Goal: Task Accomplishment & Management: Manage account settings

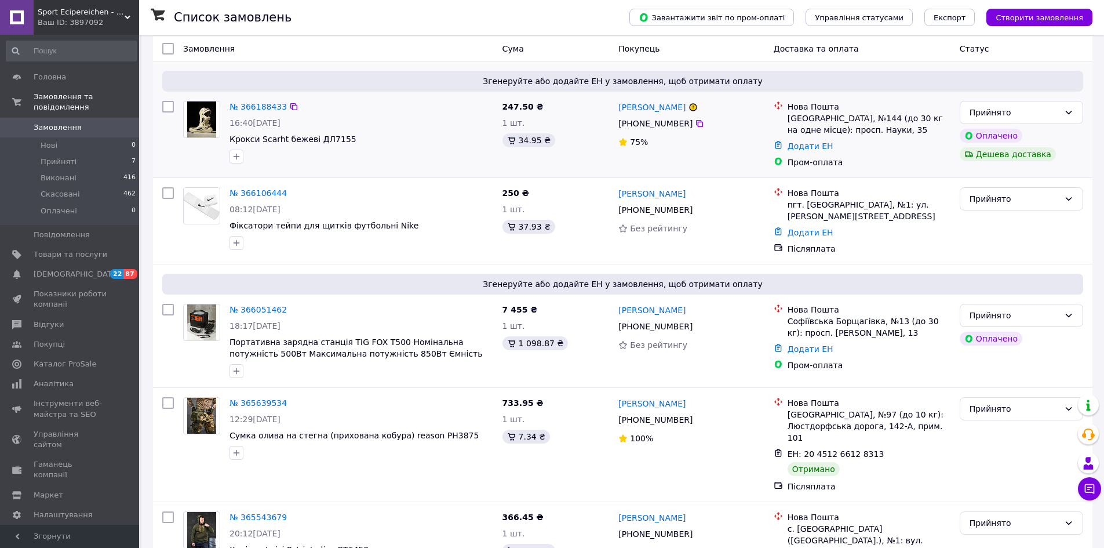
scroll to position [116, 0]
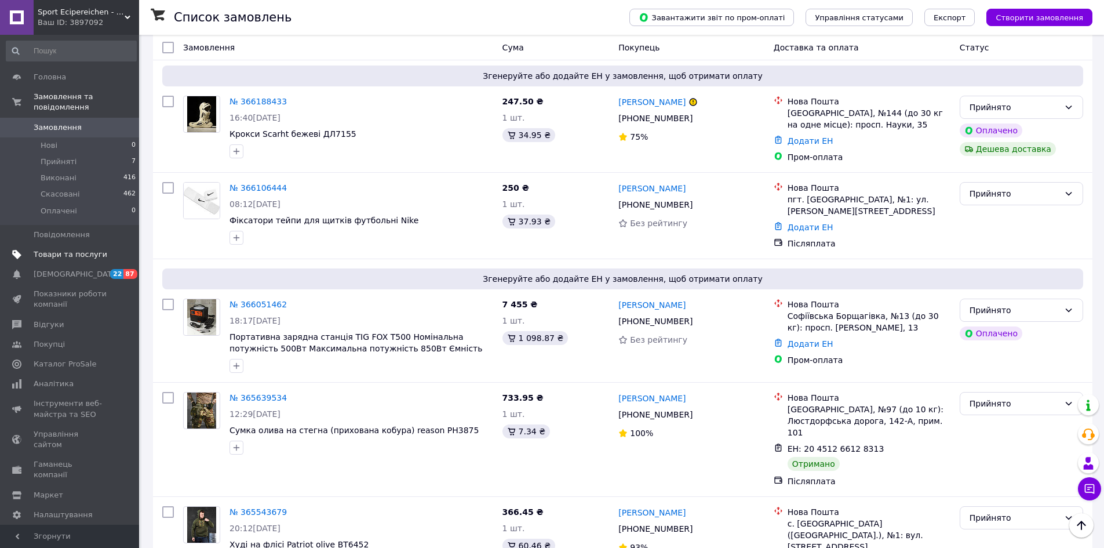
click at [72, 249] on span "Товари та послуги" at bounding box center [71, 254] width 74 height 10
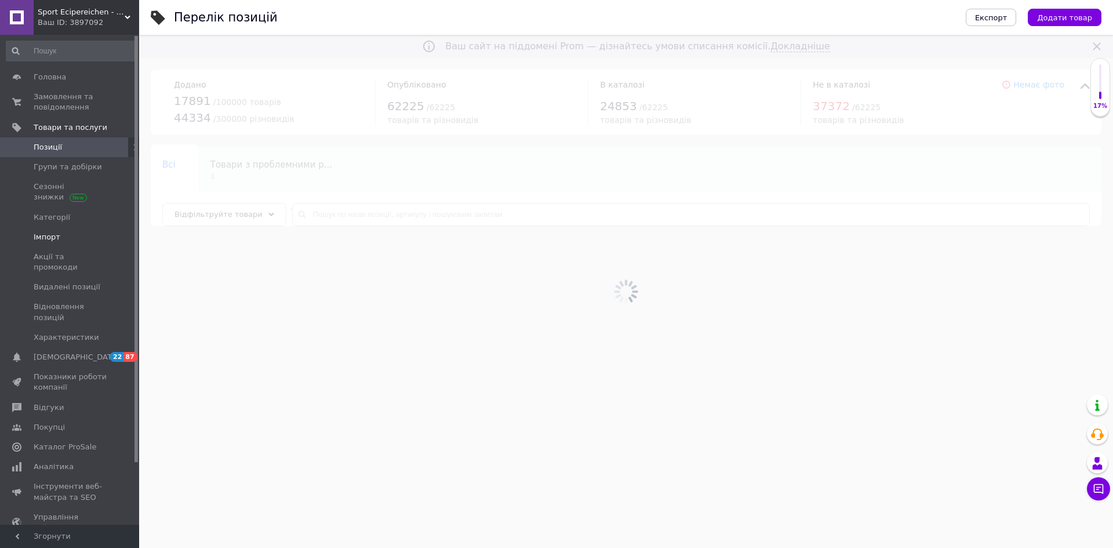
click at [41, 234] on span "Імпорт" at bounding box center [47, 237] width 27 height 10
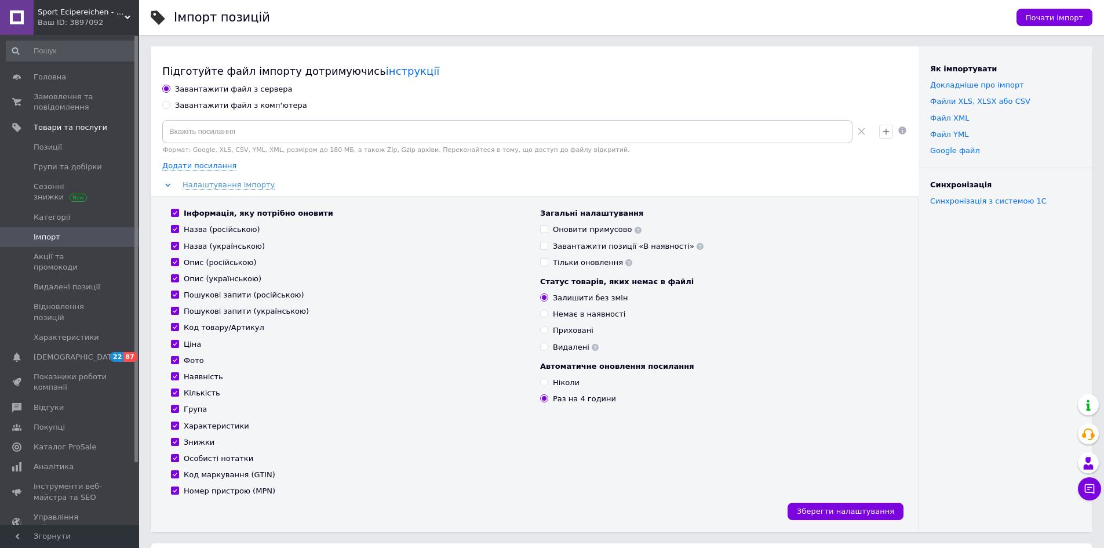
click at [228, 106] on div "Завантажити файл з комп'ютера" at bounding box center [241, 105] width 132 height 10
click at [170, 106] on input "Завантажити файл з комп'ютера" at bounding box center [166, 105] width 8 height 8
radio input "true"
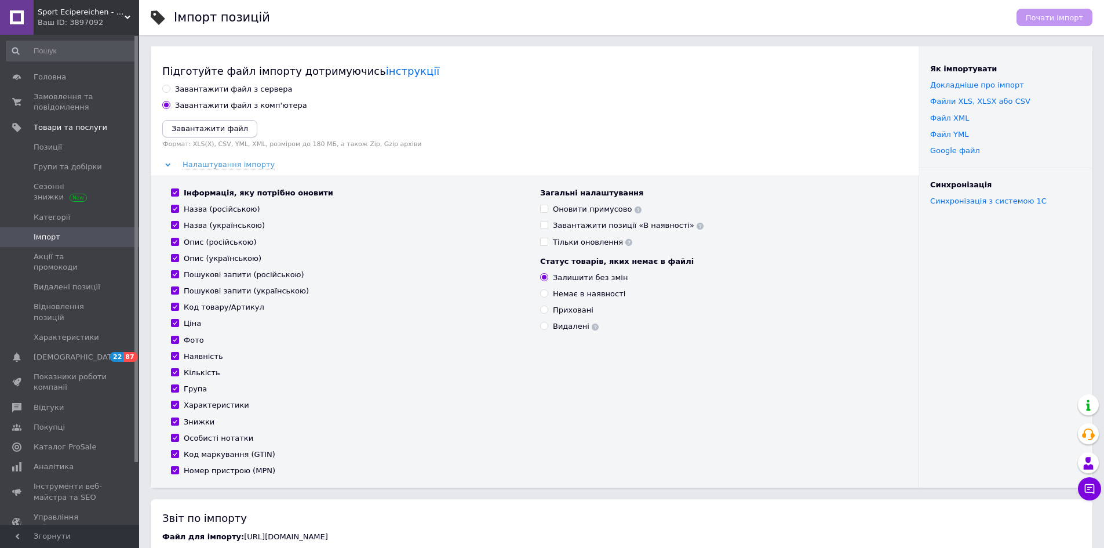
click at [220, 127] on icon "Завантажити файл" at bounding box center [210, 128] width 77 height 9
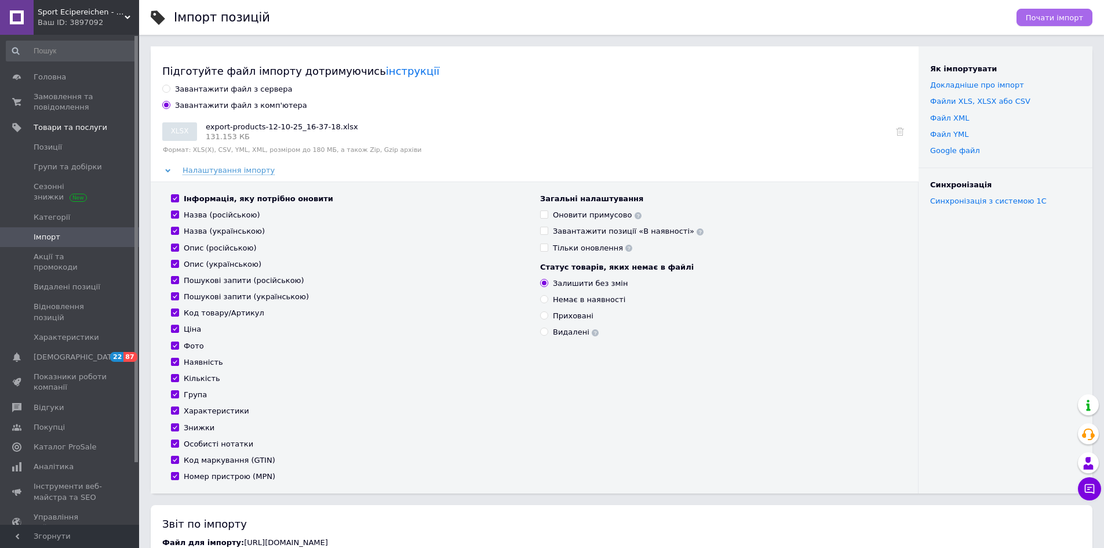
click at [1050, 14] on span "Почати імпорт" at bounding box center [1054, 17] width 57 height 9
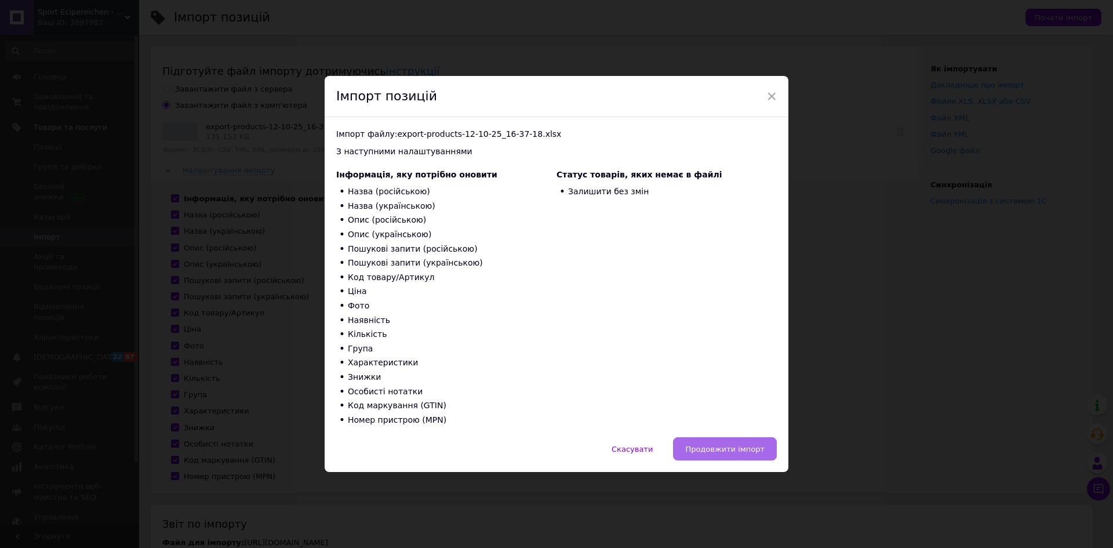
click at [724, 450] on span "Продовжити імпорт" at bounding box center [724, 449] width 79 height 9
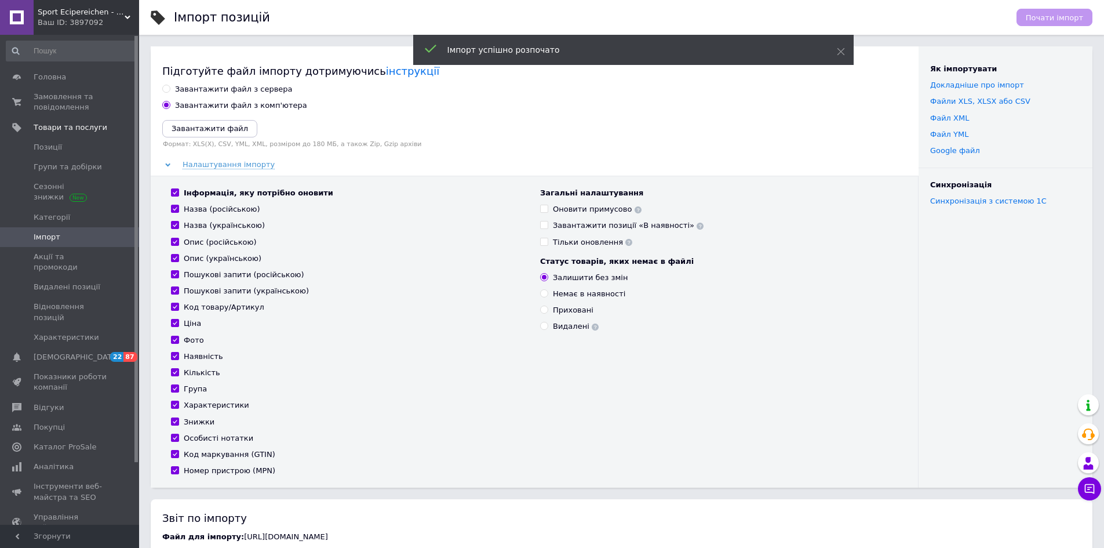
click at [125, 14] on div "Sport Ecipereichen - оригінальне футбольне взуття Ваш ID: 3897092" at bounding box center [87, 17] width 106 height 35
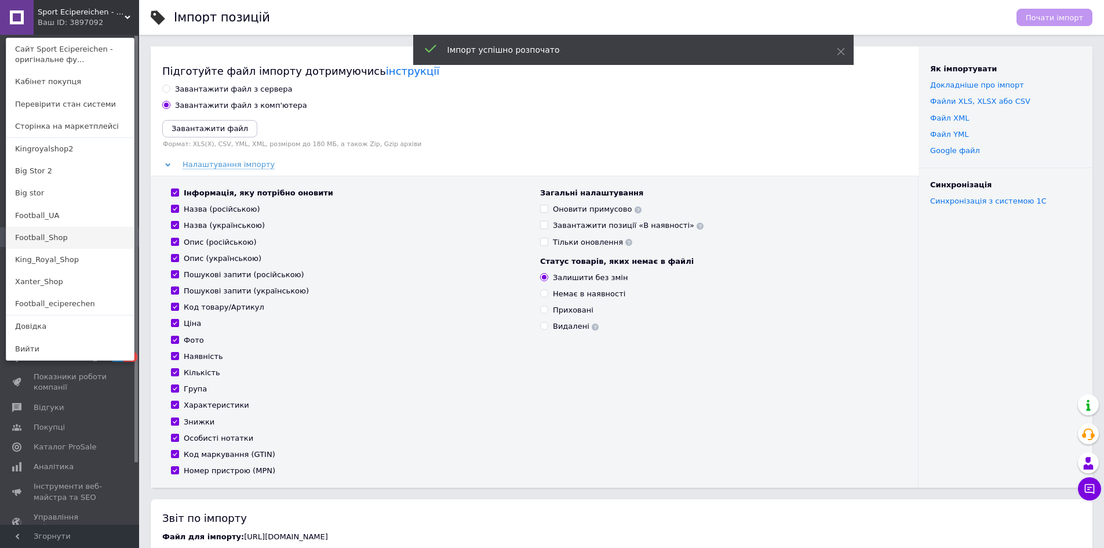
click at [68, 232] on link "Football_Shop" at bounding box center [70, 238] width 128 height 22
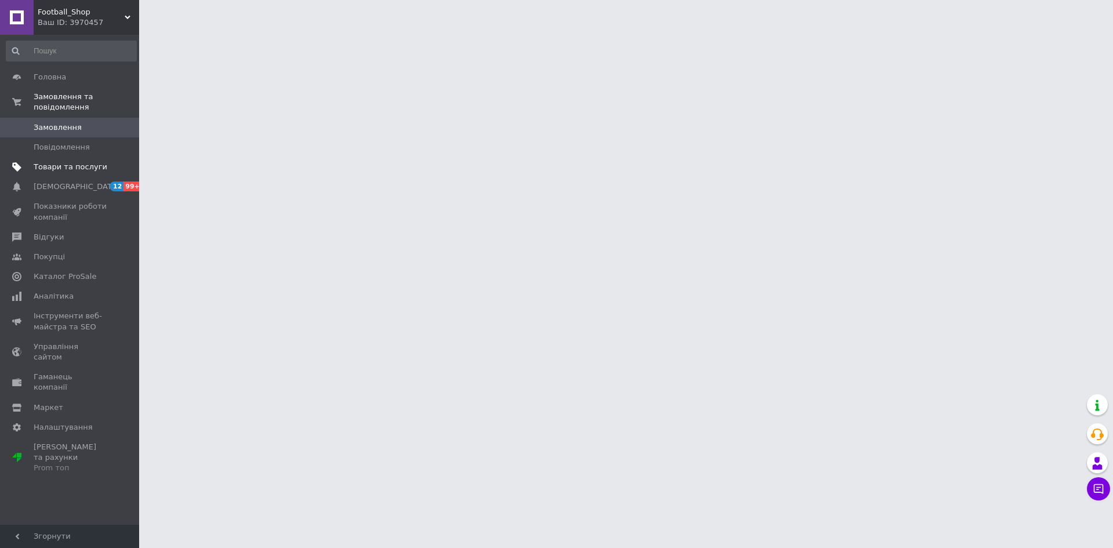
click at [58, 162] on span "Товари та послуги" at bounding box center [71, 167] width 74 height 10
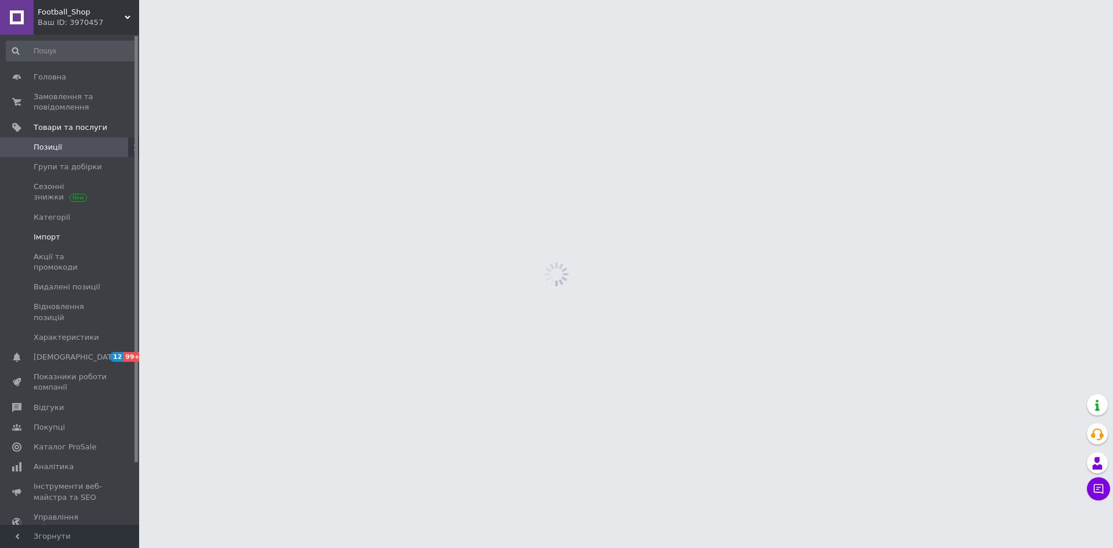
click at [45, 234] on span "Імпорт" at bounding box center [47, 237] width 27 height 10
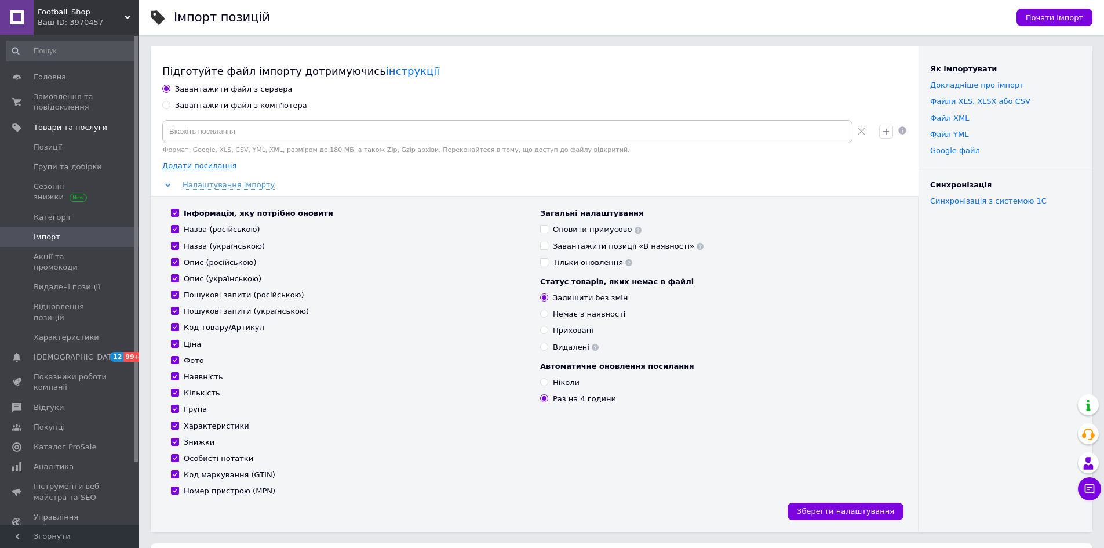
click at [228, 107] on div "Завантажити файл з комп'ютера" at bounding box center [241, 105] width 132 height 10
click at [170, 107] on input "Завантажити файл з комп'ютера" at bounding box center [166, 105] width 8 height 8
radio input "true"
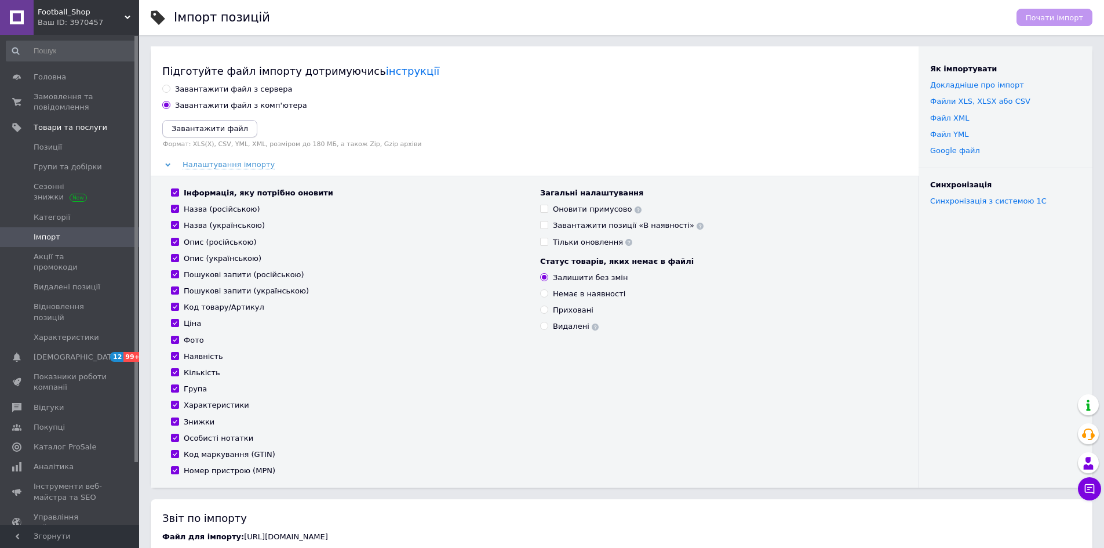
click at [217, 126] on icon "Завантажити файл" at bounding box center [210, 128] width 77 height 9
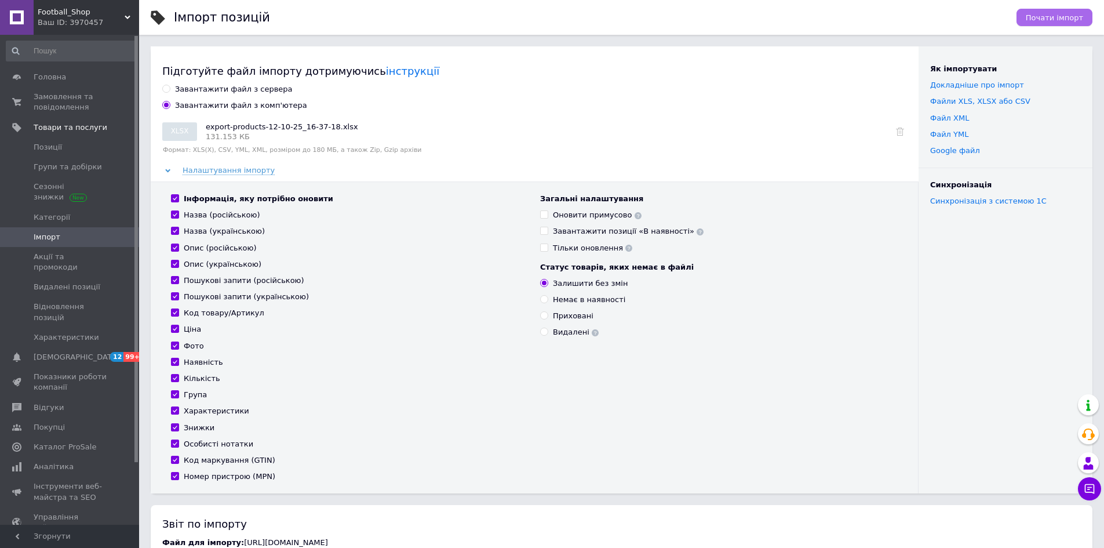
click at [1043, 13] on span "Почати імпорт" at bounding box center [1054, 17] width 57 height 9
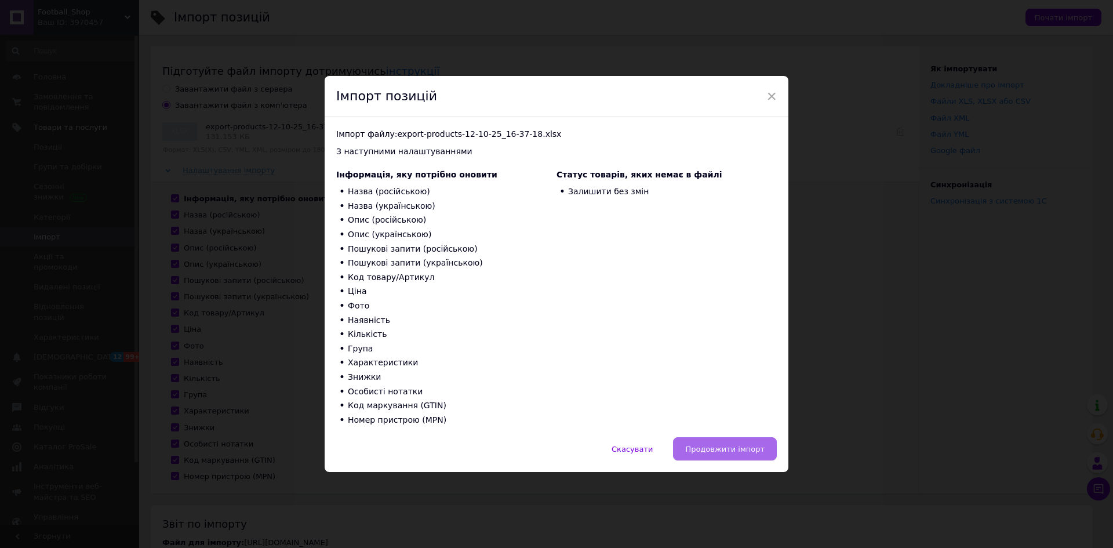
click at [740, 448] on span "Продовжити імпорт" at bounding box center [724, 449] width 79 height 9
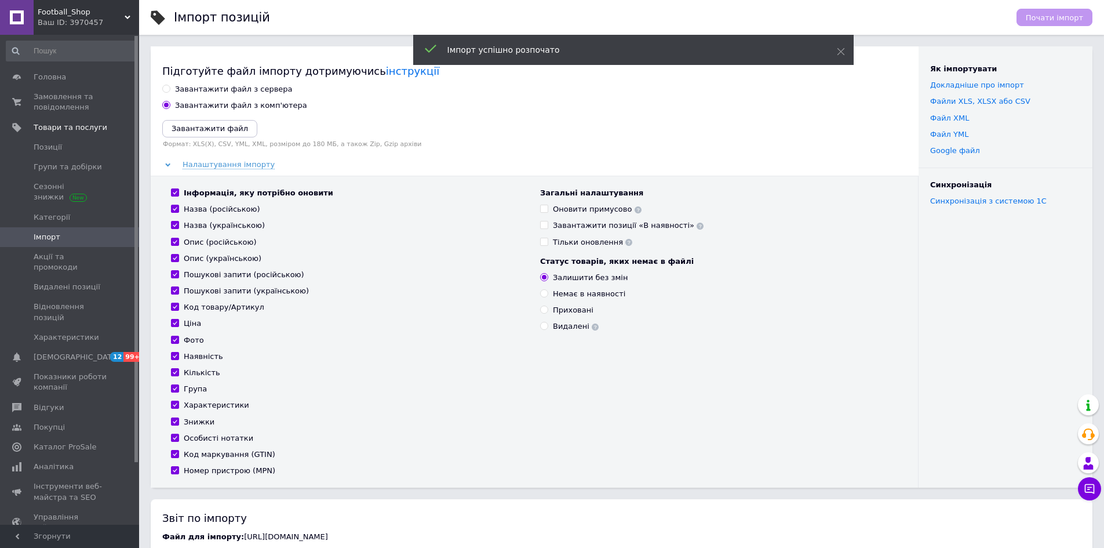
click at [117, 11] on span "Football_Shop" at bounding box center [81, 12] width 87 height 10
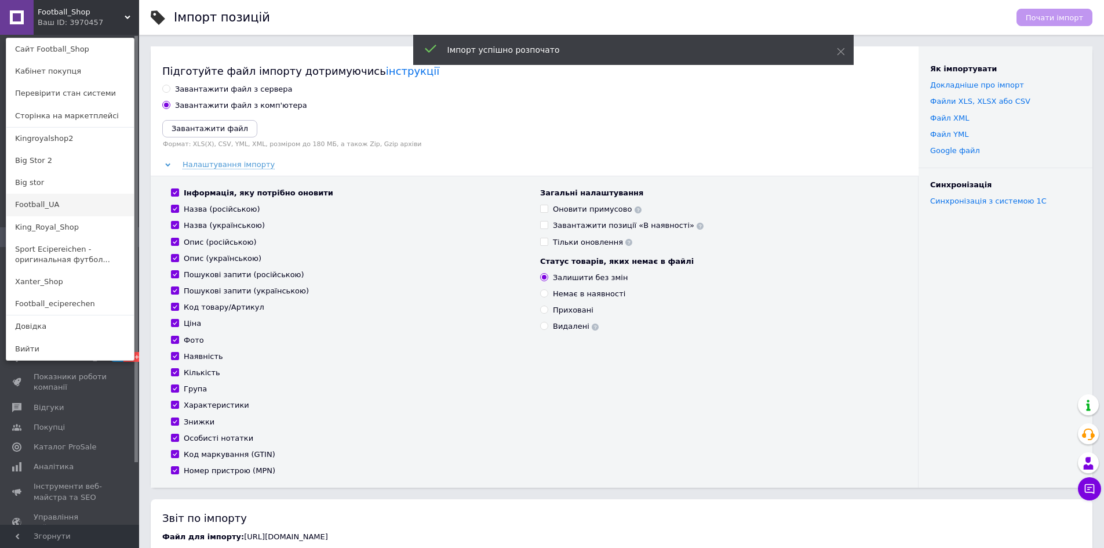
click at [52, 211] on link "Football_UA" at bounding box center [70, 205] width 128 height 22
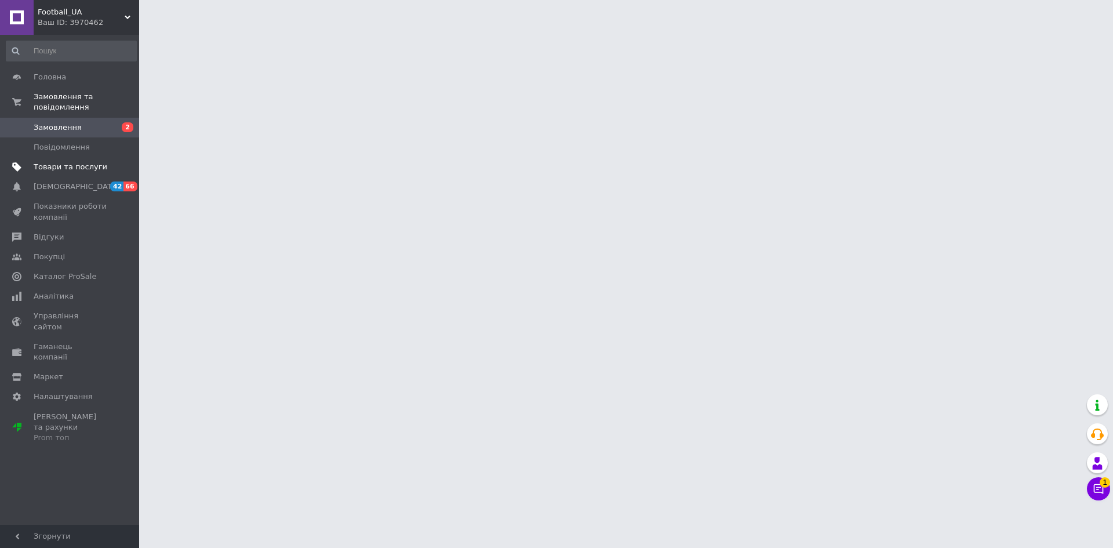
click at [78, 153] on ul "Головна Замовлення та повідомлення Замовлення 2 Повідомлення 0 Товари та послуг…" at bounding box center [71, 257] width 143 height 380
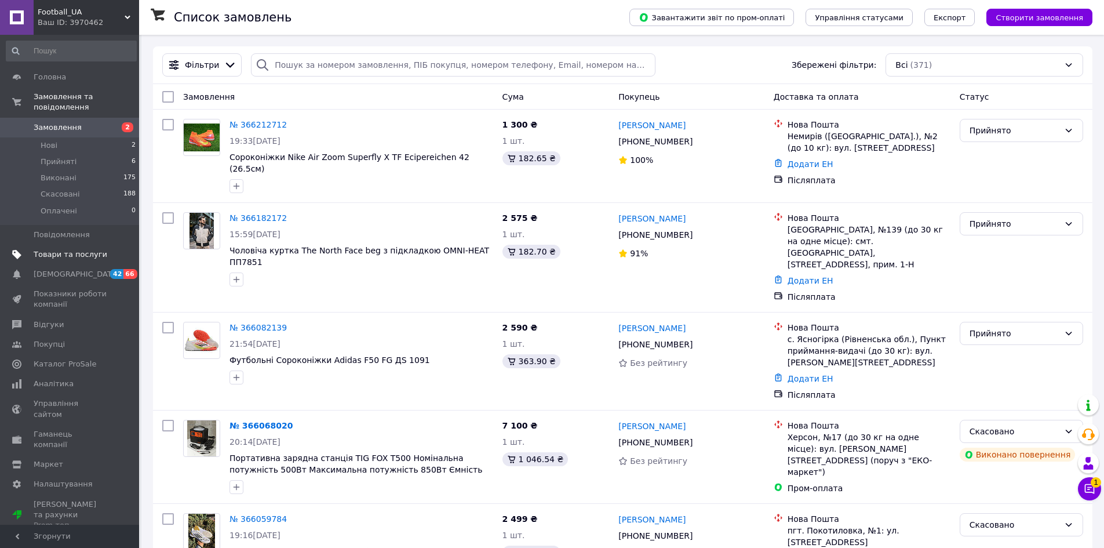
click at [69, 249] on span "Товари та послуги" at bounding box center [71, 254] width 74 height 10
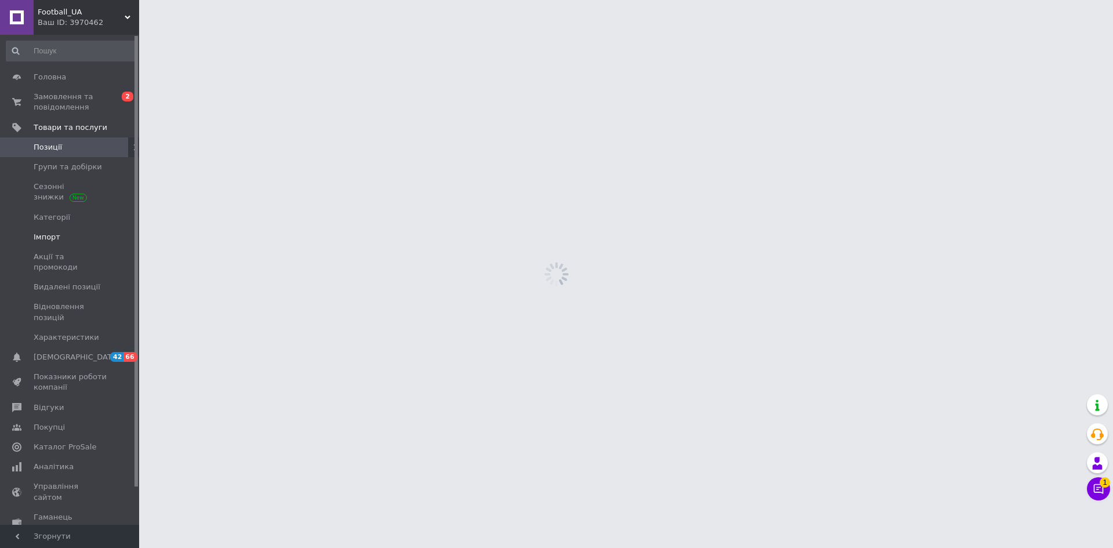
click at [52, 241] on span "Імпорт" at bounding box center [47, 237] width 27 height 10
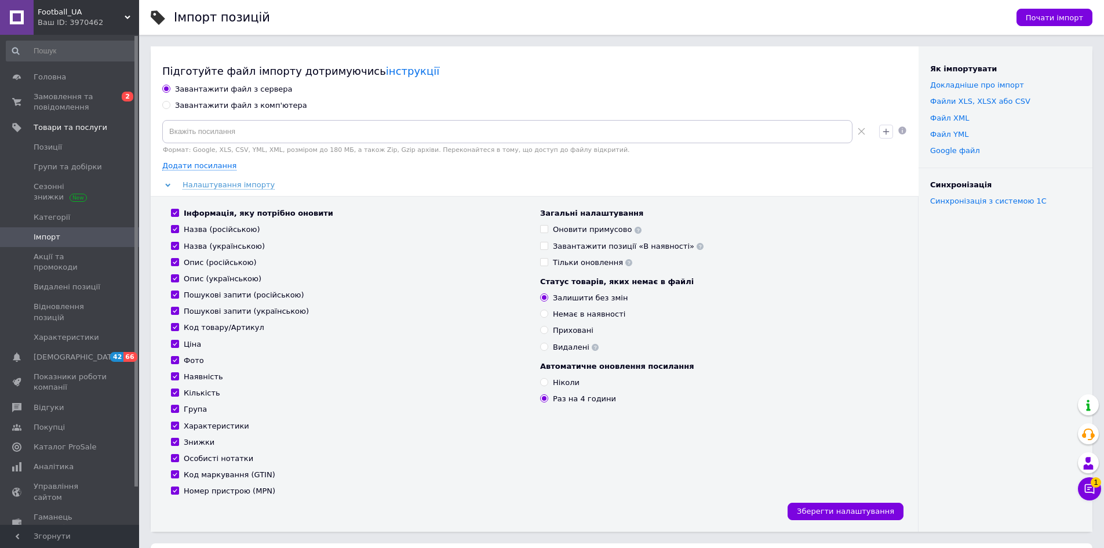
click at [230, 103] on div "Завантажити файл з комп'ютера" at bounding box center [241, 105] width 132 height 10
click at [170, 103] on input "Завантажити файл з комп'ютера" at bounding box center [166, 105] width 8 height 8
radio input "true"
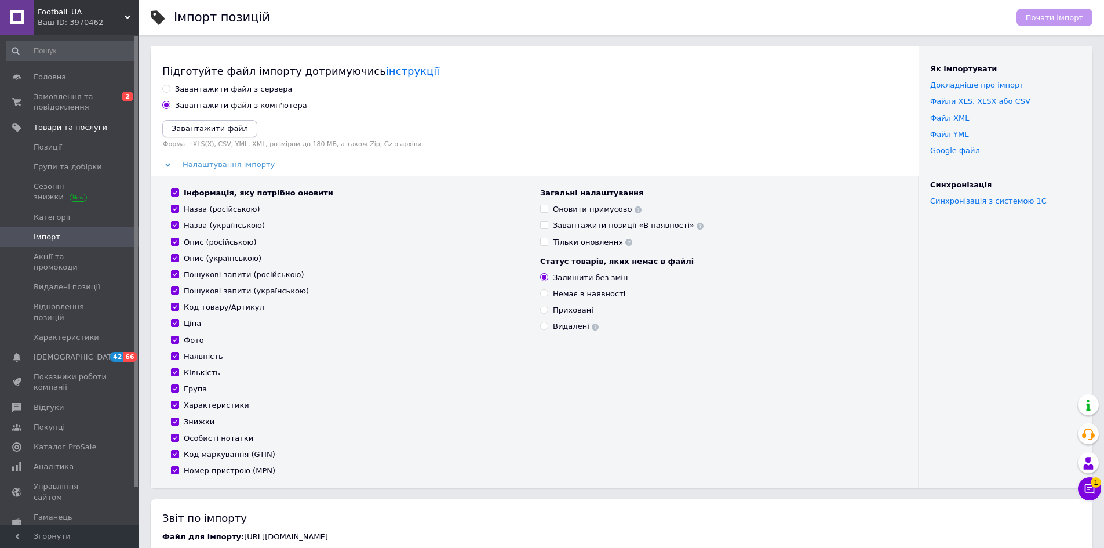
click at [217, 129] on icon "Завантажити файл" at bounding box center [210, 128] width 77 height 9
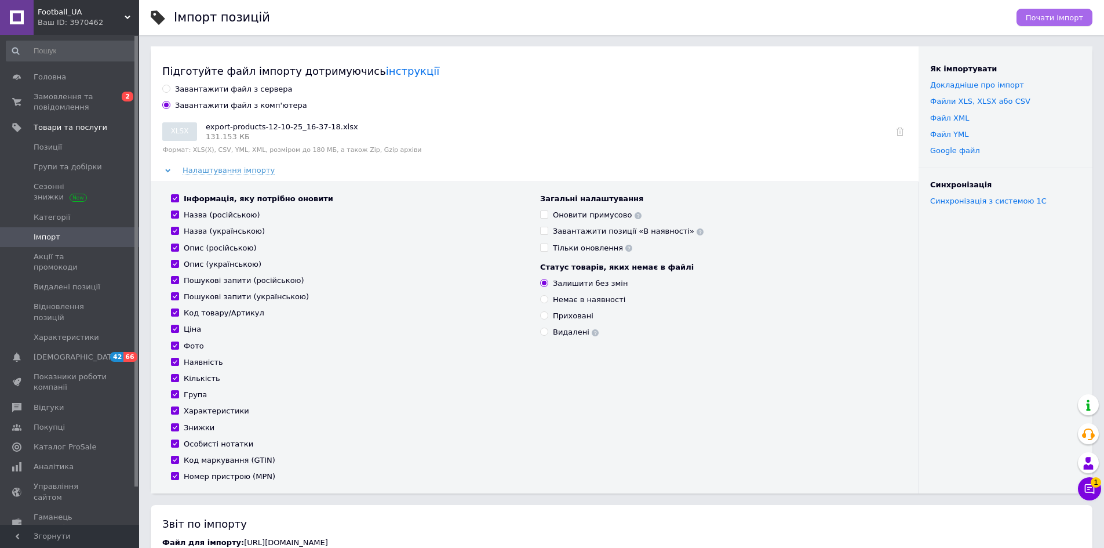
click at [1055, 21] on span "Почати імпорт" at bounding box center [1054, 17] width 57 height 9
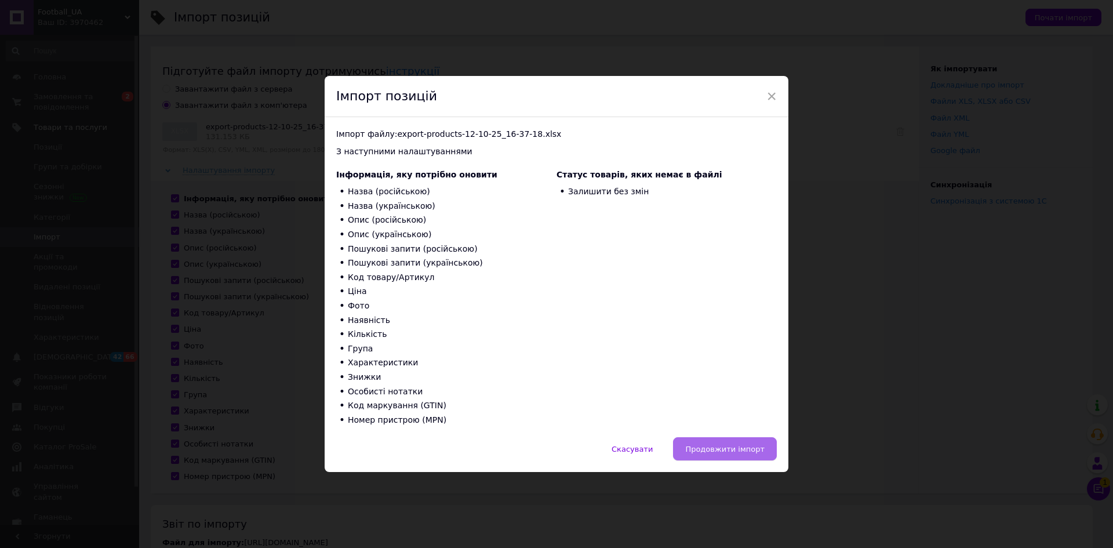
click at [741, 448] on span "Продовжити імпорт" at bounding box center [724, 449] width 79 height 9
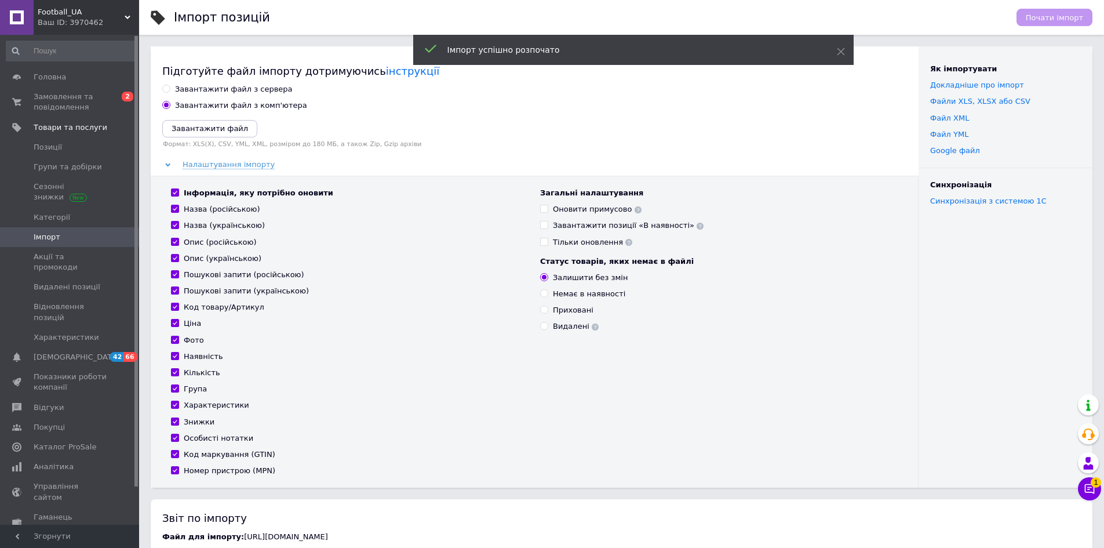
click at [115, 16] on span "Football_UA" at bounding box center [81, 12] width 87 height 10
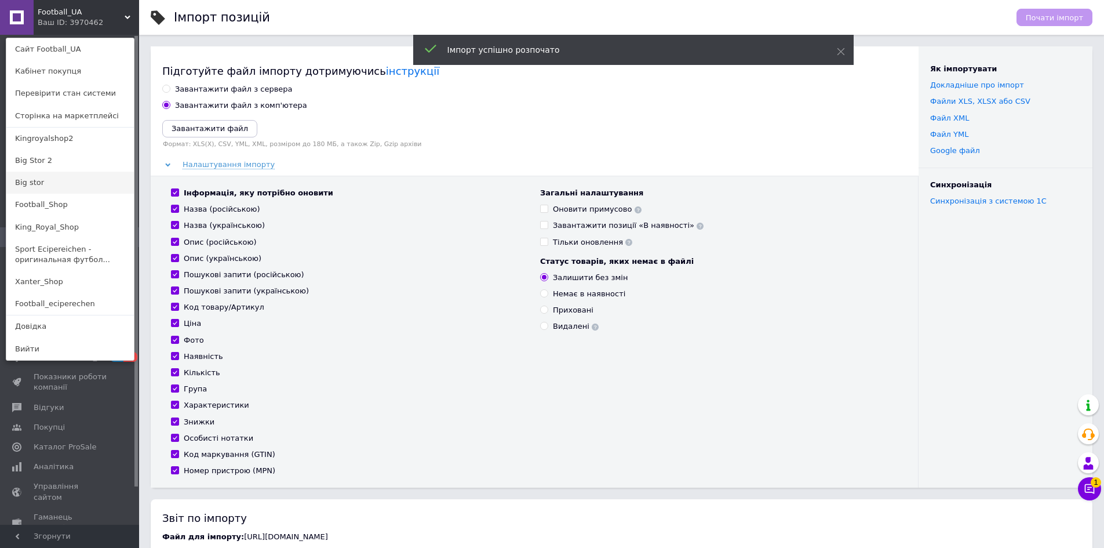
click at [30, 183] on link "Big stor" at bounding box center [70, 183] width 128 height 22
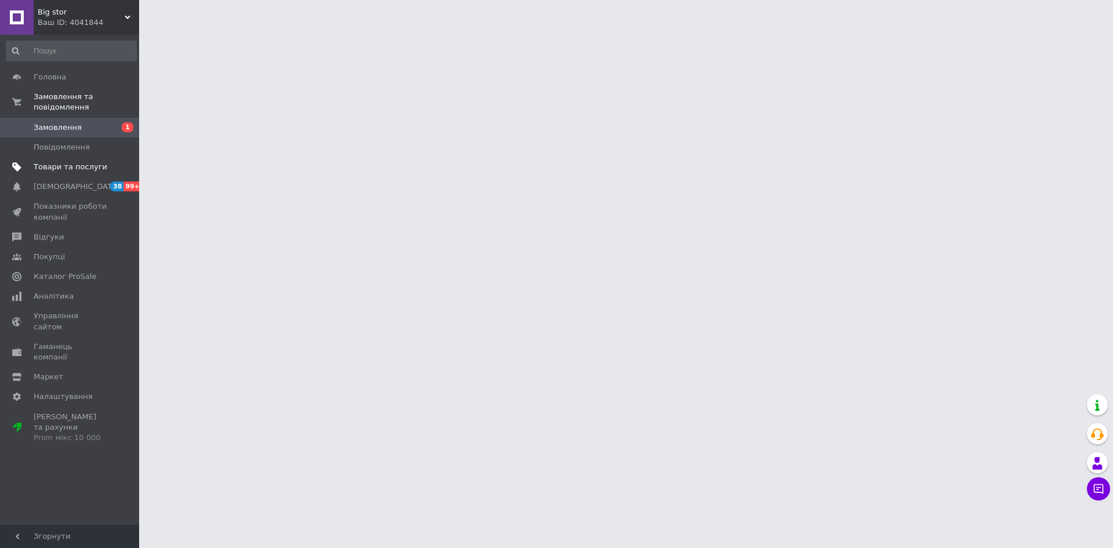
click at [62, 162] on link "Товари та послуги" at bounding box center [71, 167] width 143 height 20
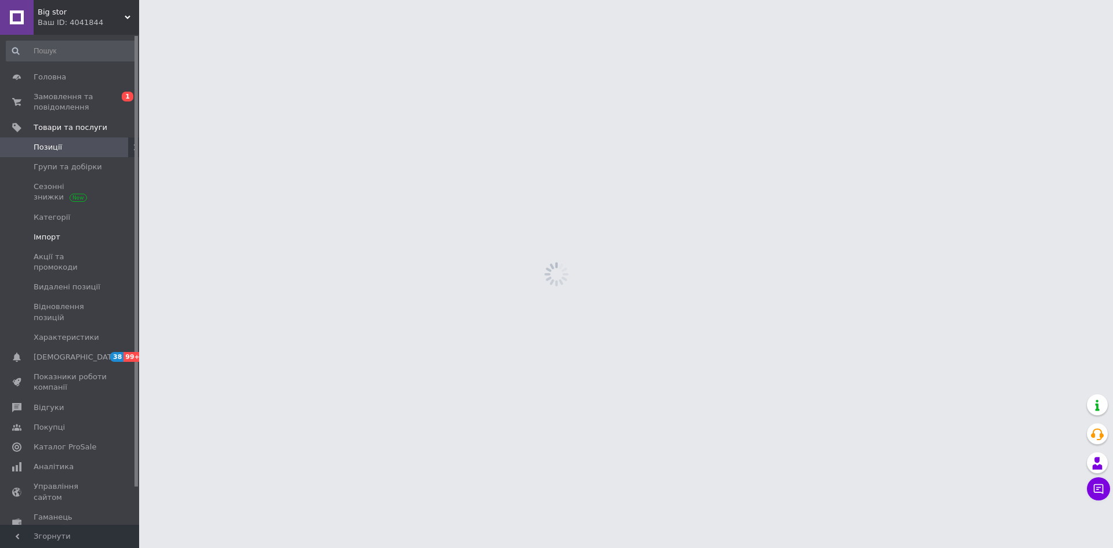
click at [52, 239] on span "Імпорт" at bounding box center [47, 237] width 27 height 10
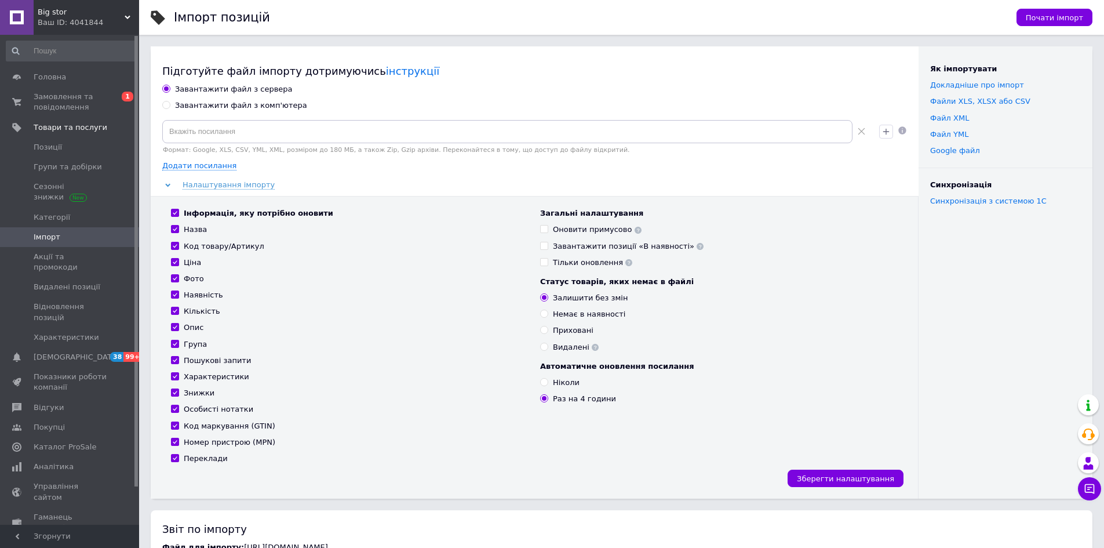
click at [265, 99] on div "Завантажити файл з сервера Завантажити файл з комп'ютера Формат: Google, XLS, C…" at bounding box center [534, 291] width 745 height 415
click at [255, 107] on div "Завантажити файл з комп'ютера" at bounding box center [241, 105] width 132 height 10
click at [170, 107] on input "Завантажити файл з комп'ютера" at bounding box center [166, 105] width 8 height 8
radio input "true"
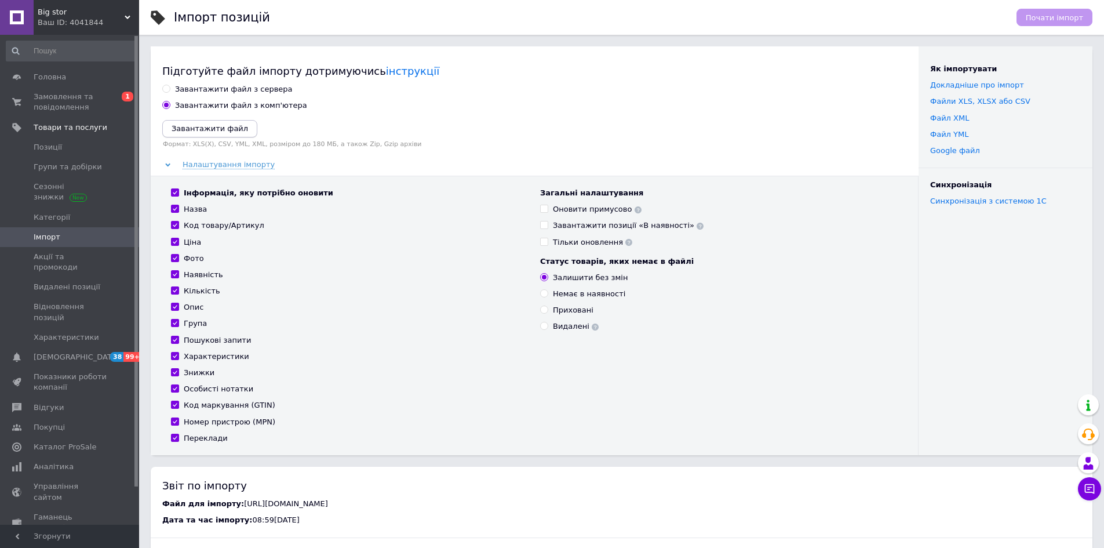
click at [234, 125] on icon "Завантажити файл" at bounding box center [210, 128] width 77 height 9
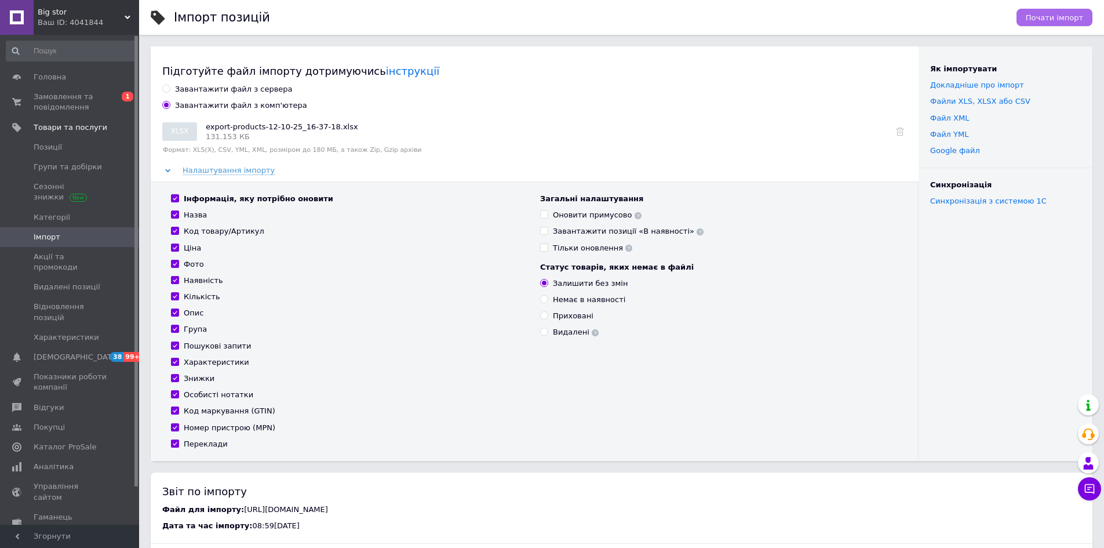
click at [1083, 10] on button "Почати імпорт" at bounding box center [1055, 17] width 76 height 17
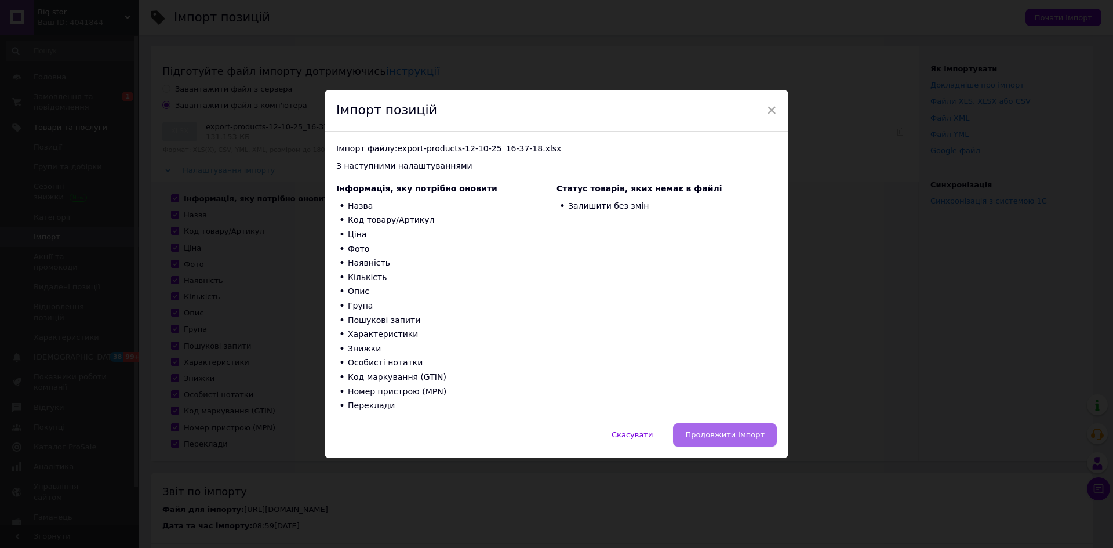
click at [719, 441] on button "Продовжити імпорт" at bounding box center [725, 434] width 104 height 23
click at [718, 438] on span "Продовжити імпорт" at bounding box center [724, 434] width 79 height 9
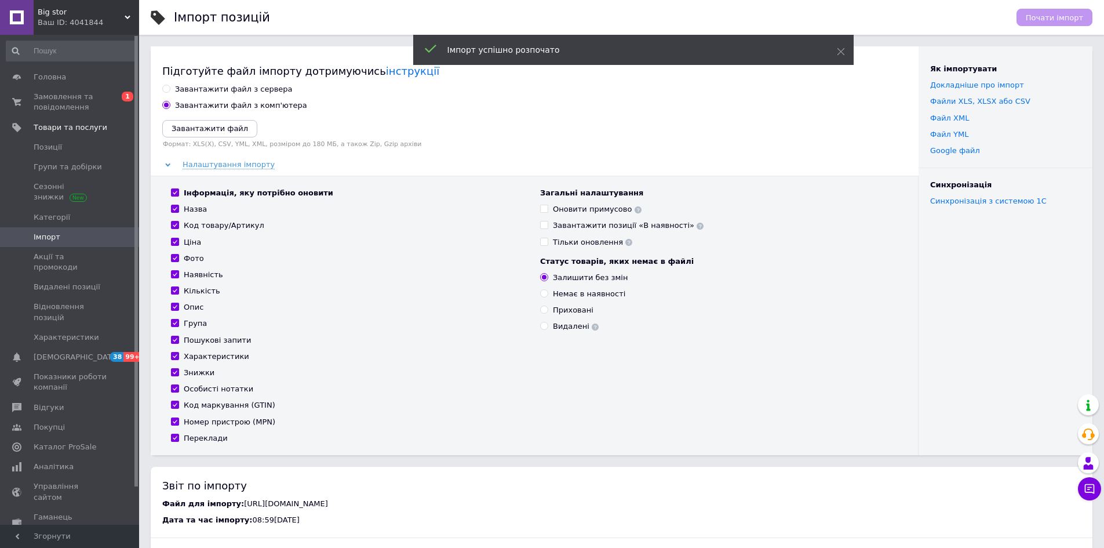
click at [109, 13] on span "Big stor" at bounding box center [81, 12] width 87 height 10
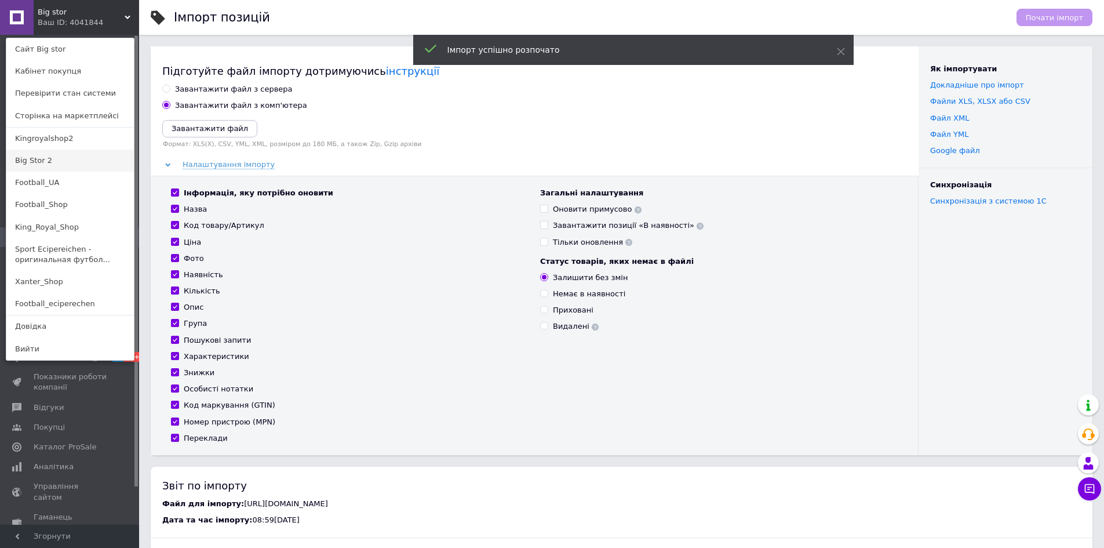
click at [55, 159] on link "Big Stor 2" at bounding box center [70, 161] width 128 height 22
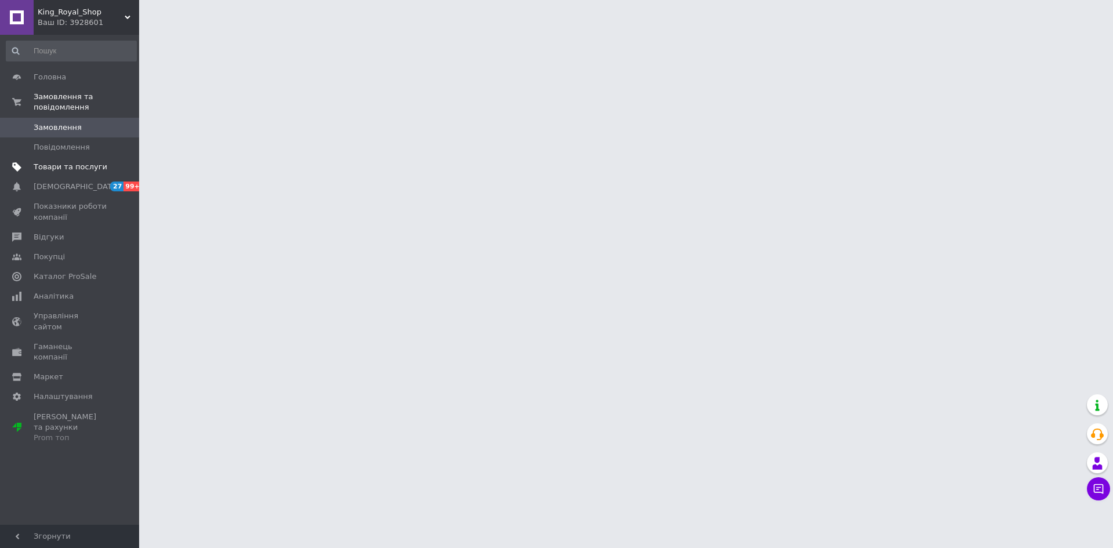
click at [62, 162] on span "Товари та послуги" at bounding box center [71, 167] width 74 height 10
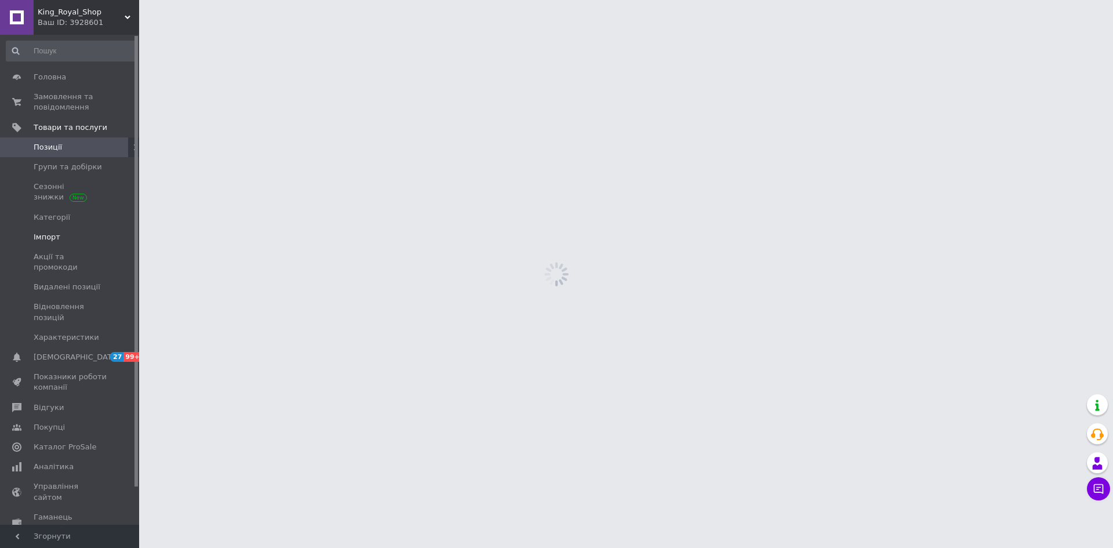
click at [50, 235] on span "Імпорт" at bounding box center [47, 237] width 27 height 10
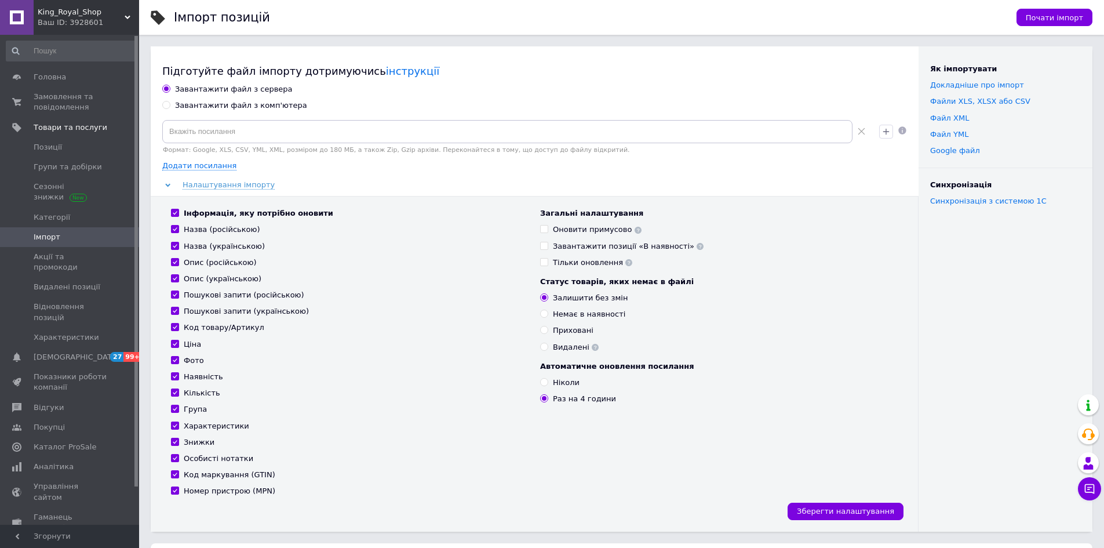
click at [228, 104] on div "Завантажити файл з комп'ютера" at bounding box center [241, 105] width 132 height 10
click at [170, 104] on input "Завантажити файл з комп'ютера" at bounding box center [166, 105] width 8 height 8
radio input "true"
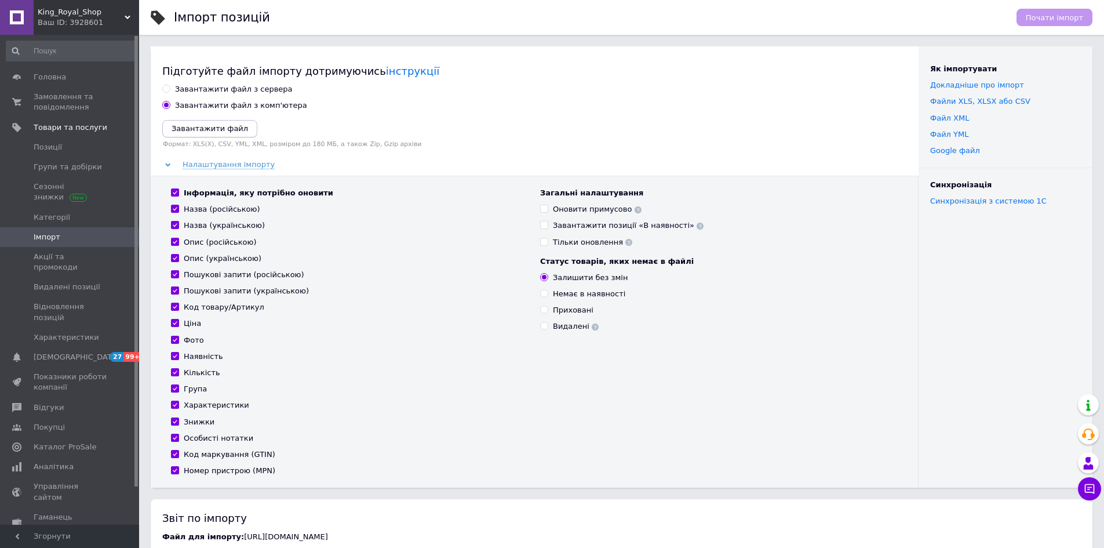
click at [217, 125] on icon "Завантажити файл" at bounding box center [210, 128] width 77 height 9
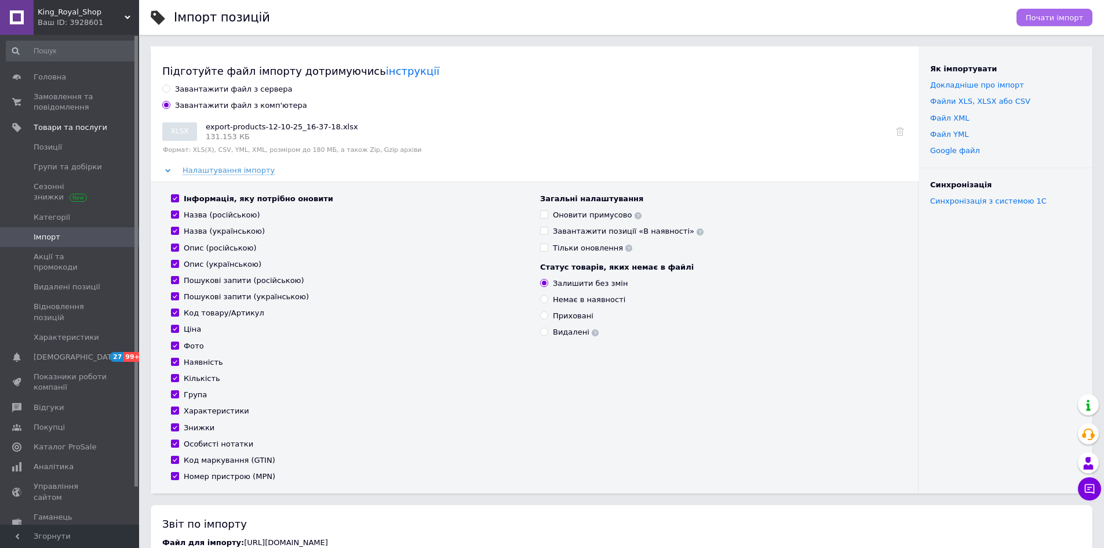
click at [1060, 18] on span "Почати імпорт" at bounding box center [1054, 17] width 57 height 9
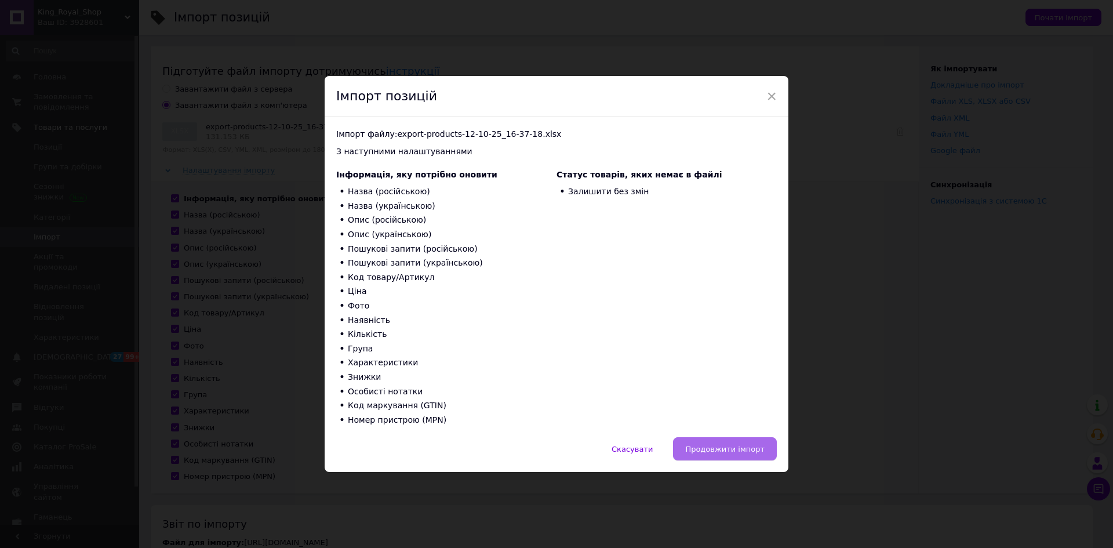
click at [745, 446] on span "Продовжити імпорт" at bounding box center [724, 449] width 79 height 9
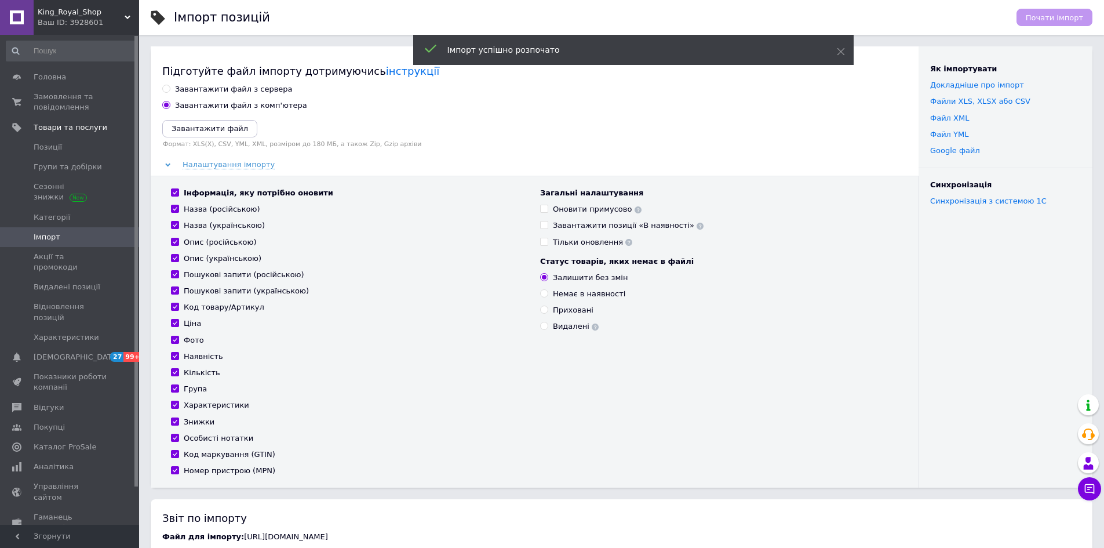
click at [119, 16] on span "King_Royal_Shop" at bounding box center [81, 12] width 87 height 10
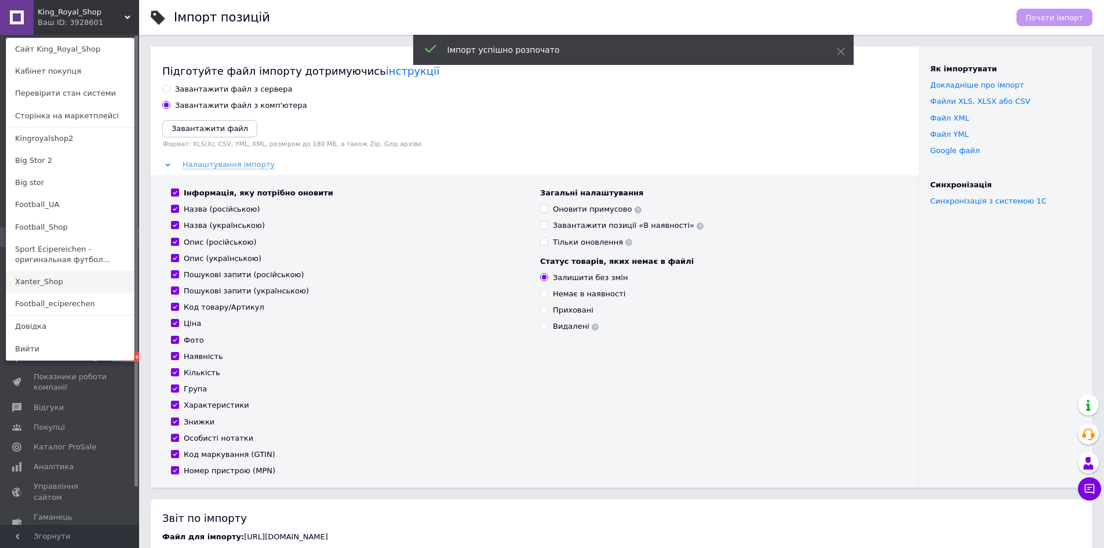
click at [35, 282] on link "Xanter_Shop" at bounding box center [70, 282] width 128 height 22
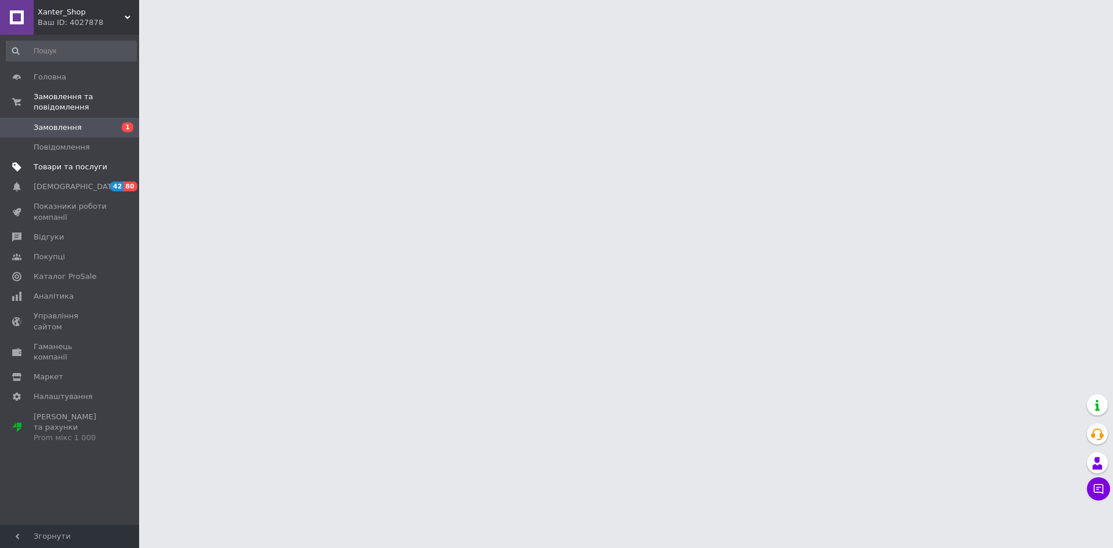
click at [69, 157] on link "Товари та послуги" at bounding box center [71, 167] width 143 height 20
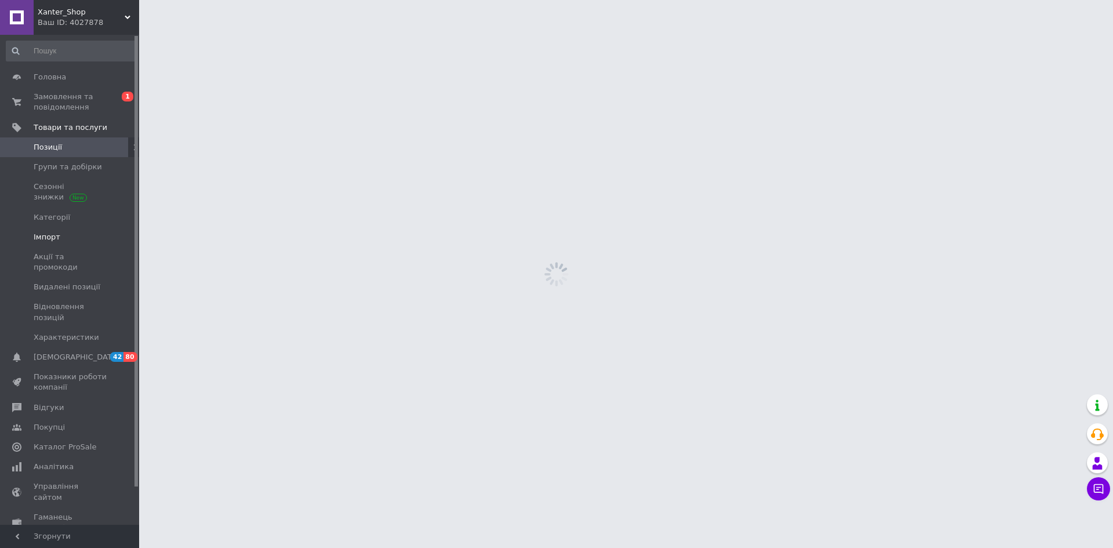
click at [50, 233] on span "Імпорт" at bounding box center [47, 237] width 27 height 10
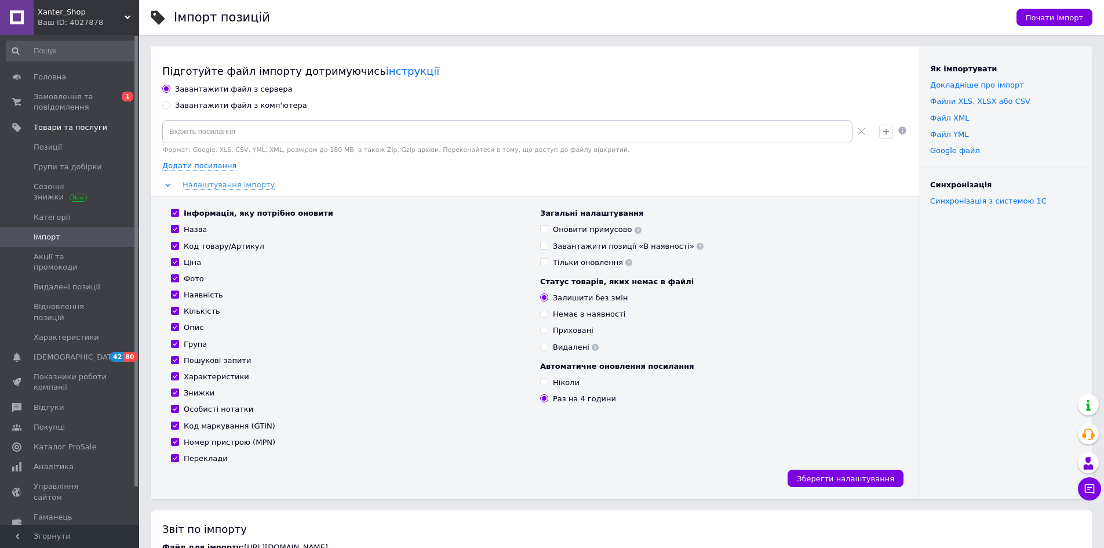
click at [213, 104] on div "Завантажити файл з комп'ютера" at bounding box center [241, 105] width 132 height 10
click at [170, 104] on input "Завантажити файл з комп'ютера" at bounding box center [166, 105] width 8 height 8
radio input "true"
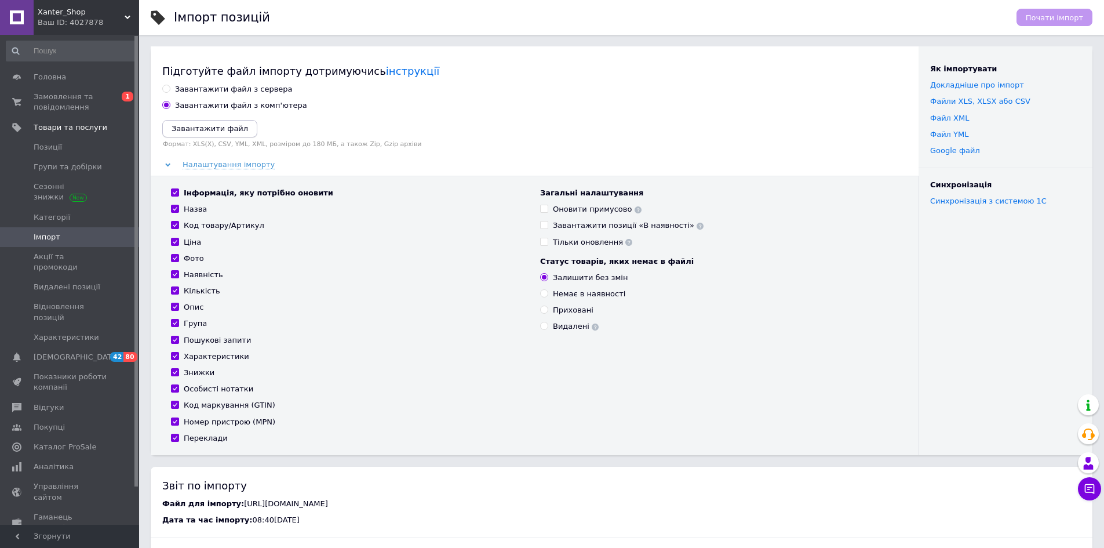
click at [210, 125] on icon "Завантажити файл" at bounding box center [210, 128] width 77 height 9
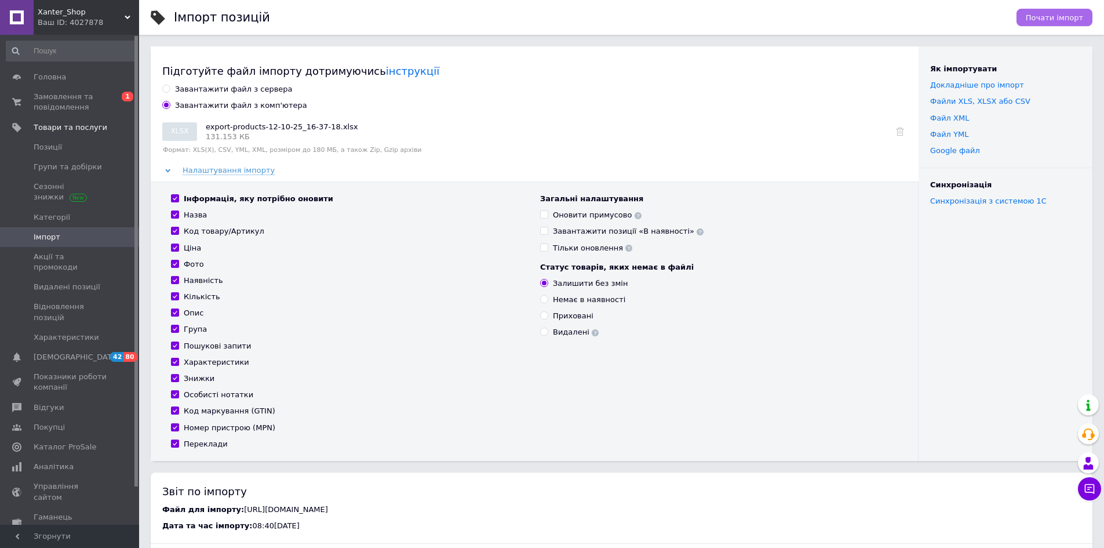
click at [1053, 25] on button "Почати імпорт" at bounding box center [1055, 17] width 76 height 17
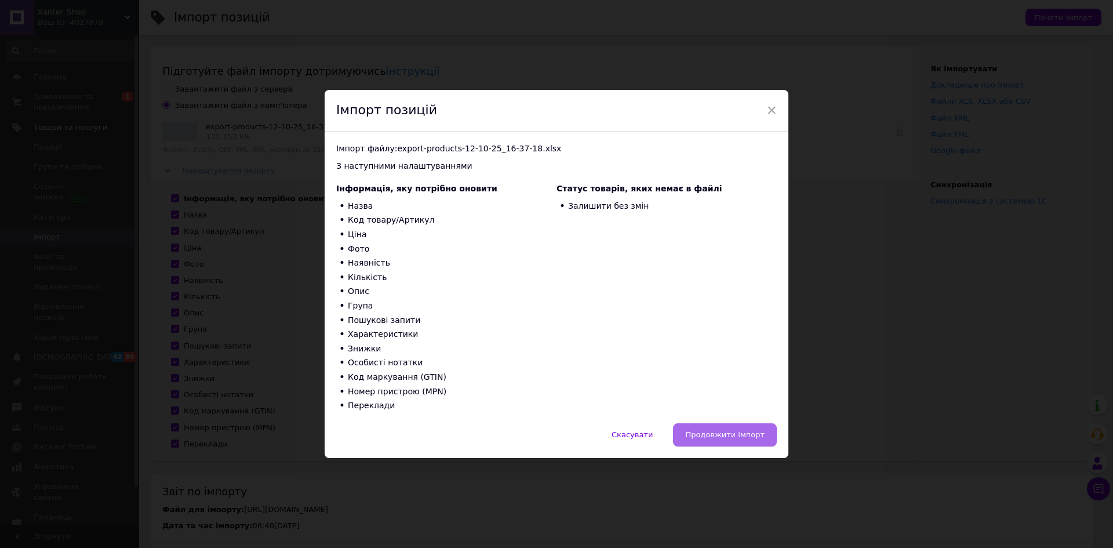
click at [737, 435] on span "Продовжити імпорт" at bounding box center [724, 434] width 79 height 9
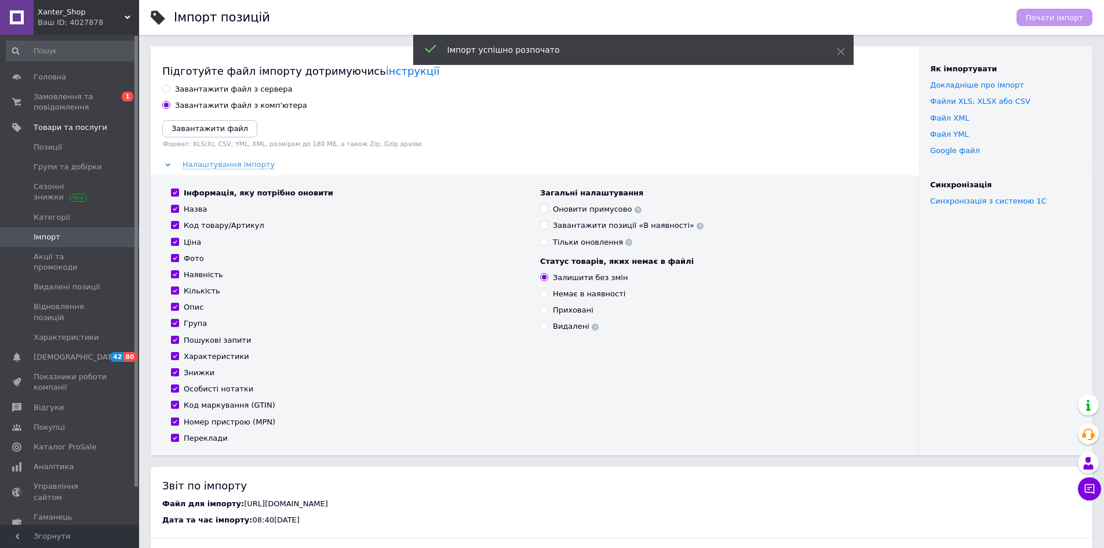
click at [119, 14] on span "Xanter_Shop" at bounding box center [81, 12] width 87 height 10
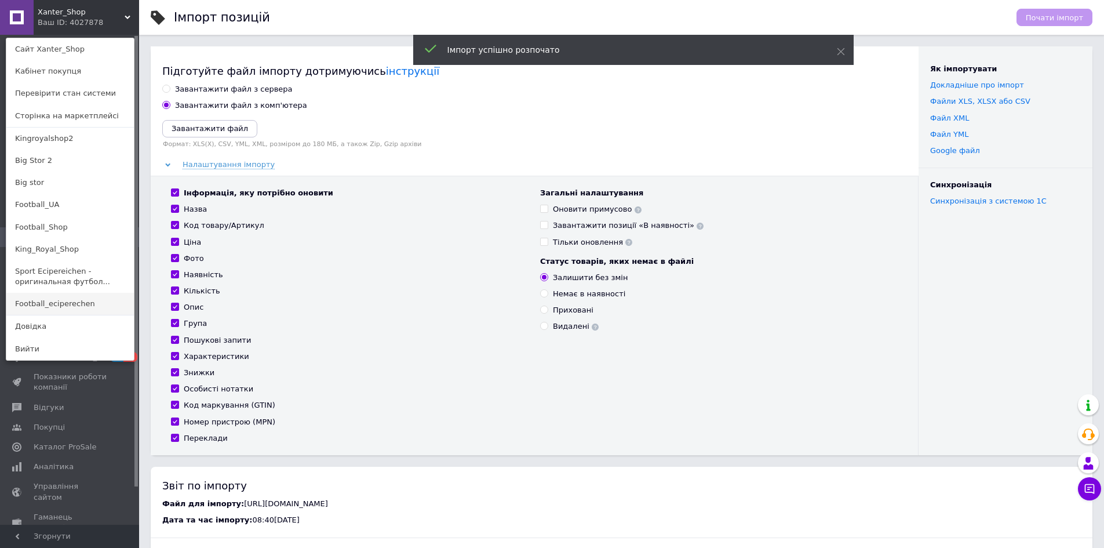
click at [55, 305] on link "Football_eciperechen" at bounding box center [70, 304] width 128 height 22
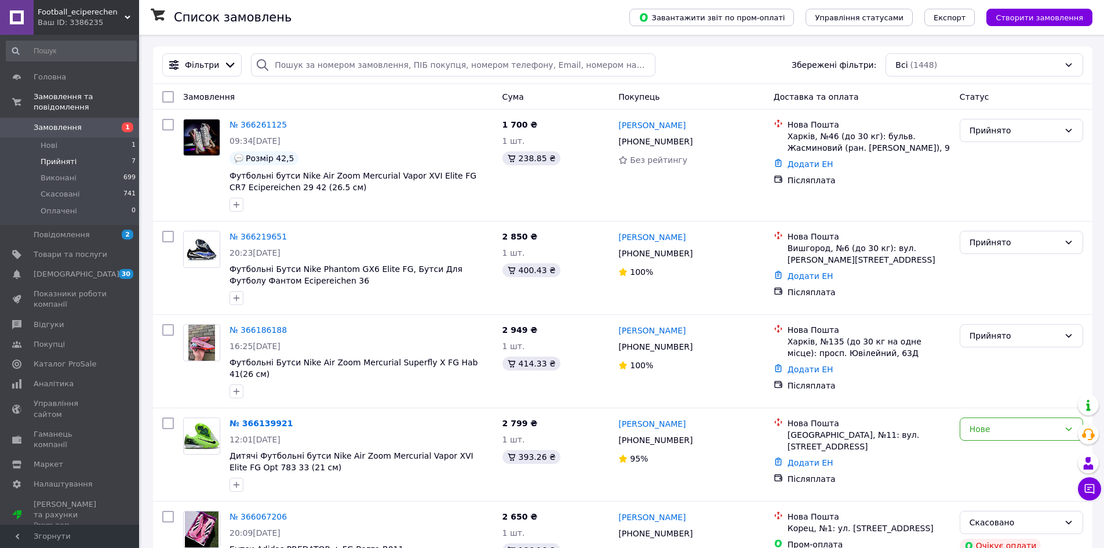
click at [61, 157] on span "Прийняті" at bounding box center [59, 162] width 36 height 10
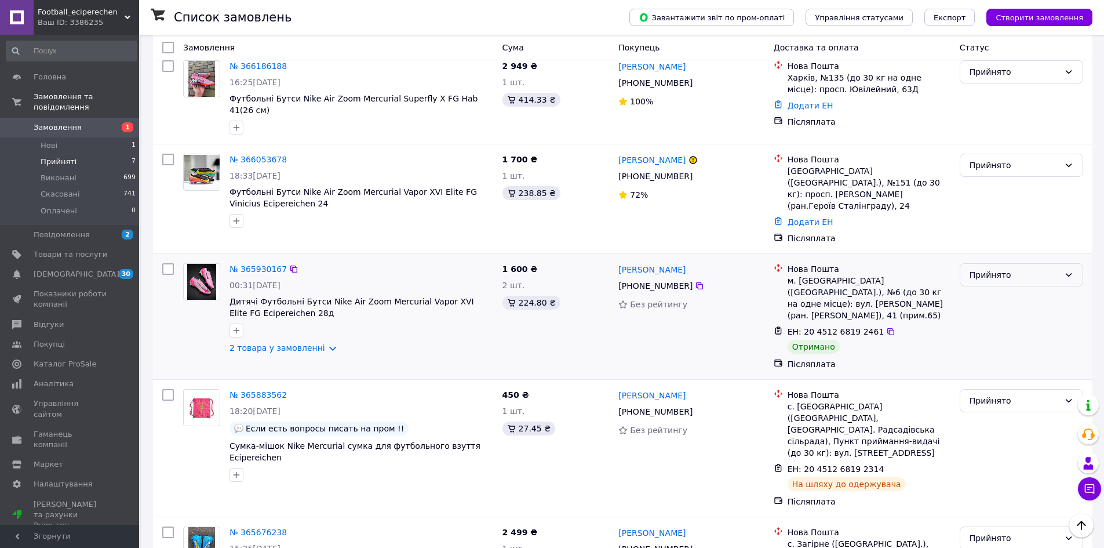
scroll to position [355, 0]
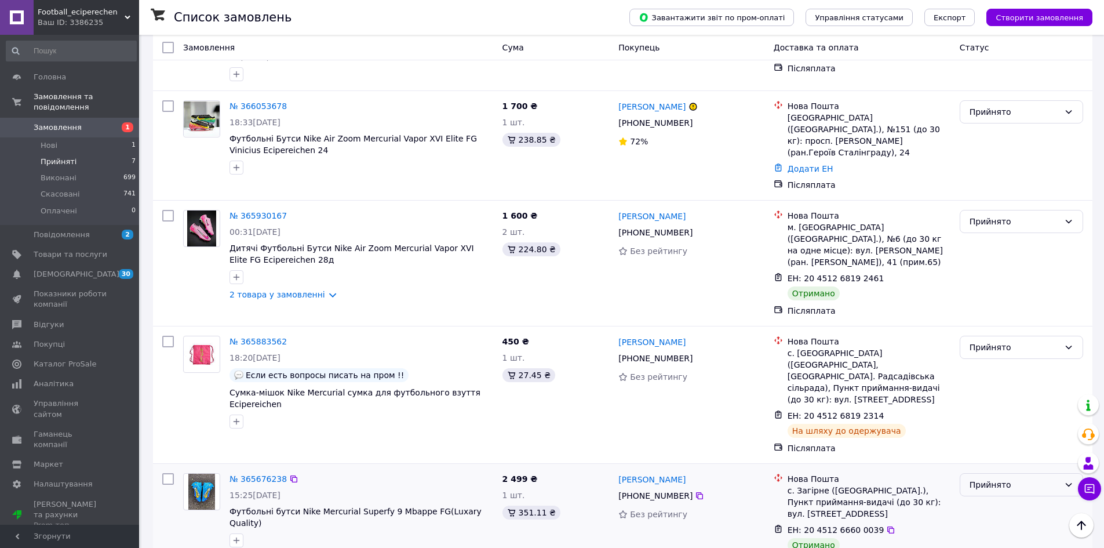
click at [985, 478] on div "Прийнято" at bounding box center [1015, 484] width 90 height 13
click at [988, 468] on li "Виконано" at bounding box center [1022, 468] width 122 height 21
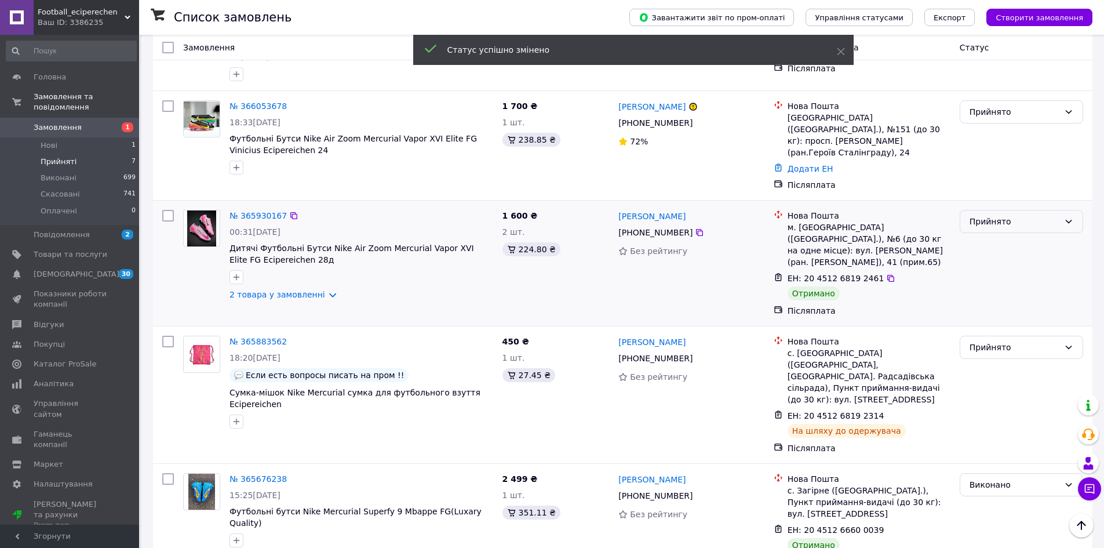
click at [990, 215] on div "Прийнято" at bounding box center [1015, 221] width 90 height 13
click at [989, 227] on li "Виконано" at bounding box center [1022, 228] width 122 height 21
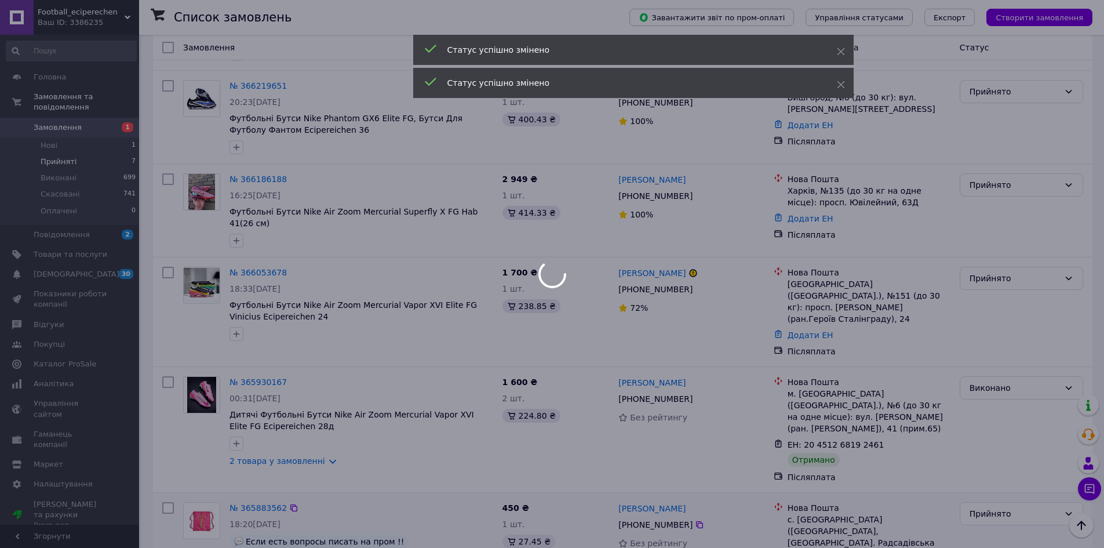
scroll to position [181, 0]
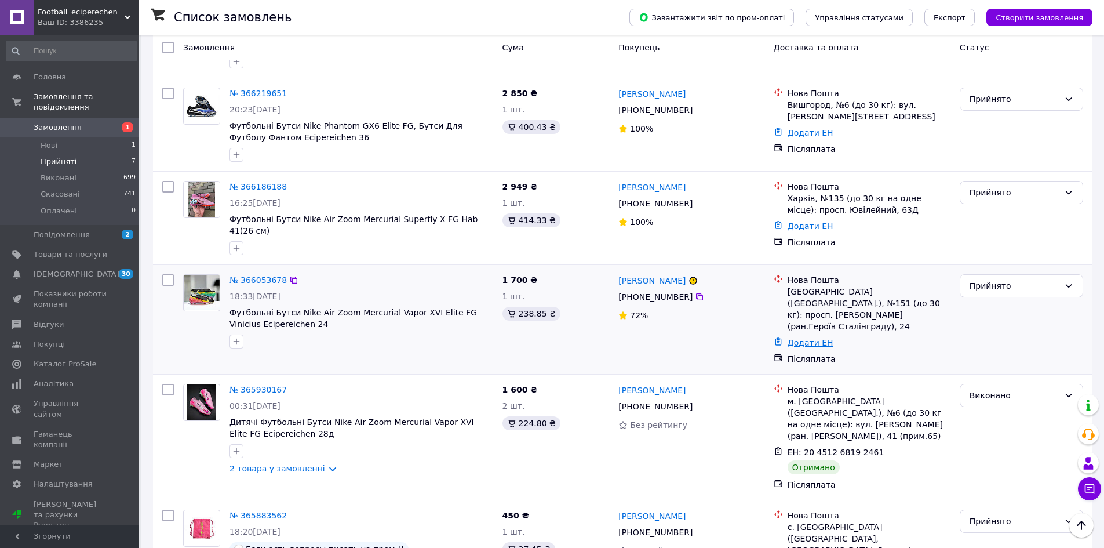
click at [806, 338] on link "Додати ЕН" at bounding box center [811, 342] width 46 height 9
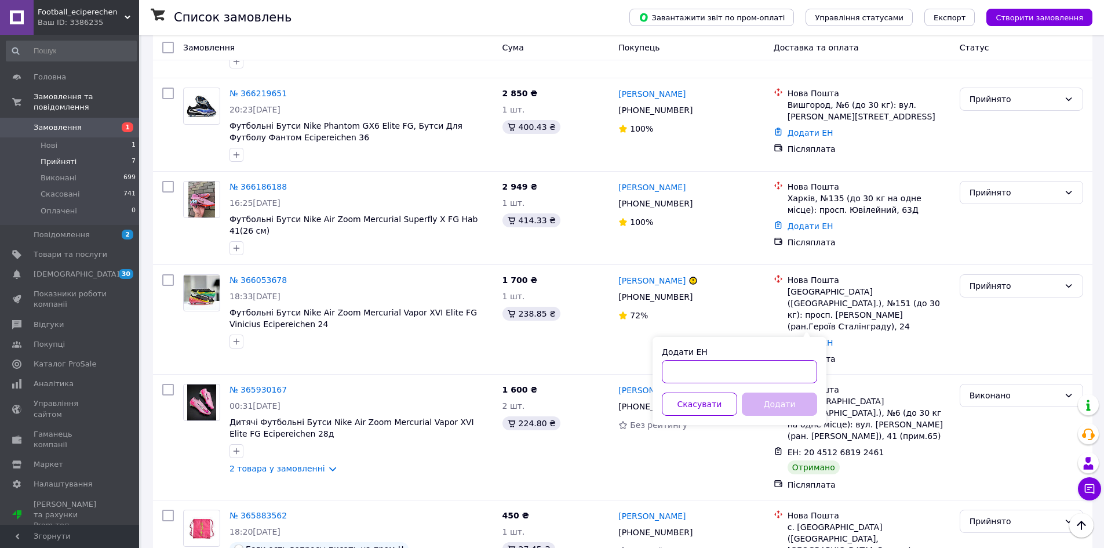
click at [776, 373] on input "Додати ЕН" at bounding box center [739, 371] width 155 height 23
type input "20451268493522"
click at [779, 399] on button "Додати" at bounding box center [779, 403] width 75 height 23
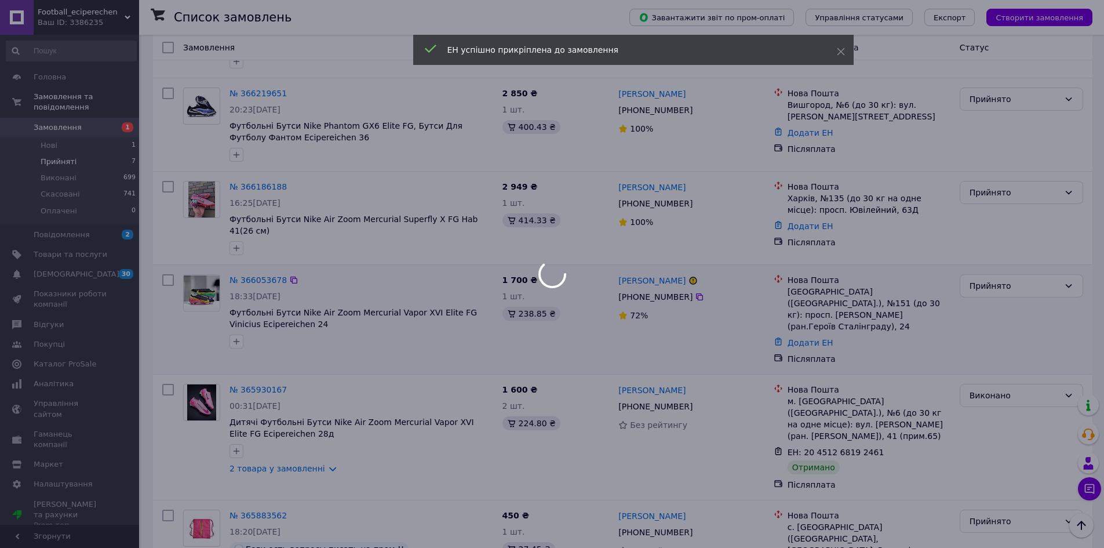
scroll to position [152, 0]
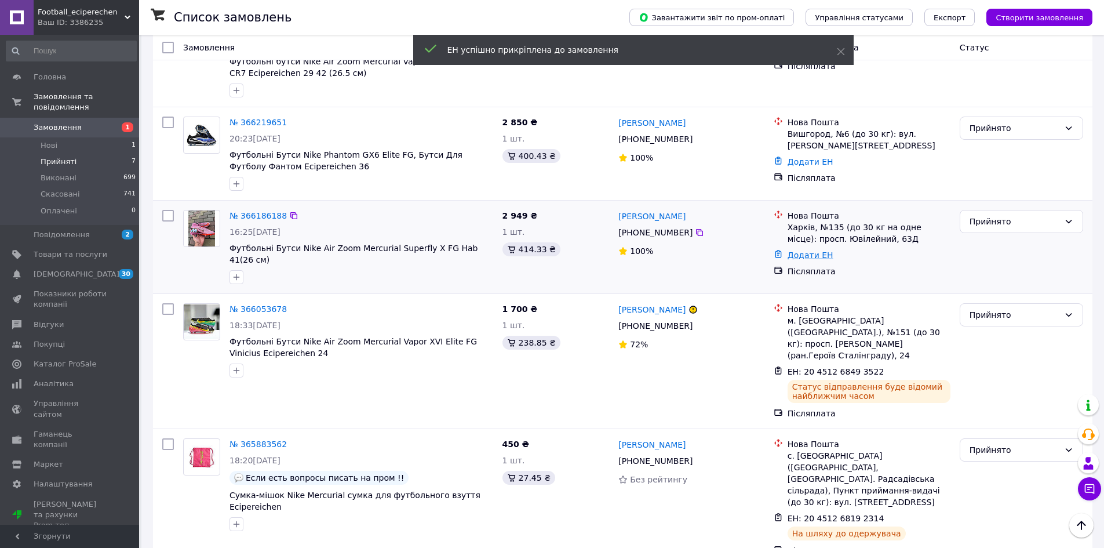
click at [800, 259] on link "Додати ЕН" at bounding box center [811, 254] width 46 height 9
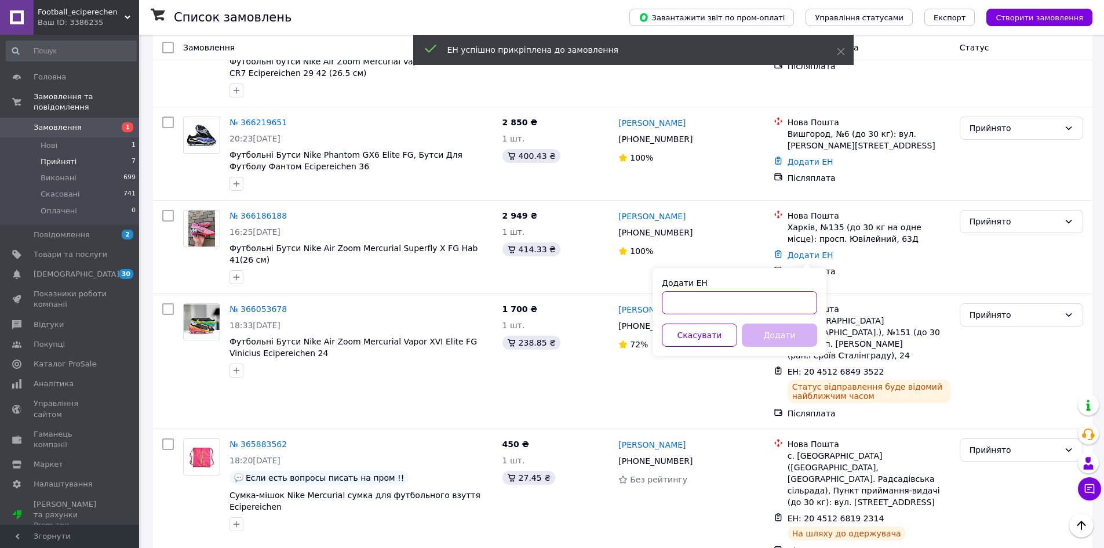
click at [751, 297] on input "Додати ЕН" at bounding box center [739, 302] width 155 height 23
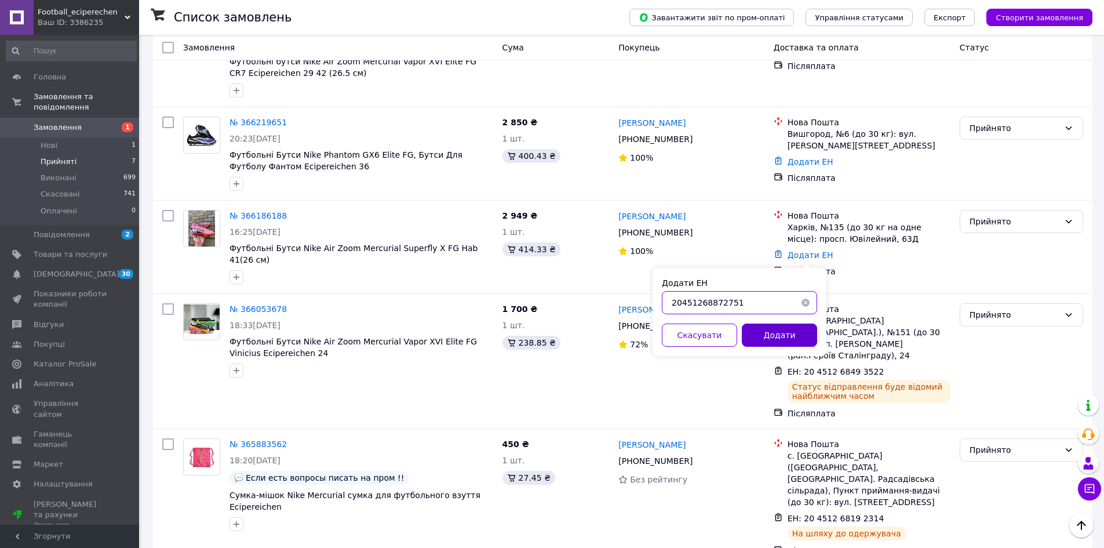
type input "20451268872751"
click at [777, 330] on button "Додати" at bounding box center [779, 334] width 75 height 23
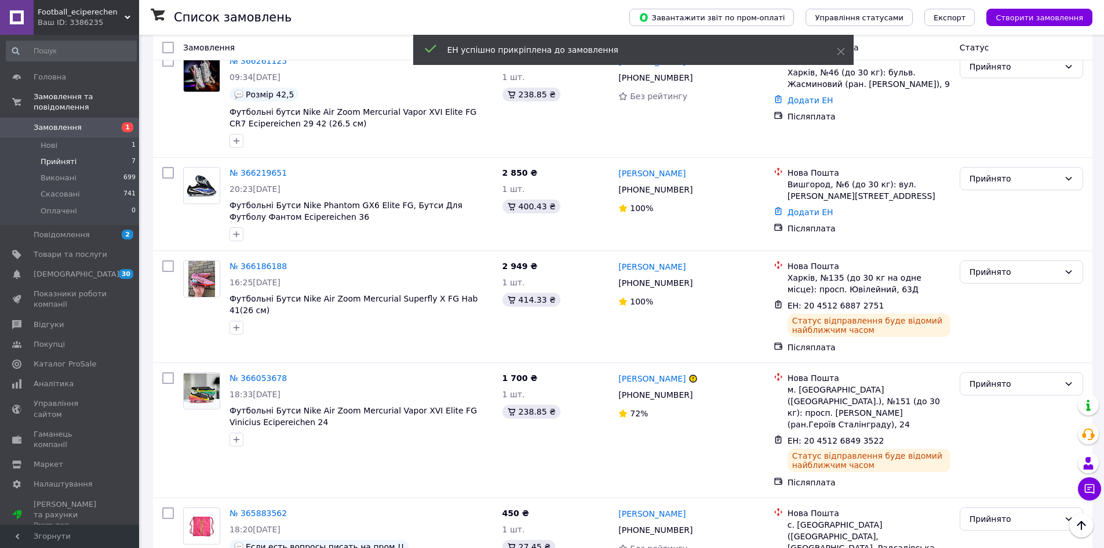
scroll to position [94, 0]
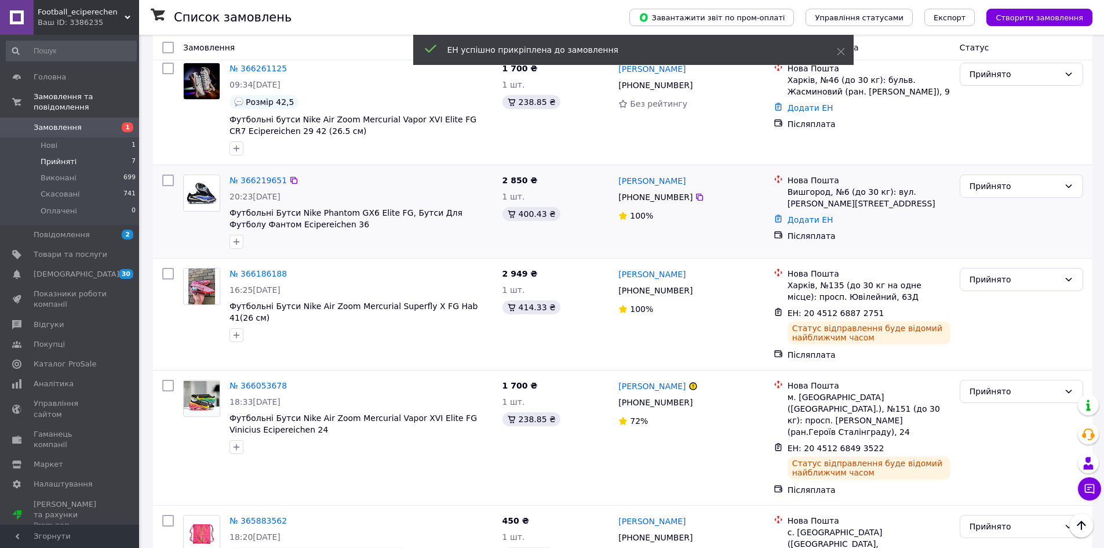
click at [812, 213] on div "Додати ЕН" at bounding box center [870, 220] width 168 height 16
click at [811, 221] on link "Додати ЕН" at bounding box center [811, 219] width 46 height 9
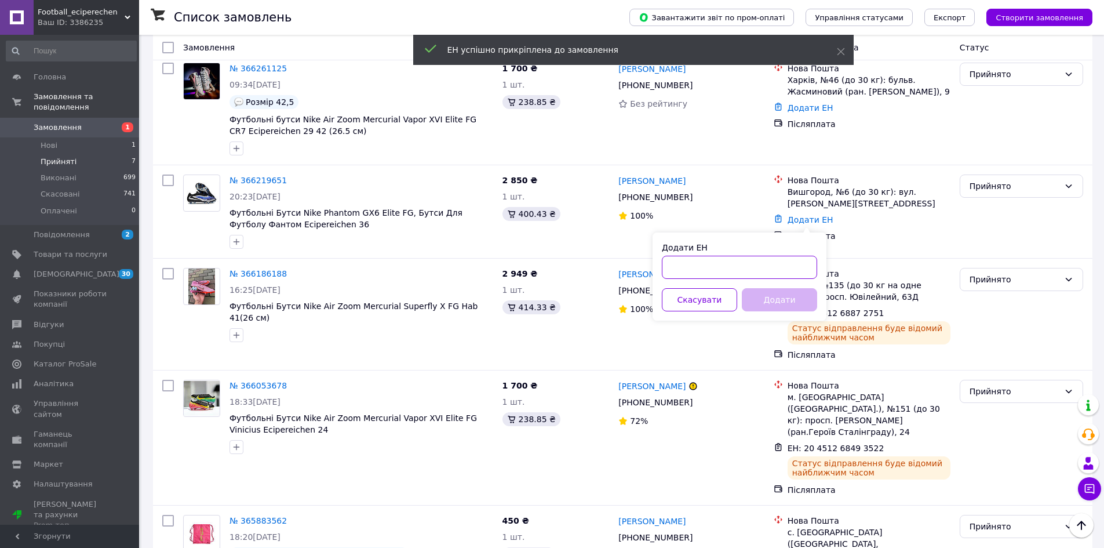
click at [751, 264] on input "Додати ЕН" at bounding box center [739, 267] width 155 height 23
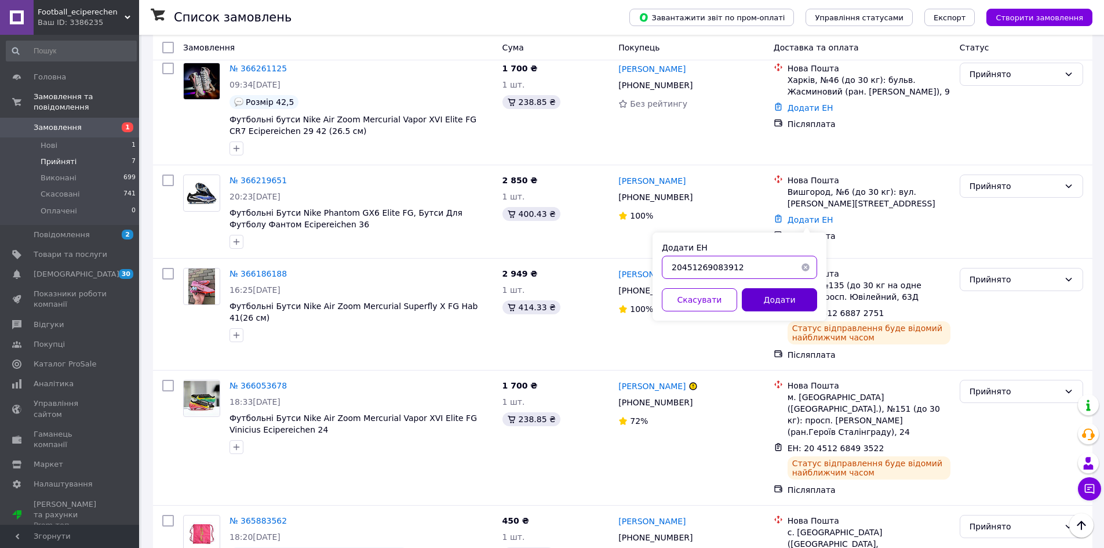
type input "20451269083912"
click at [772, 303] on button "Додати" at bounding box center [779, 299] width 75 height 23
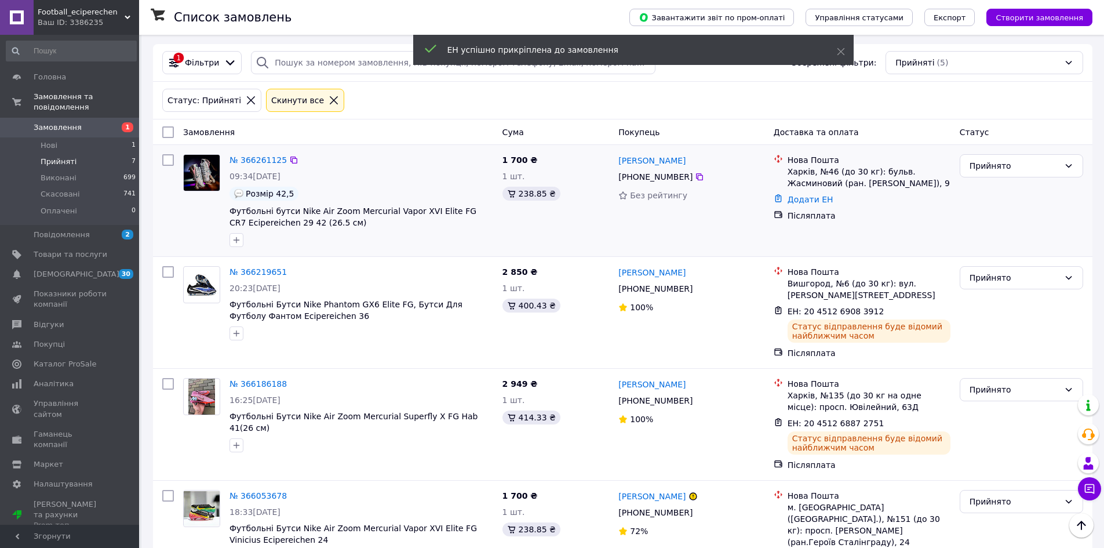
scroll to position [0, 0]
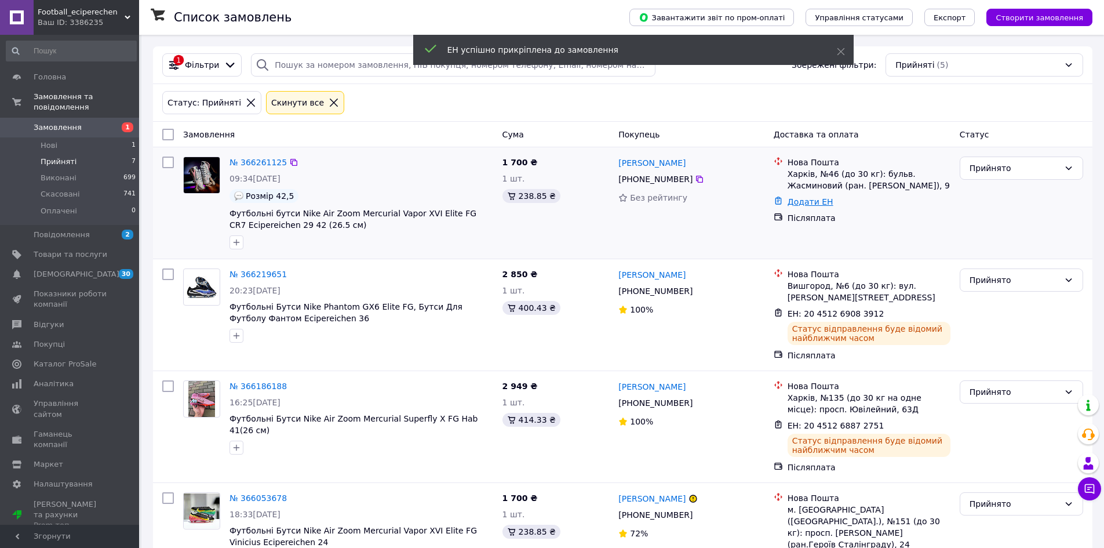
click at [801, 201] on link "Додати ЕН" at bounding box center [811, 201] width 46 height 9
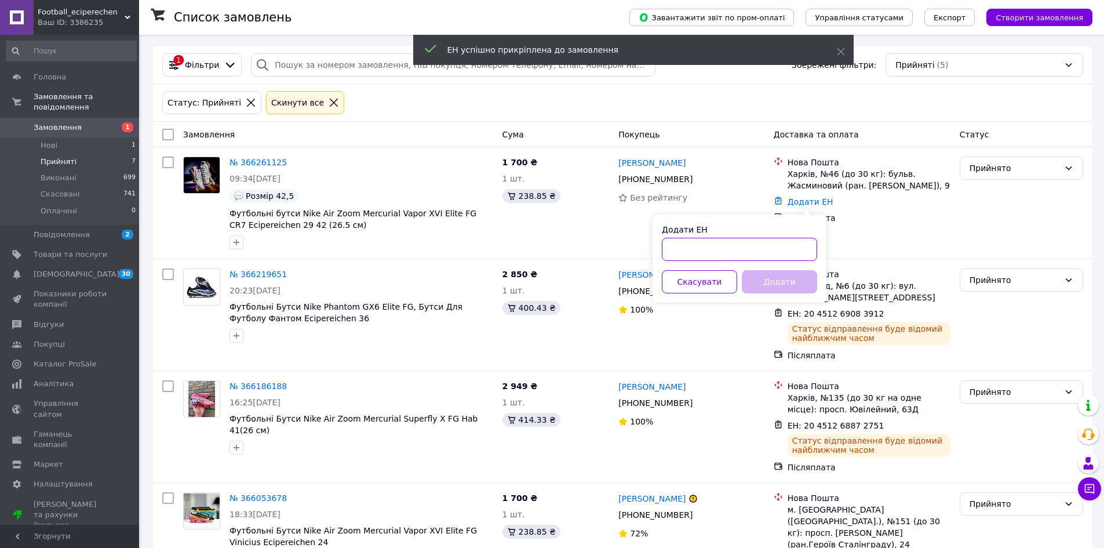
click at [756, 257] on input "Додати ЕН" at bounding box center [739, 249] width 155 height 23
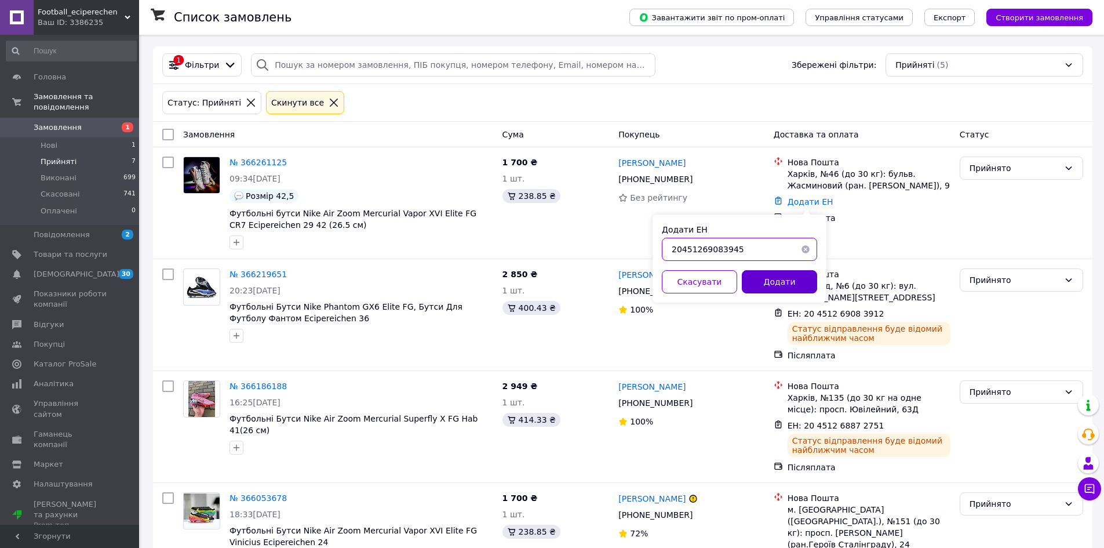
type input "20451269083945"
click at [772, 276] on button "Додати" at bounding box center [779, 281] width 75 height 23
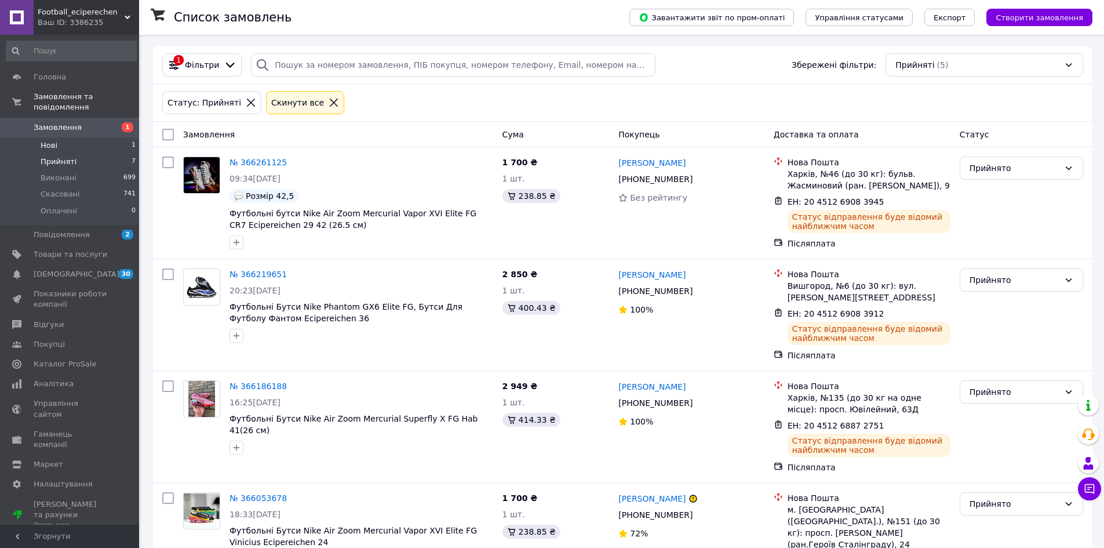
click at [77, 137] on li "Нові 1" at bounding box center [71, 145] width 143 height 16
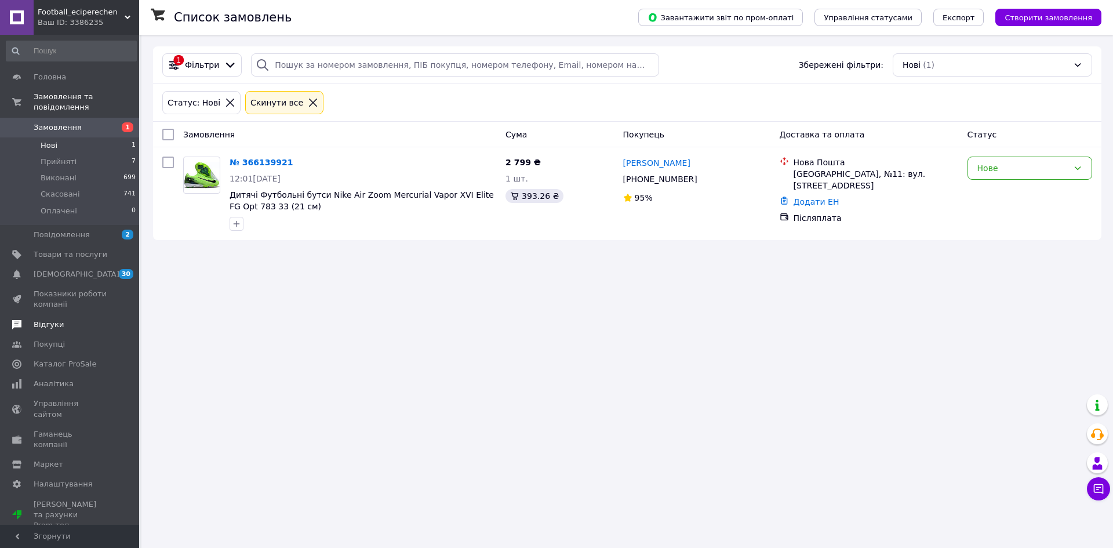
click at [50, 319] on span "Відгуки" at bounding box center [49, 324] width 30 height 10
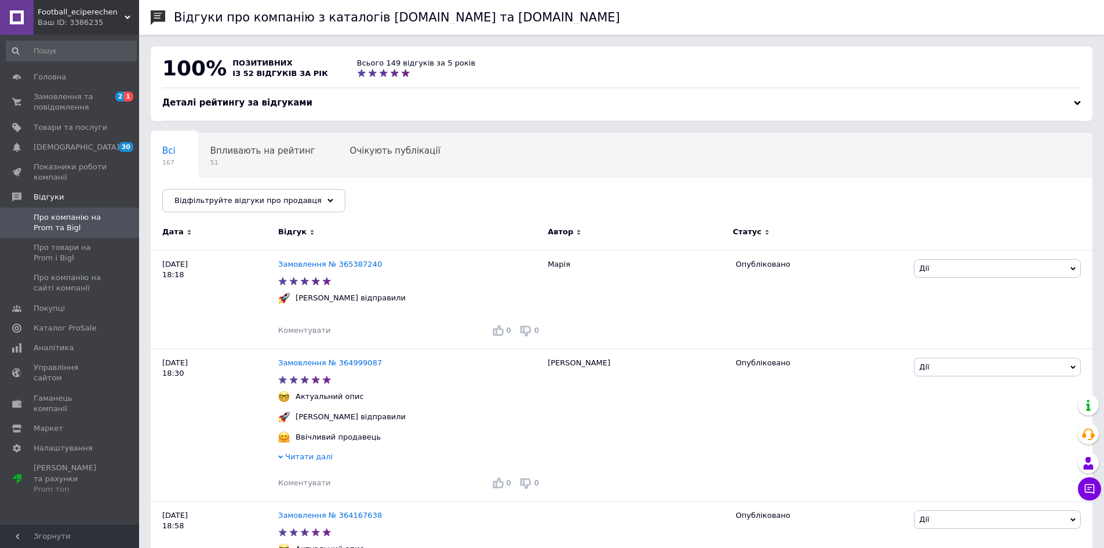
click at [113, 9] on span "Football_eciperechen" at bounding box center [81, 12] width 87 height 10
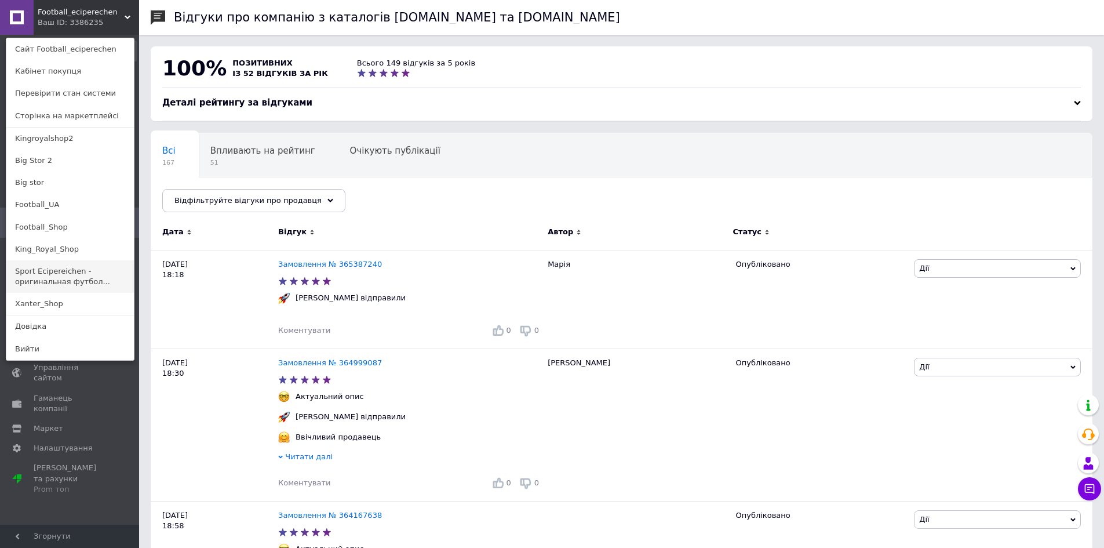
click at [50, 276] on link "Sport Ecipereichen - оригинальная футбол..." at bounding box center [70, 276] width 128 height 32
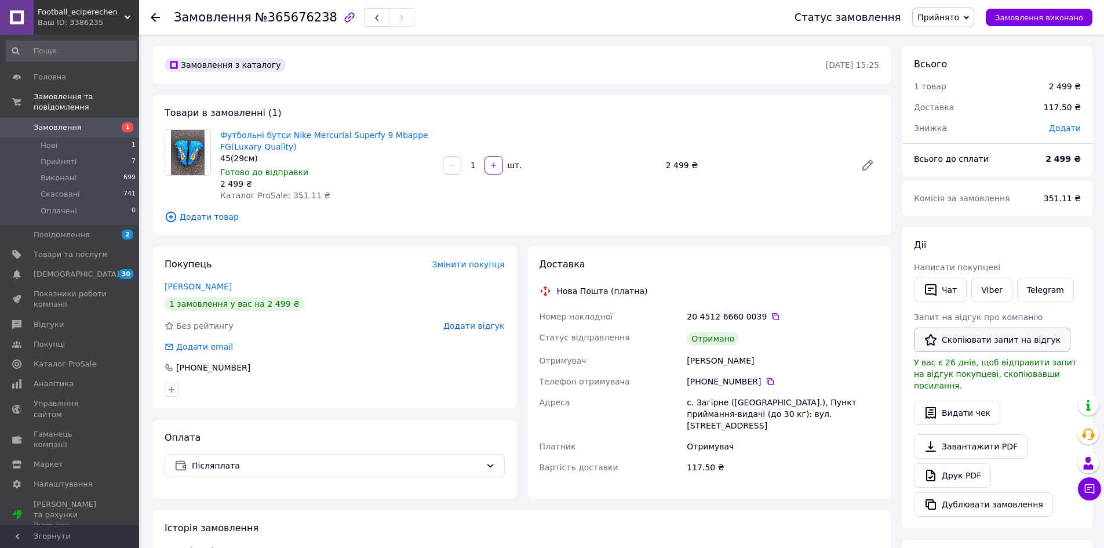
click at [994, 338] on button "Скопіювати запит на відгук" at bounding box center [992, 340] width 157 height 24
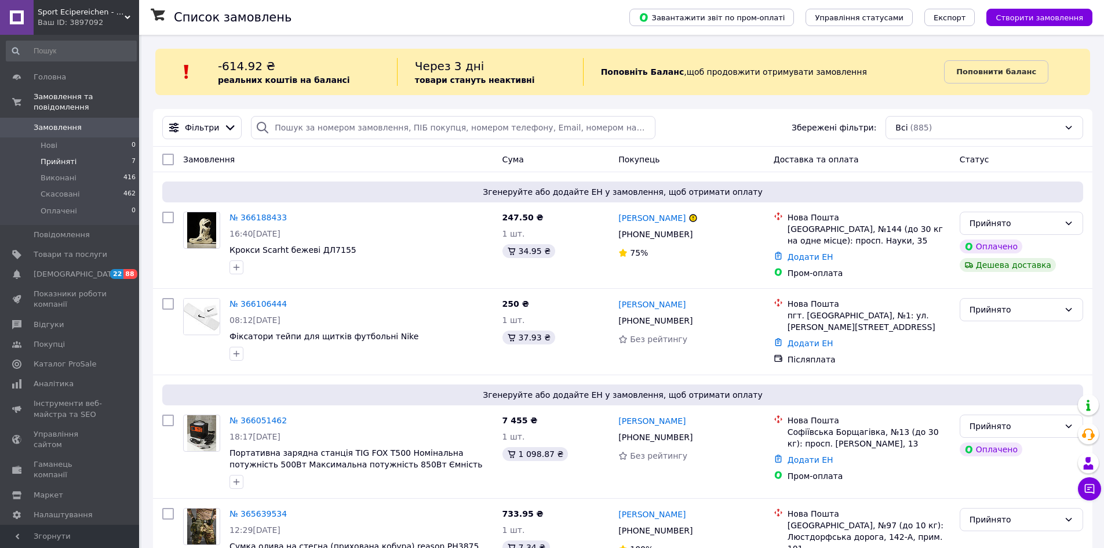
click at [59, 157] on span "Прийняті" at bounding box center [59, 162] width 36 height 10
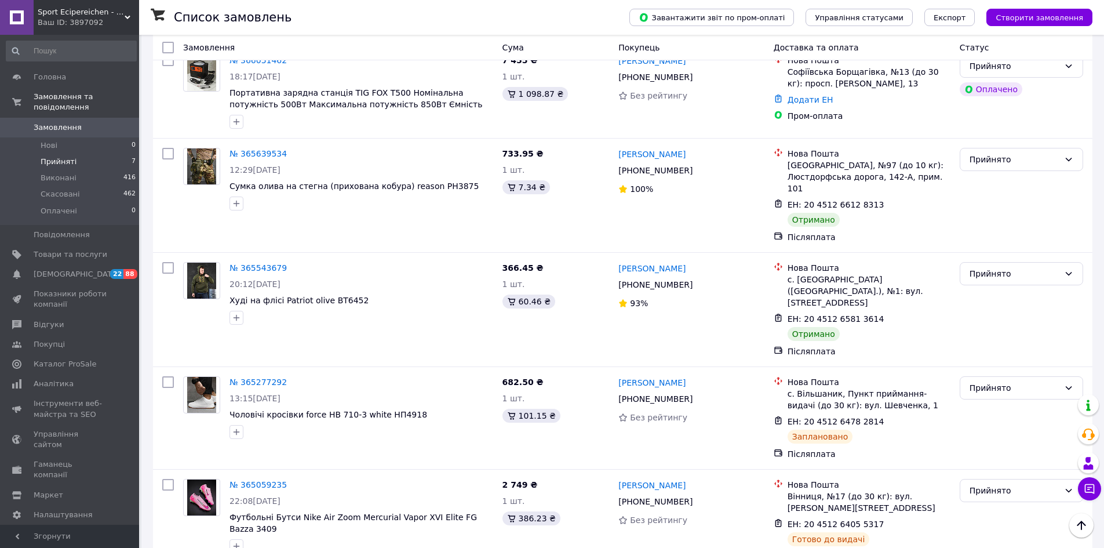
scroll to position [410, 0]
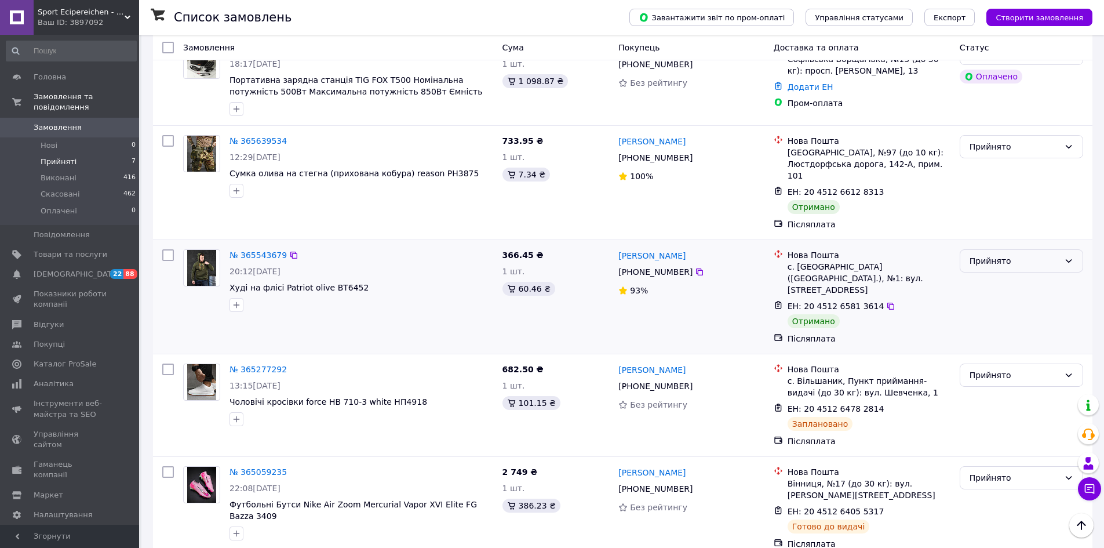
click at [1007, 254] on div "Прийнято" at bounding box center [1015, 260] width 90 height 13
click at [991, 271] on li "Виконано" at bounding box center [1022, 274] width 122 height 21
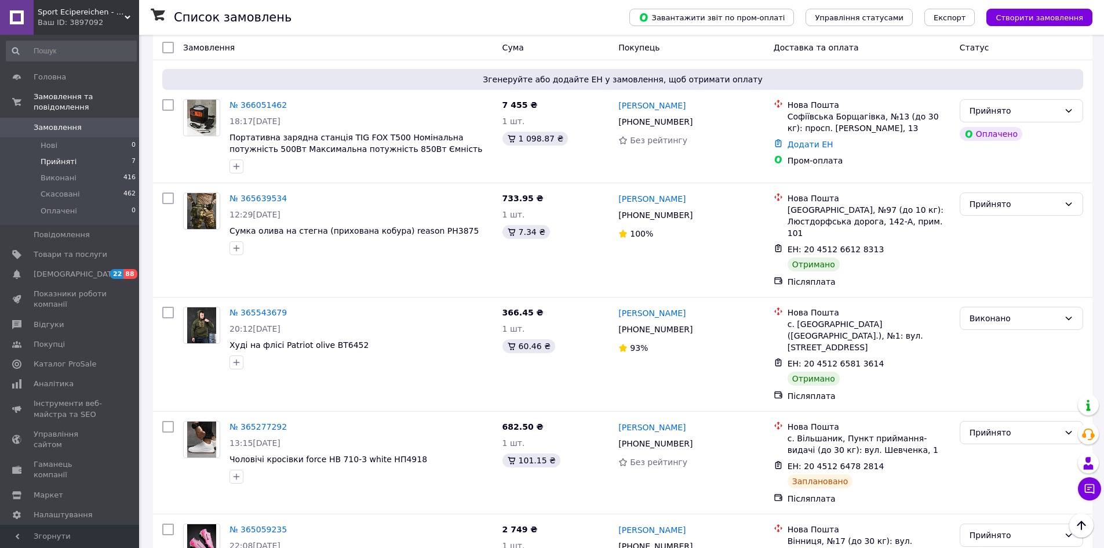
scroll to position [352, 0]
click at [1012, 208] on div "Прийнято" at bounding box center [1015, 204] width 90 height 13
click at [1006, 230] on li "Виконано" at bounding box center [1022, 230] width 122 height 21
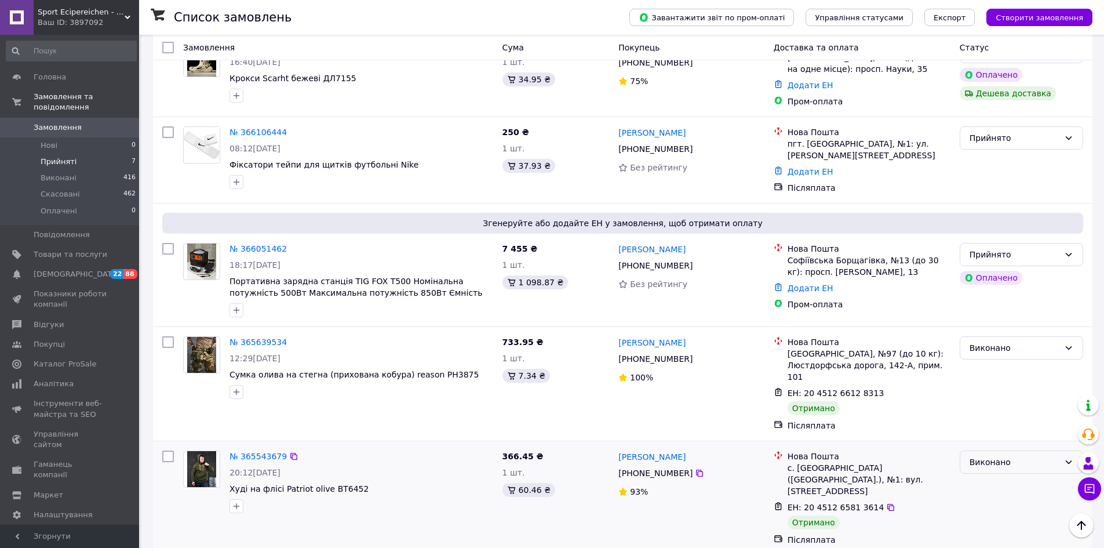
scroll to position [179, 0]
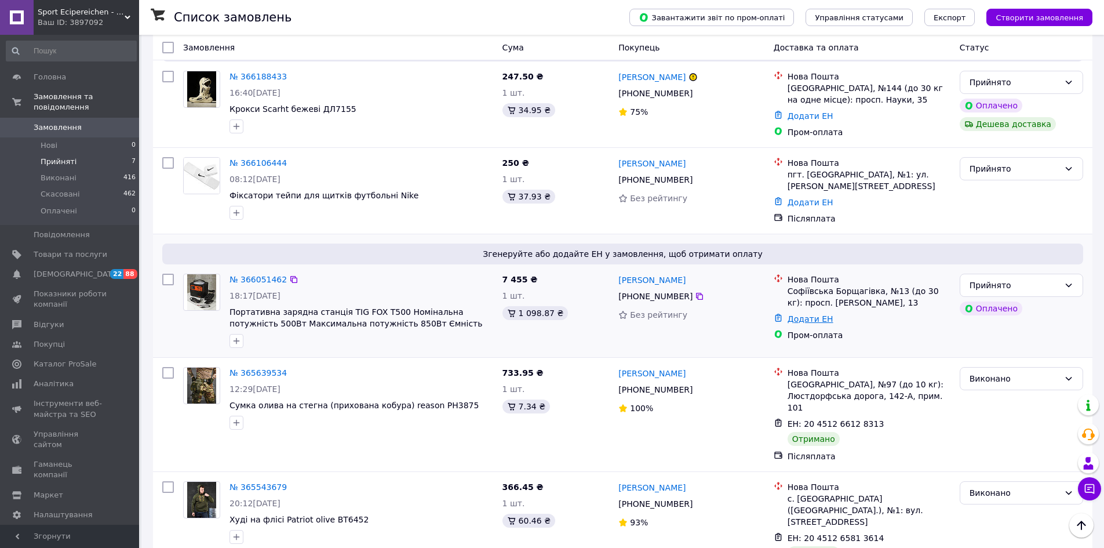
click at [792, 314] on link "Додати ЕН" at bounding box center [811, 318] width 46 height 9
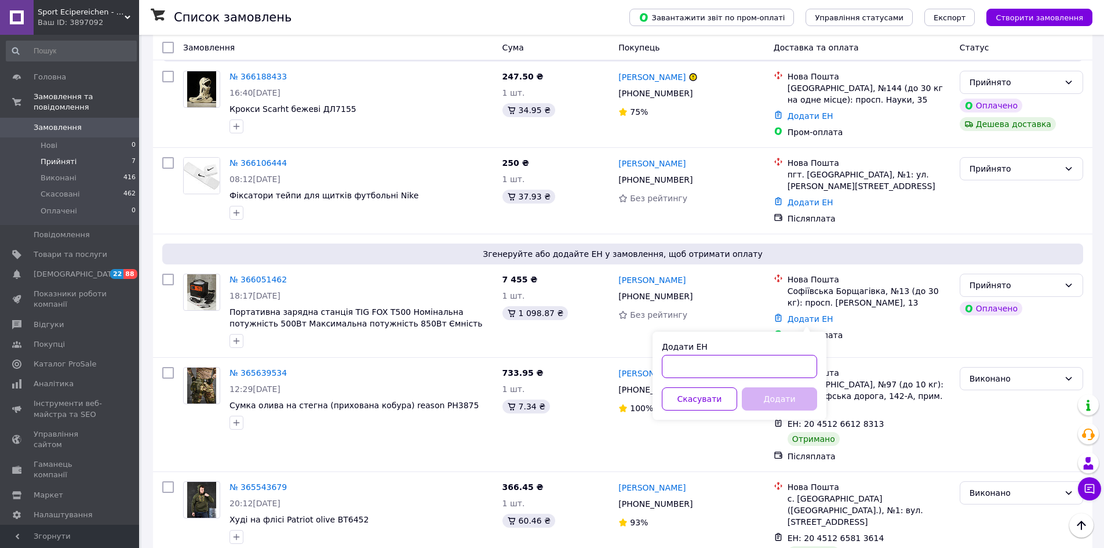
click at [782, 360] on input "Додати ЕН" at bounding box center [739, 366] width 155 height 23
type input "20451268358860"
click at [772, 394] on button "Додати" at bounding box center [779, 398] width 75 height 23
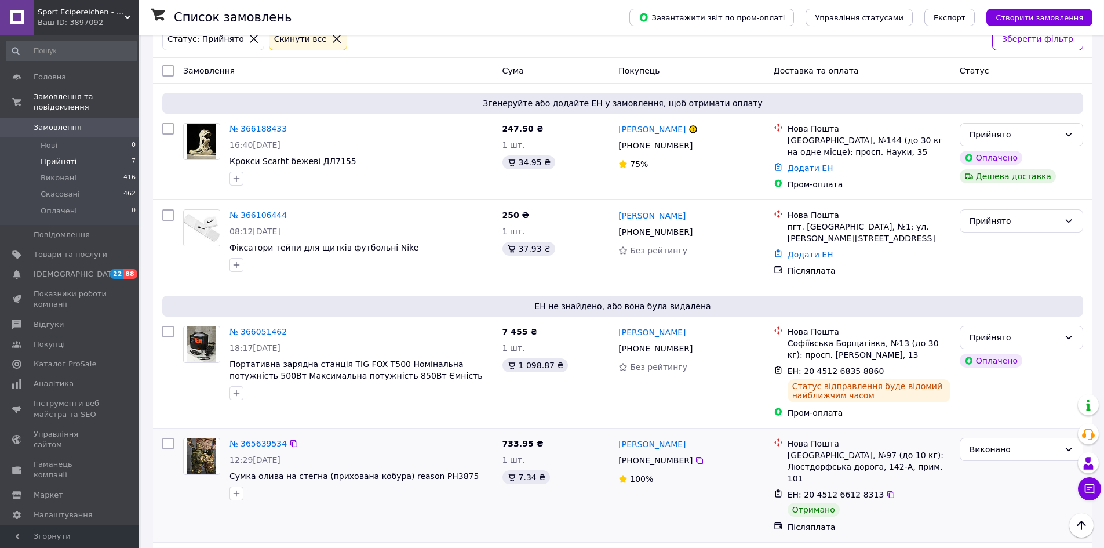
scroll to position [121, 0]
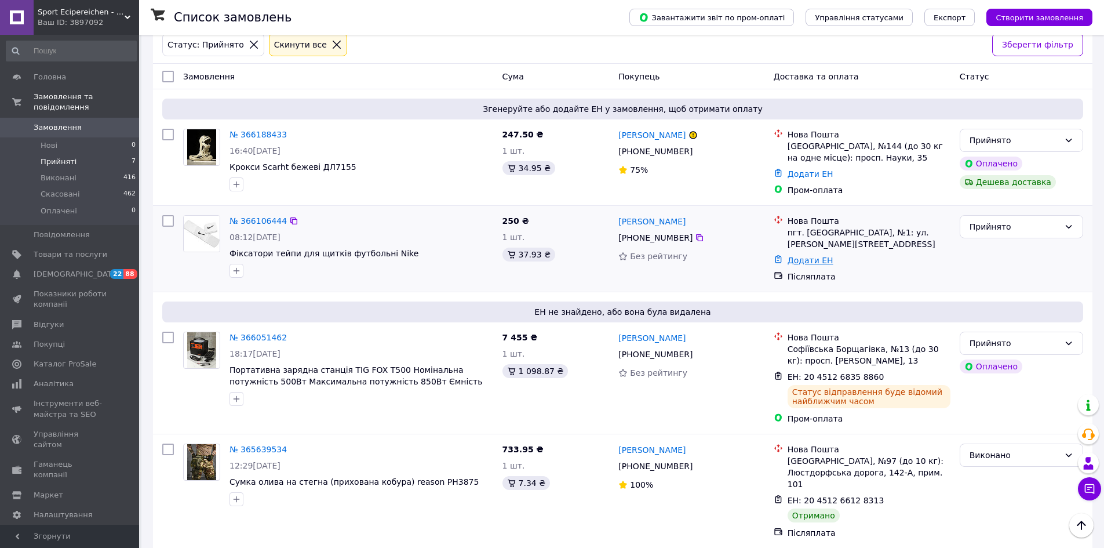
click at [806, 261] on link "Додати ЕН" at bounding box center [811, 260] width 46 height 9
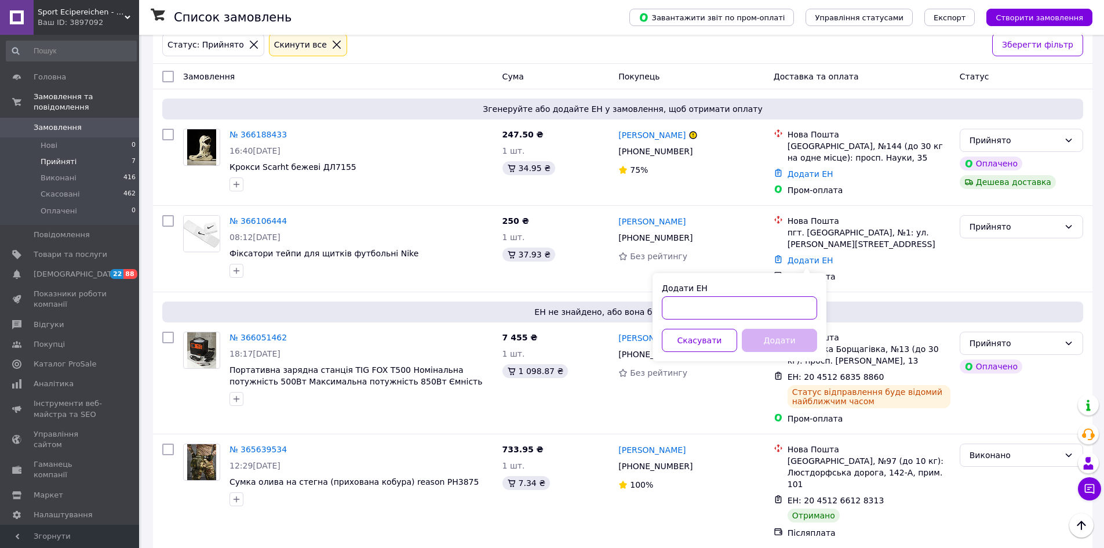
click at [775, 312] on input "Додати ЕН" at bounding box center [739, 307] width 155 height 23
type input "20451268493608"
click at [796, 340] on button "Додати" at bounding box center [779, 340] width 75 height 23
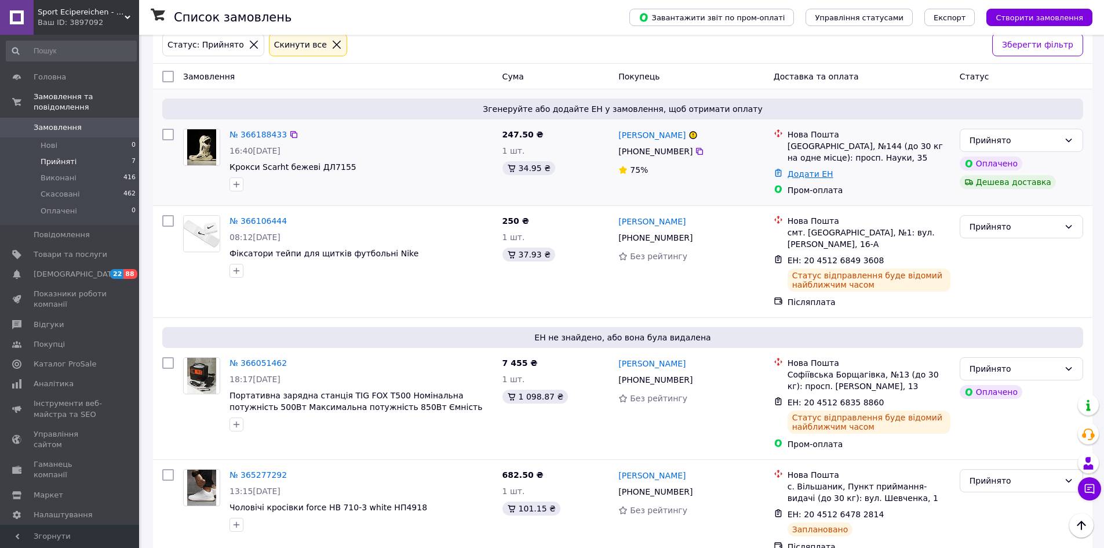
click at [813, 175] on link "Додати ЕН" at bounding box center [811, 173] width 46 height 9
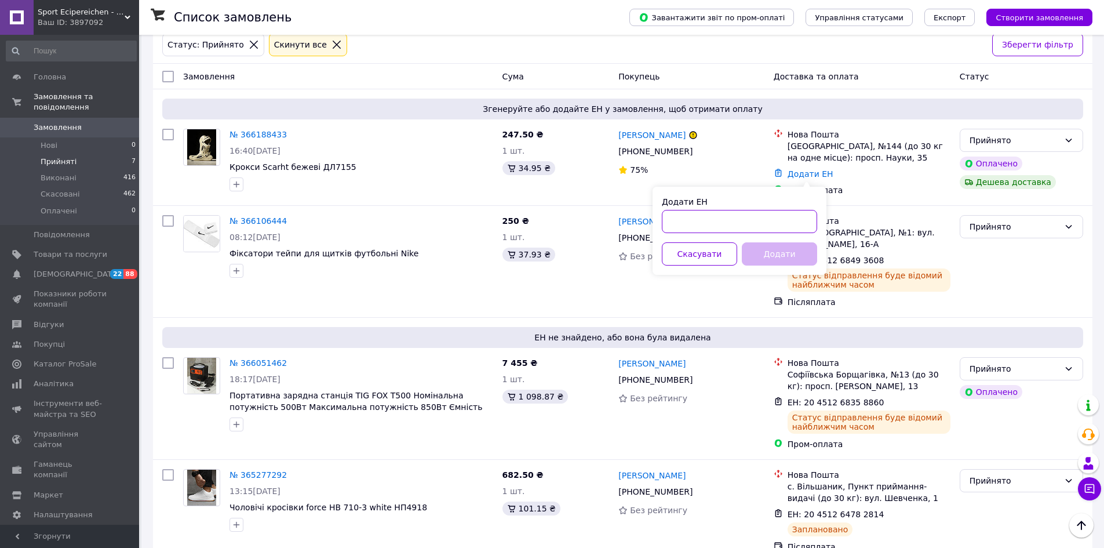
click at [763, 230] on input "Додати ЕН" at bounding box center [739, 221] width 155 height 23
type input "20451268935842"
click at [787, 257] on button "Додати" at bounding box center [779, 253] width 75 height 23
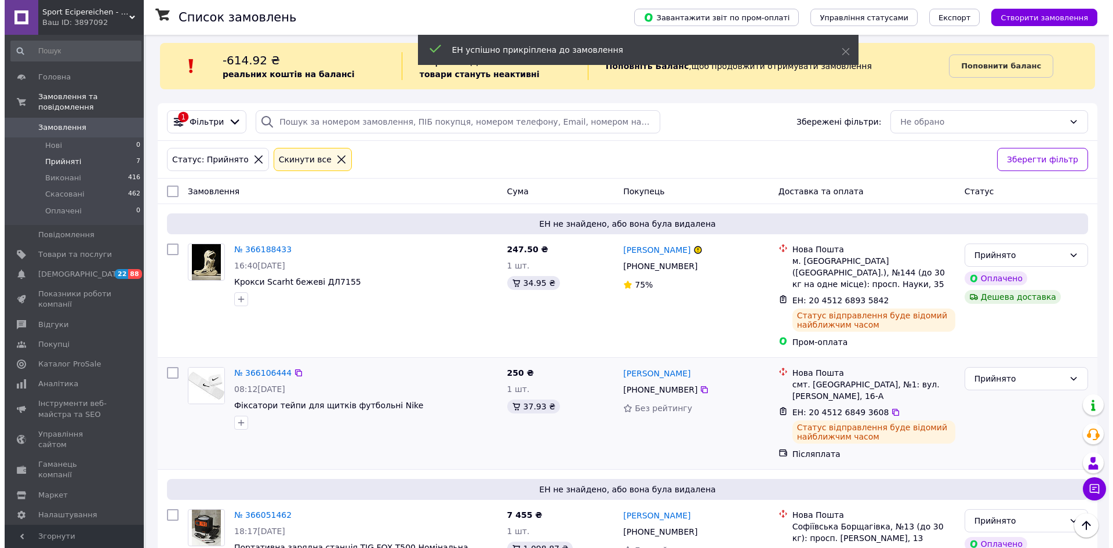
scroll to position [0, 0]
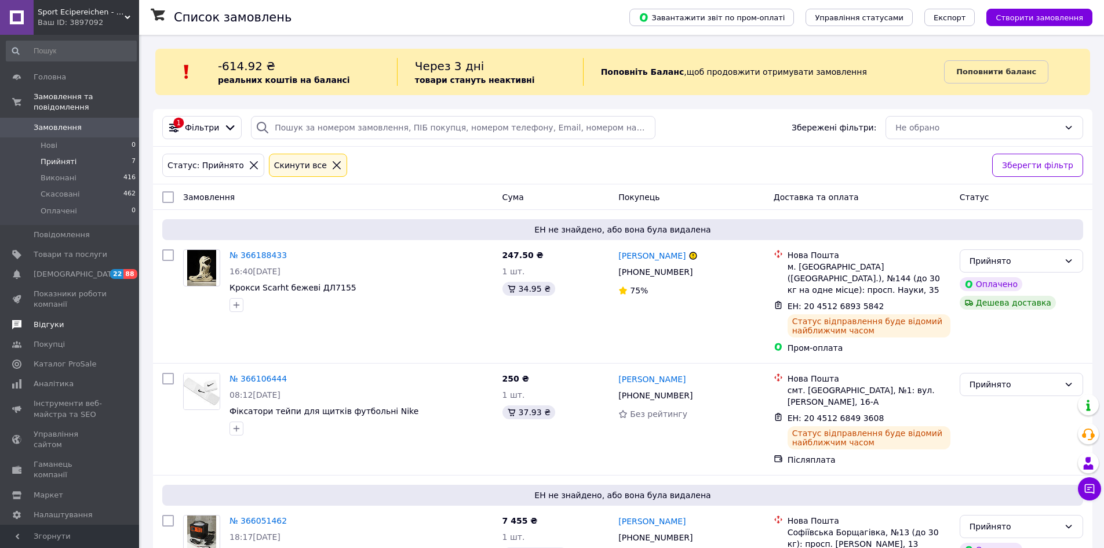
click at [52, 319] on span "Відгуки" at bounding box center [49, 324] width 30 height 10
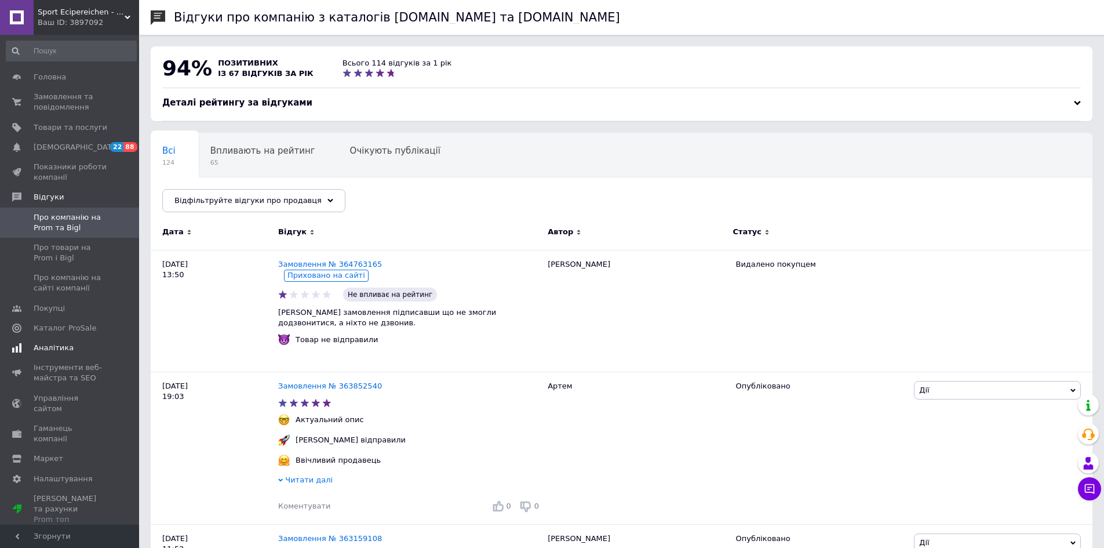
click at [52, 347] on span "Аналітика" at bounding box center [54, 348] width 40 height 10
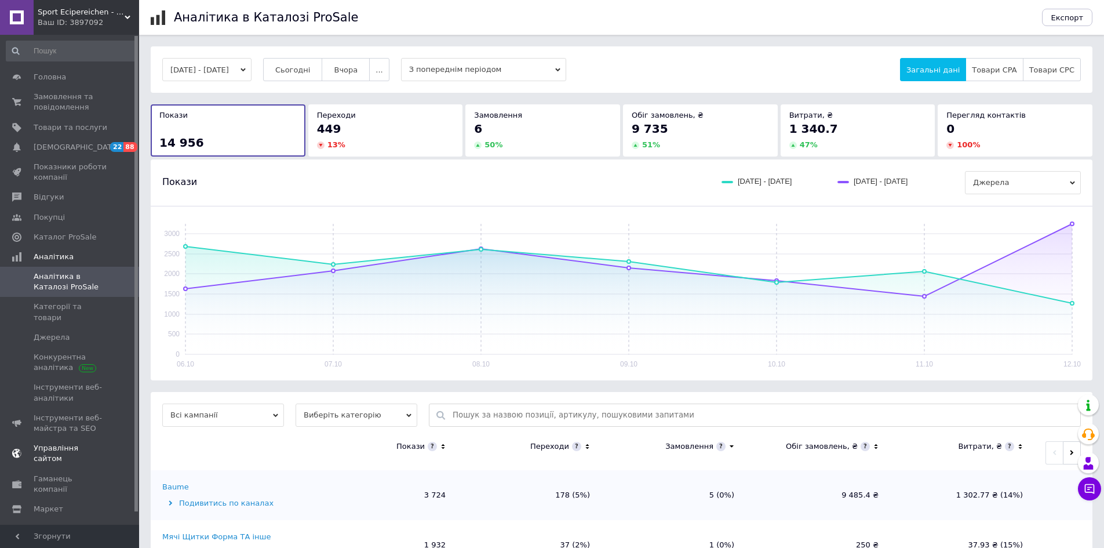
click at [93, 443] on span "Управління сайтом" at bounding box center [71, 453] width 74 height 21
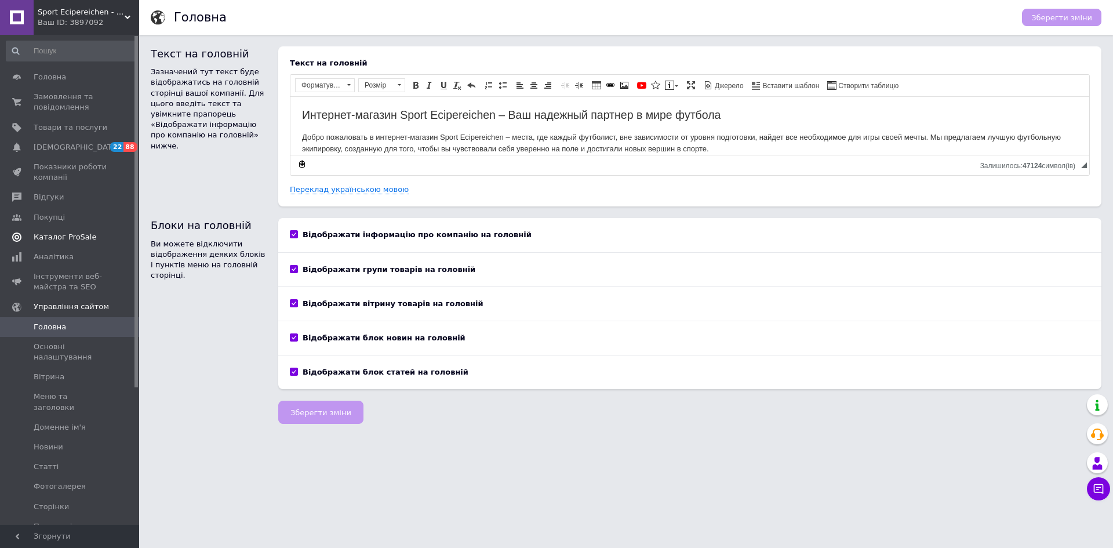
click at [64, 237] on span "Каталог ProSale" at bounding box center [65, 237] width 63 height 10
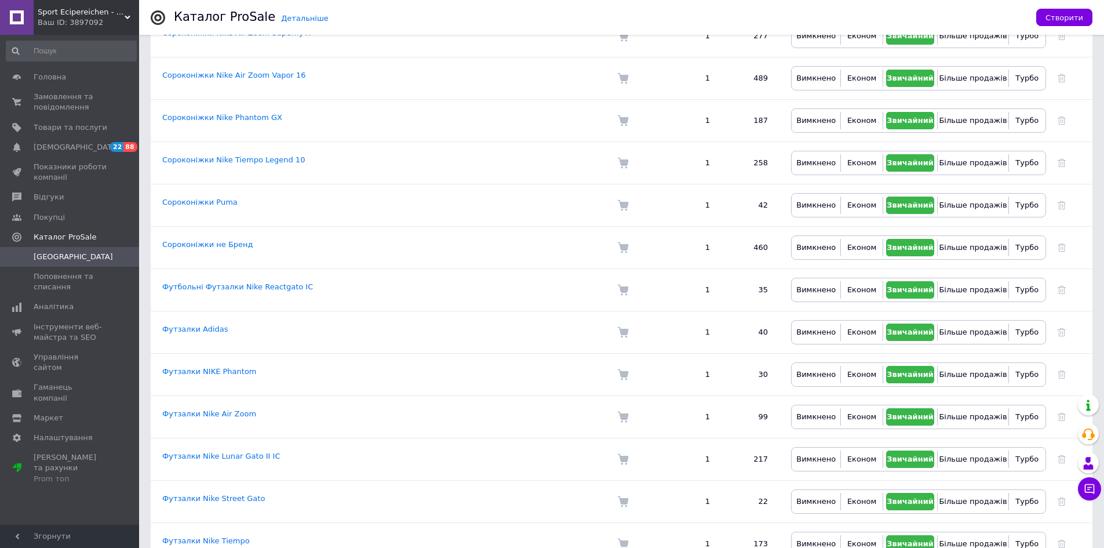
scroll to position [1301, 0]
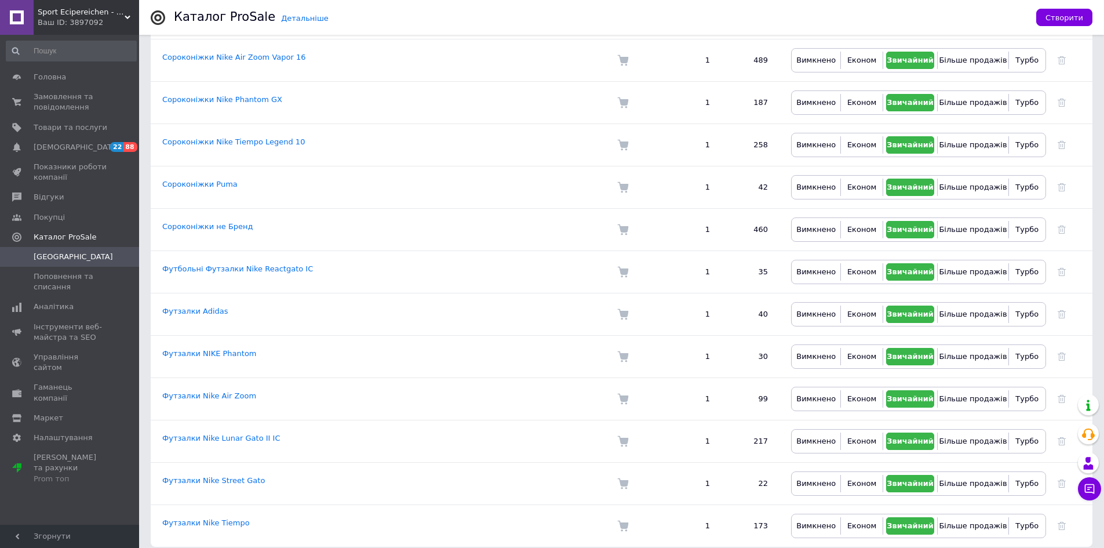
click at [97, 13] on span "Sport Ecipereichen - оригінальне футбольне взуття" at bounding box center [81, 12] width 87 height 10
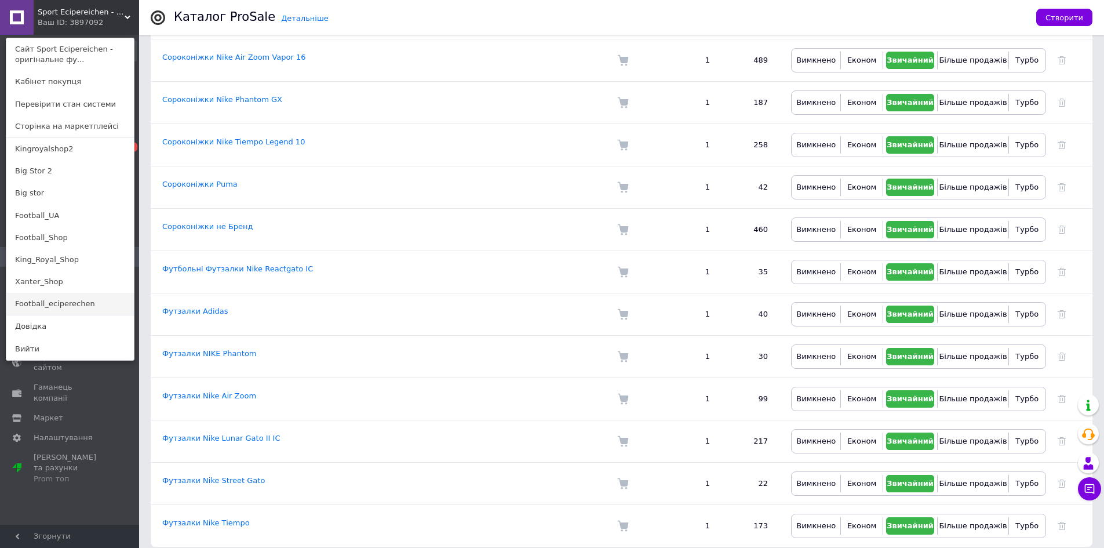
click at [62, 304] on link "Football_eciperechen" at bounding box center [70, 304] width 128 height 22
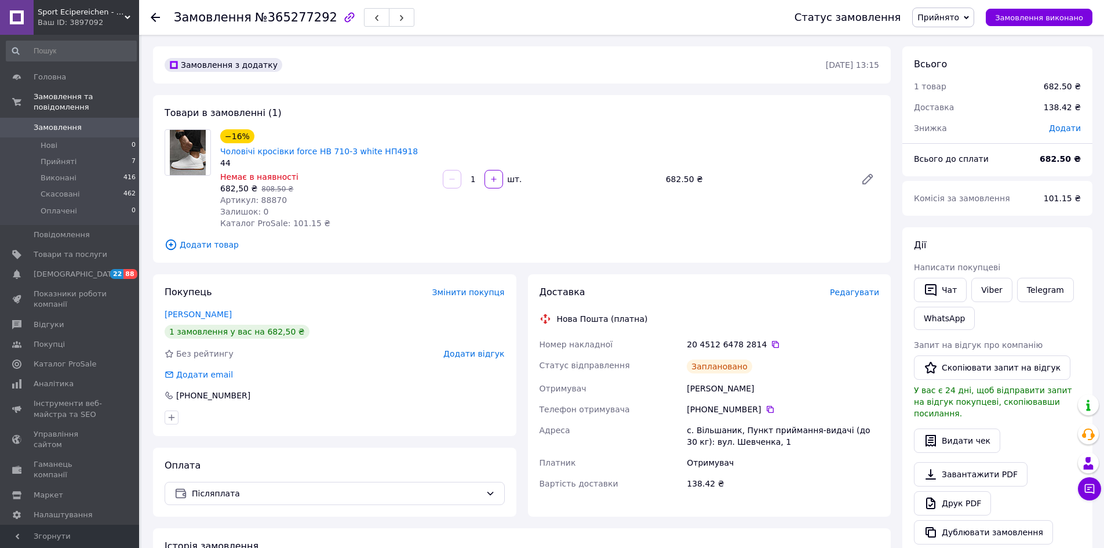
click at [344, 17] on icon "button" at bounding box center [349, 17] width 10 height 10
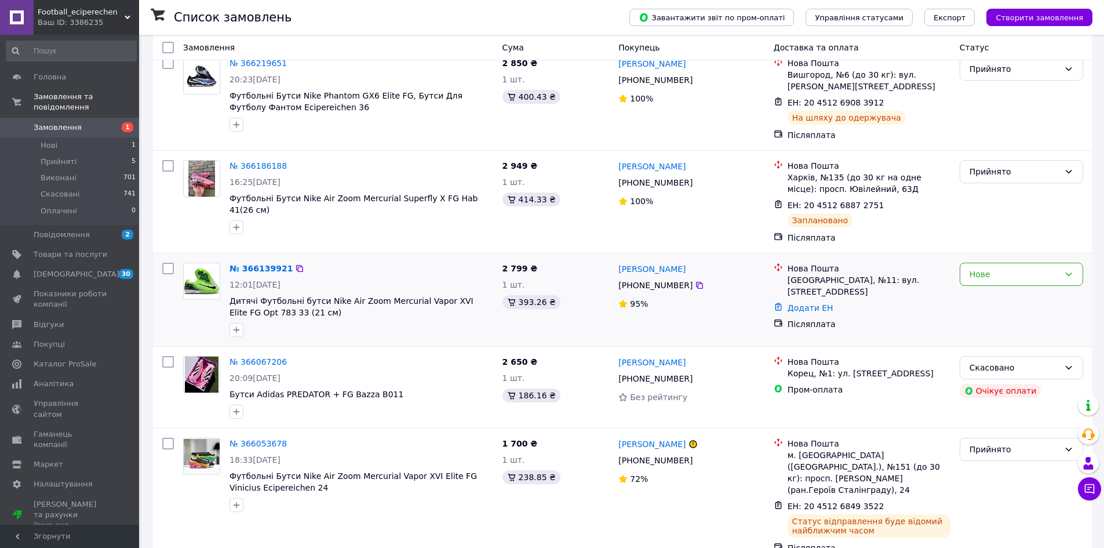
scroll to position [174, 0]
click at [245, 272] on link "№ 366139921" at bounding box center [261, 267] width 63 height 9
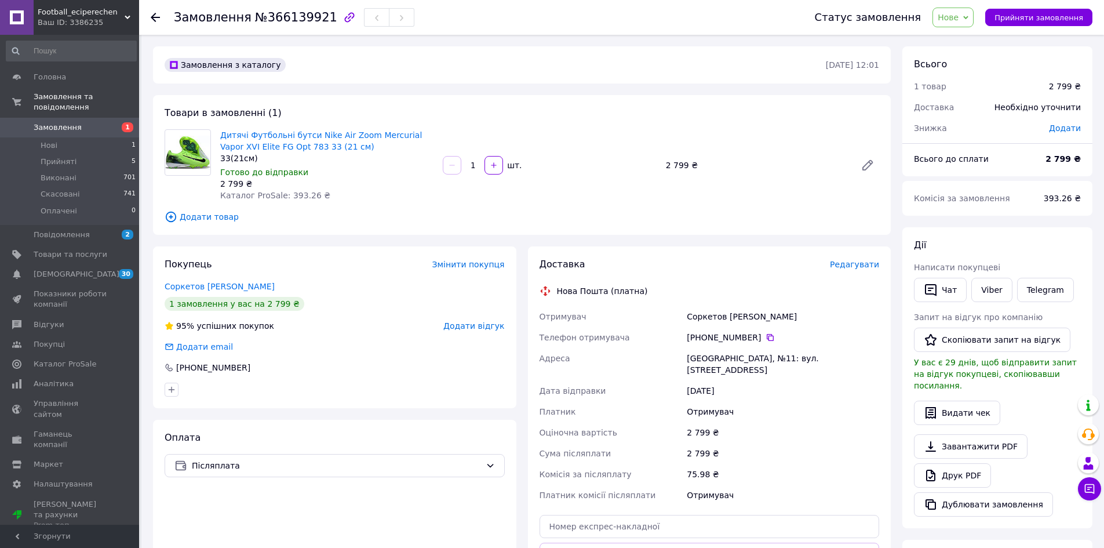
click at [344, 22] on icon "button" at bounding box center [349, 17] width 10 height 10
click at [113, 7] on span "Football_eciperechen" at bounding box center [81, 12] width 87 height 10
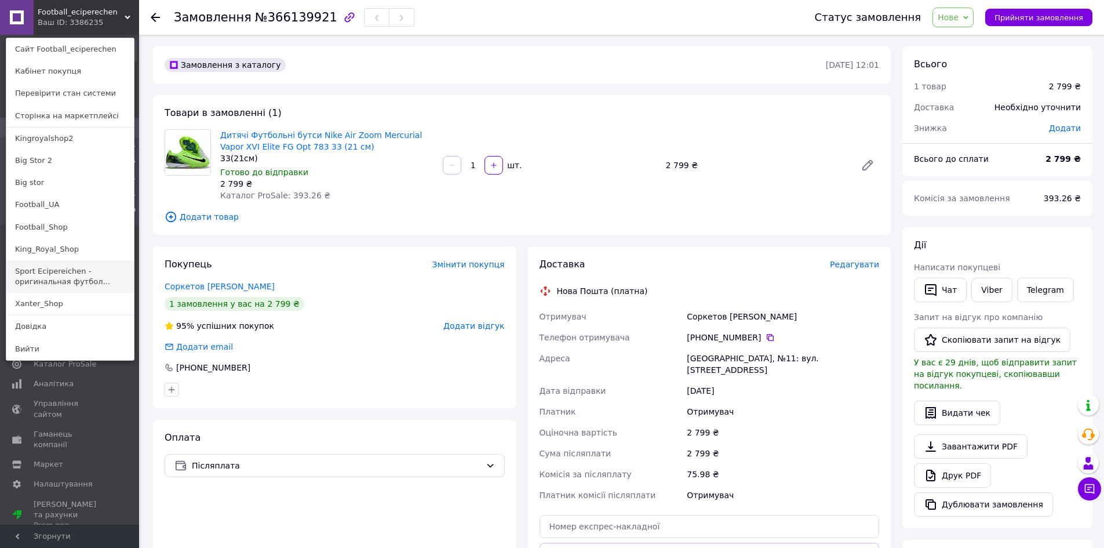
click at [76, 267] on link "Sport Ecipereichen - оригинальная футбол..." at bounding box center [70, 276] width 128 height 32
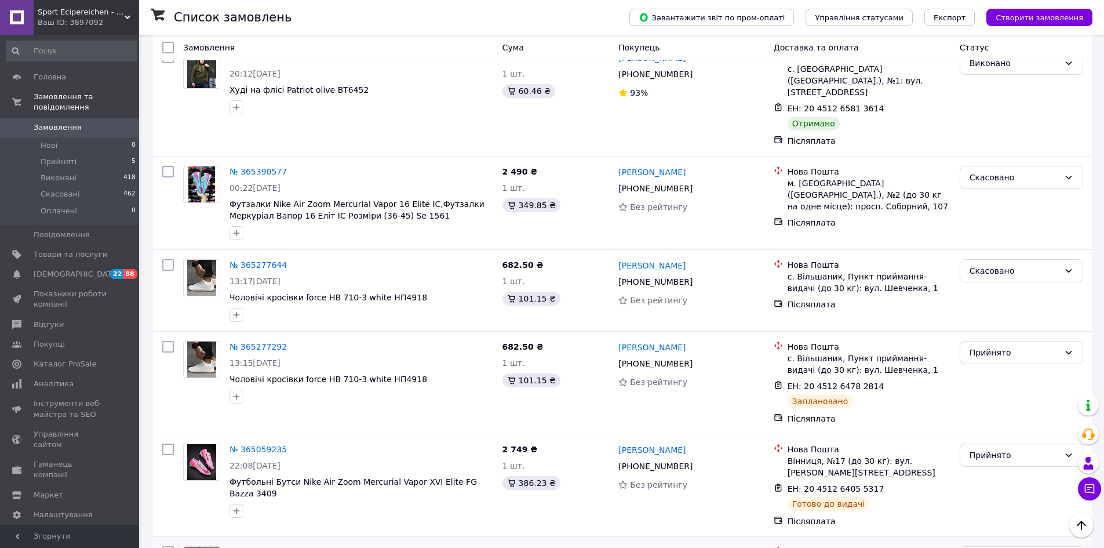
scroll to position [870, 0]
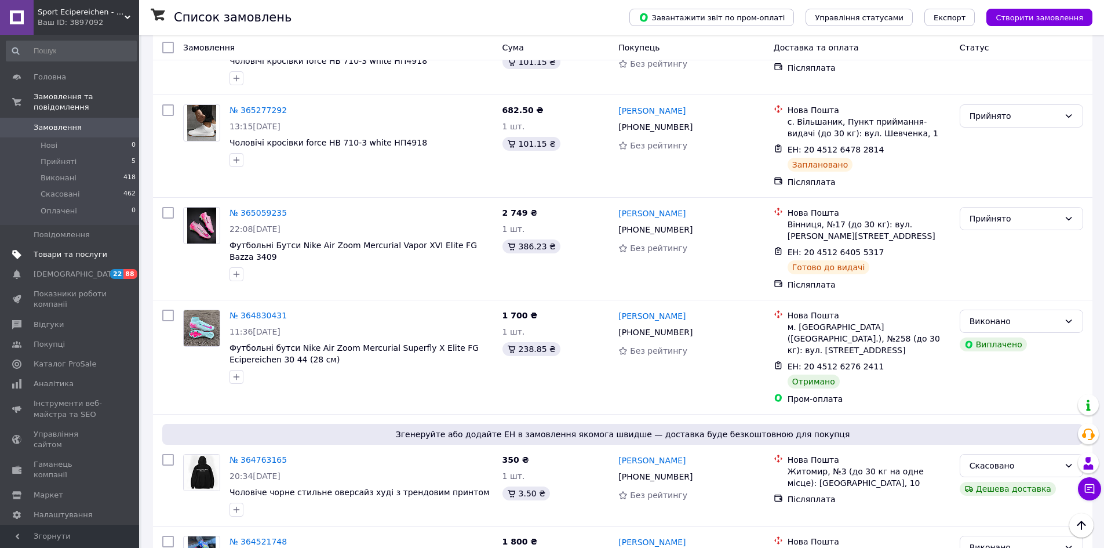
click at [74, 249] on span "Товари та послуги" at bounding box center [71, 254] width 74 height 10
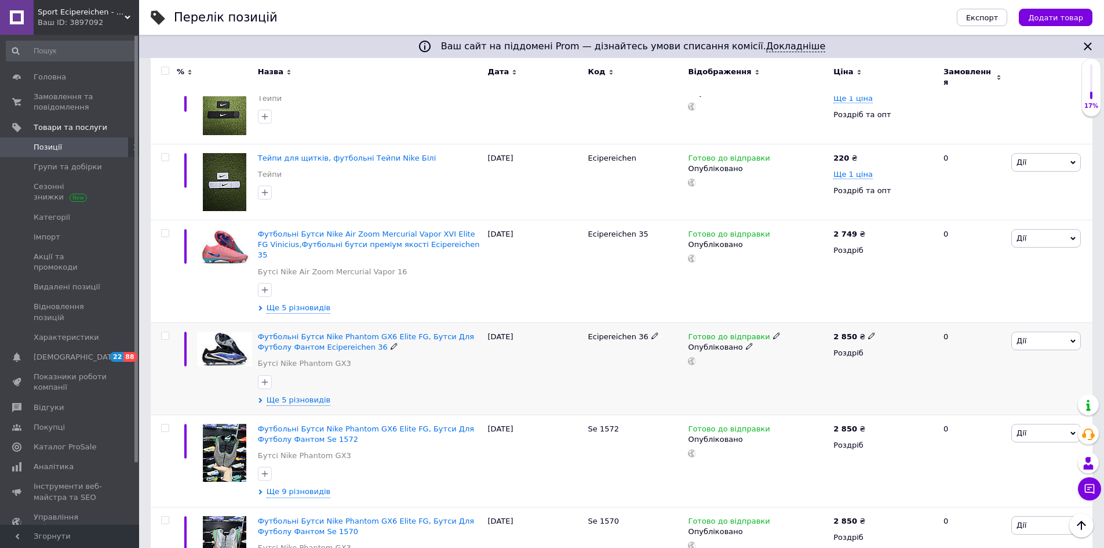
scroll to position [1101, 0]
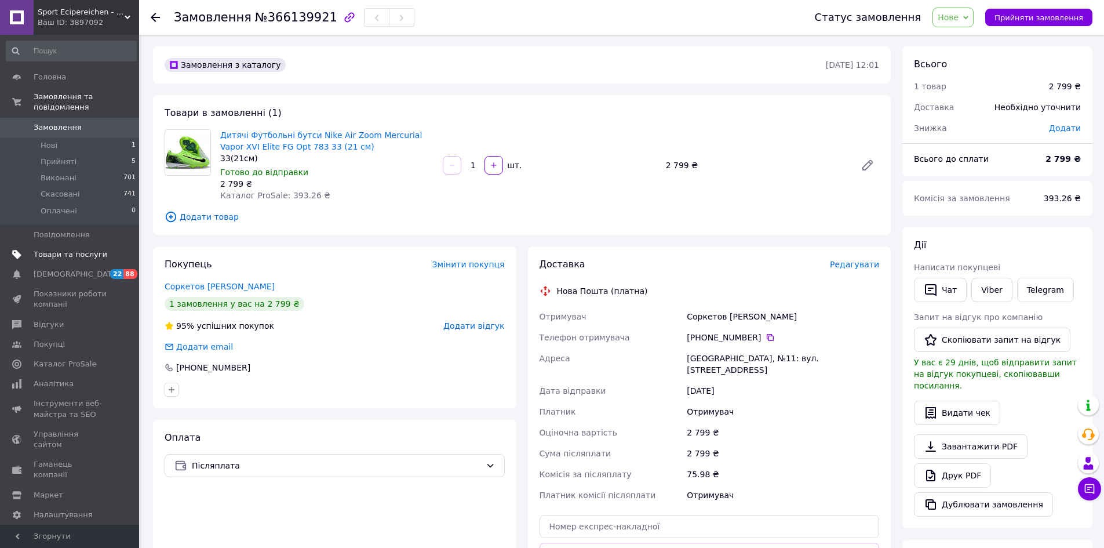
click at [71, 249] on span "Товари та послуги" at bounding box center [71, 254] width 74 height 10
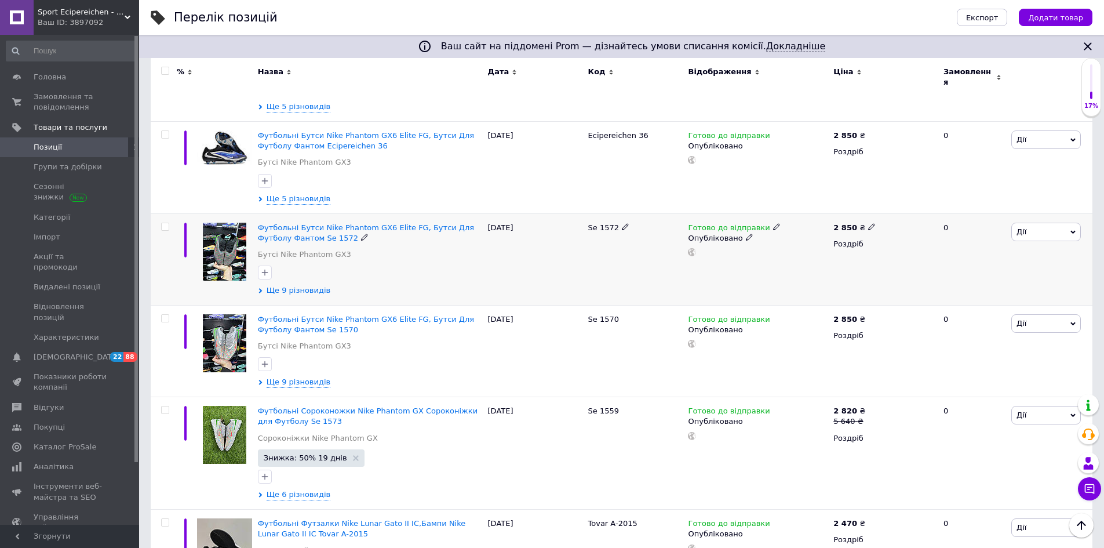
scroll to position [1275, 0]
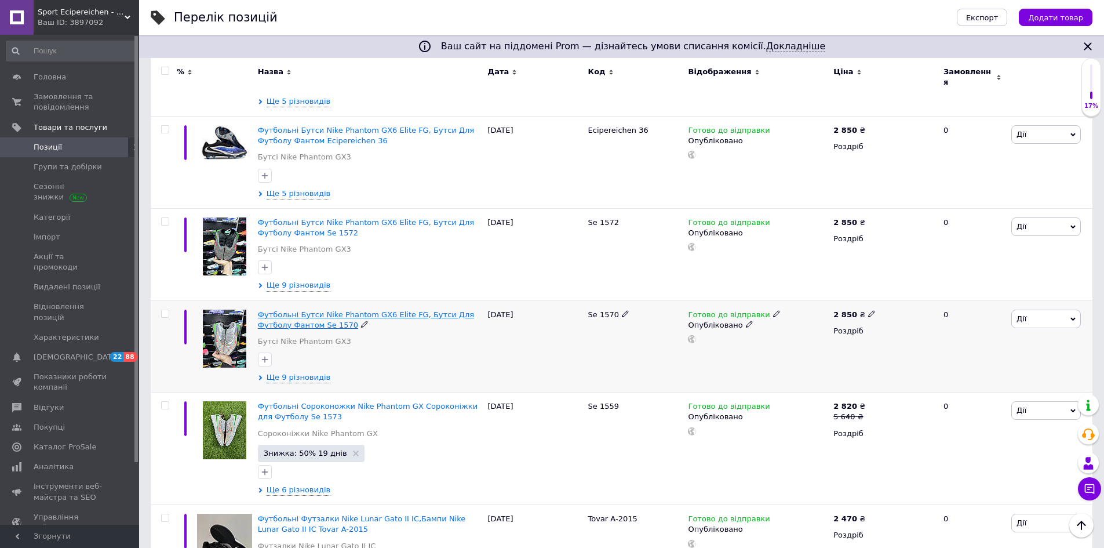
drag, startPoint x: 285, startPoint y: 288, endPoint x: 304, endPoint y: 293, distance: 20.5
click at [304, 310] on span "Футбольні Бутси Nike Phantom GX6 Elite FG, Бутси Для Футболу Фантом Se 1570" at bounding box center [366, 319] width 216 height 19
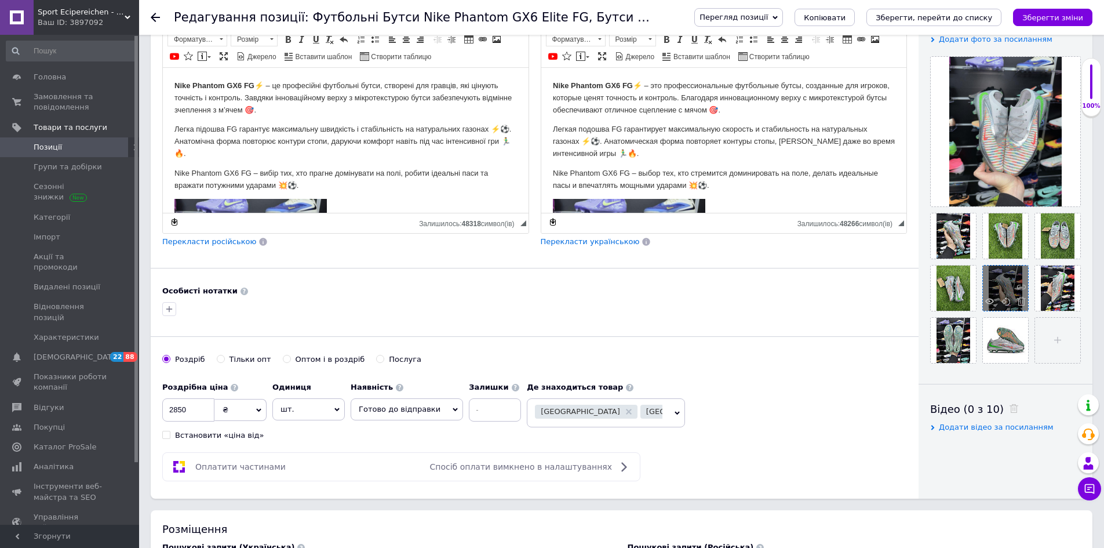
scroll to position [244, 0]
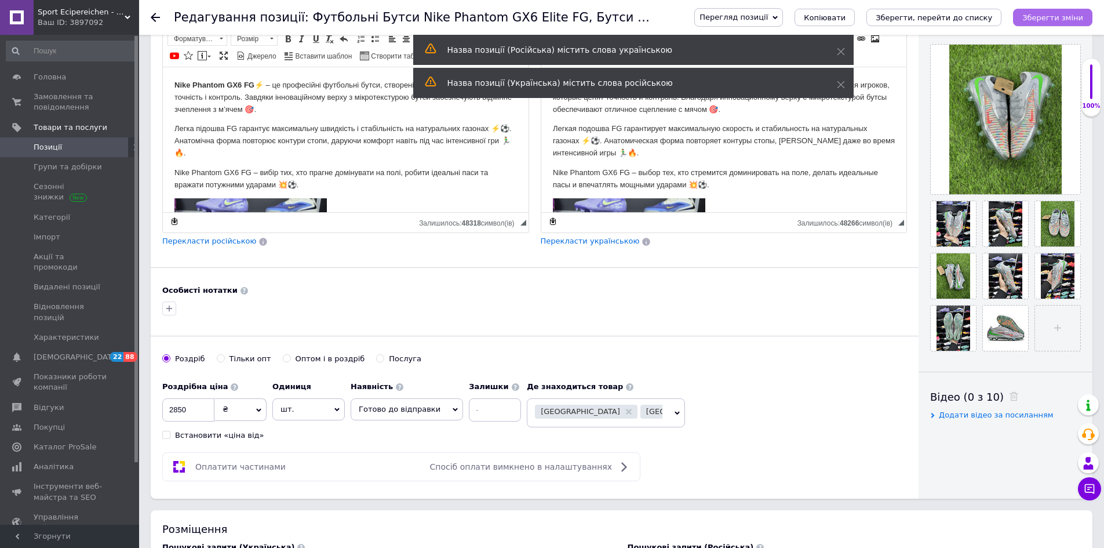
click at [1077, 17] on icon "Зберегти зміни" at bounding box center [1053, 17] width 61 height 9
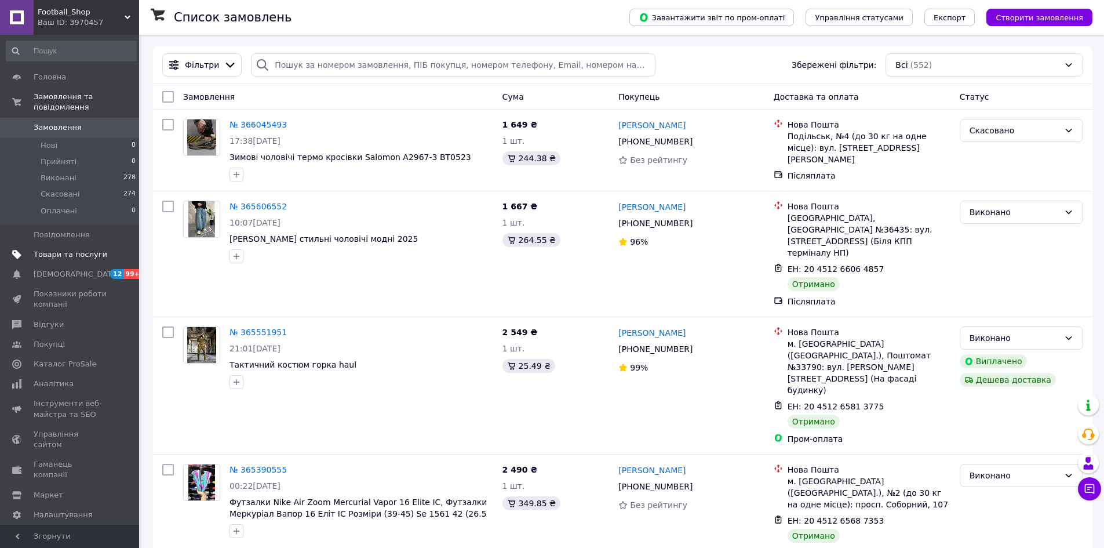
click at [75, 249] on span "Товари та послуги" at bounding box center [71, 254] width 74 height 10
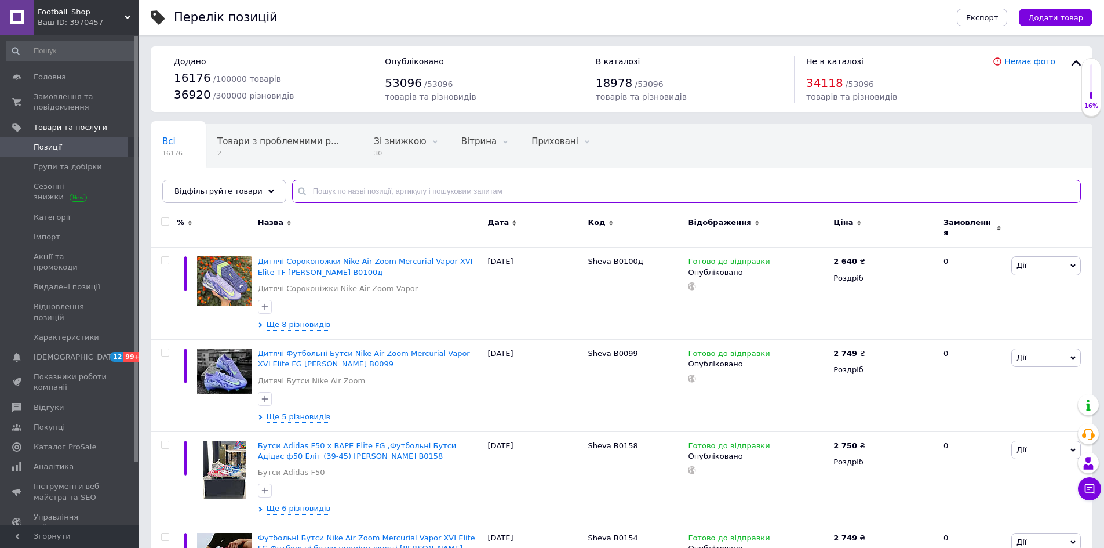
click at [341, 189] on input "text" at bounding box center [686, 191] width 789 height 23
paste input "[PERSON_NAME] B0100"
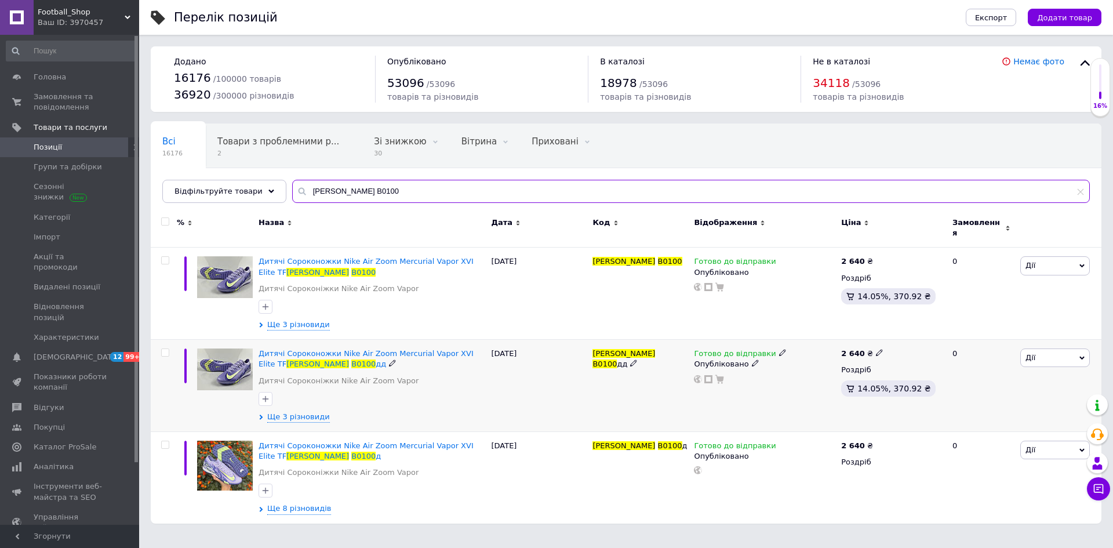
type input "[PERSON_NAME] B0100"
click at [163, 349] on input "checkbox" at bounding box center [165, 353] width 8 height 8
checkbox input "true"
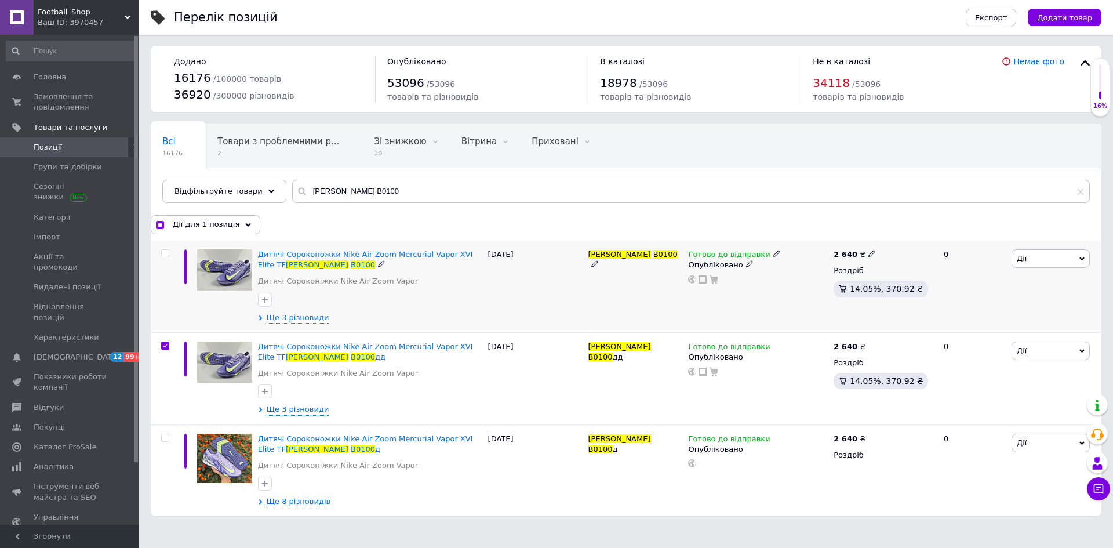
click at [165, 256] on input "checkbox" at bounding box center [165, 254] width 8 height 8
checkbox input "true"
click at [268, 189] on icon at bounding box center [271, 191] width 6 height 6
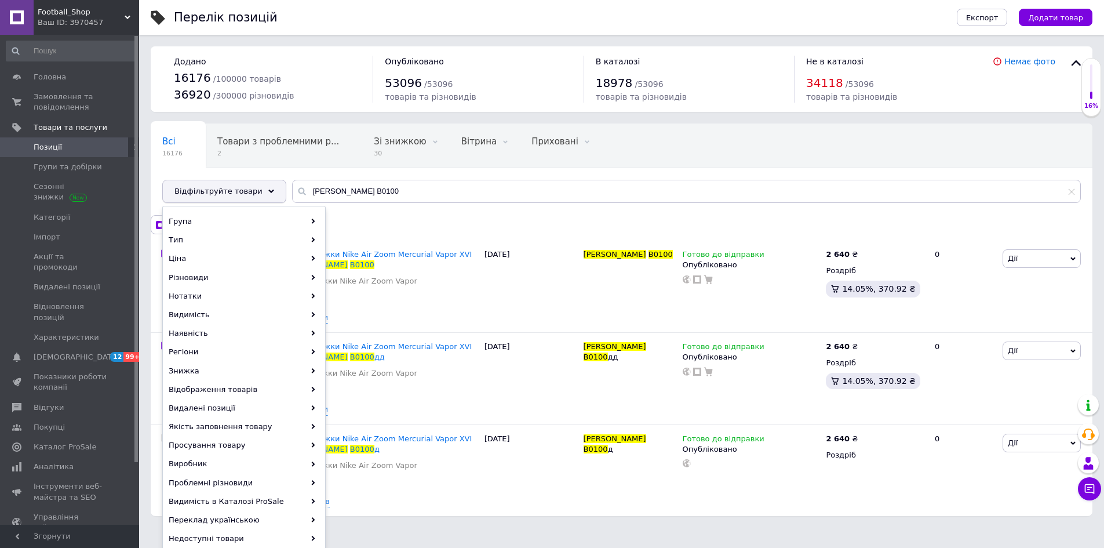
click at [268, 189] on icon at bounding box center [271, 191] width 6 height 6
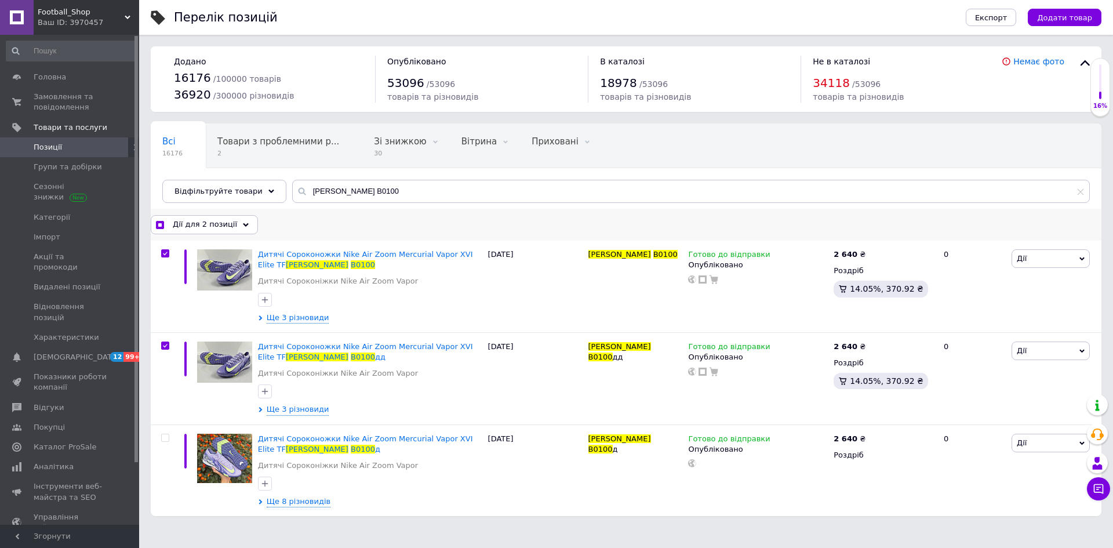
click at [228, 234] on div "Дії для 2 позиції" at bounding box center [204, 224] width 107 height 19
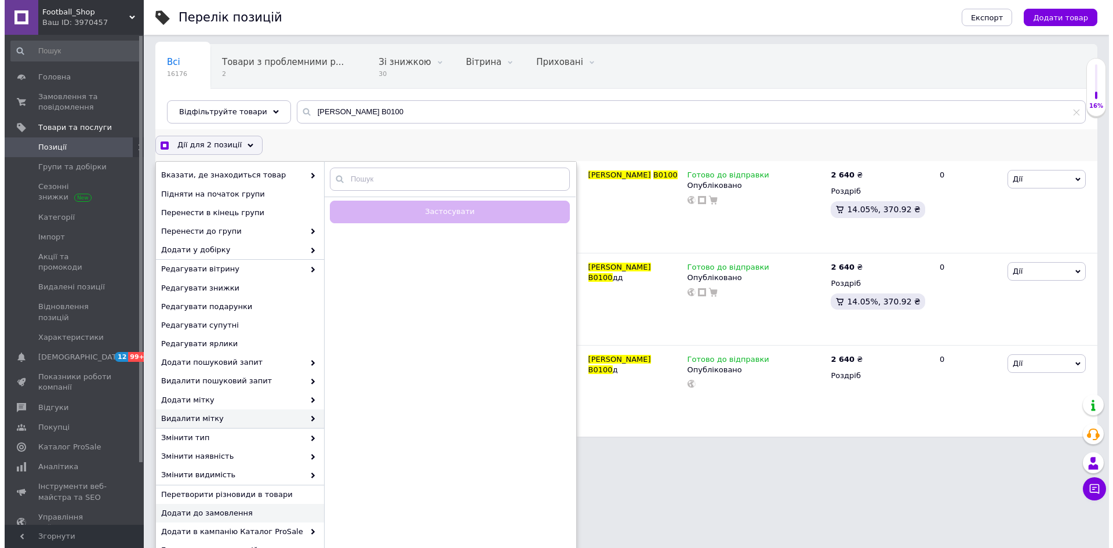
scroll to position [116, 0]
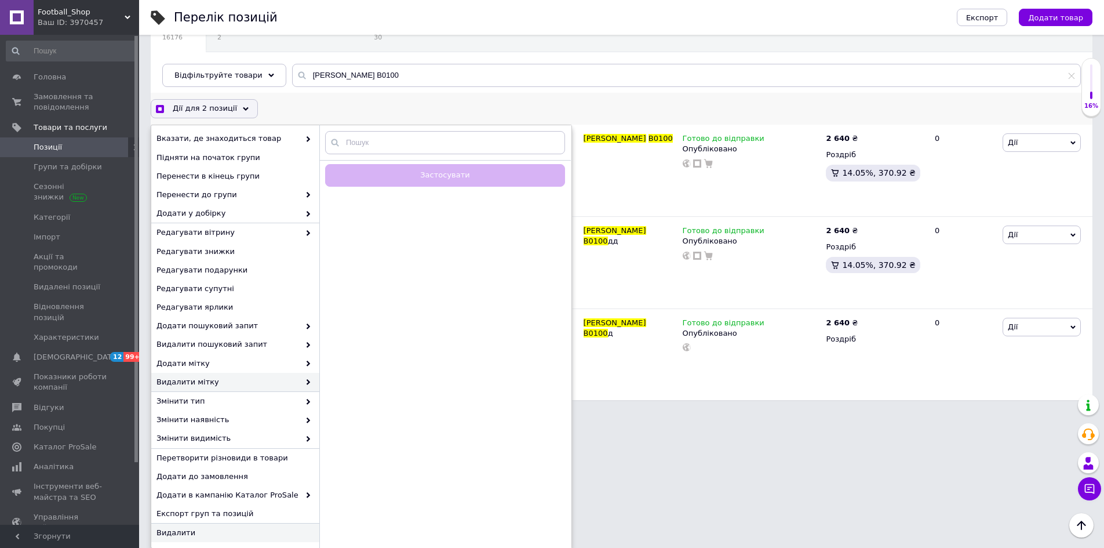
click at [186, 533] on span "Видалити" at bounding box center [234, 533] width 155 height 10
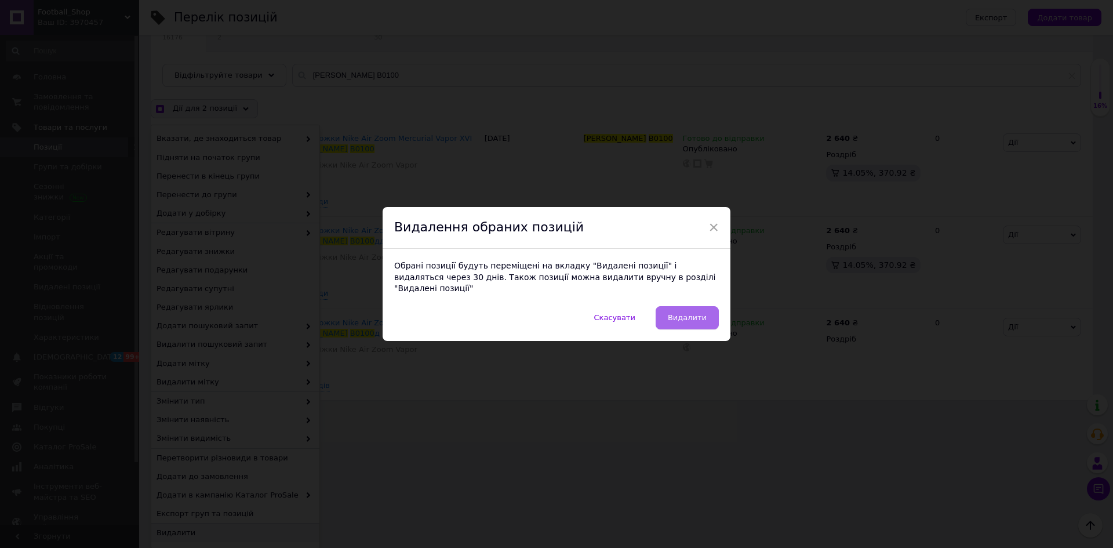
click at [688, 313] on span "Видалити" at bounding box center [687, 317] width 39 height 9
checkbox input "true"
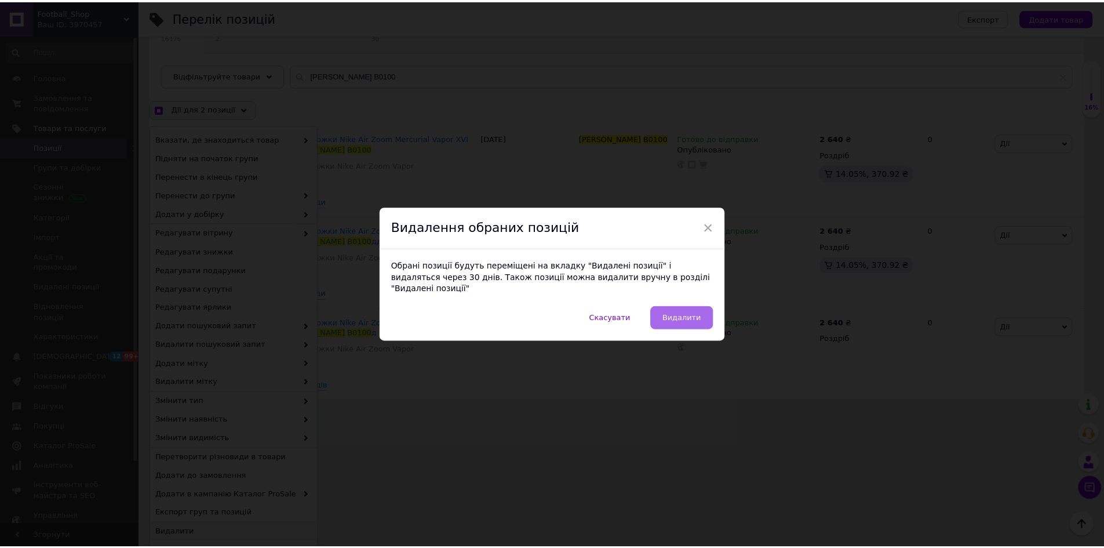
scroll to position [0, 0]
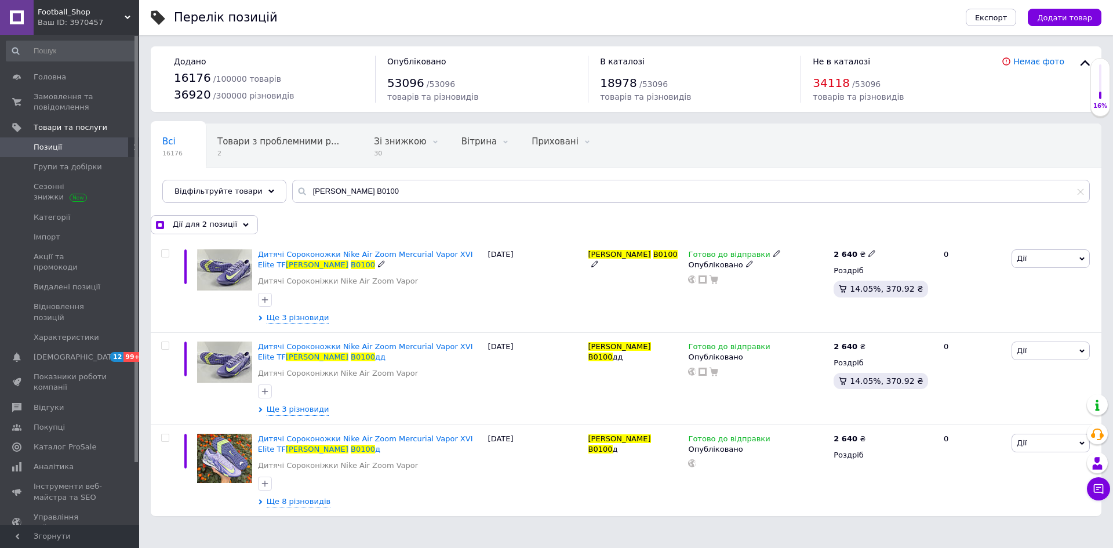
checkbox input "false"
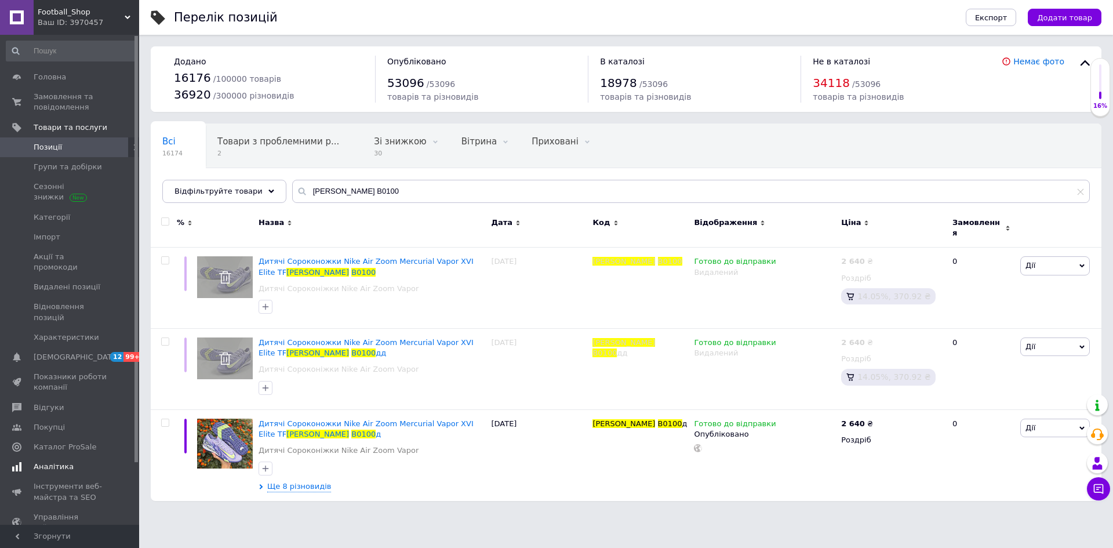
click at [42, 461] on span "Аналітика" at bounding box center [54, 466] width 40 height 10
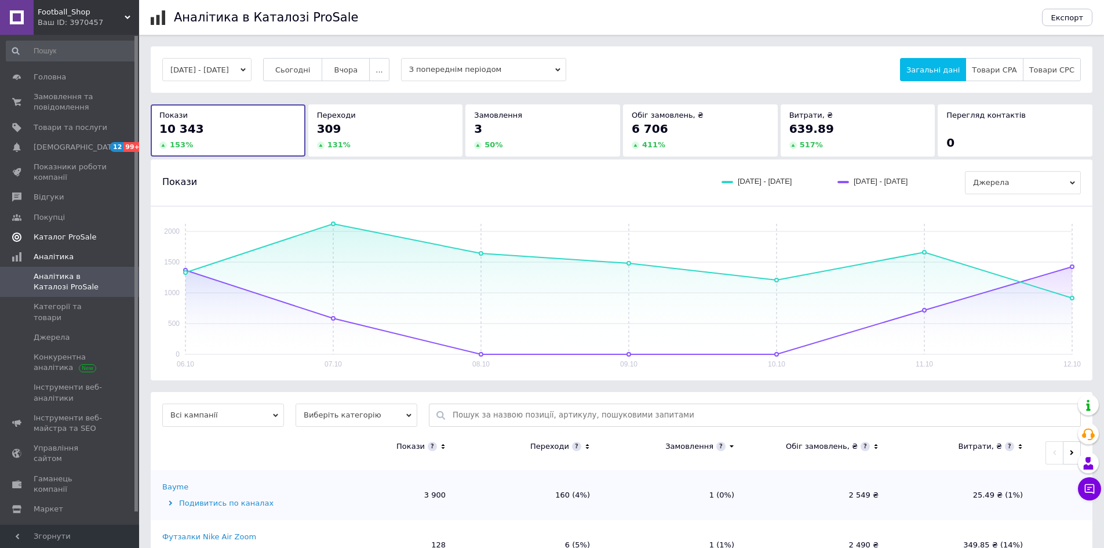
click at [56, 237] on span "Каталог ProSale" at bounding box center [65, 237] width 63 height 10
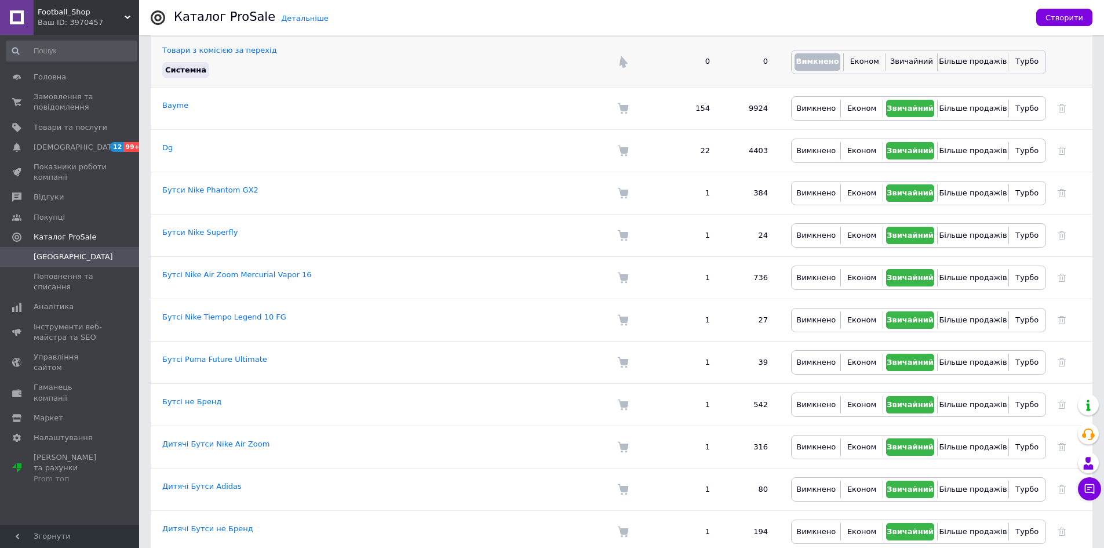
scroll to position [88, 0]
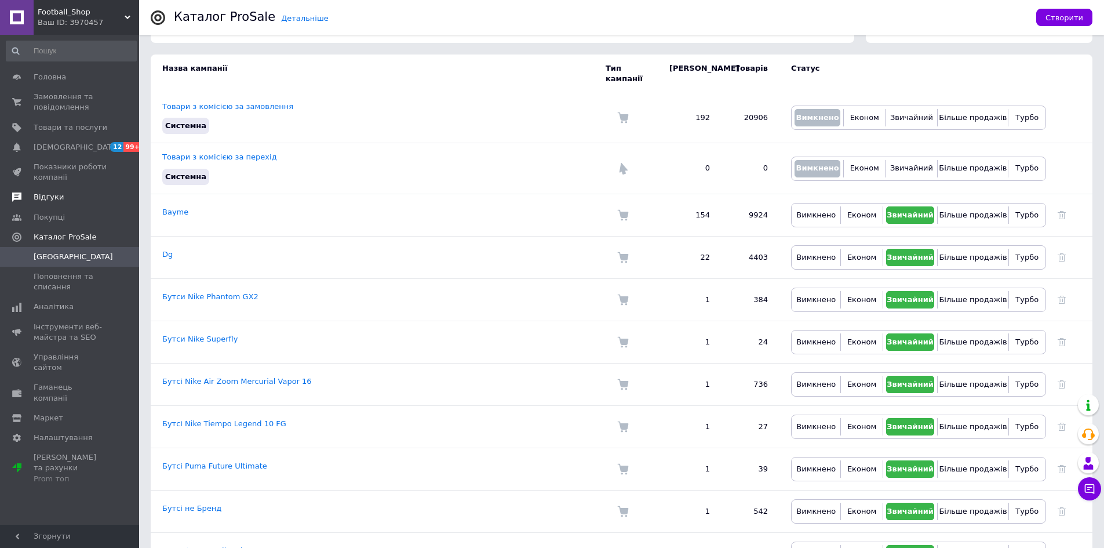
click at [45, 194] on span "Відгуки" at bounding box center [49, 197] width 30 height 10
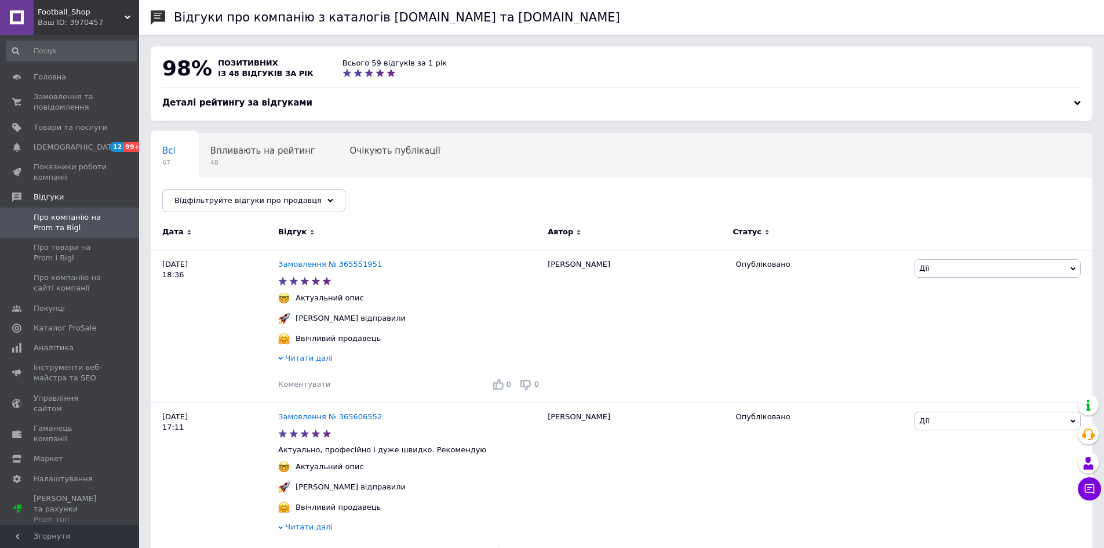
click at [125, 10] on div "Football_Shop Ваш ID: 3970457" at bounding box center [87, 17] width 106 height 35
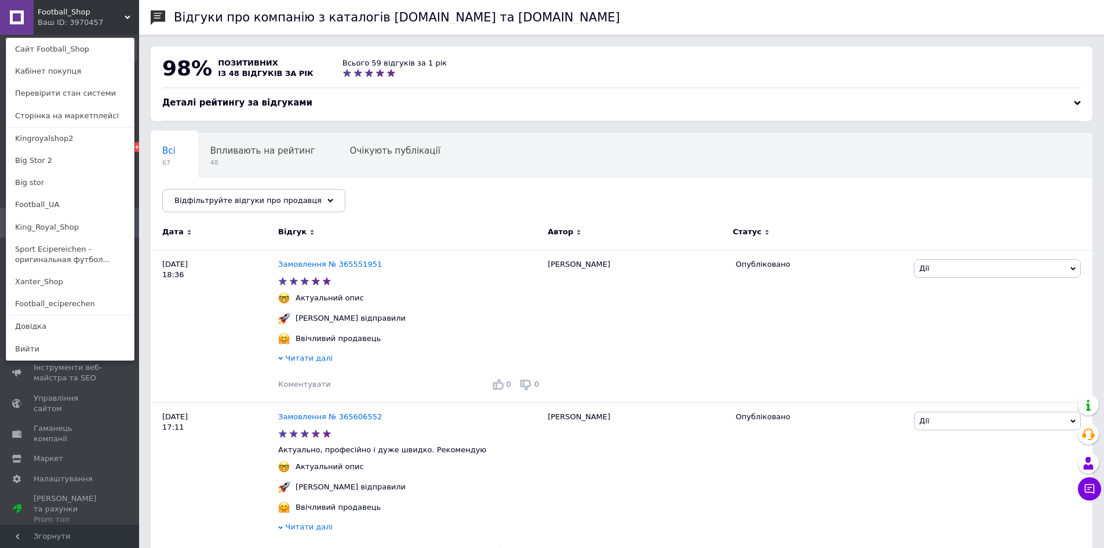
click at [94, 8] on div "Football_Shop Ваш ID: 3970457 Сайт Football_Shop Кабінет покупця Перевірити ста…" at bounding box center [69, 17] width 139 height 35
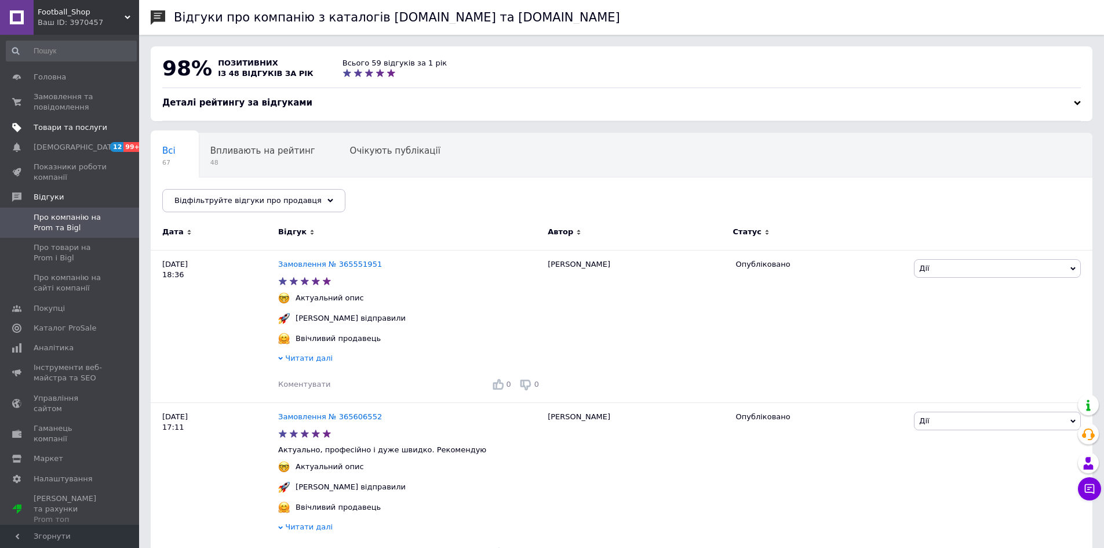
click at [62, 130] on span "Товари та послуги" at bounding box center [71, 127] width 74 height 10
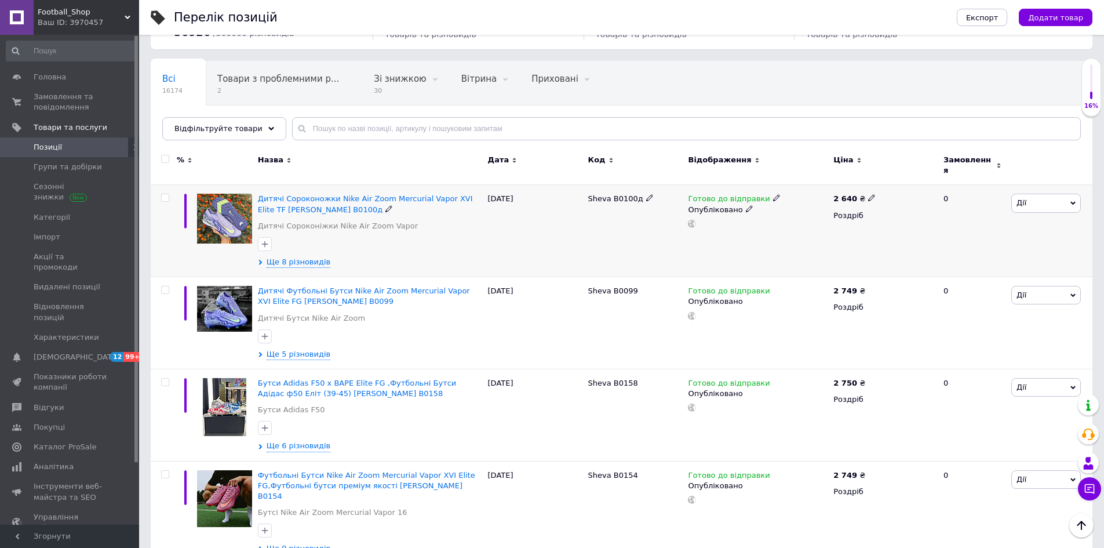
scroll to position [58, 0]
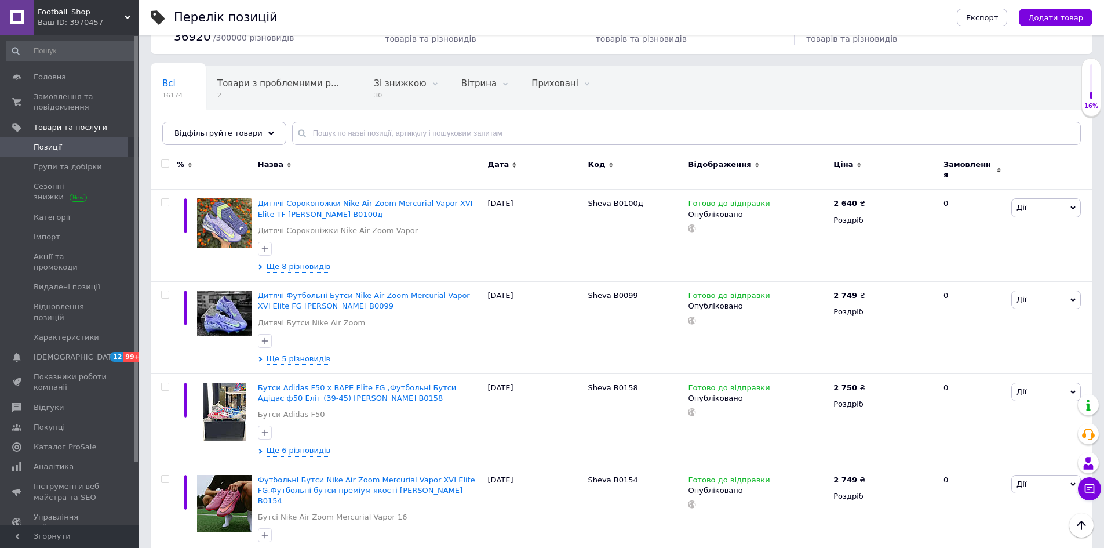
click at [115, 14] on span "Football_Shop" at bounding box center [81, 12] width 87 height 10
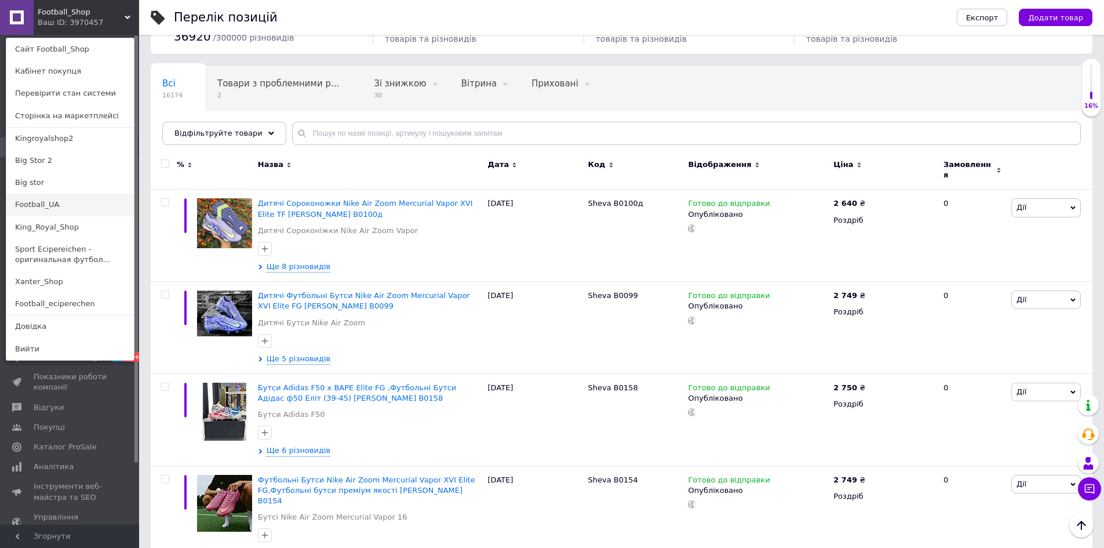
click at [55, 204] on link "Football_UA" at bounding box center [70, 205] width 128 height 22
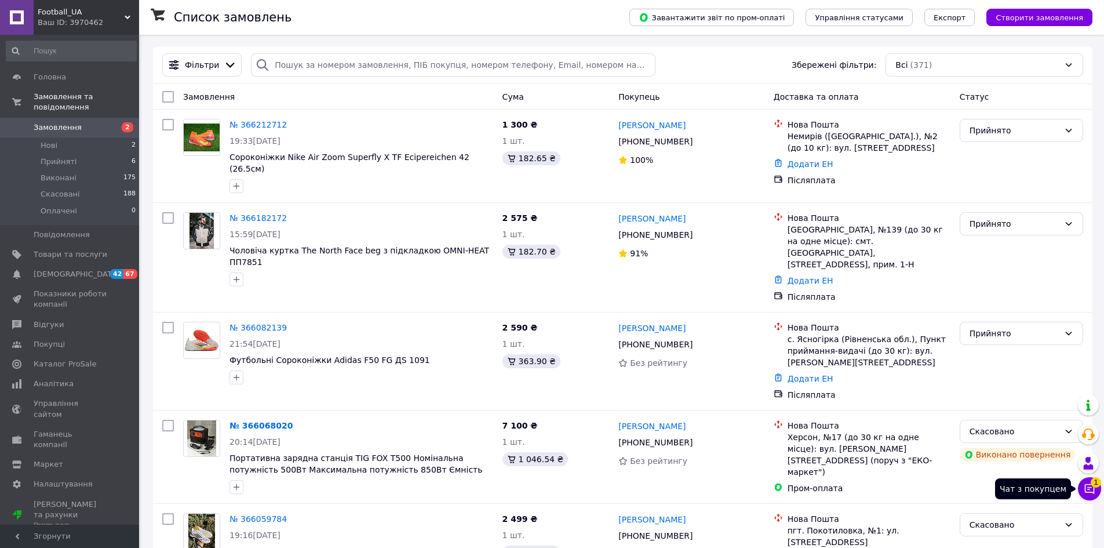
click at [1091, 490] on icon at bounding box center [1090, 489] width 12 height 12
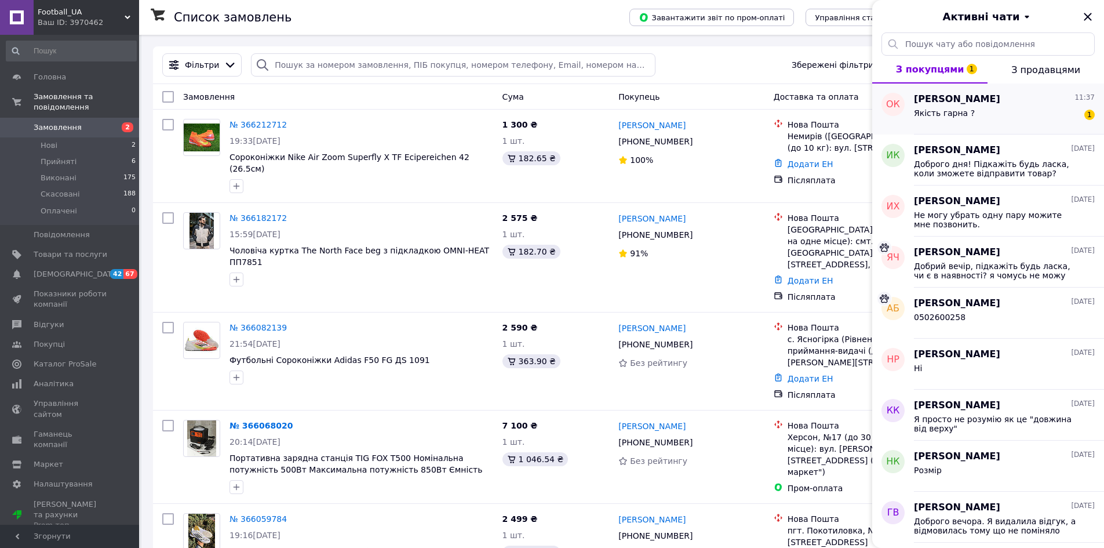
click at [977, 101] on div "[PERSON_NAME] 11:37" at bounding box center [1004, 99] width 181 height 13
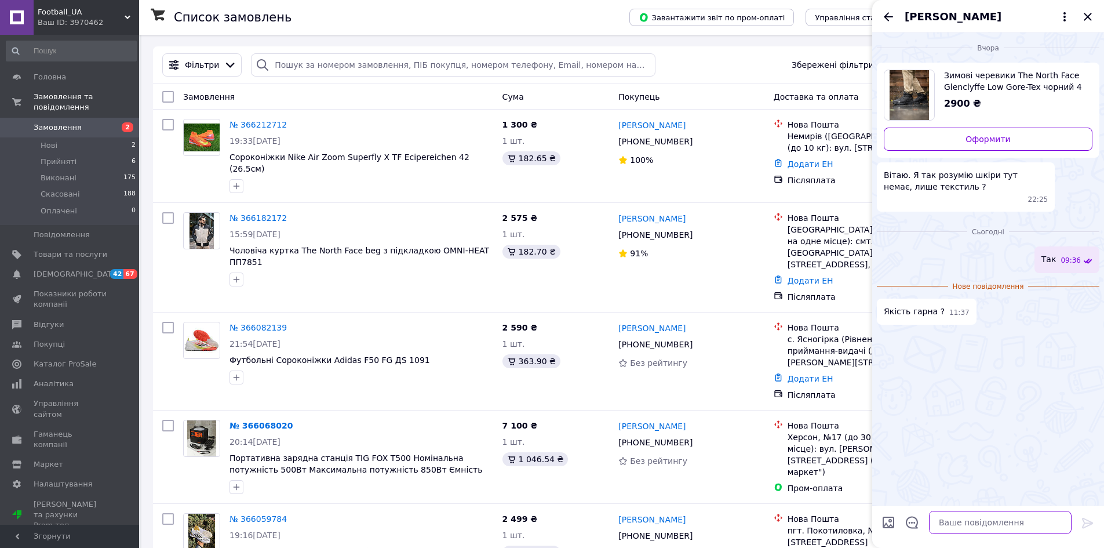
click at [974, 522] on textarea at bounding box center [1000, 522] width 143 height 23
type textarea "n"
type textarea "так"
click at [984, 528] on textarea "Бажаєте оформимти" at bounding box center [989, 522] width 166 height 23
click at [993, 528] on textarea "Бажаєте оформити" at bounding box center [989, 522] width 166 height 23
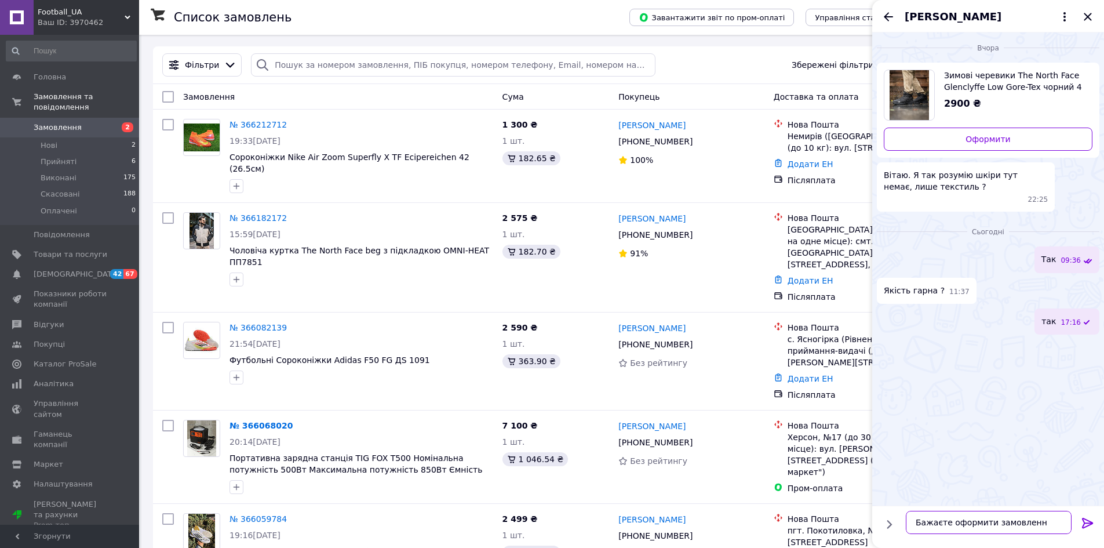
type textarea "Бажаєте оформити замовлення"
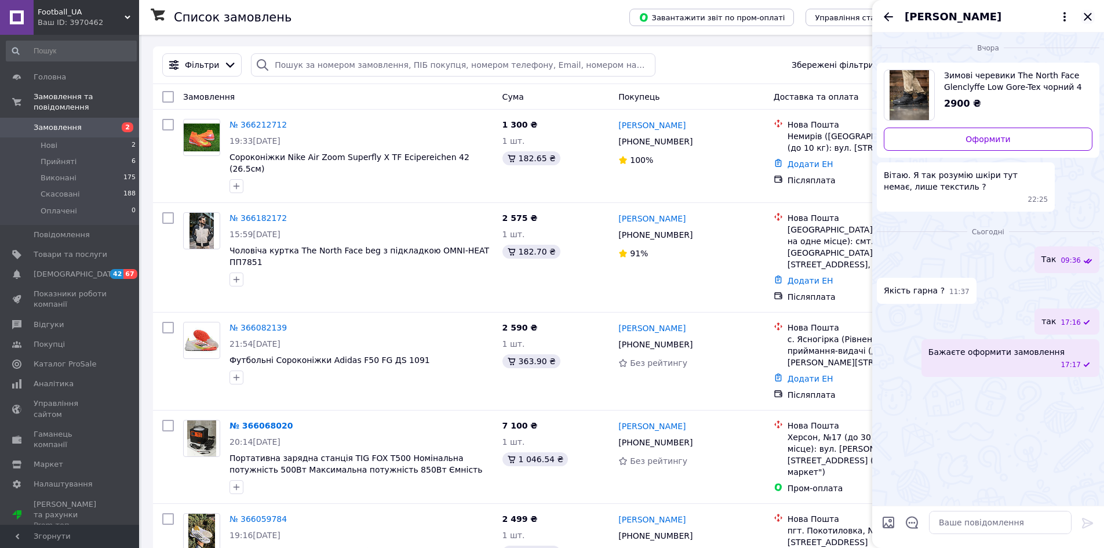
click at [1091, 19] on icon "Закрити" at bounding box center [1088, 17] width 14 height 14
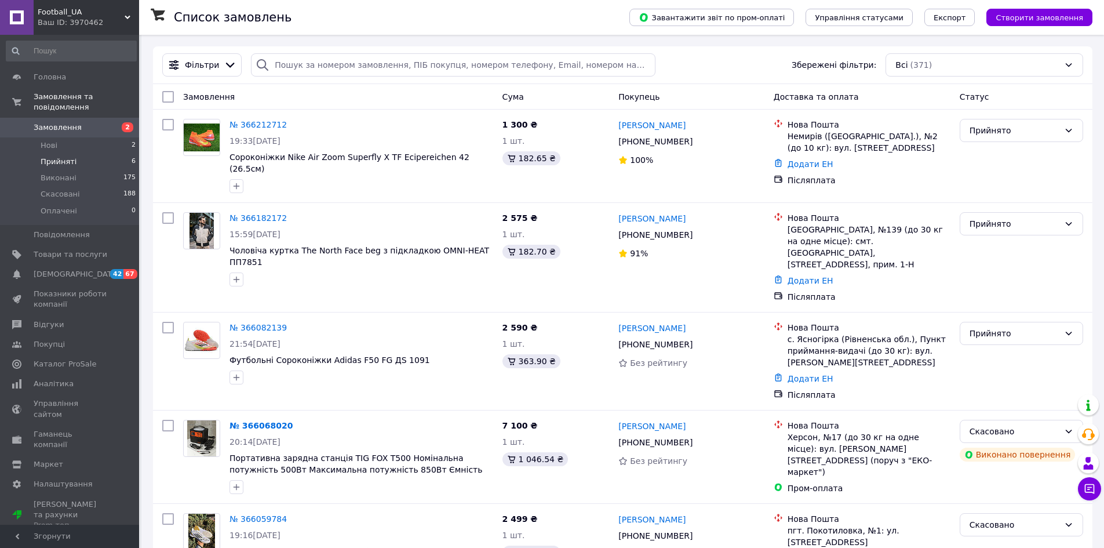
click at [54, 157] on span "Прийняті" at bounding box center [59, 162] width 36 height 10
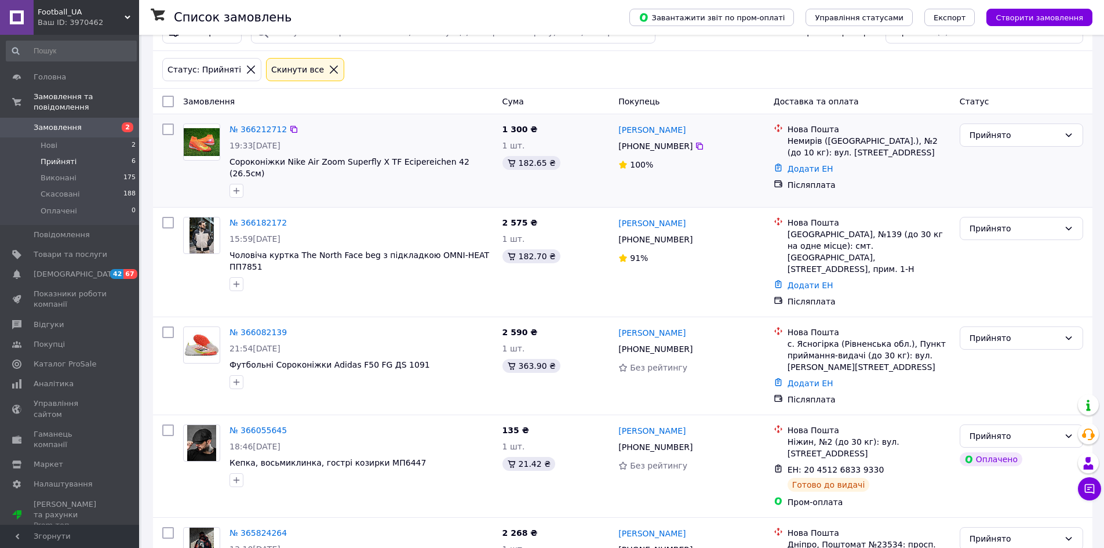
scroll to position [201, 0]
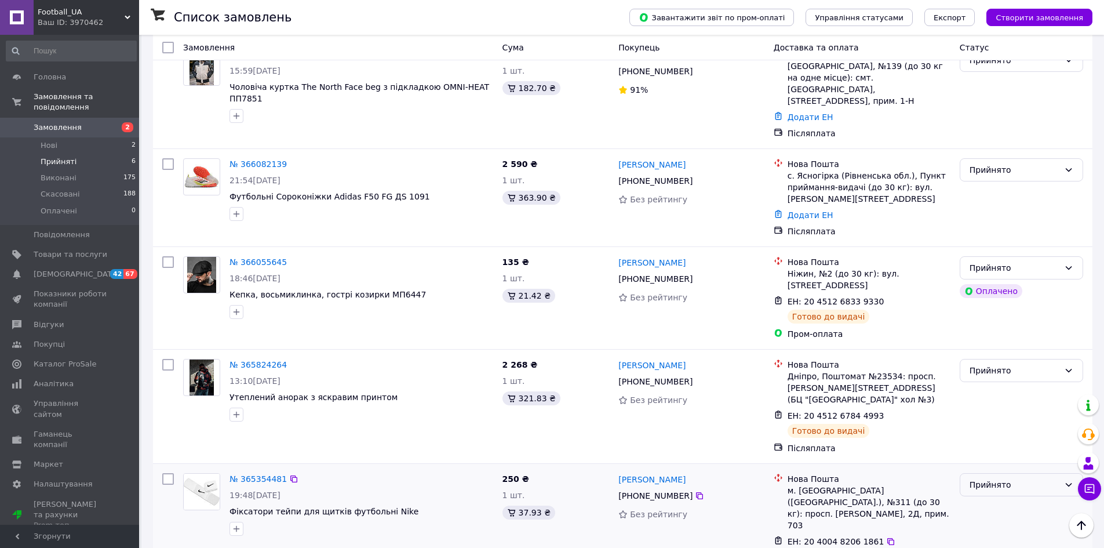
click at [992, 478] on div "Прийнято" at bounding box center [1015, 484] width 90 height 13
click at [987, 478] on li "Виконано" at bounding box center [1022, 480] width 122 height 21
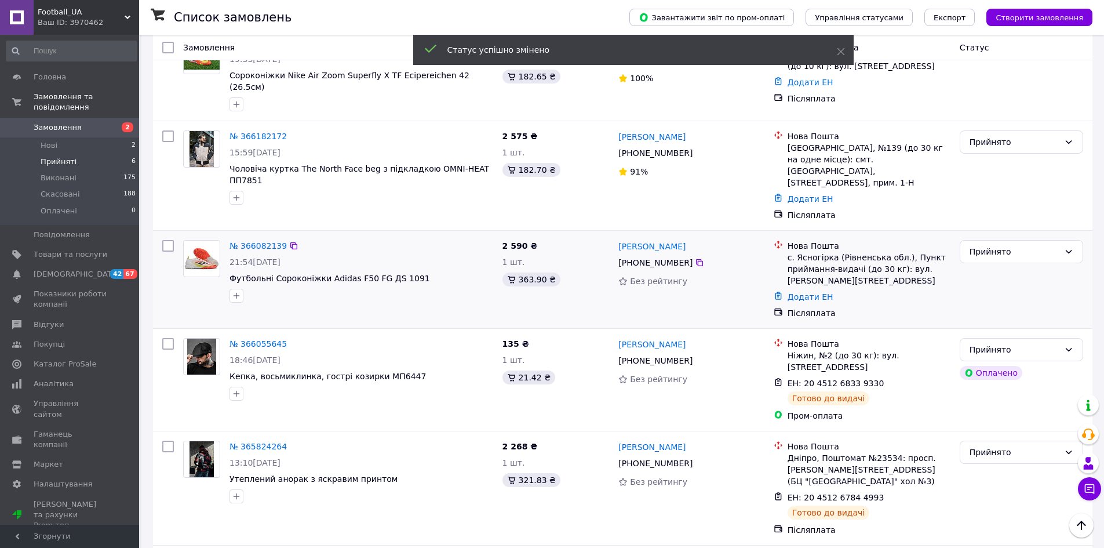
scroll to position [85, 0]
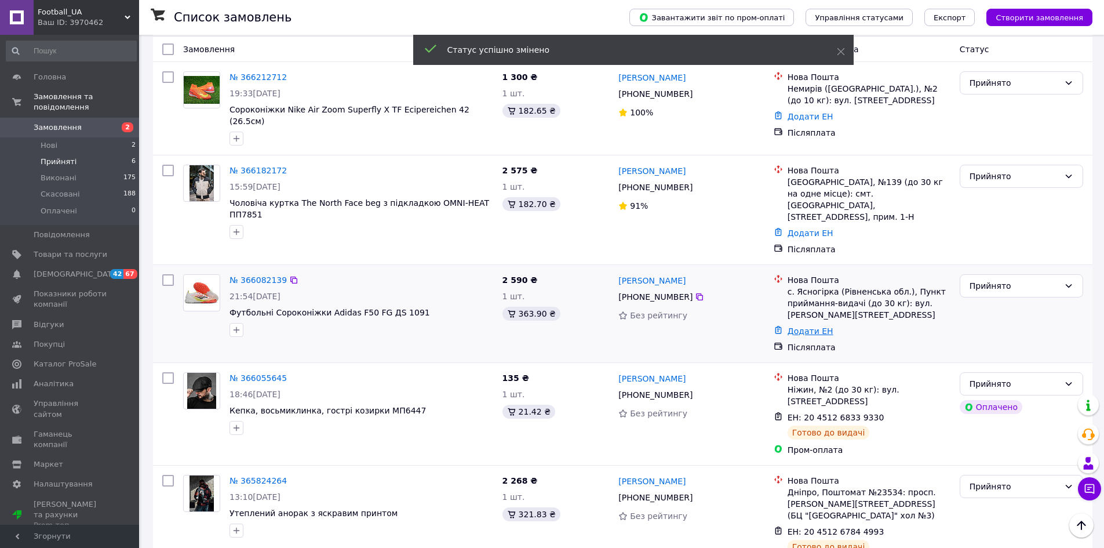
click at [805, 326] on link "Додати ЕН" at bounding box center [811, 330] width 46 height 9
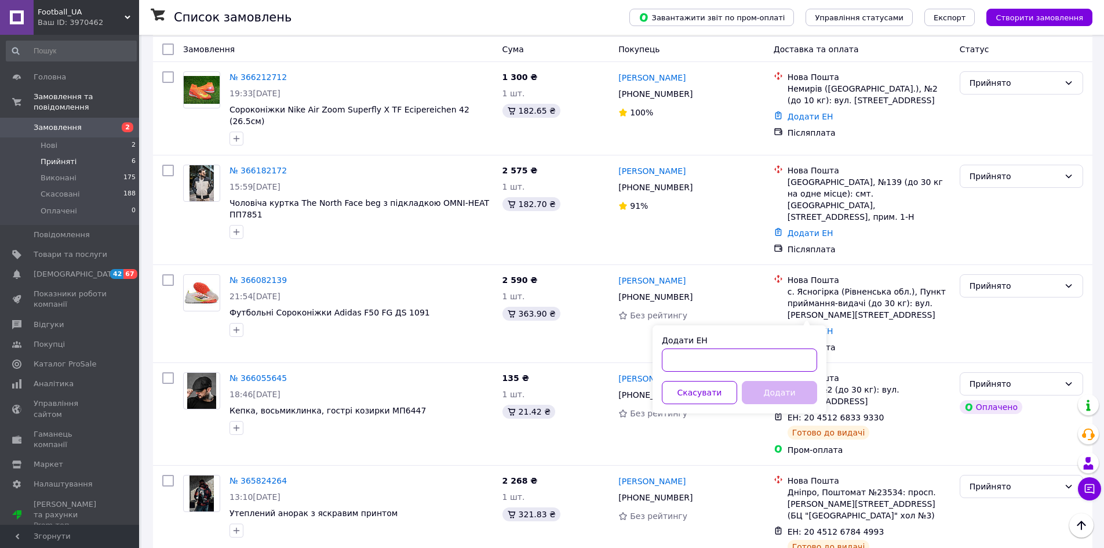
click at [725, 361] on input "Додати ЕН" at bounding box center [739, 359] width 155 height 23
click at [717, 391] on button "Скасувати" at bounding box center [699, 392] width 75 height 23
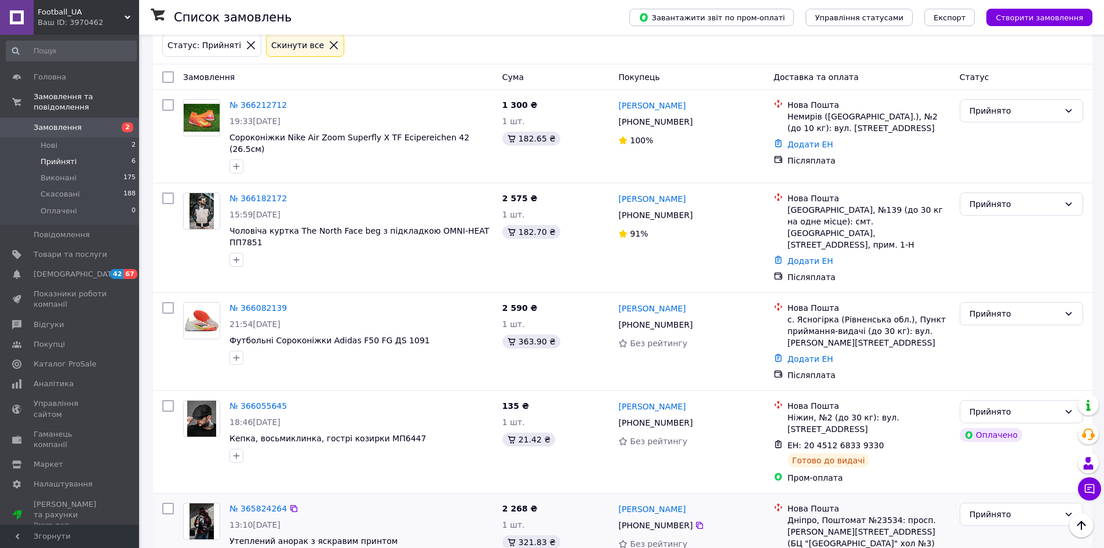
scroll to position [27, 0]
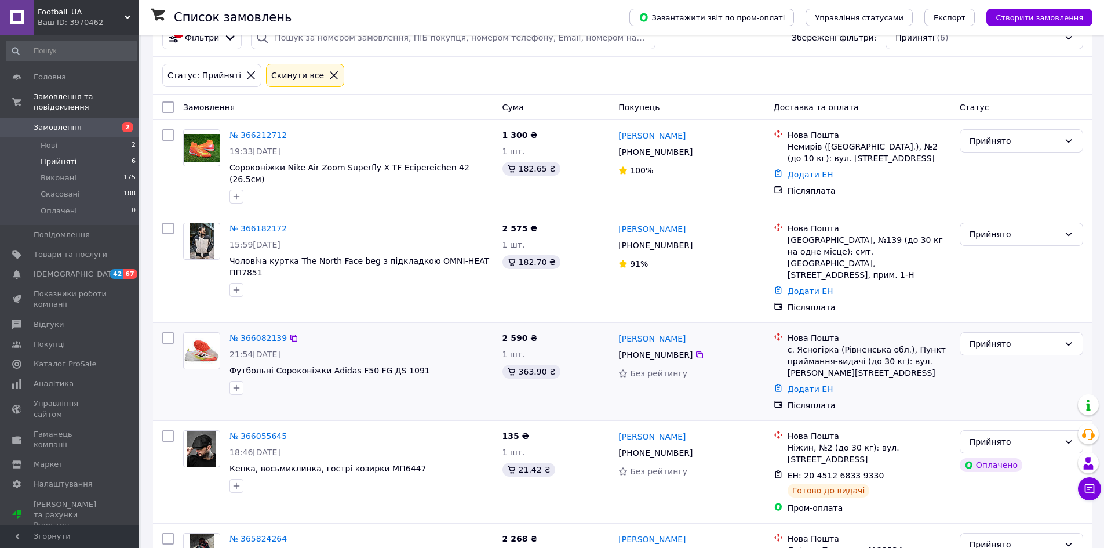
click at [803, 384] on link "Додати ЕН" at bounding box center [811, 388] width 46 height 9
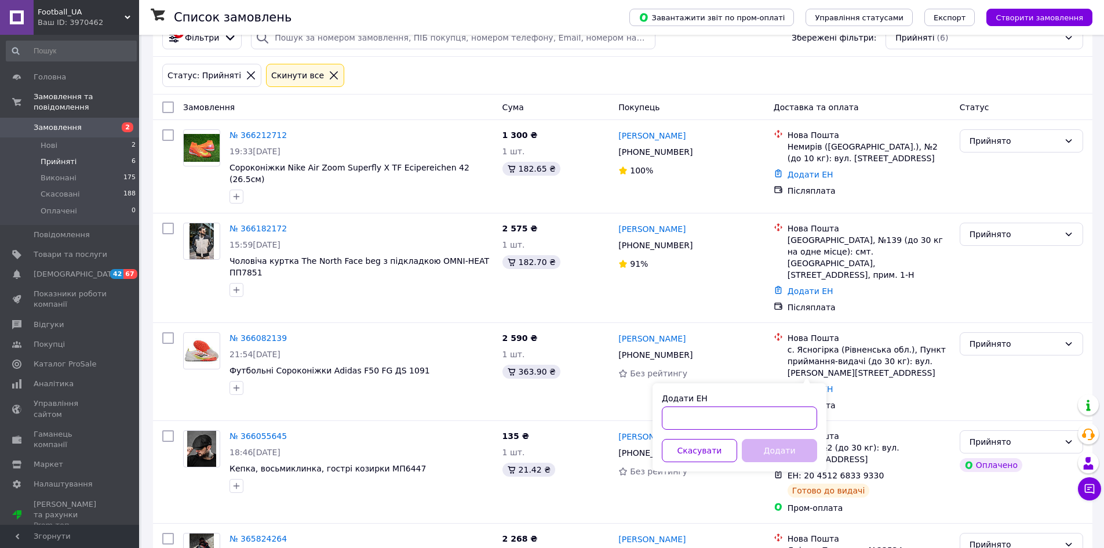
click at [744, 416] on input "Додати ЕН" at bounding box center [739, 417] width 155 height 23
type input "20451268439841"
click at [765, 456] on button "Додати" at bounding box center [779, 450] width 75 height 23
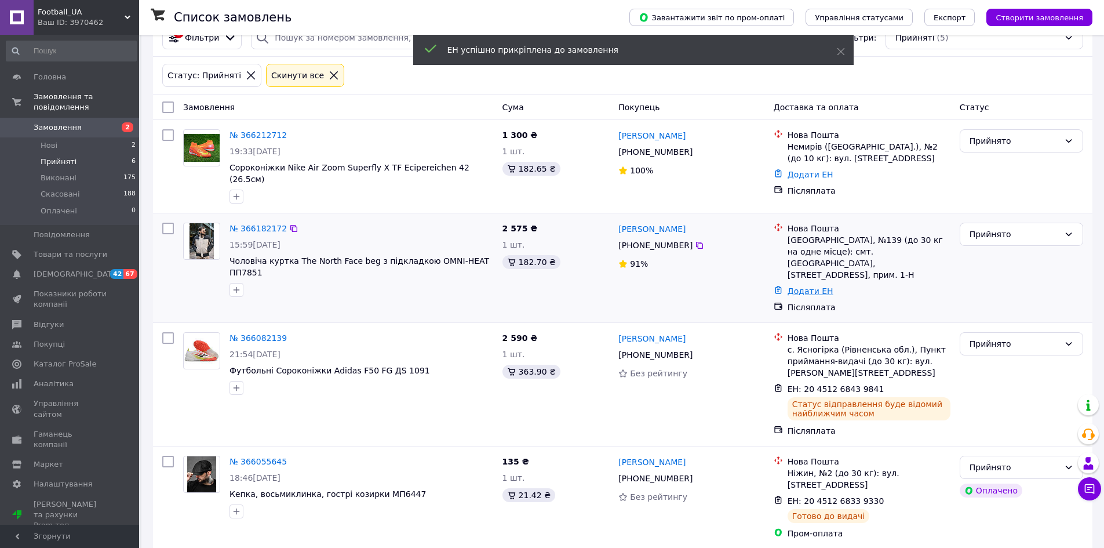
click at [799, 286] on link "Додати ЕН" at bounding box center [811, 290] width 46 height 9
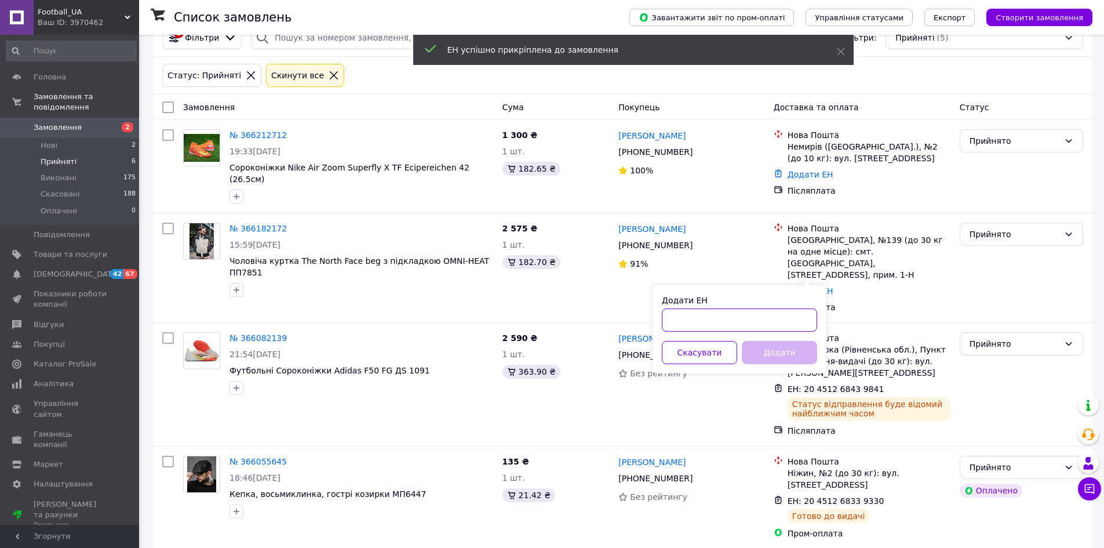
click at [752, 317] on input "Додати ЕН" at bounding box center [739, 319] width 155 height 23
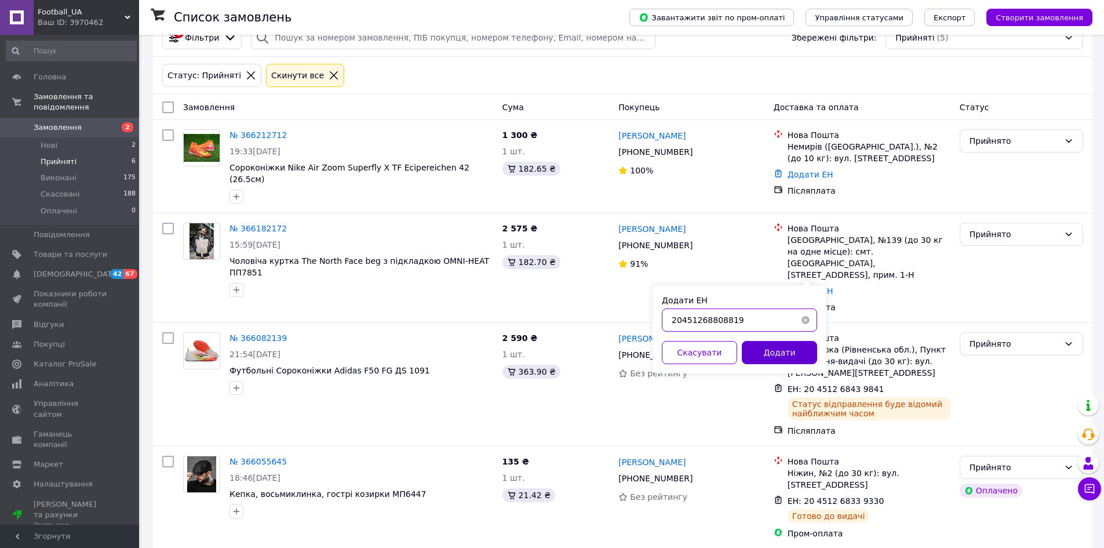
type input "20451268808819"
click at [766, 357] on button "Додати" at bounding box center [779, 352] width 75 height 23
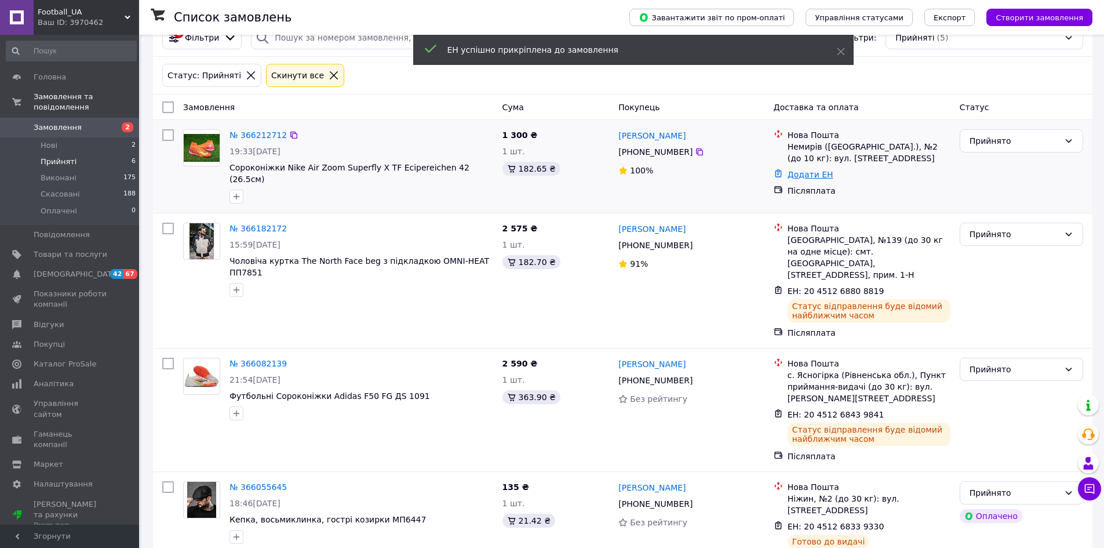
click at [808, 177] on link "Додати ЕН" at bounding box center [811, 174] width 46 height 9
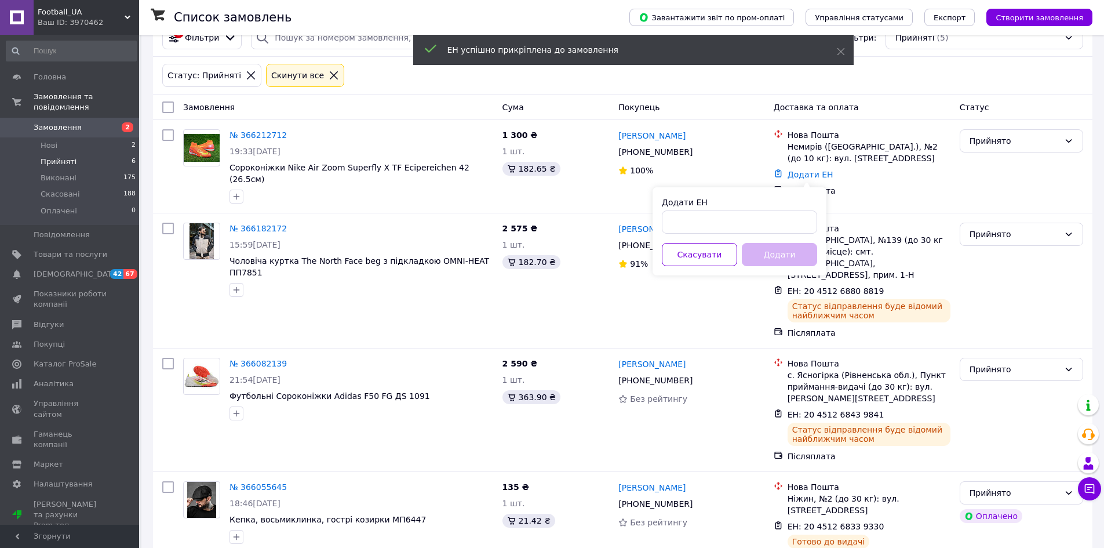
click at [750, 235] on div "Додати ЕН Скасувати Додати" at bounding box center [740, 231] width 174 height 88
click at [740, 226] on input "Додати ЕН" at bounding box center [739, 221] width 155 height 23
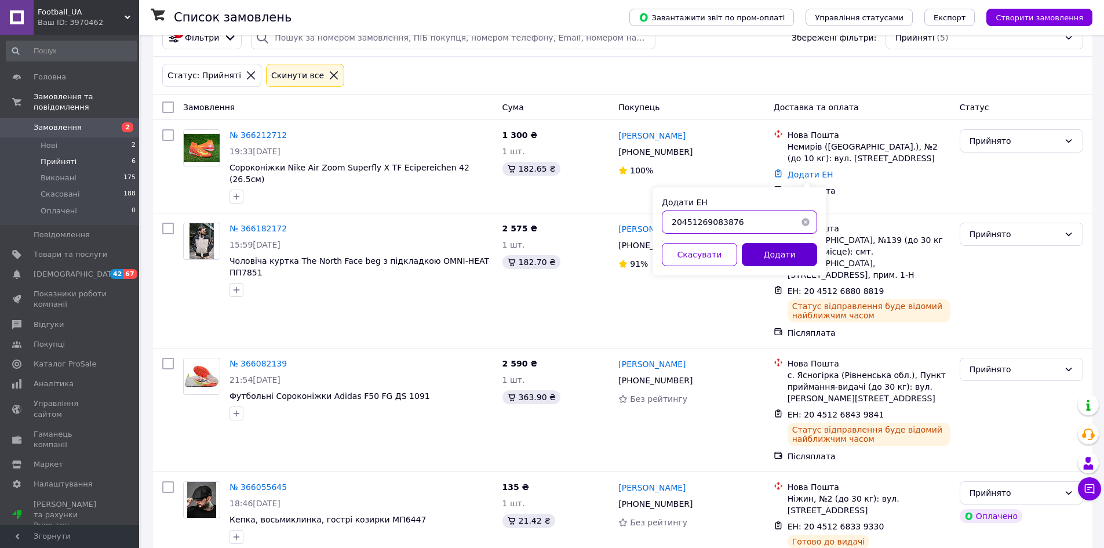
type input "20451269083876"
click at [781, 260] on button "Додати" at bounding box center [779, 254] width 75 height 23
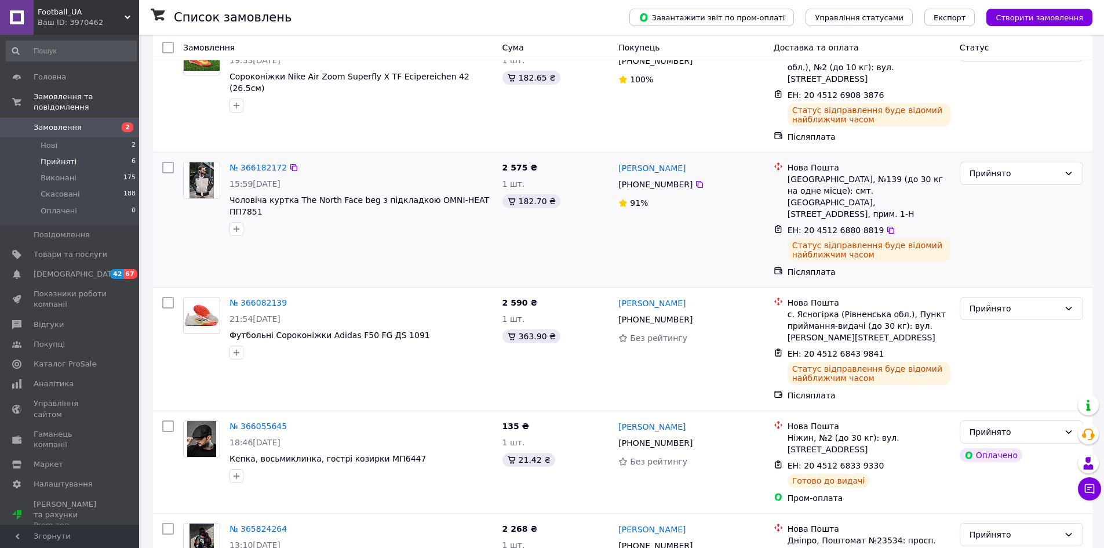
scroll to position [175, 0]
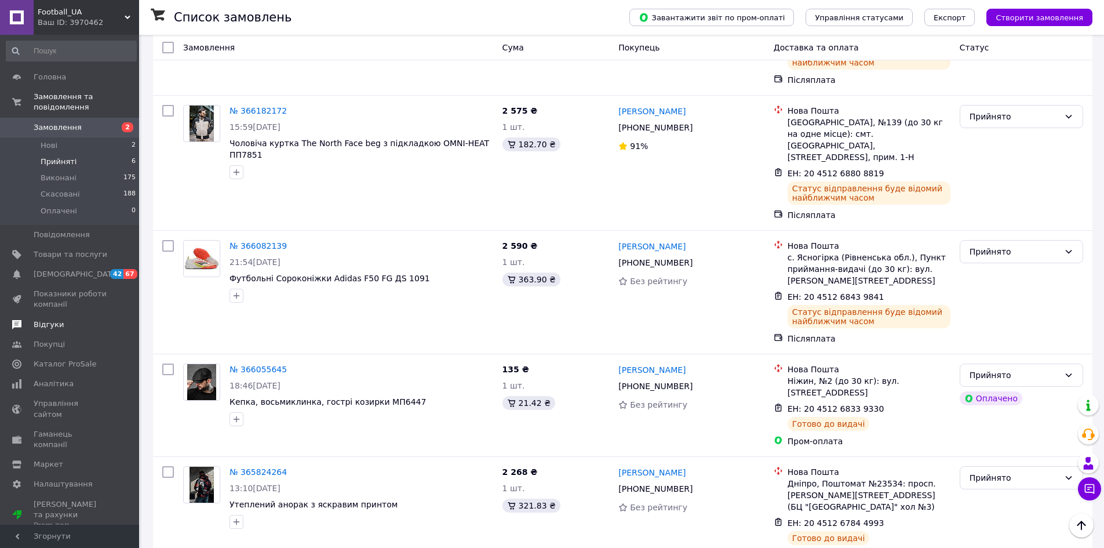
click at [64, 315] on link "Відгуки" at bounding box center [71, 325] width 143 height 20
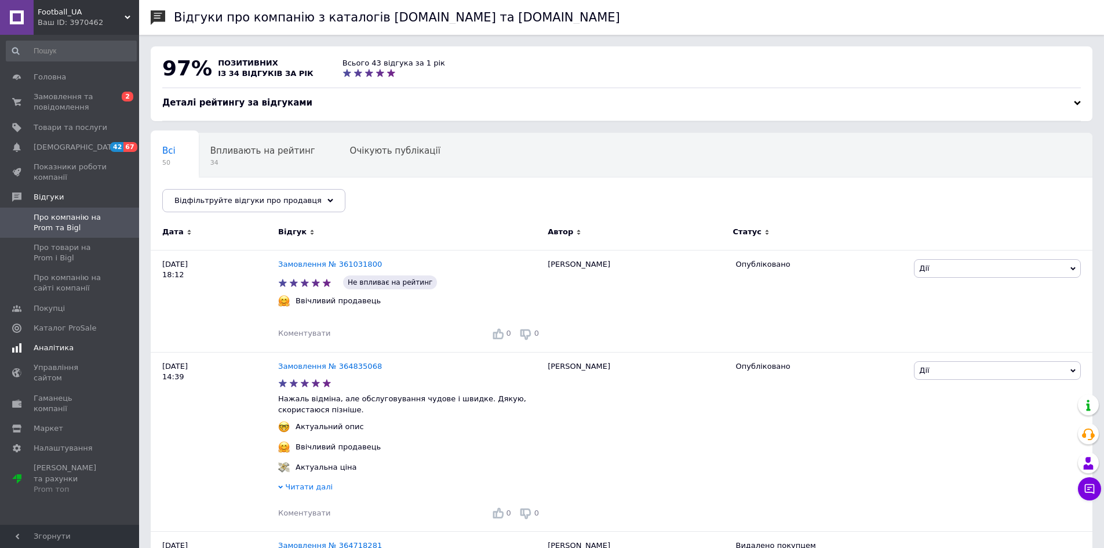
click at [54, 351] on span "Аналітика" at bounding box center [54, 348] width 40 height 10
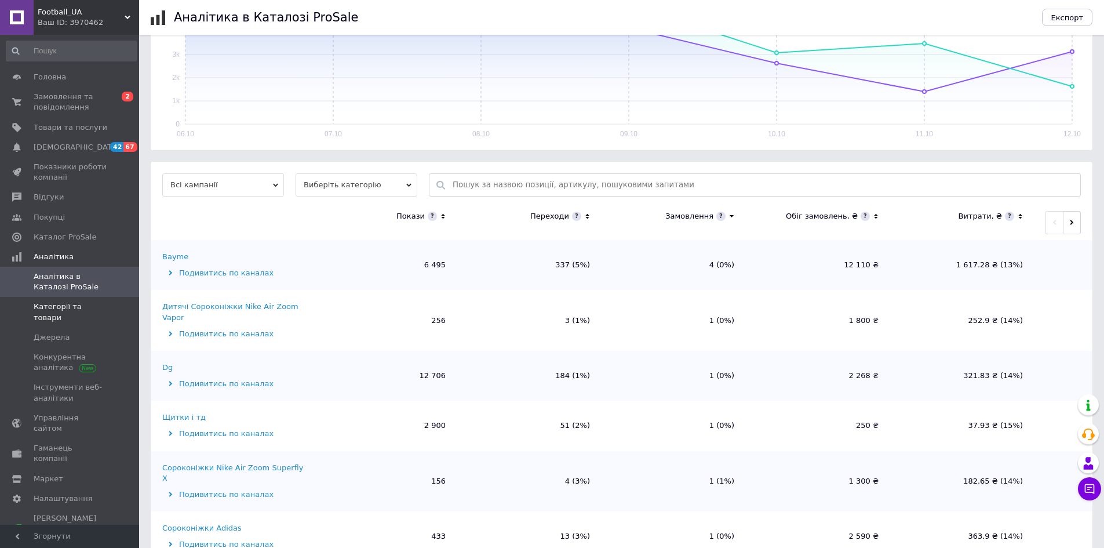
scroll to position [232, 0]
click at [58, 242] on span "Каталог ProSale" at bounding box center [65, 237] width 63 height 10
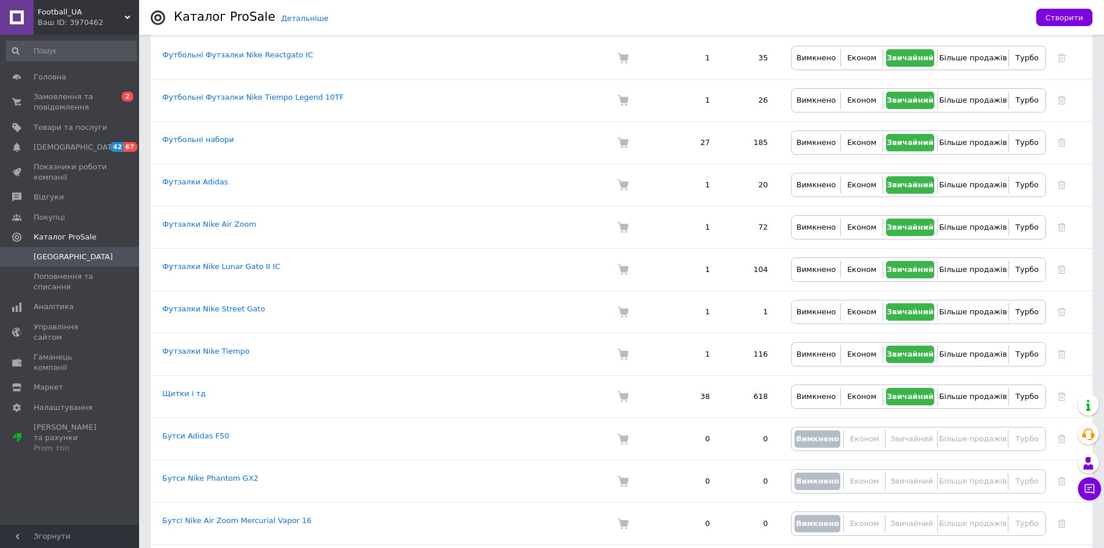
scroll to position [1470, 0]
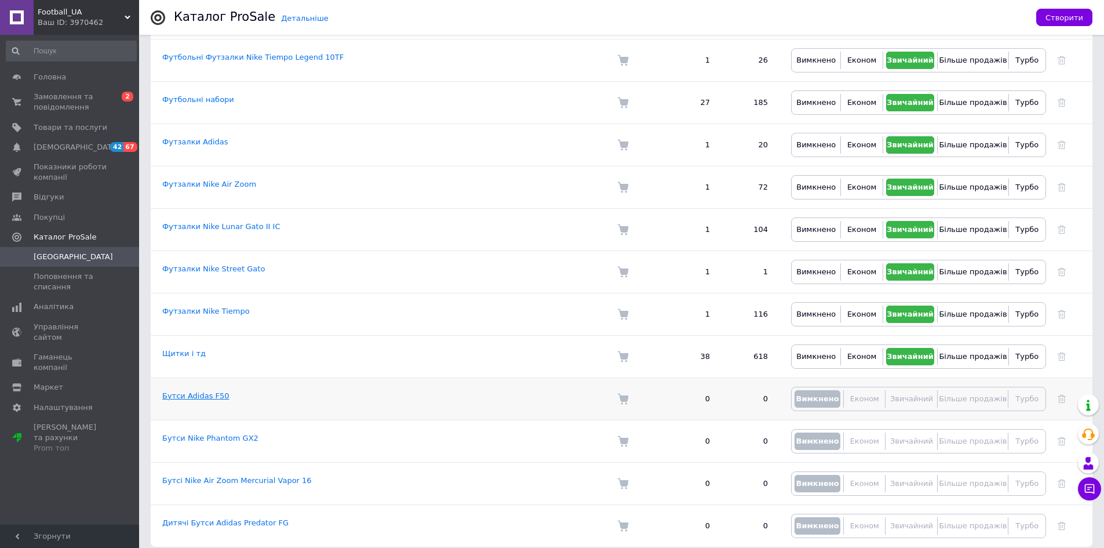
click at [187, 391] on link "Бутси Adidas F50" at bounding box center [195, 395] width 67 height 9
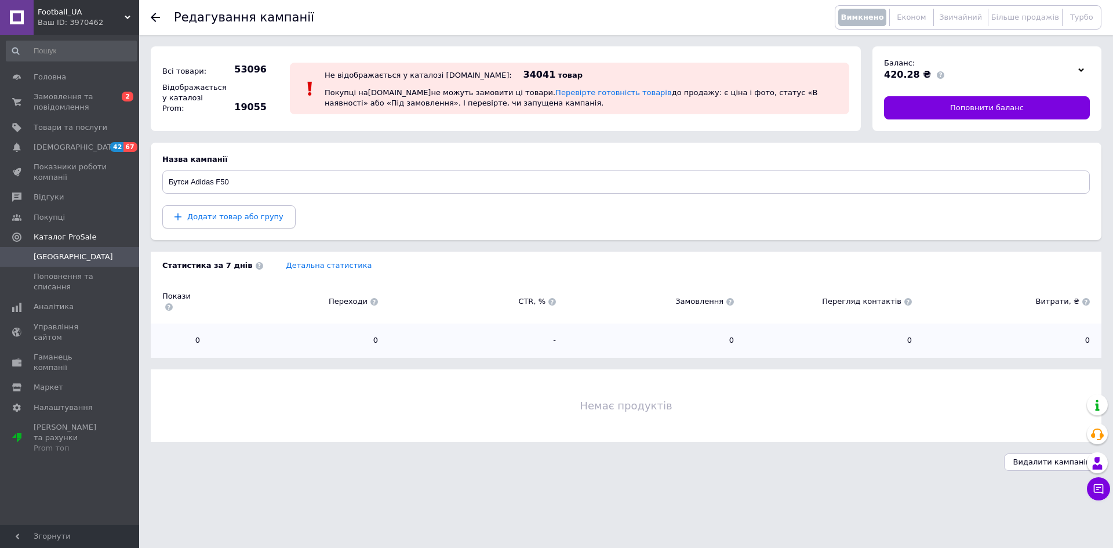
click at [234, 216] on span "Додати товар або групу" at bounding box center [235, 216] width 96 height 9
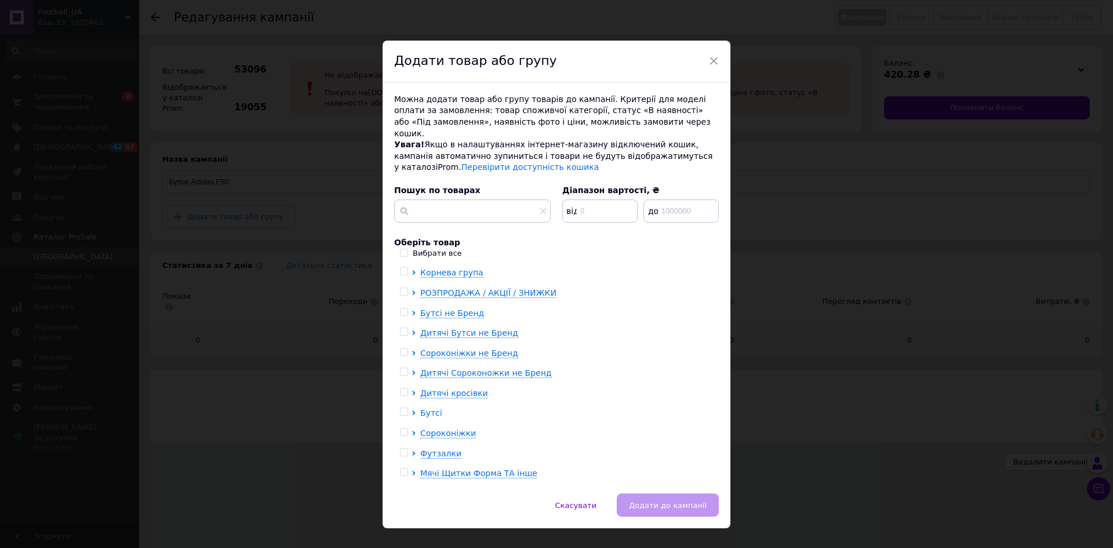
click at [427, 408] on span "Бутсі" at bounding box center [431, 412] width 22 height 9
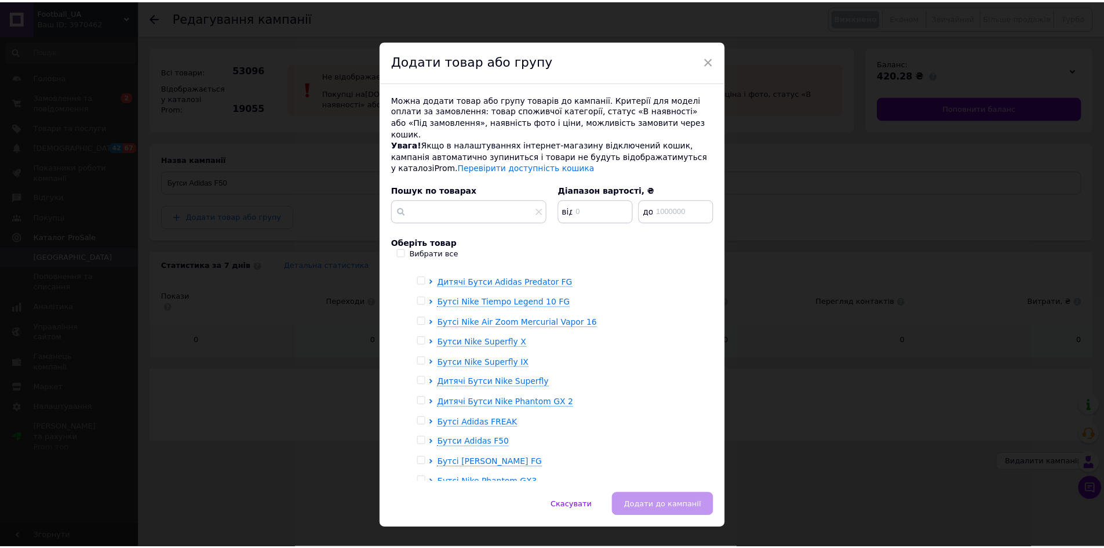
scroll to position [290, 0]
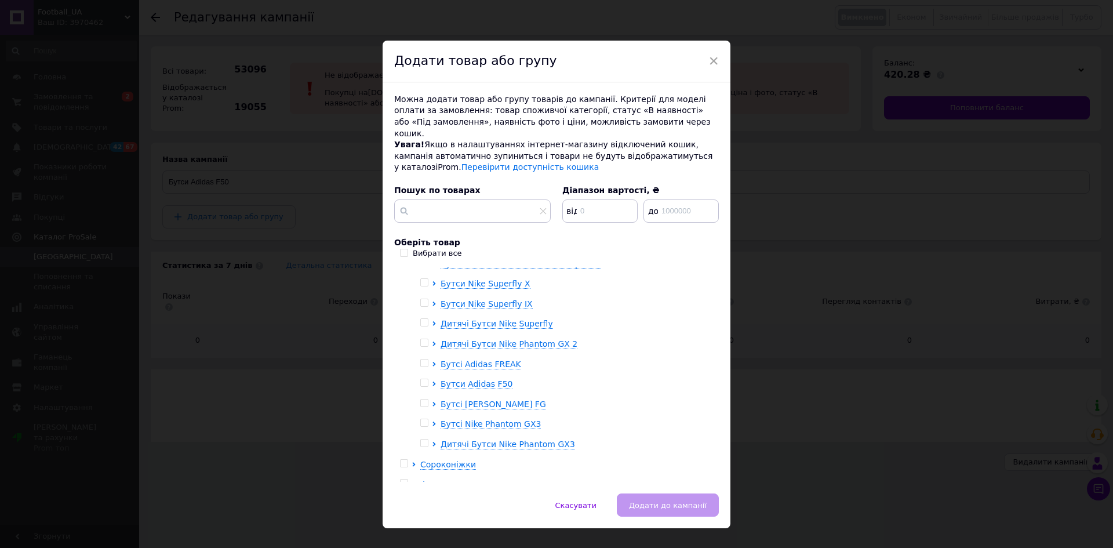
click at [417, 369] on div at bounding box center [416, 284] width 9 height 332
click at [421, 379] on input "checkbox" at bounding box center [424, 383] width 8 height 8
checkbox input "true"
click at [678, 501] on span "Додати до кампанії" at bounding box center [668, 505] width 78 height 9
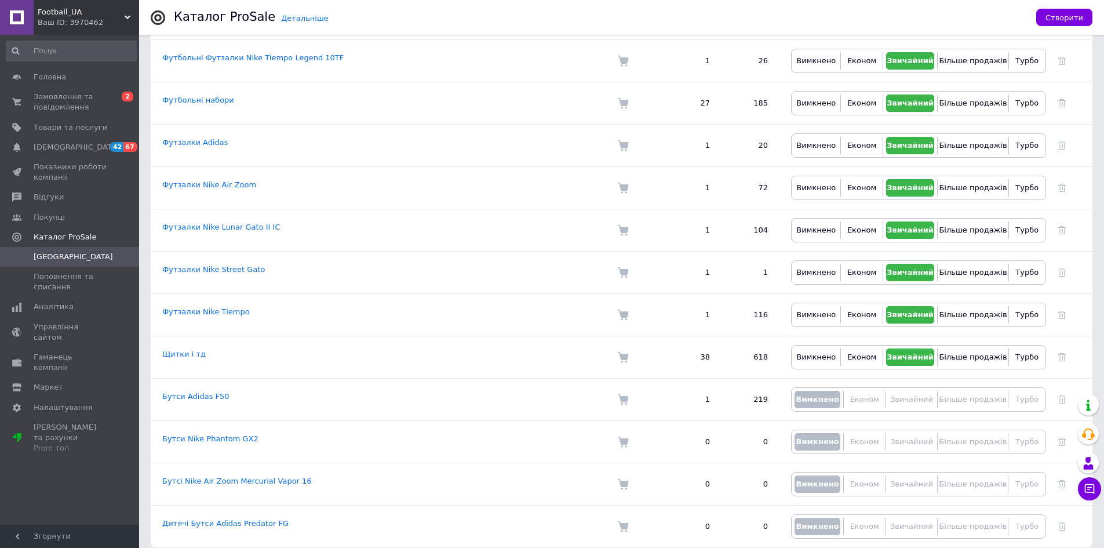
scroll to position [1470, 0]
click at [210, 434] on link "Бутси Nike Phantom GX2" at bounding box center [210, 438] width 96 height 9
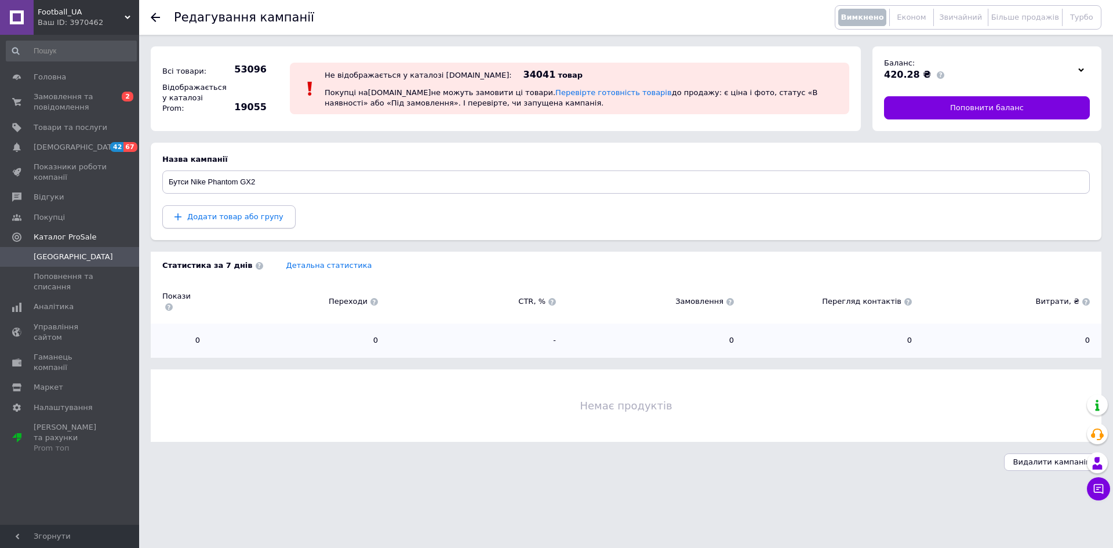
click at [222, 217] on span "Додати товар або групу" at bounding box center [235, 216] width 96 height 9
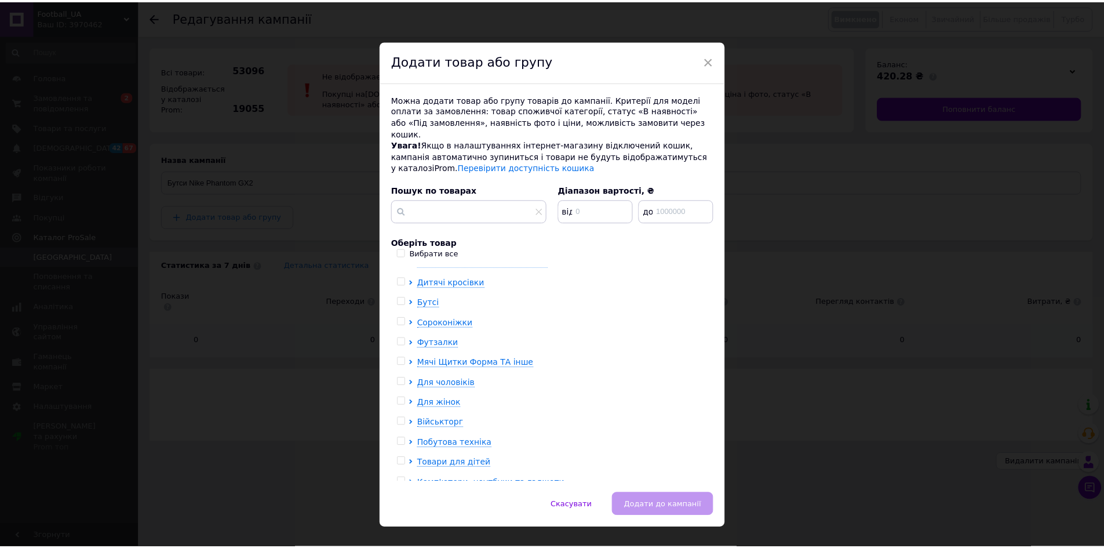
scroll to position [116, 0]
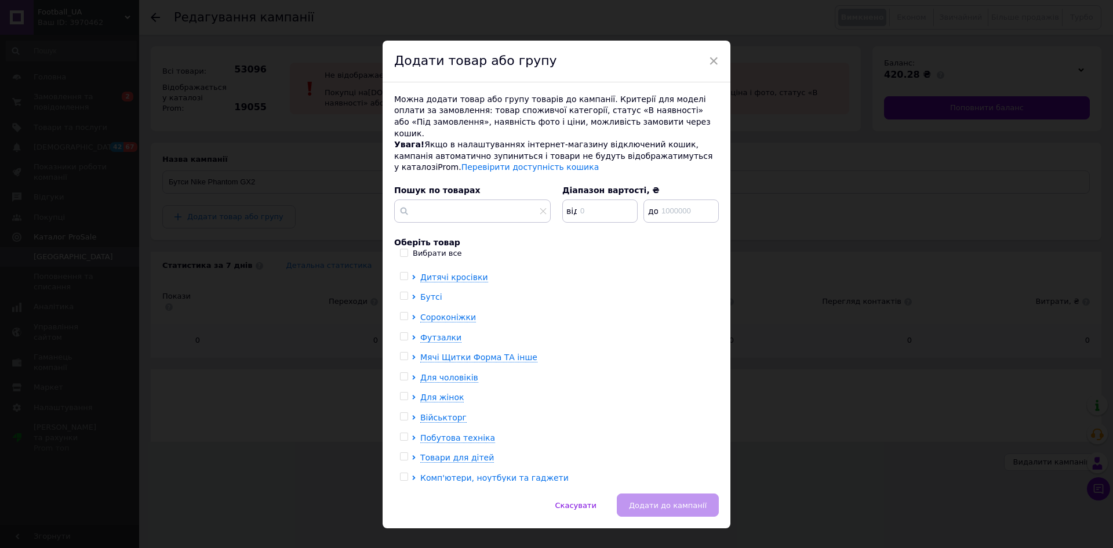
click at [423, 292] on span "Бутсі" at bounding box center [431, 296] width 22 height 9
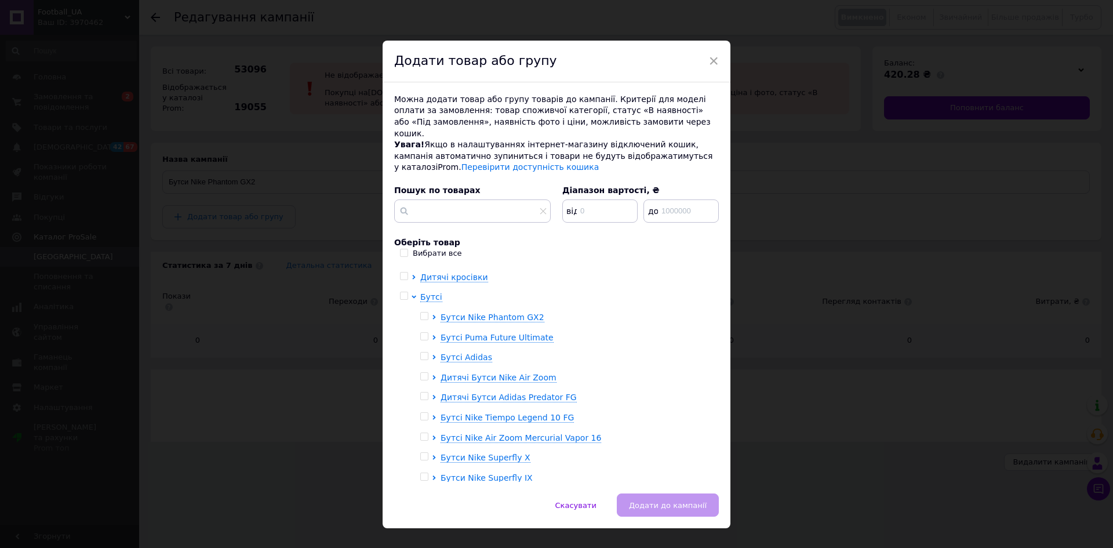
click at [418, 302] on div at bounding box center [416, 458] width 9 height 332
click at [421, 312] on input "checkbox" at bounding box center [424, 316] width 8 height 8
checkbox input "true"
click at [660, 501] on span "Додати до кампанії" at bounding box center [668, 505] width 78 height 9
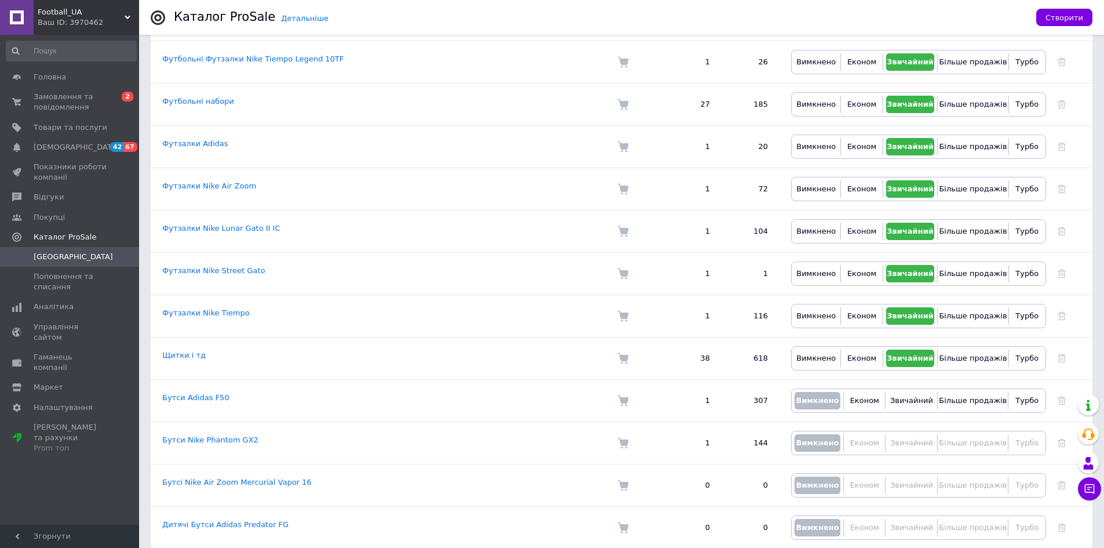
scroll to position [1470, 0]
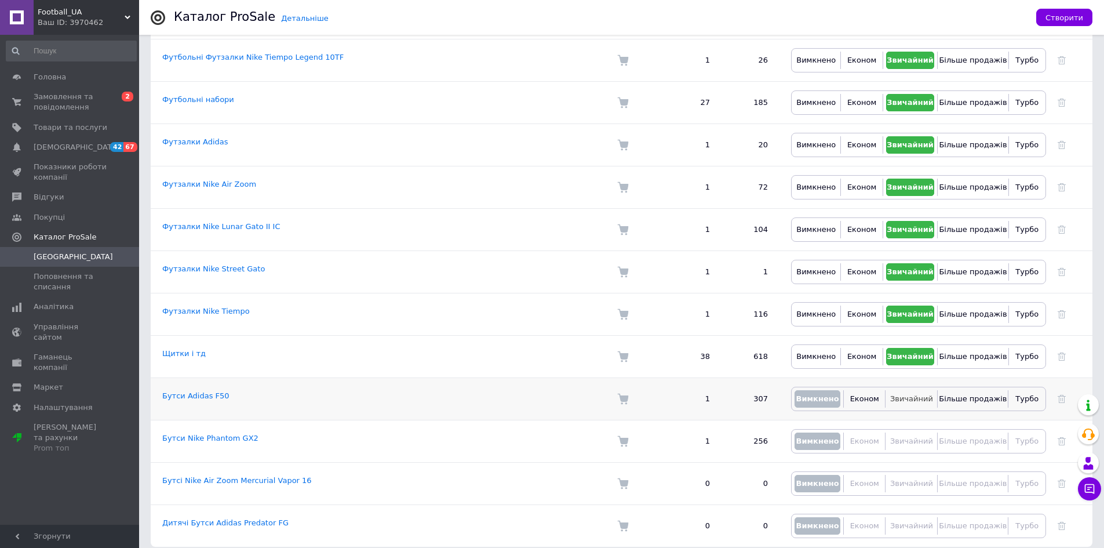
click at [899, 394] on span "Звичайний" at bounding box center [911, 398] width 43 height 9
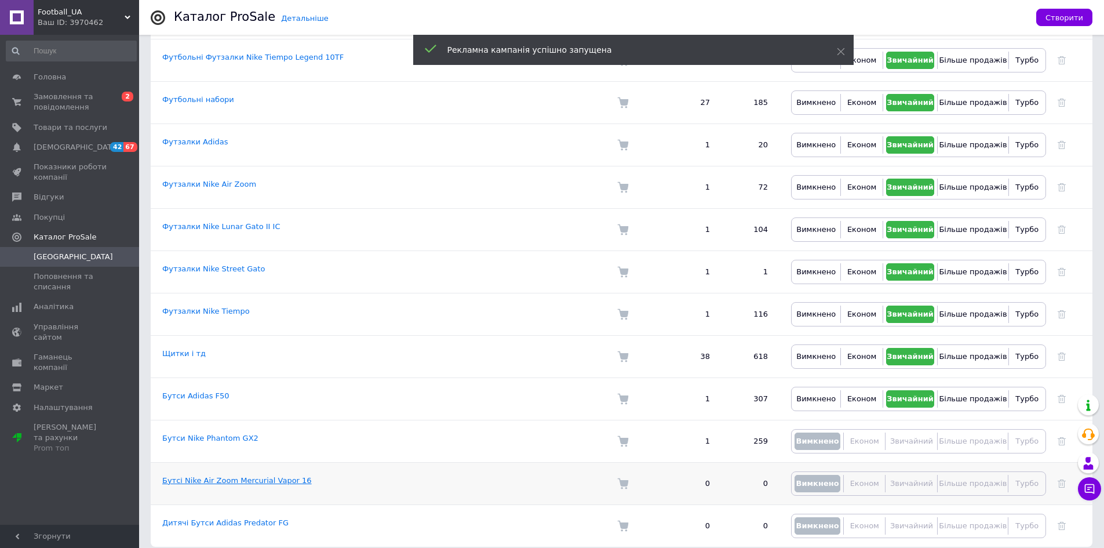
click at [249, 476] on link "Бутсі Nike Air Zoom Mercurial Vapor 16" at bounding box center [237, 480] width 150 height 9
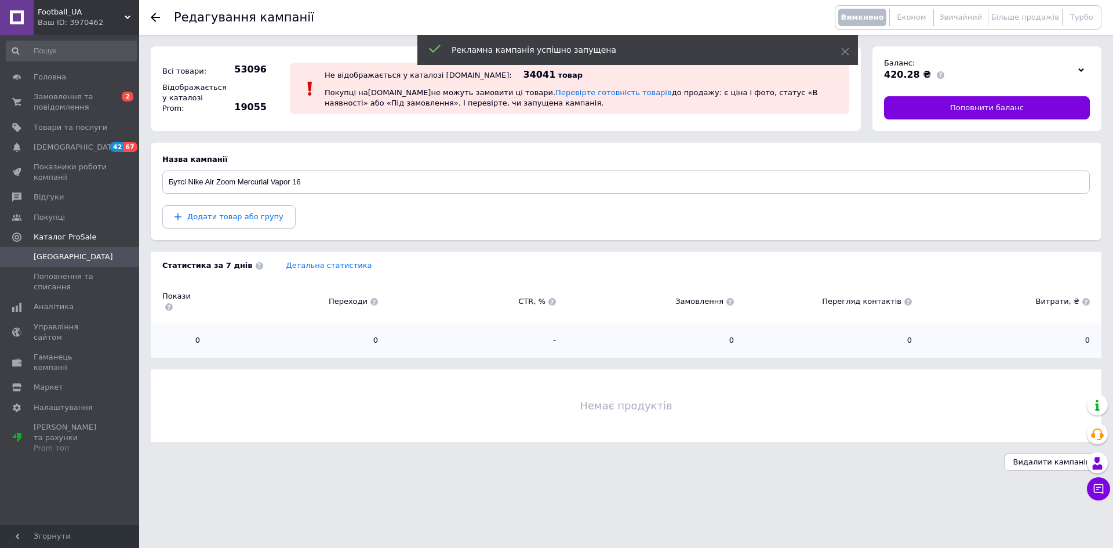
click at [237, 216] on span "Додати товар або групу" at bounding box center [235, 216] width 96 height 9
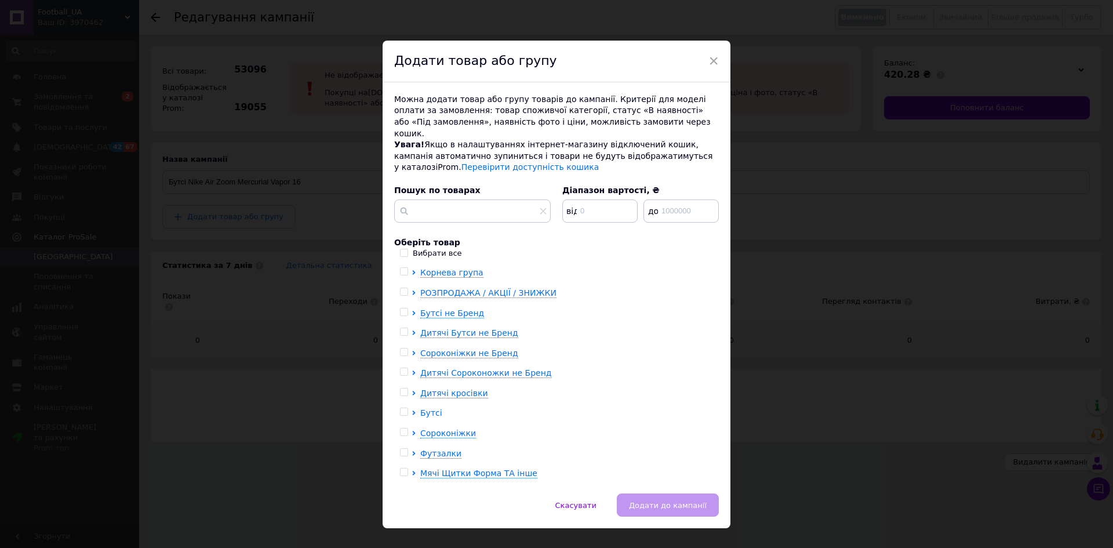
click at [430, 408] on span "Бутсі" at bounding box center [431, 412] width 22 height 9
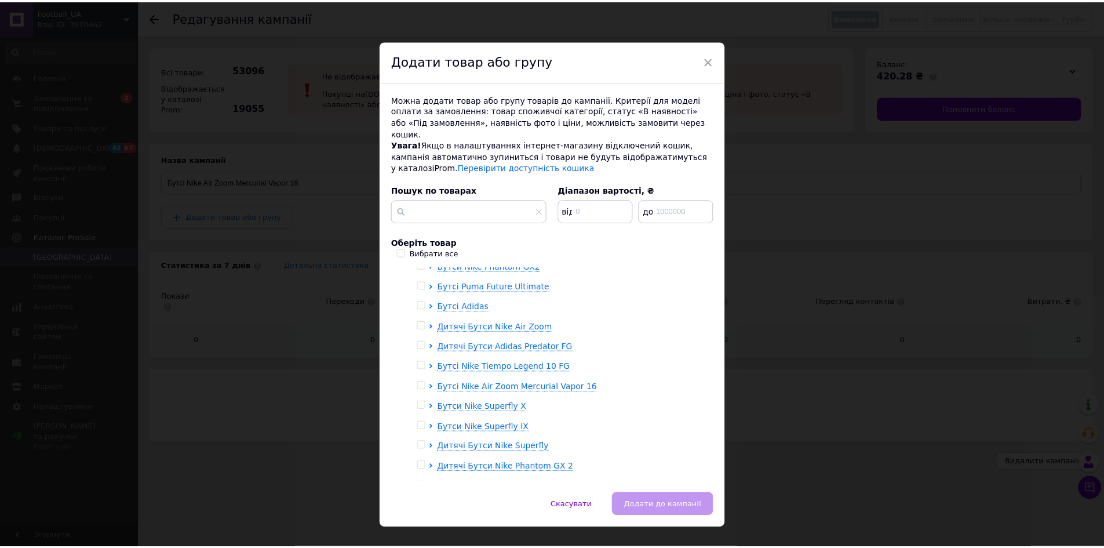
scroll to position [174, 0]
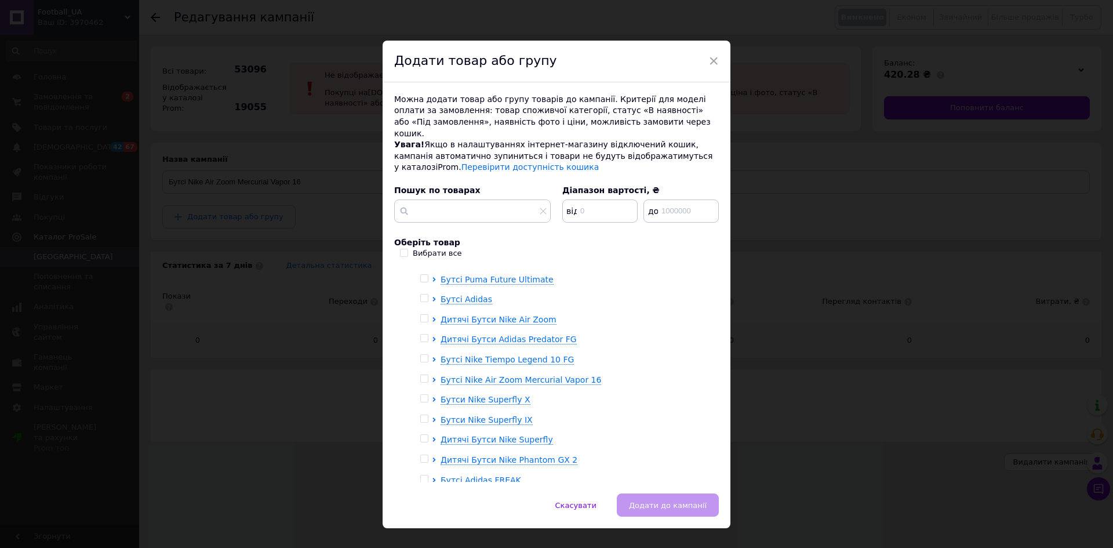
click at [420, 375] on input "checkbox" at bounding box center [424, 379] width 8 height 8
checkbox input "true"
click at [656, 501] on span "Додати до кампанії" at bounding box center [668, 505] width 78 height 9
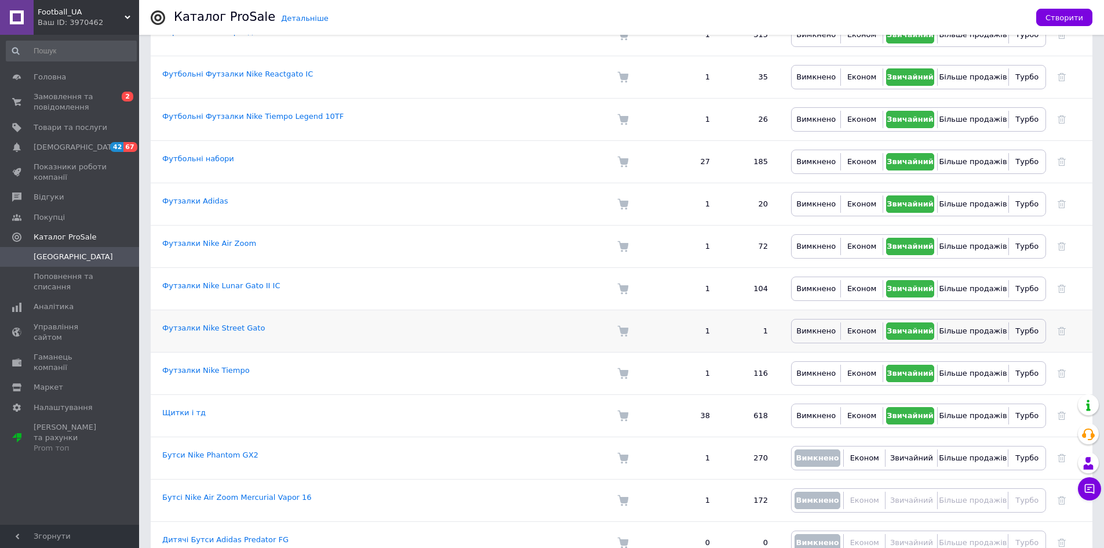
scroll to position [1470, 0]
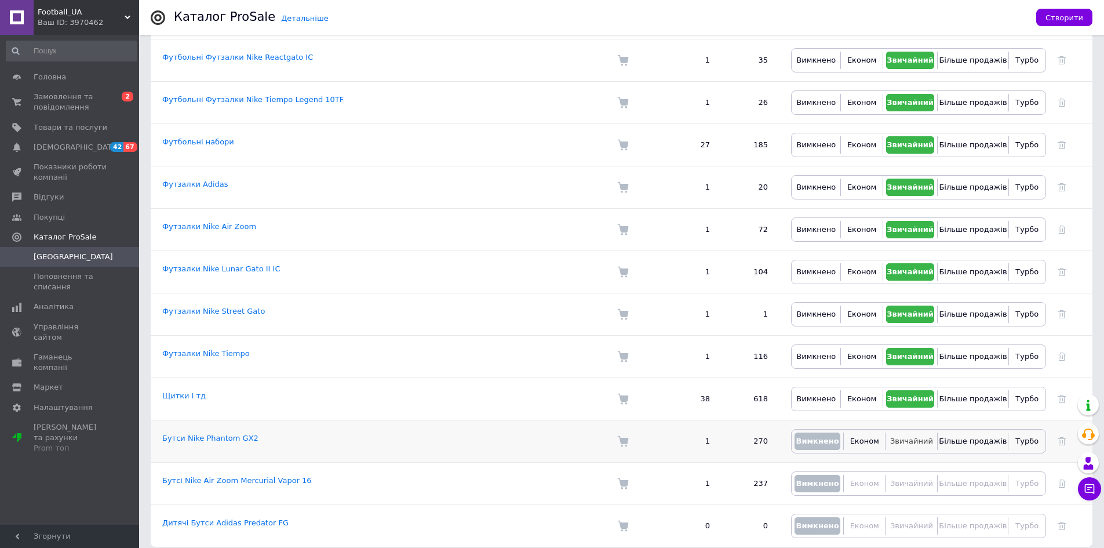
click at [912, 437] on span "Звичайний" at bounding box center [911, 441] width 43 height 9
click at [230, 518] on link "Дитячі Бутси Adidas Predator FG" at bounding box center [225, 522] width 126 height 9
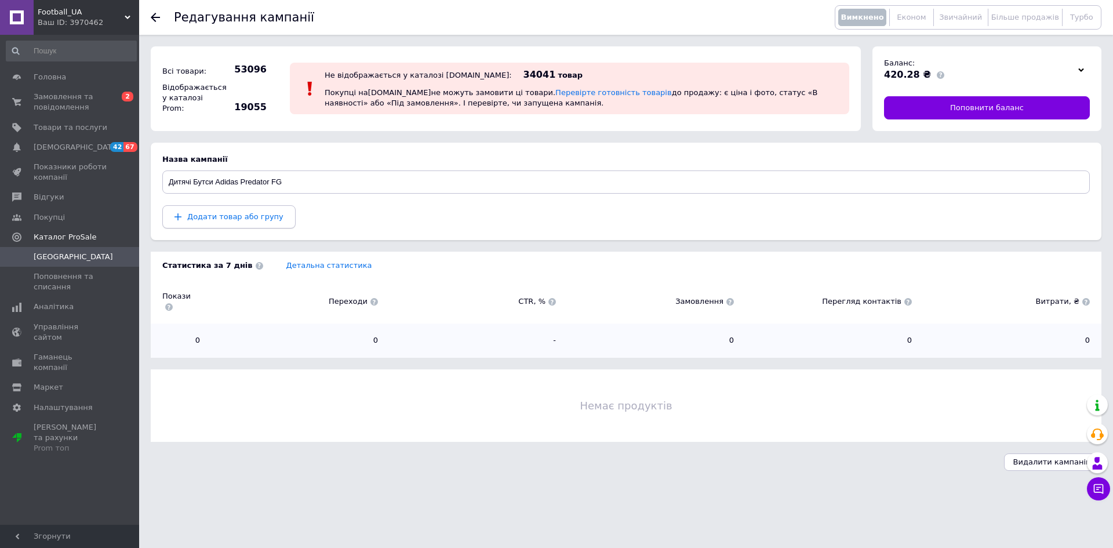
click at [226, 219] on span "Додати товар або групу" at bounding box center [235, 216] width 96 height 9
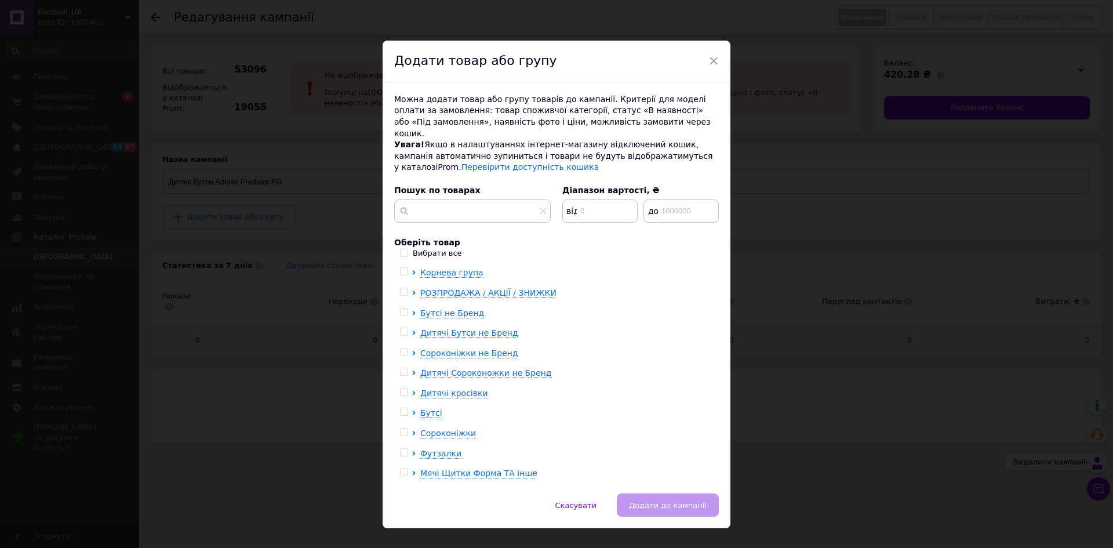
scroll to position [58, 0]
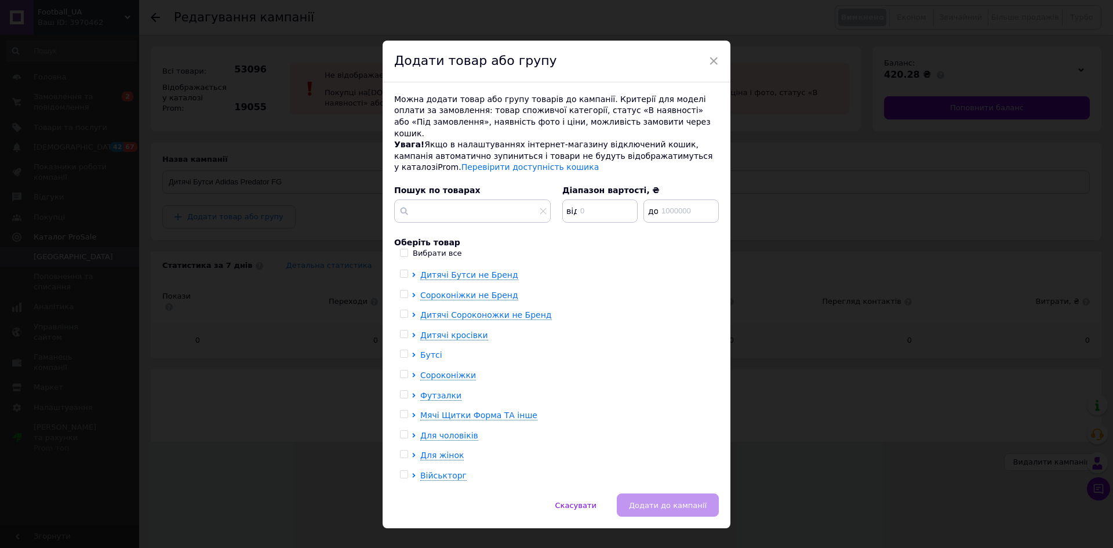
click at [430, 350] on span "Бутсі" at bounding box center [431, 354] width 22 height 9
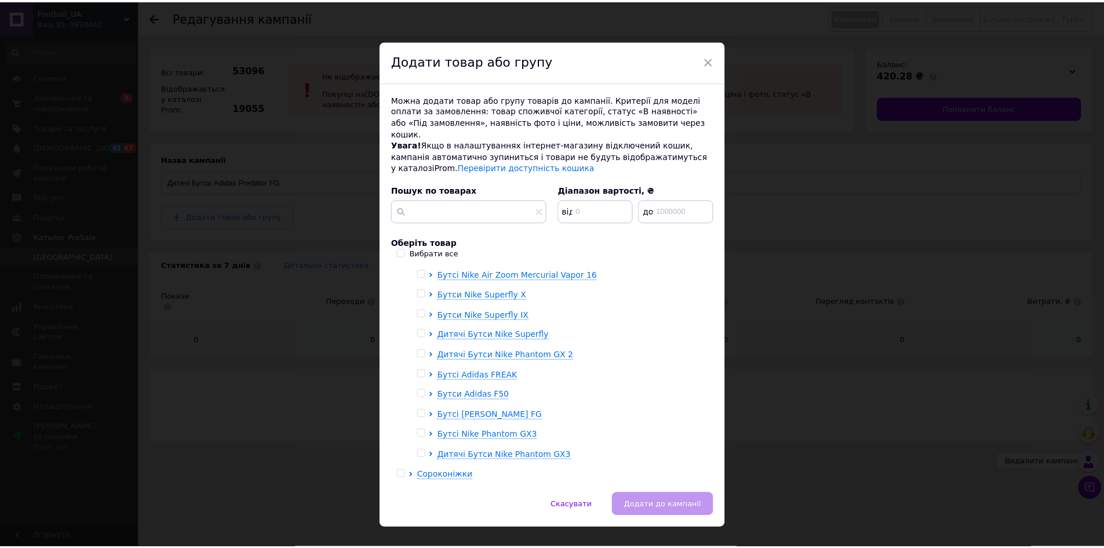
scroll to position [290, 0]
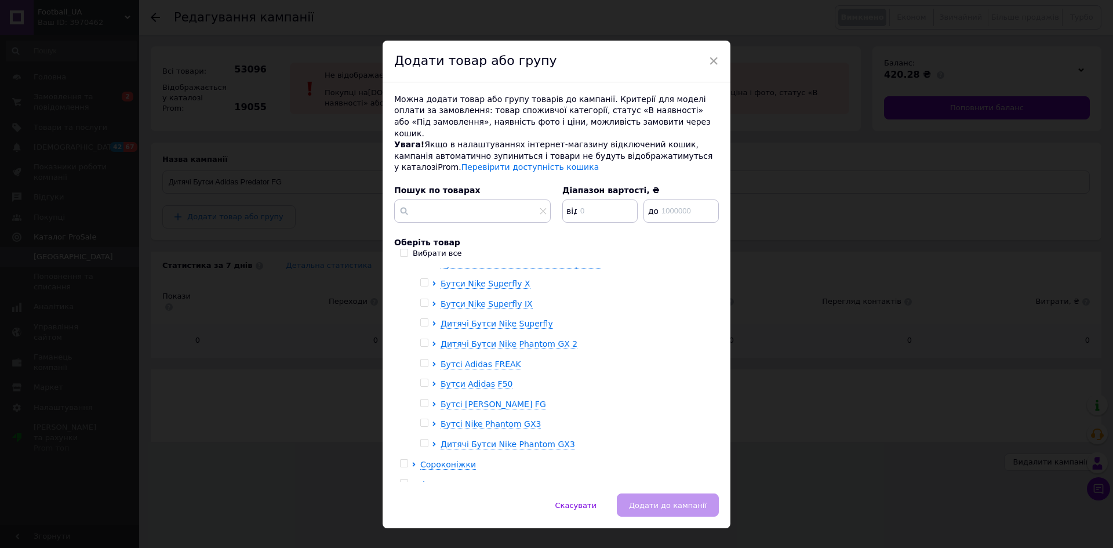
click at [423, 399] on input "checkbox" at bounding box center [424, 403] width 8 height 8
checkbox input "true"
click at [668, 501] on span "Додати до кампанії" at bounding box center [668, 505] width 78 height 9
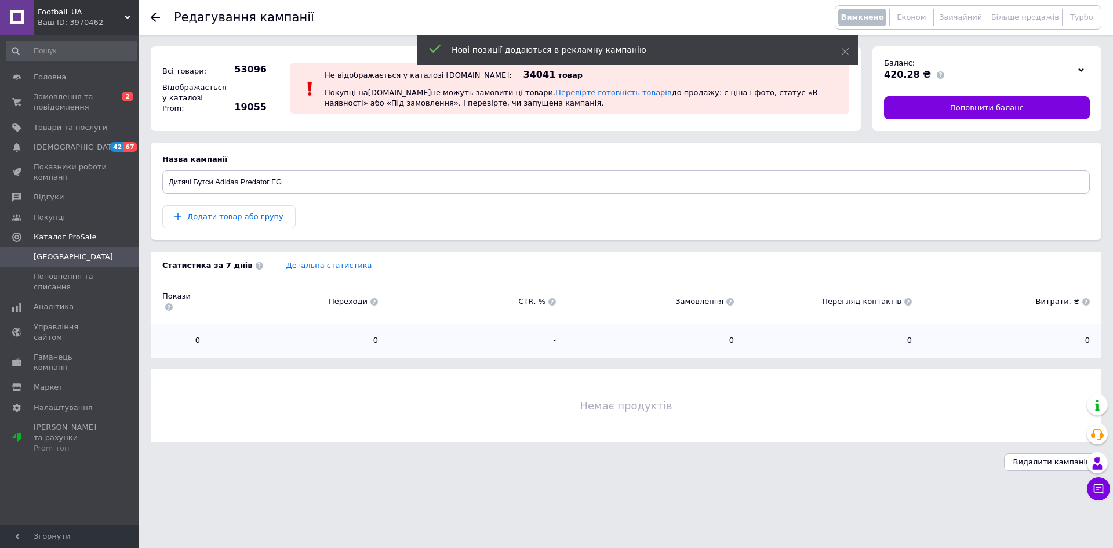
click at [53, 257] on span "Кампанії" at bounding box center [73, 257] width 79 height 10
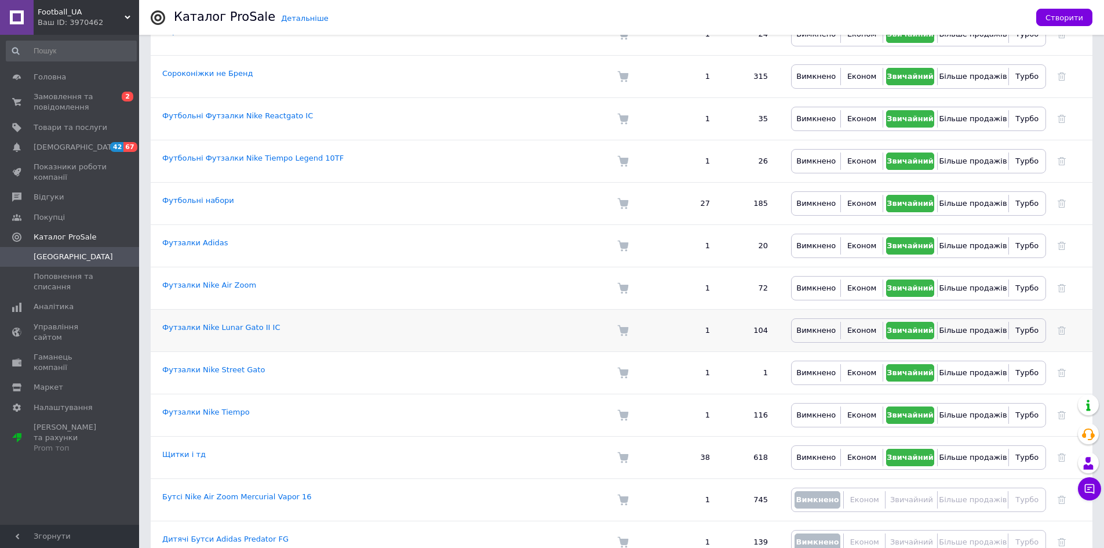
scroll to position [1470, 0]
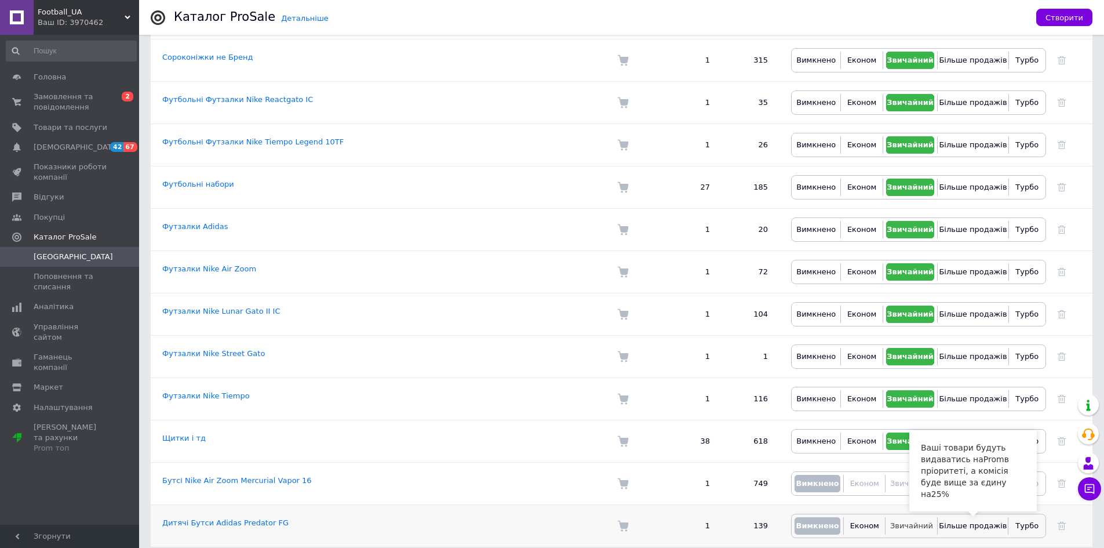
click at [904, 521] on span "Звичайний" at bounding box center [911, 525] width 43 height 9
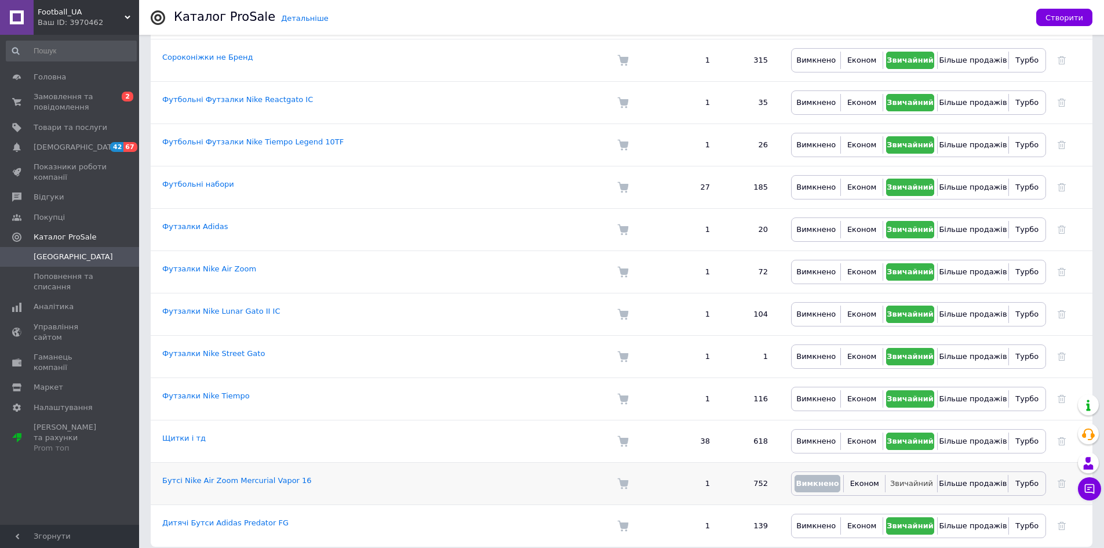
click at [903, 479] on span "Звичайний" at bounding box center [911, 483] width 43 height 9
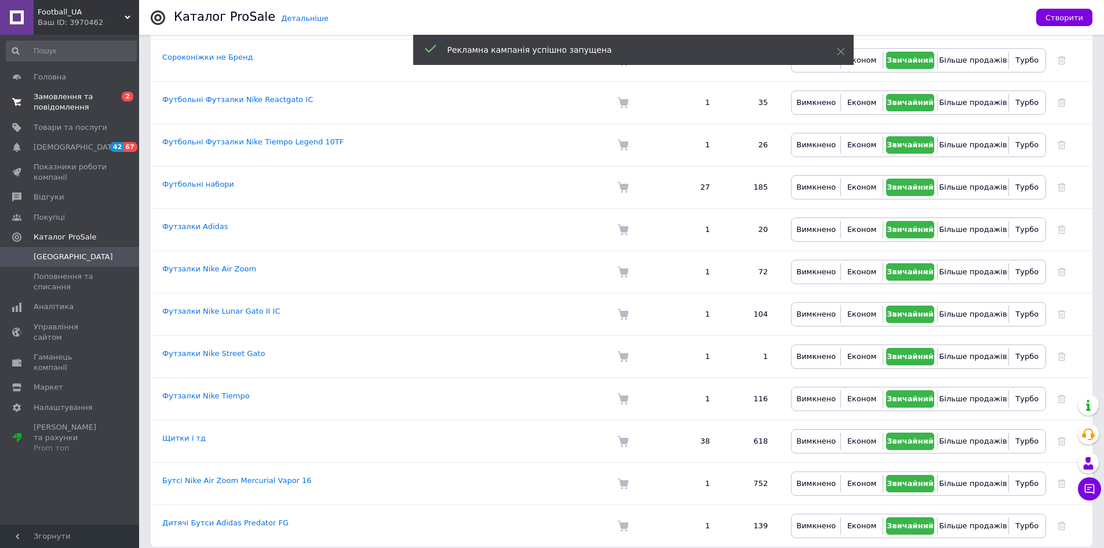
click at [67, 99] on span "Замовлення та повідомлення" at bounding box center [71, 102] width 74 height 21
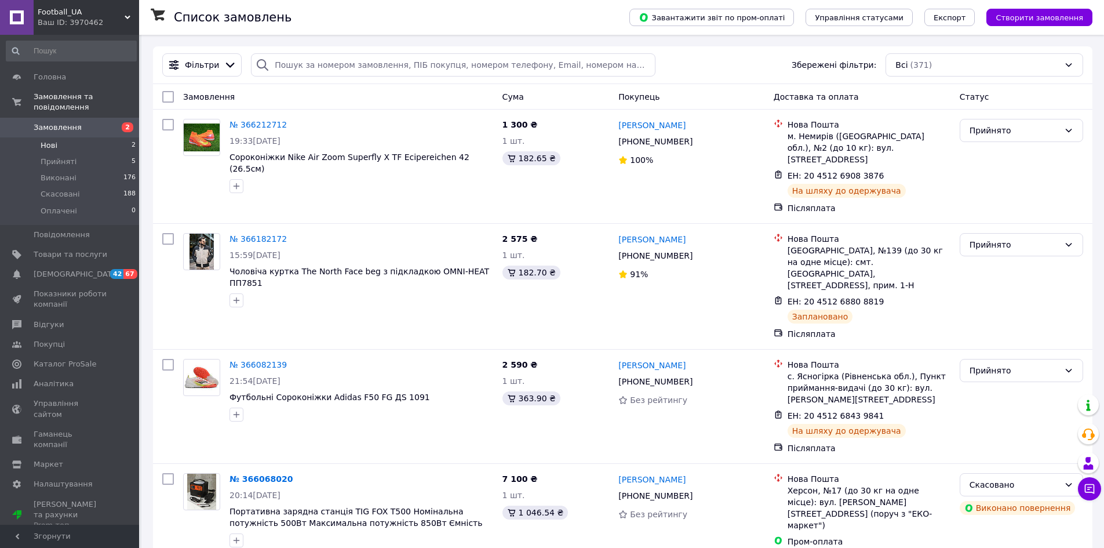
click at [66, 137] on li "Нові 2" at bounding box center [71, 145] width 143 height 16
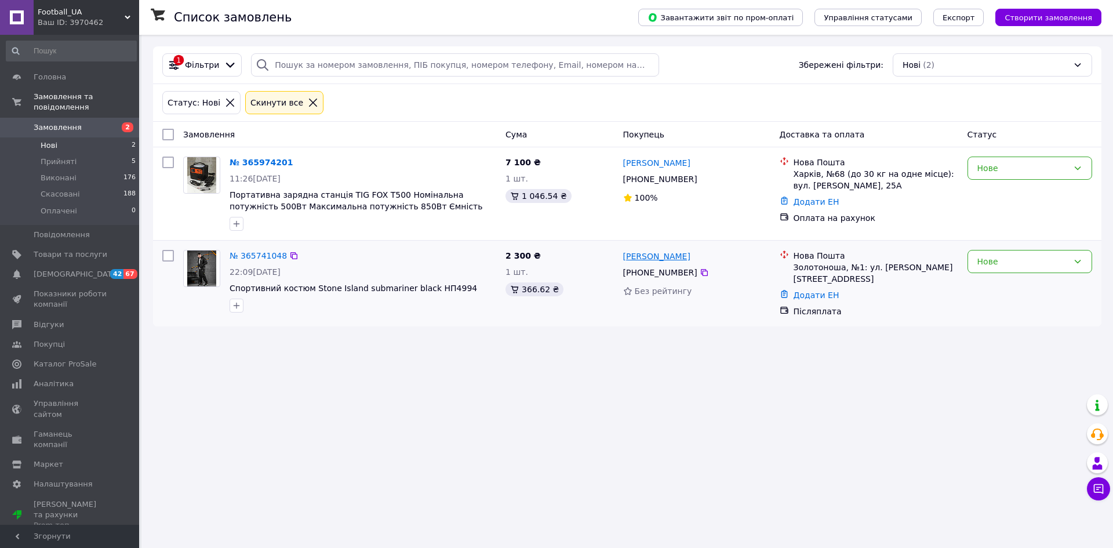
click at [641, 253] on link "[PERSON_NAME]" at bounding box center [656, 256] width 67 height 12
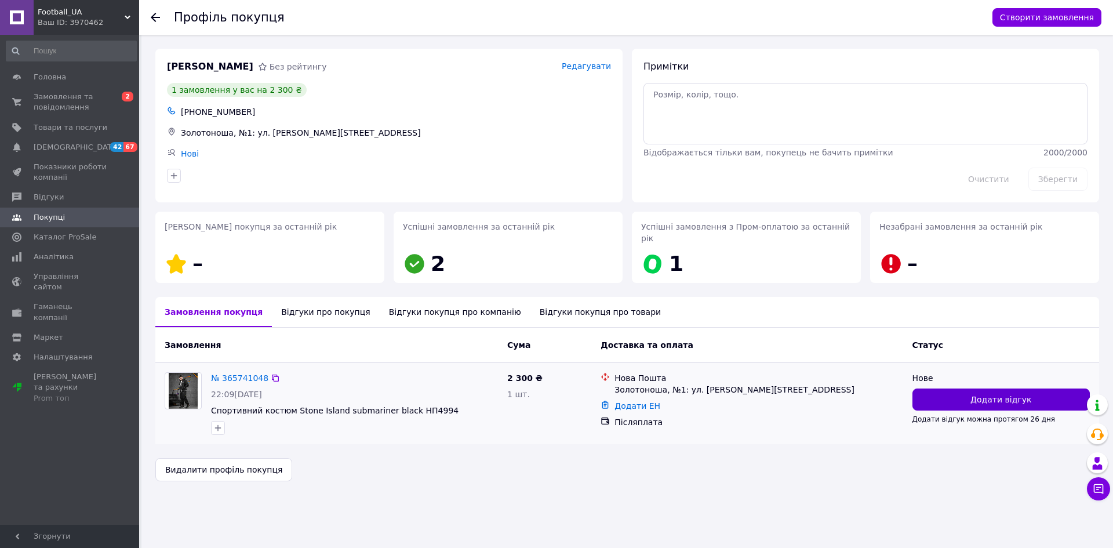
click at [960, 389] on button "Додати відгук" at bounding box center [1000, 399] width 177 height 22
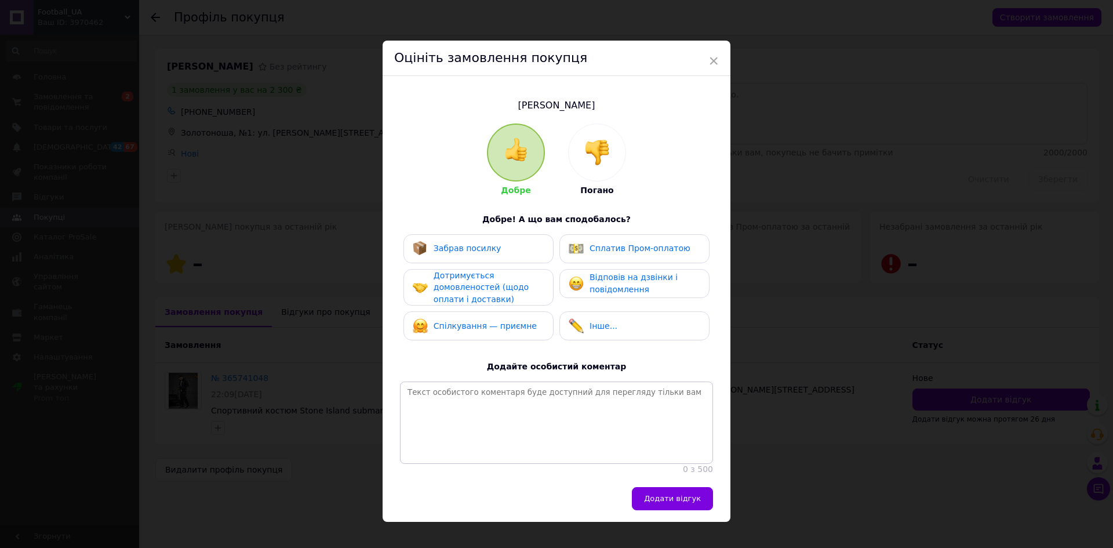
click at [587, 169] on div at bounding box center [597, 152] width 57 height 57
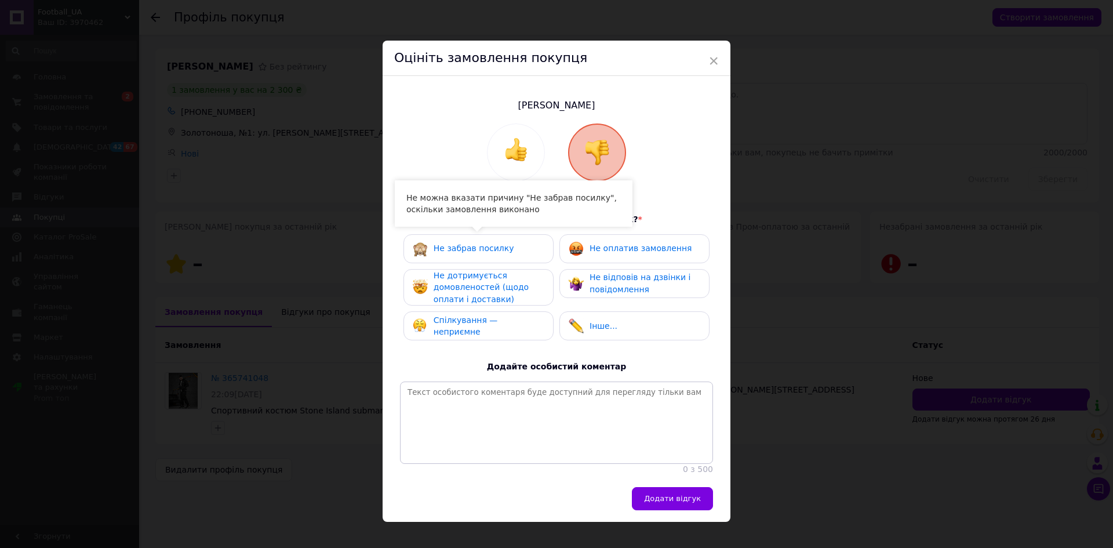
drag, startPoint x: 519, startPoint y: 273, endPoint x: 515, endPoint y: 283, distance: 11.2
click at [517, 276] on div "Не дотримується домовленостей (щодо оплати і доставки)" at bounding box center [489, 288] width 110 height 36
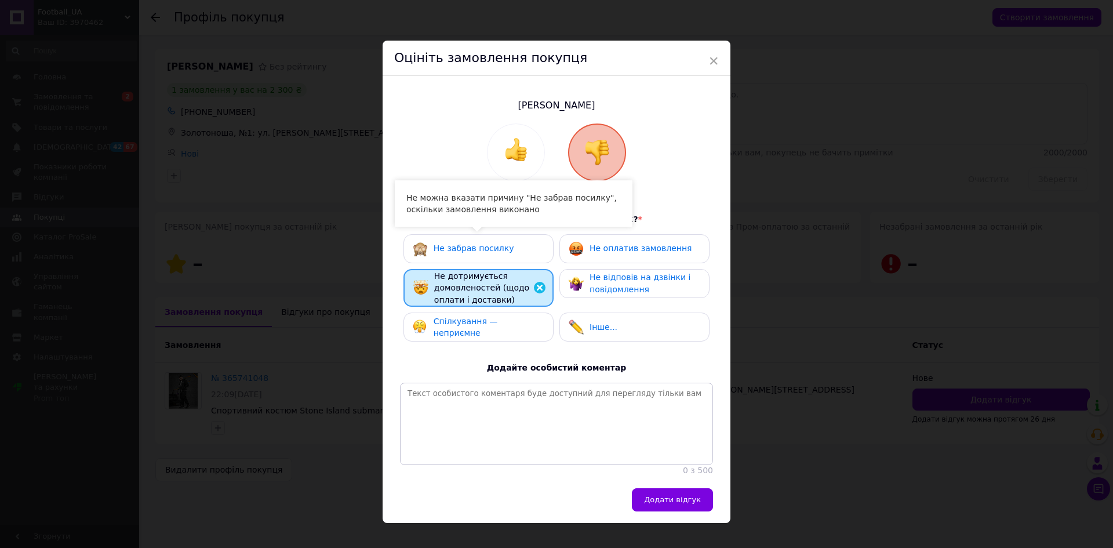
drag, startPoint x: 489, startPoint y: 325, endPoint x: 512, endPoint y: 318, distance: 23.5
click at [489, 326] on span "Спілкування — неприємне" at bounding box center [466, 327] width 64 height 21
click at [586, 278] on div "Не відповів на дзвінки і повідомлення" at bounding box center [634, 283] width 131 height 24
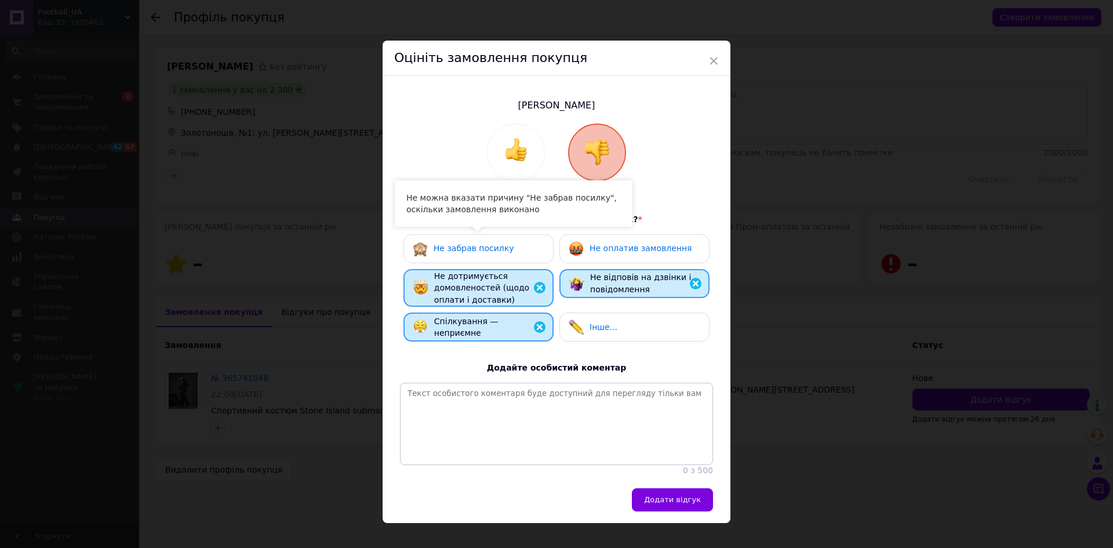
click at [597, 257] on div "Не оплатив замовлення" at bounding box center [634, 248] width 150 height 29
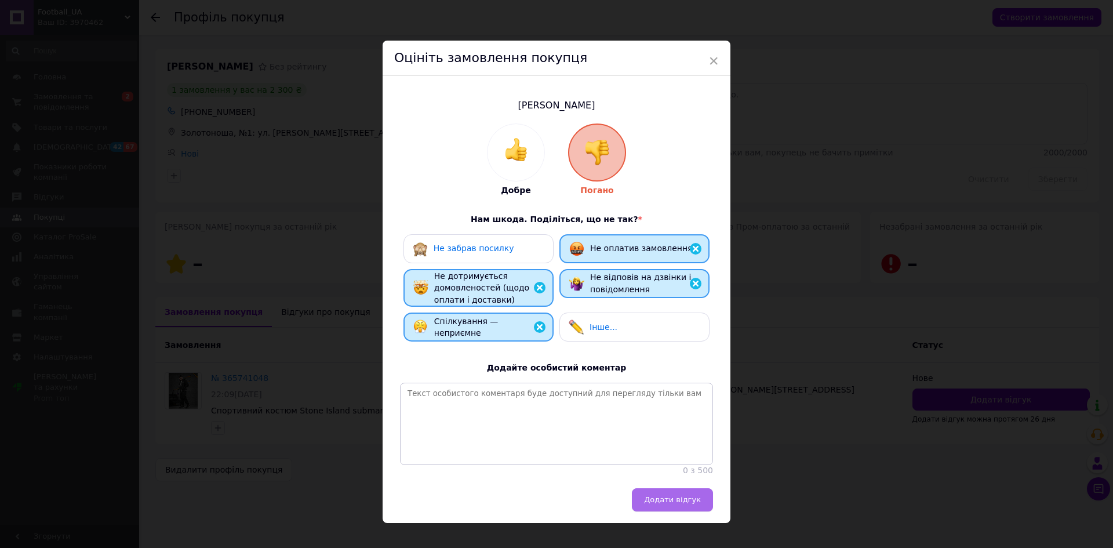
click at [691, 497] on button "Додати відгук" at bounding box center [672, 499] width 81 height 23
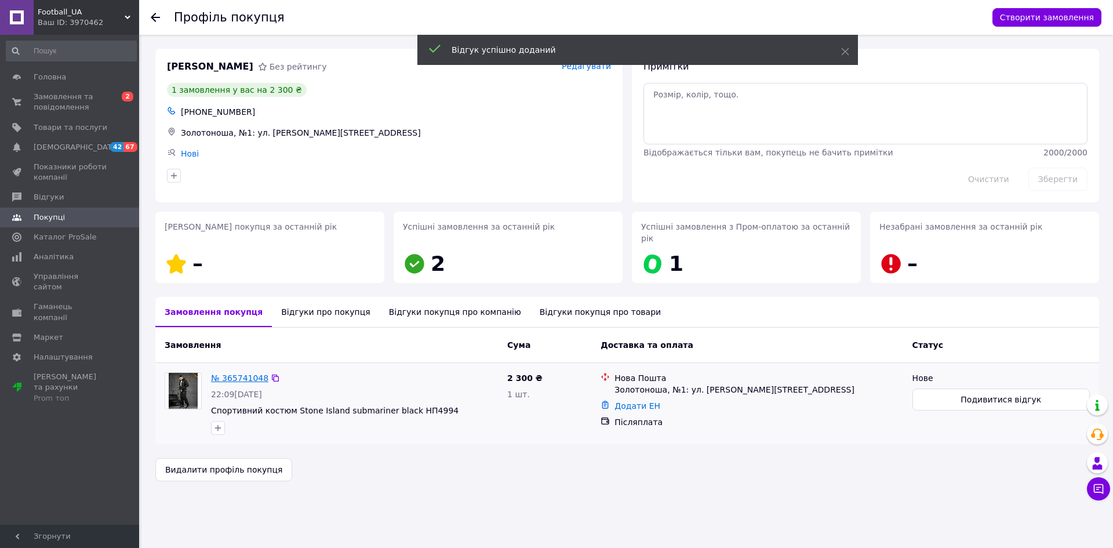
click at [224, 373] on link "№ 365741048" at bounding box center [239, 377] width 57 height 9
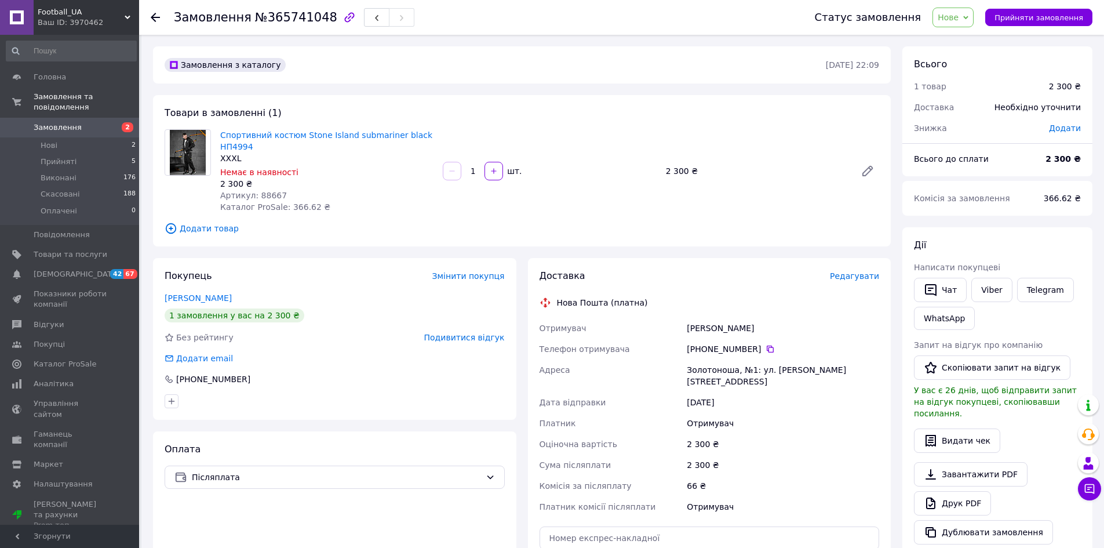
click at [82, 20] on div "Ваш ID: 3970462" at bounding box center [88, 22] width 101 height 10
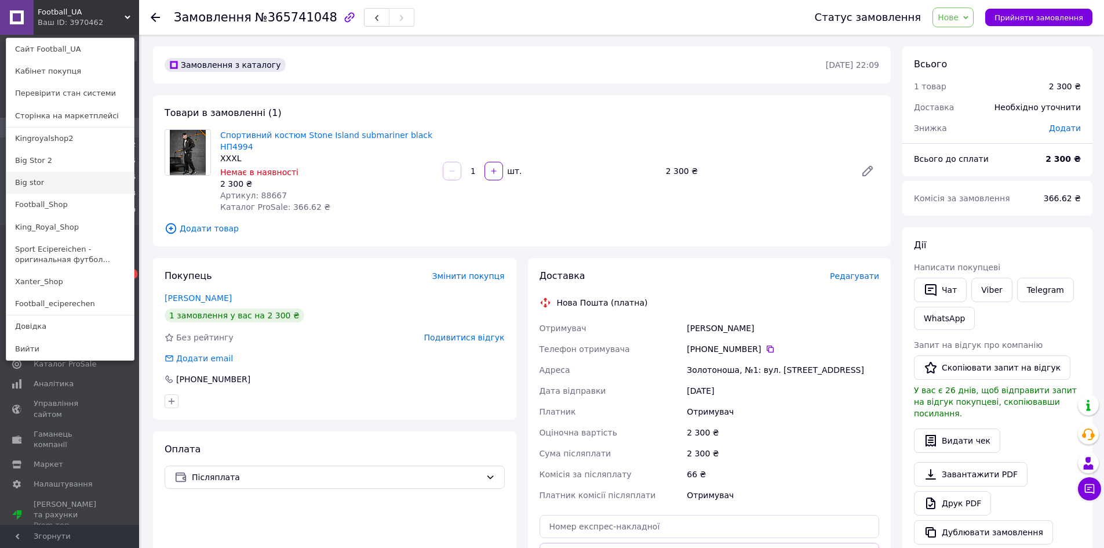
click at [42, 181] on link "Big stor" at bounding box center [70, 183] width 128 height 22
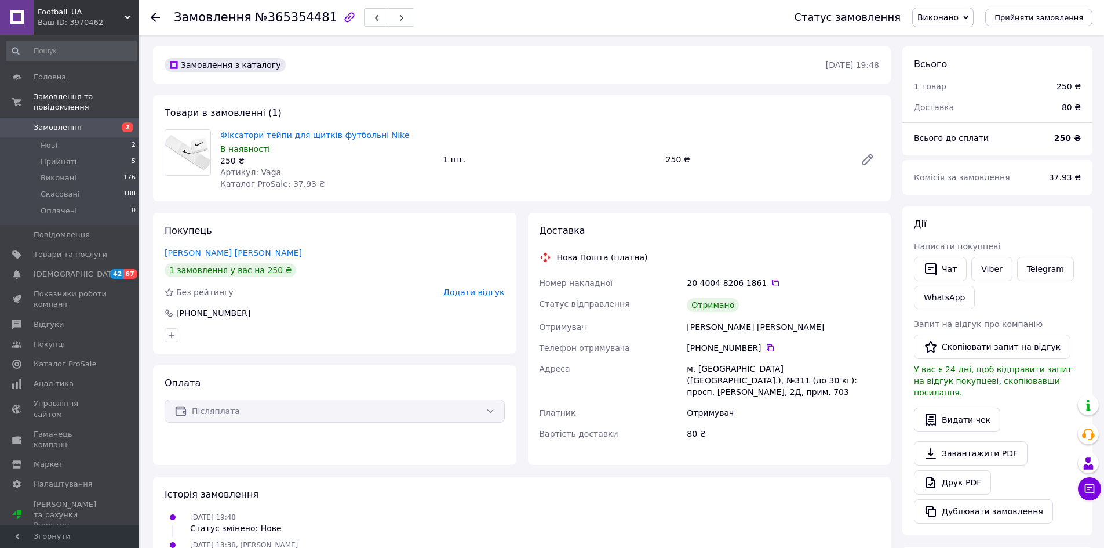
click at [343, 19] on icon "button" at bounding box center [350, 17] width 14 height 14
click at [962, 346] on button "Скопіювати запит на відгук" at bounding box center [992, 347] width 157 height 24
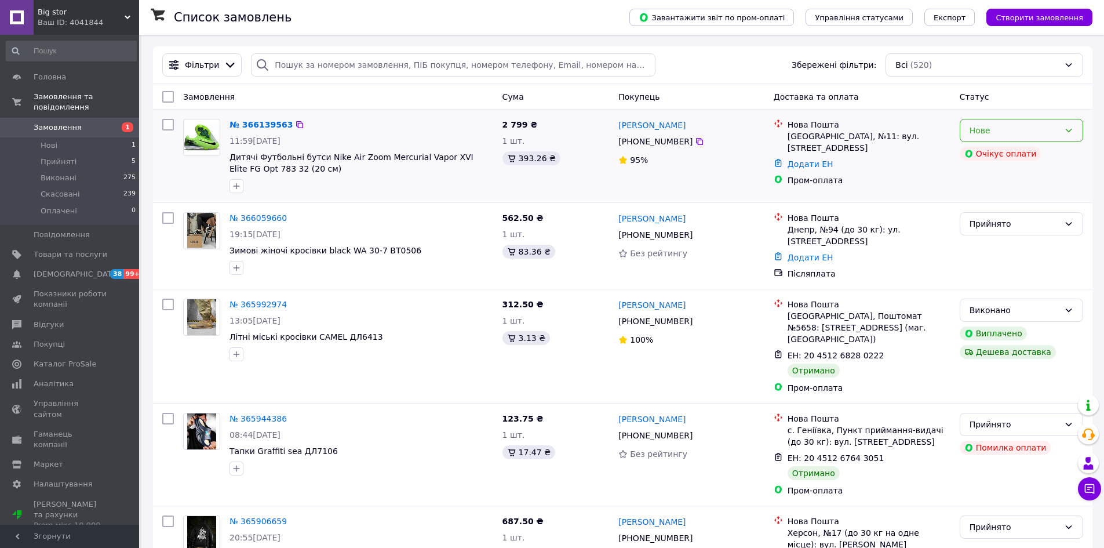
click at [1013, 134] on div "Нове" at bounding box center [1015, 130] width 90 height 13
click at [55, 157] on span "Прийняті" at bounding box center [59, 162] width 36 height 10
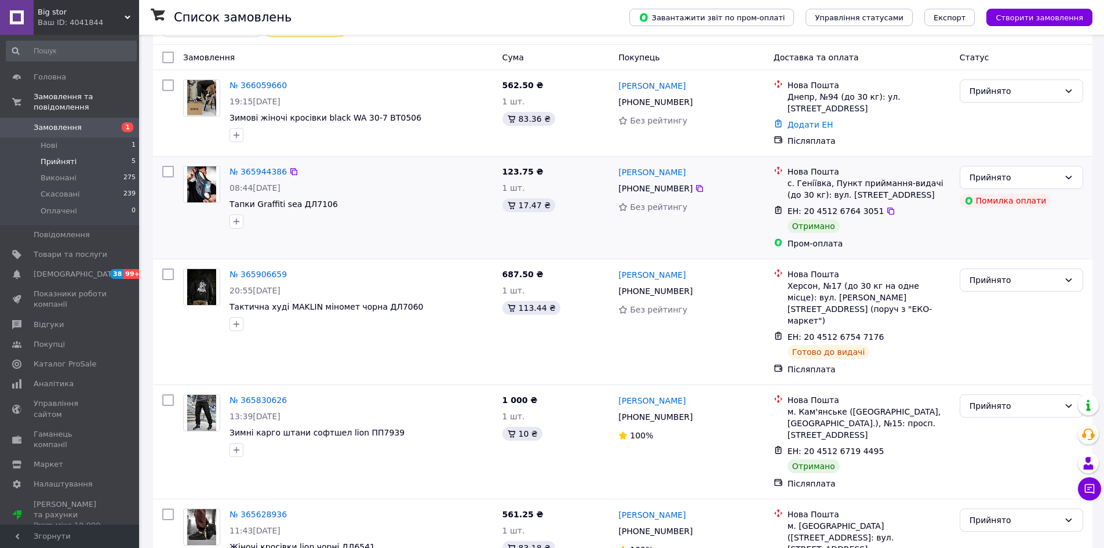
scroll to position [115, 0]
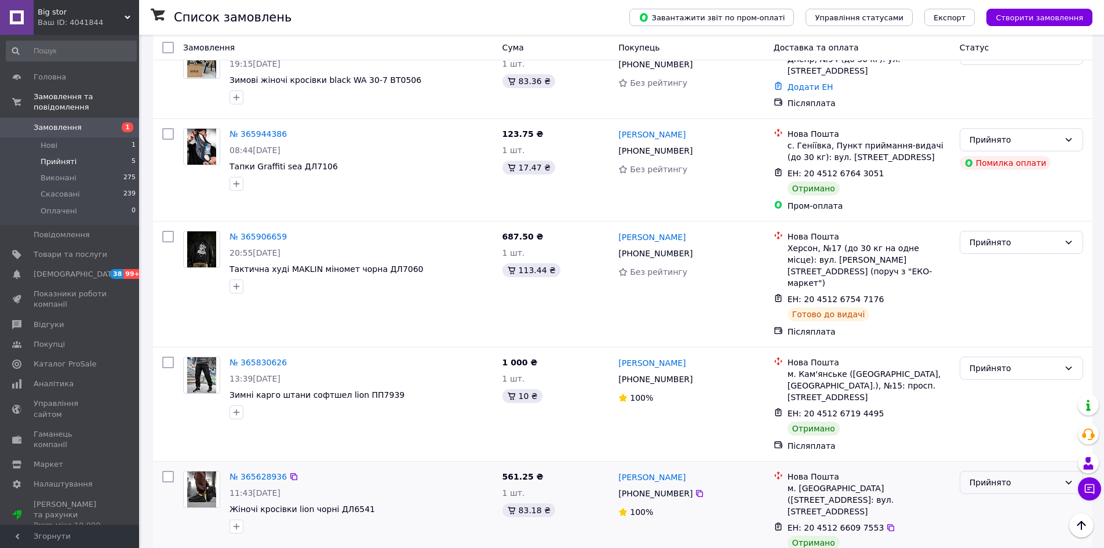
click at [986, 476] on div "Прийнято" at bounding box center [1015, 482] width 90 height 13
click at [983, 479] on li "Виконано" at bounding box center [1022, 480] width 122 height 21
click at [1009, 362] on div "Прийнято" at bounding box center [1015, 368] width 90 height 13
click at [997, 365] on li "Виконано" at bounding box center [1022, 365] width 122 height 21
click at [1066, 135] on icon at bounding box center [1068, 139] width 9 height 9
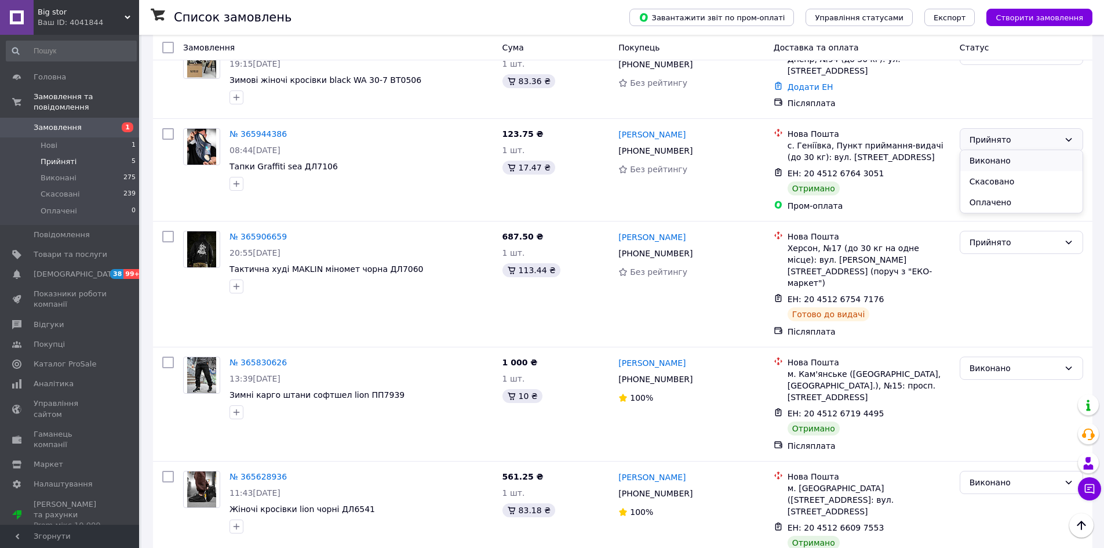
click at [1025, 162] on li "Виконано" at bounding box center [1022, 160] width 122 height 21
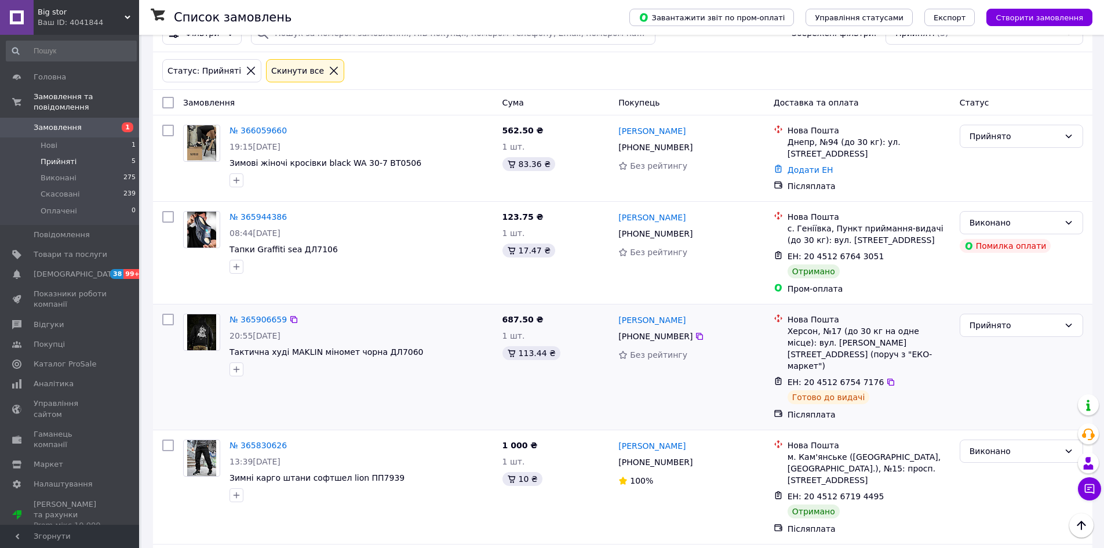
scroll to position [0, 0]
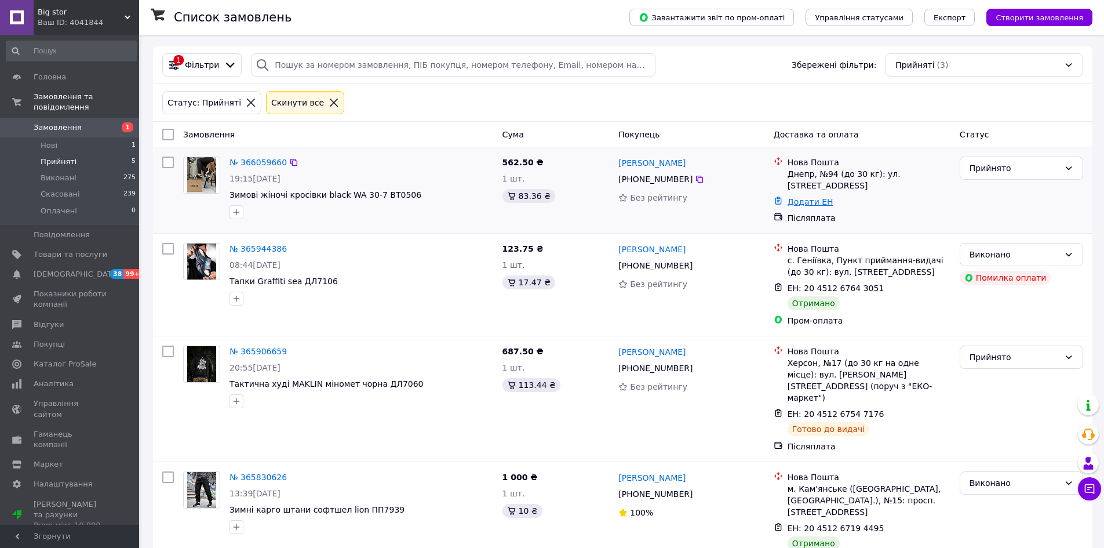
click at [818, 197] on link "Додати ЕН" at bounding box center [811, 201] width 46 height 9
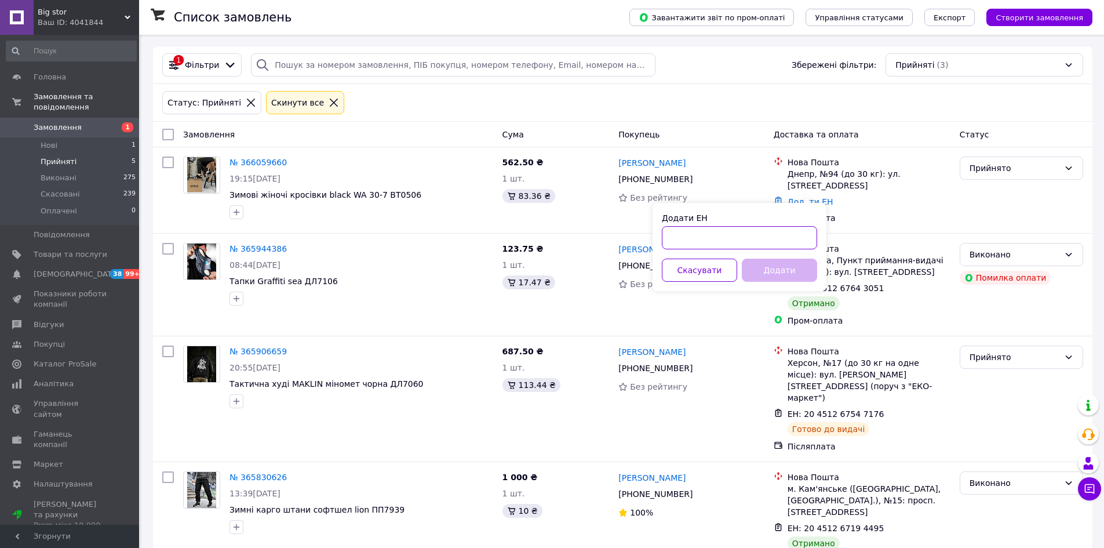
click at [797, 231] on input "Додати ЕН" at bounding box center [739, 237] width 155 height 23
type input "20451268342509"
click at [794, 267] on button "Додати" at bounding box center [779, 270] width 75 height 23
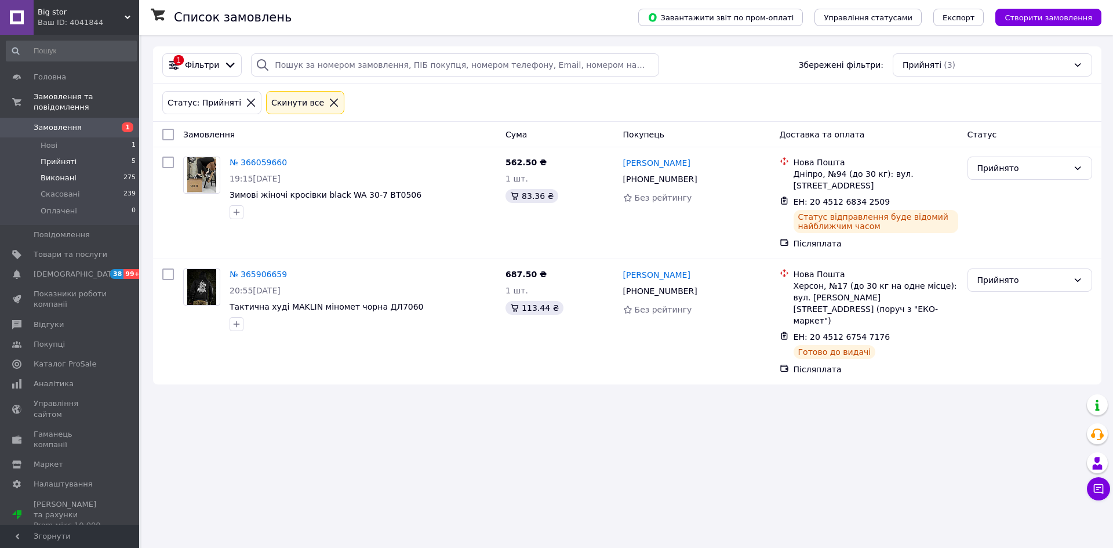
click at [68, 173] on span "Виконані" at bounding box center [59, 178] width 36 height 10
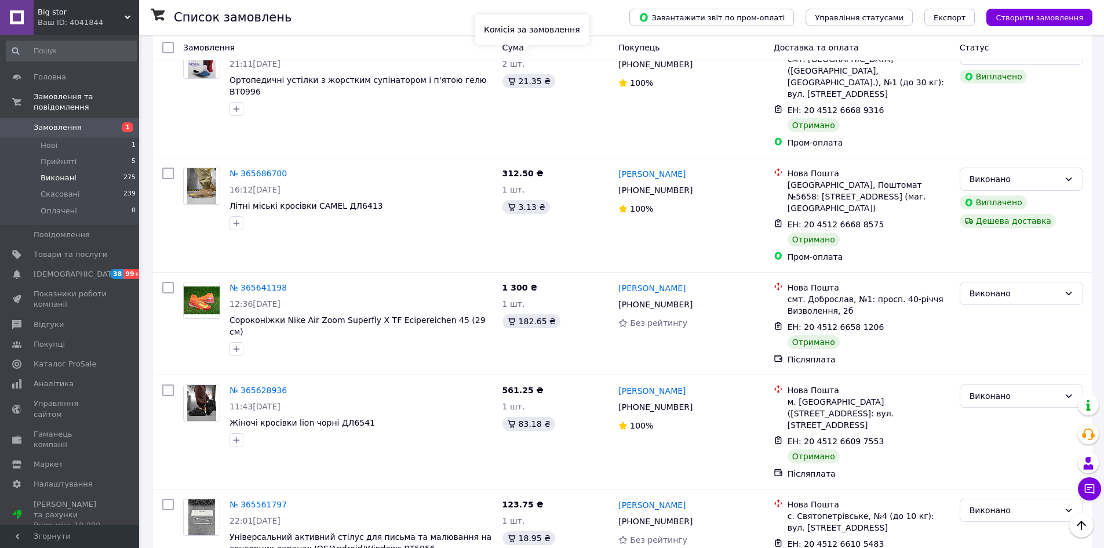
scroll to position [696, 0]
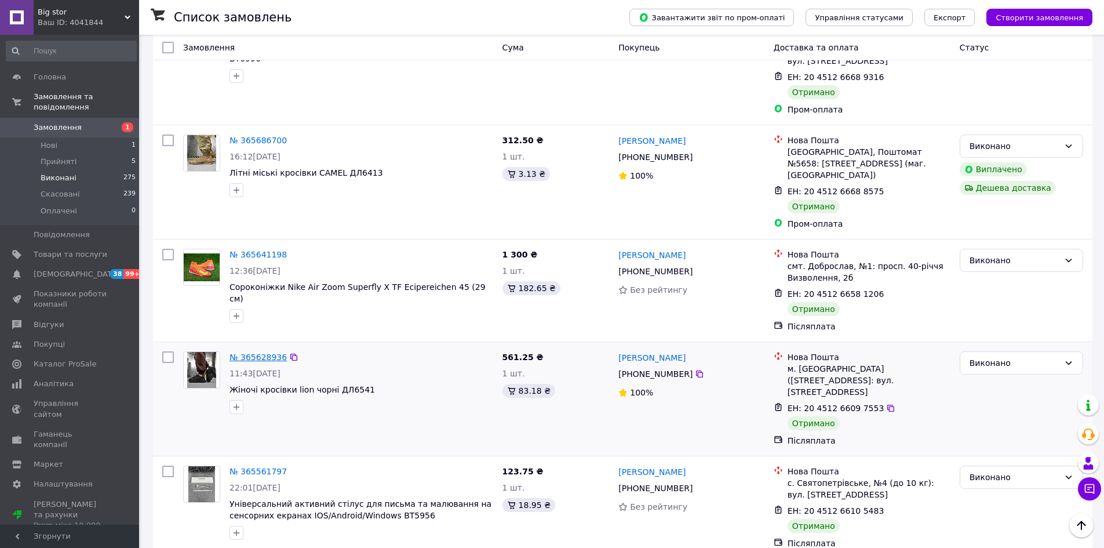
click at [254, 352] on link "№ 365628936" at bounding box center [258, 356] width 57 height 9
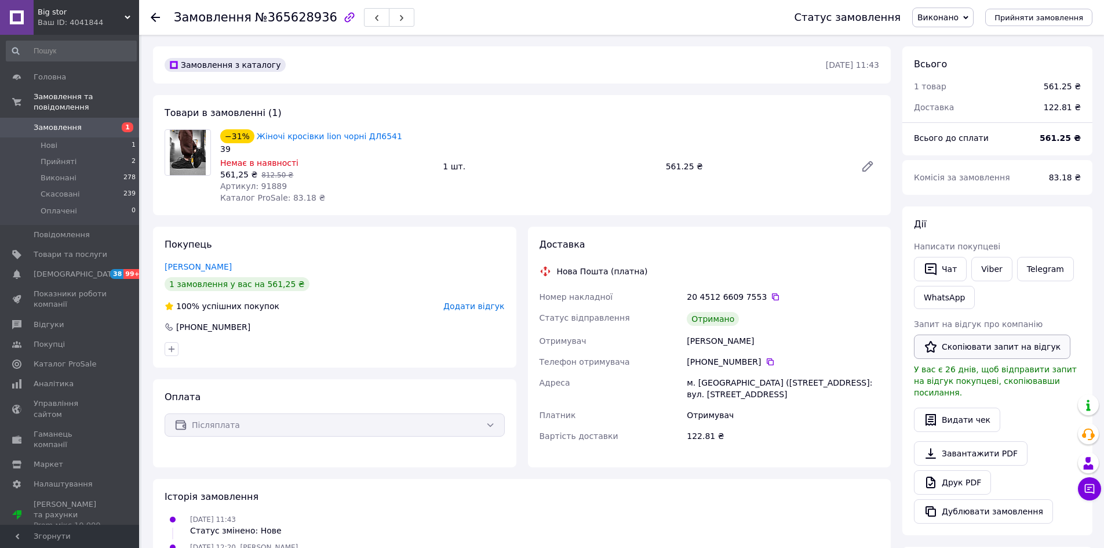
click at [946, 350] on button "Скопіювати запит на відгук" at bounding box center [992, 347] width 157 height 24
click at [37, 138] on li "Нові 1" at bounding box center [71, 145] width 143 height 16
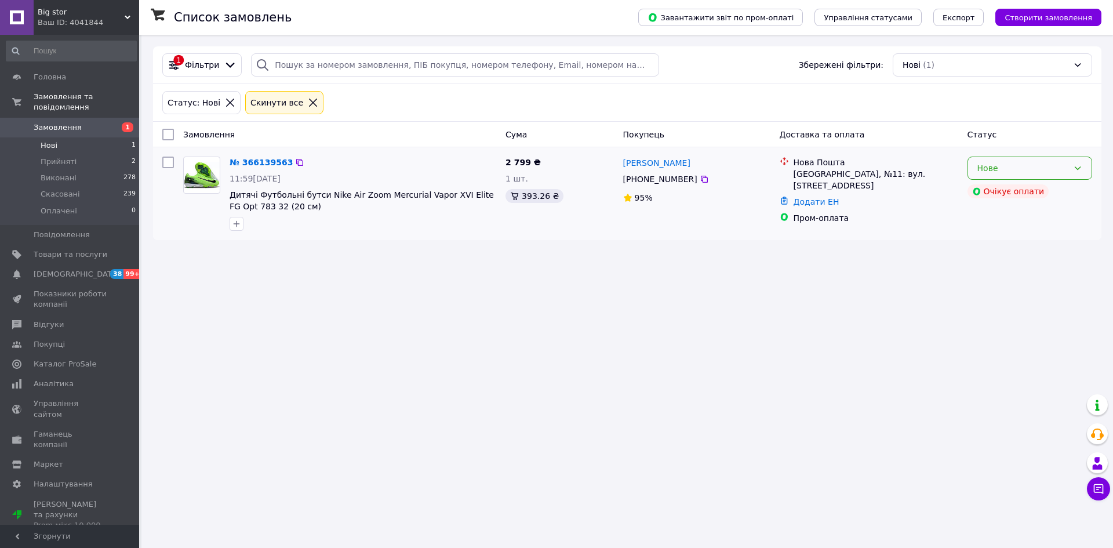
click at [1051, 163] on div "Нове" at bounding box center [1022, 168] width 91 height 13
click at [1013, 194] on li "Прийнято" at bounding box center [1029, 193] width 123 height 21
click at [78, 249] on span "Товари та послуги" at bounding box center [71, 254] width 74 height 10
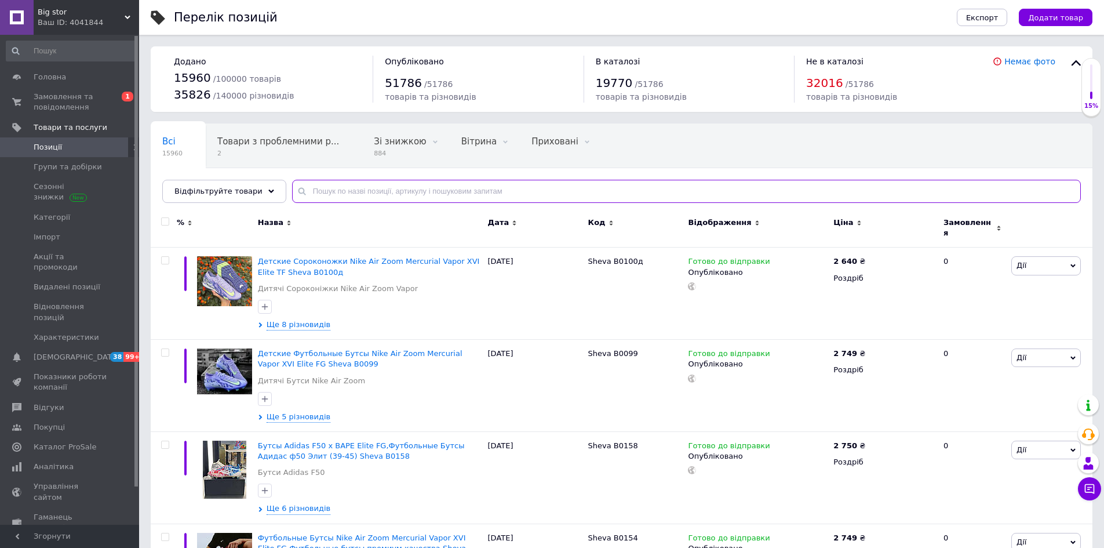
click at [330, 190] on input "text" at bounding box center [686, 191] width 789 height 23
paste input "[PERSON_NAME] B0100"
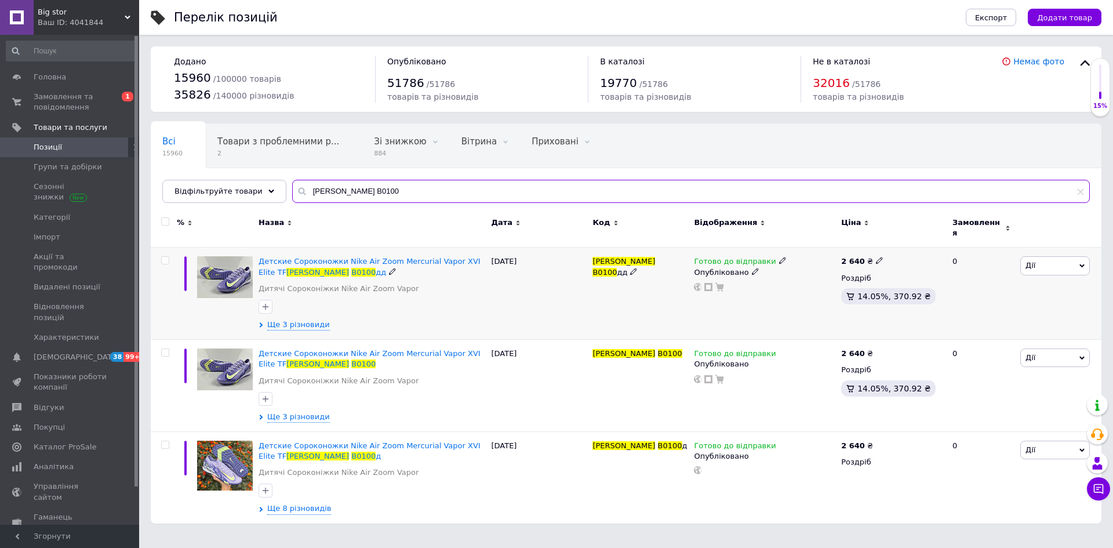
type input "[PERSON_NAME] B0100"
click at [169, 256] on div at bounding box center [165, 260] width 23 height 8
click at [163, 257] on input "checkbox" at bounding box center [165, 261] width 8 height 8
checkbox input "true"
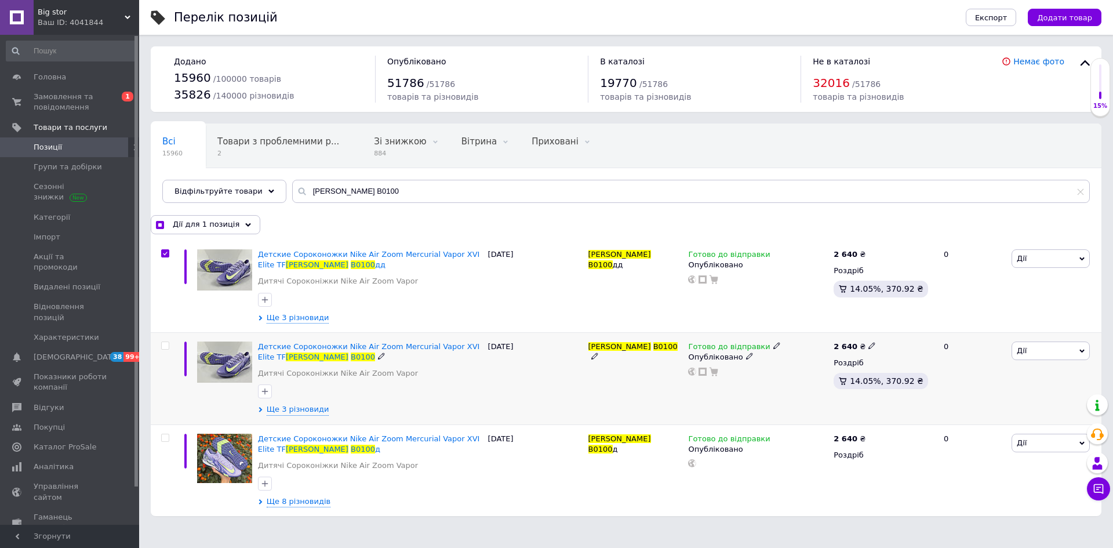
click at [164, 347] on input "checkbox" at bounding box center [165, 346] width 8 height 8
checkbox input "true"
click at [228, 223] on span "Дії для 2 позиції" at bounding box center [205, 224] width 64 height 10
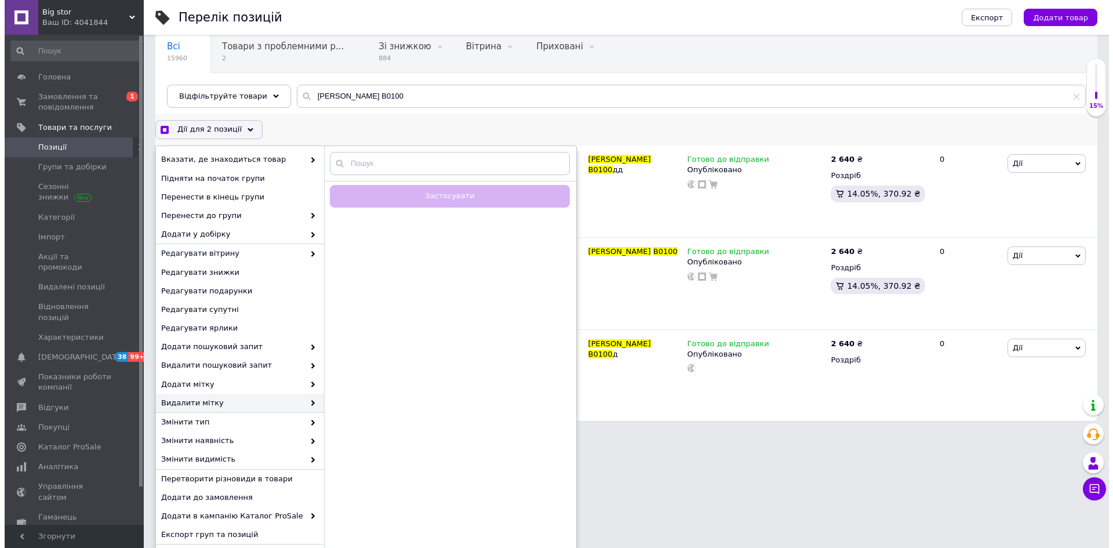
scroll to position [117, 0]
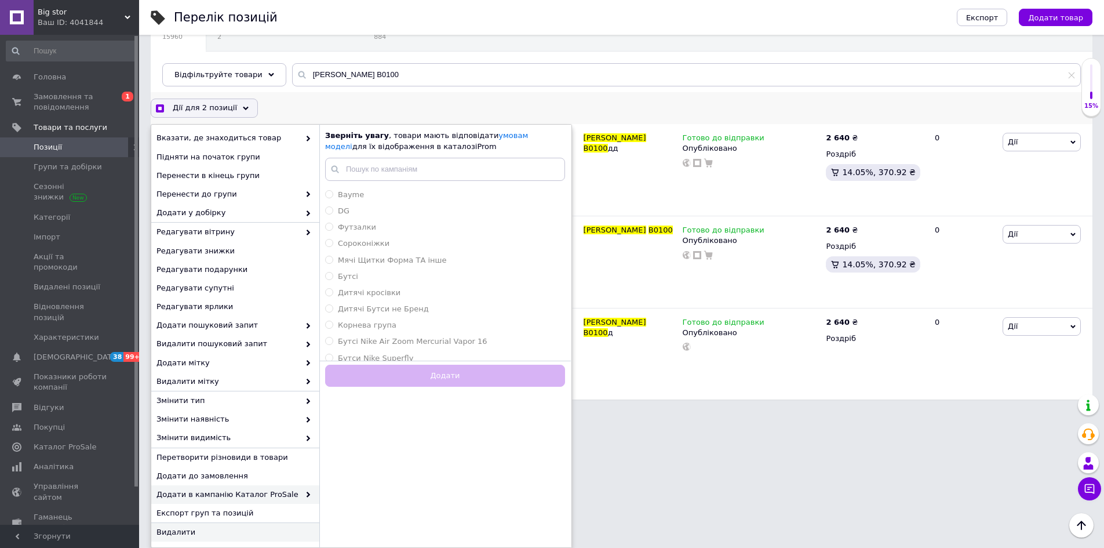
click at [198, 529] on span "Видалити" at bounding box center [234, 532] width 155 height 10
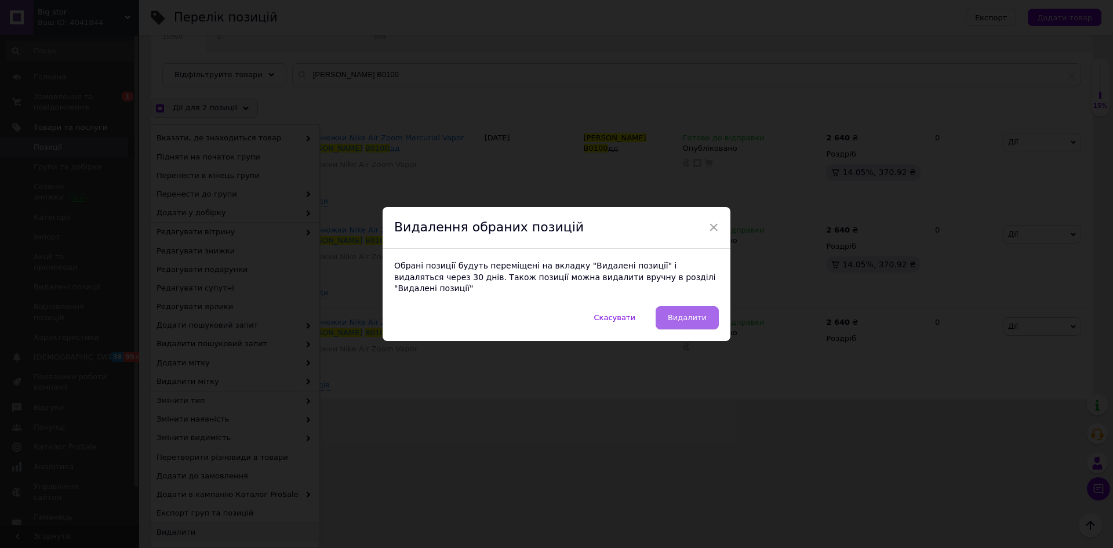
click at [691, 319] on button "Видалити" at bounding box center [687, 317] width 63 height 23
checkbox input "true"
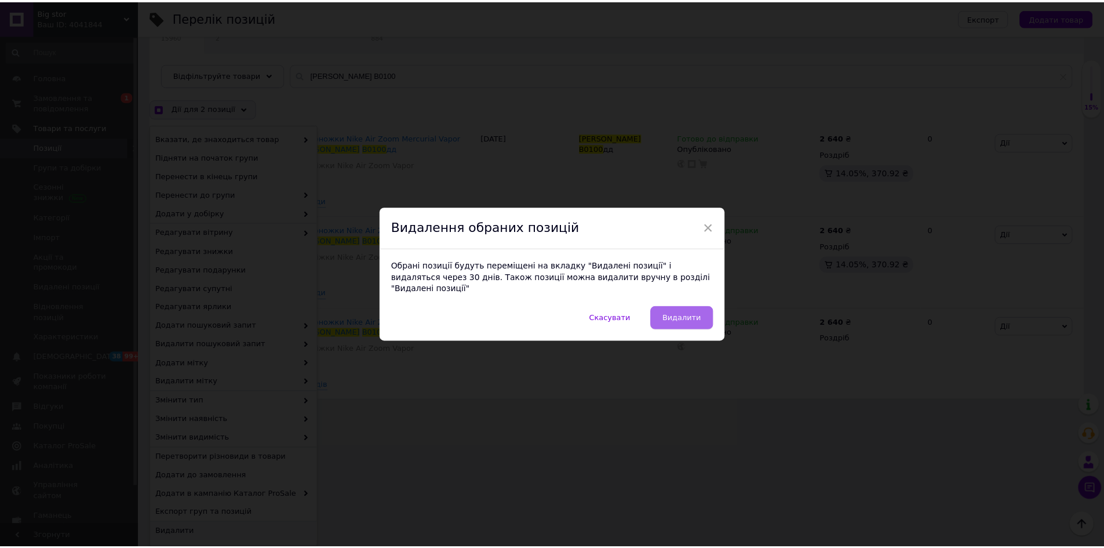
scroll to position [0, 0]
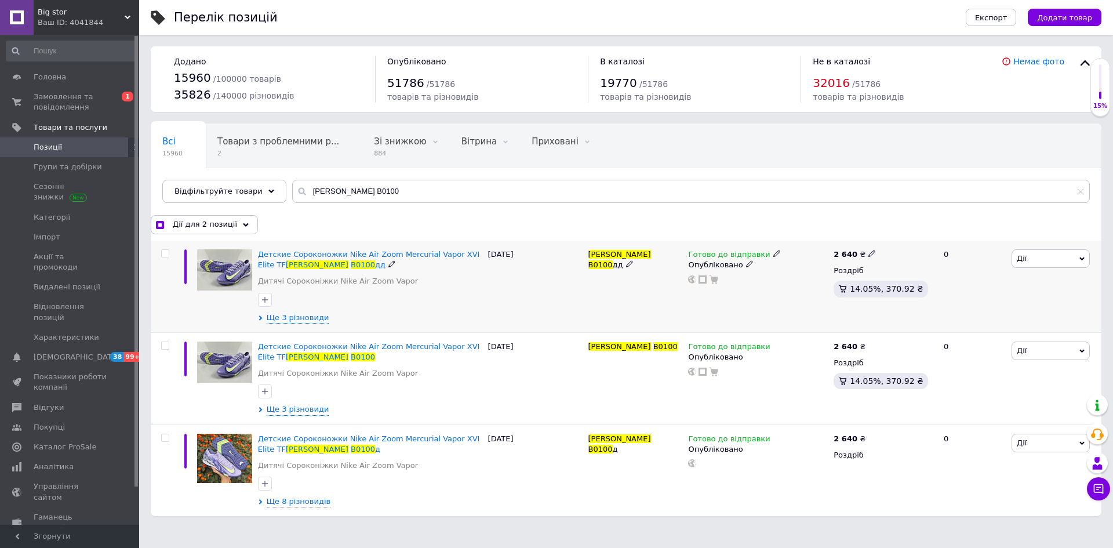
checkbox input "false"
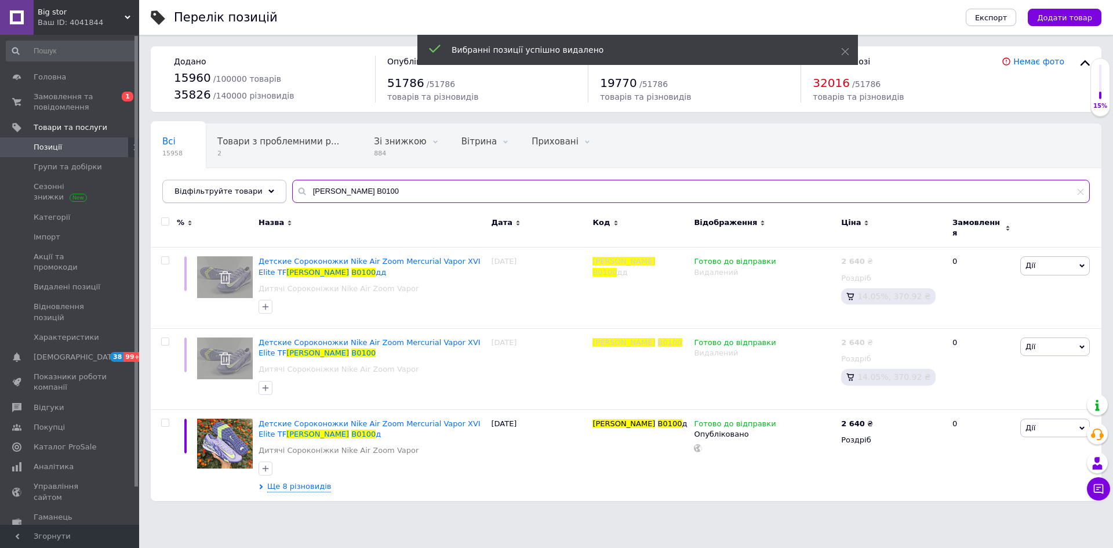
click at [213, 190] on div "Відфільтруйте товари [PERSON_NAME] B0100" at bounding box center [626, 191] width 928 height 23
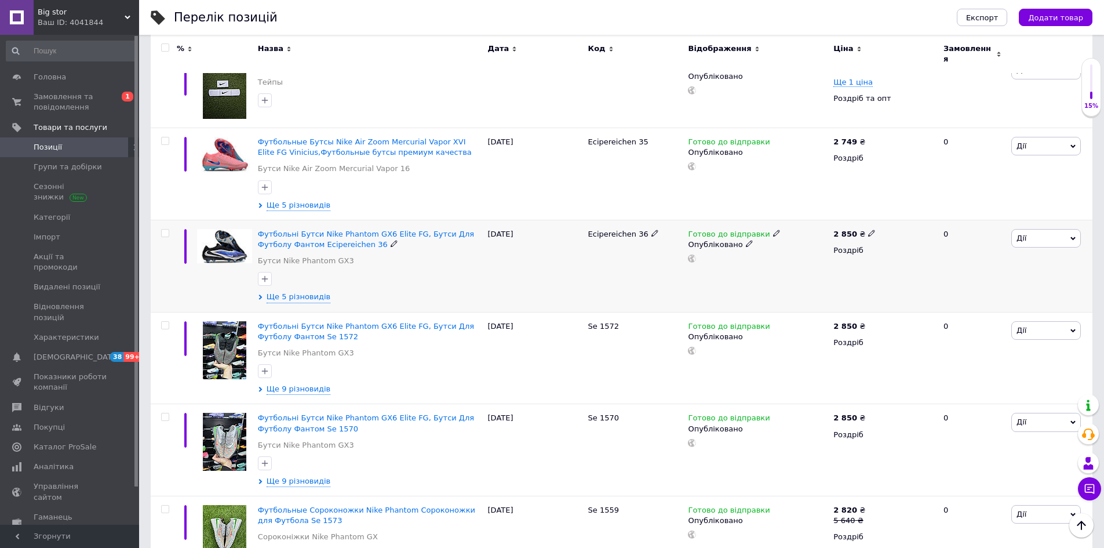
scroll to position [1101, 0]
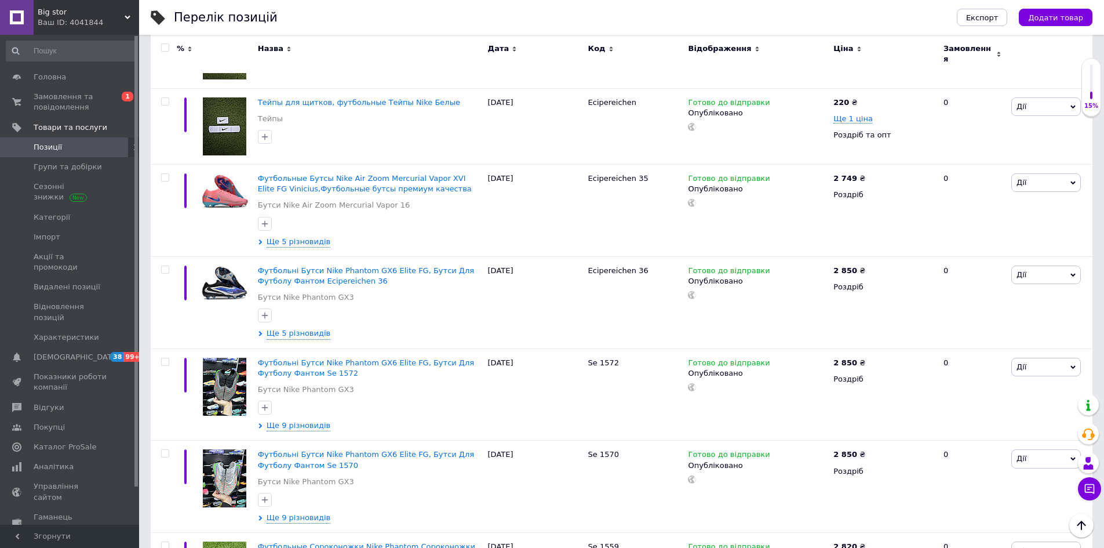
click at [112, 16] on span "Big stor" at bounding box center [81, 12] width 87 height 10
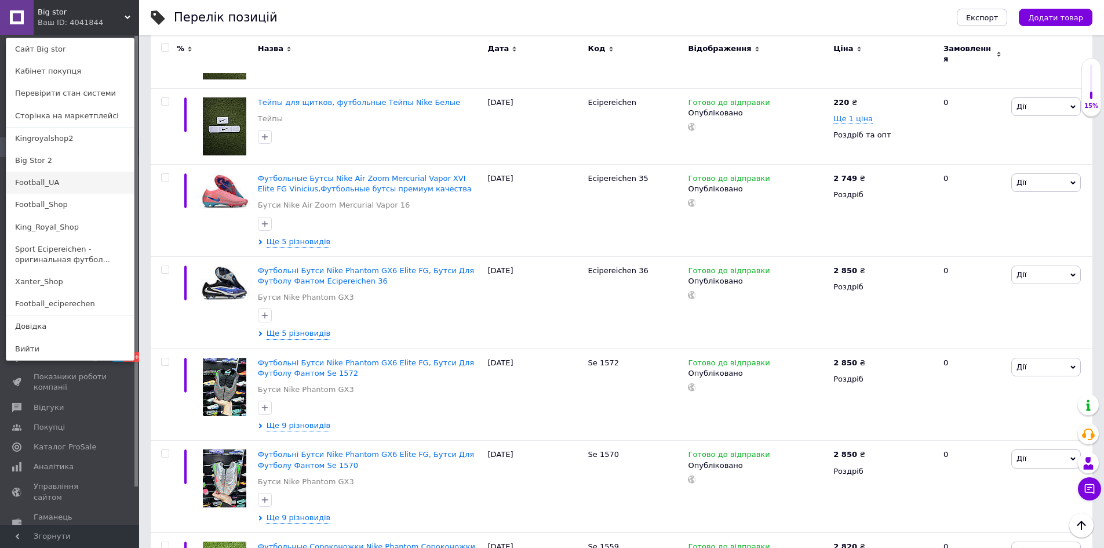
click at [56, 181] on link "Football_UA" at bounding box center [70, 183] width 128 height 22
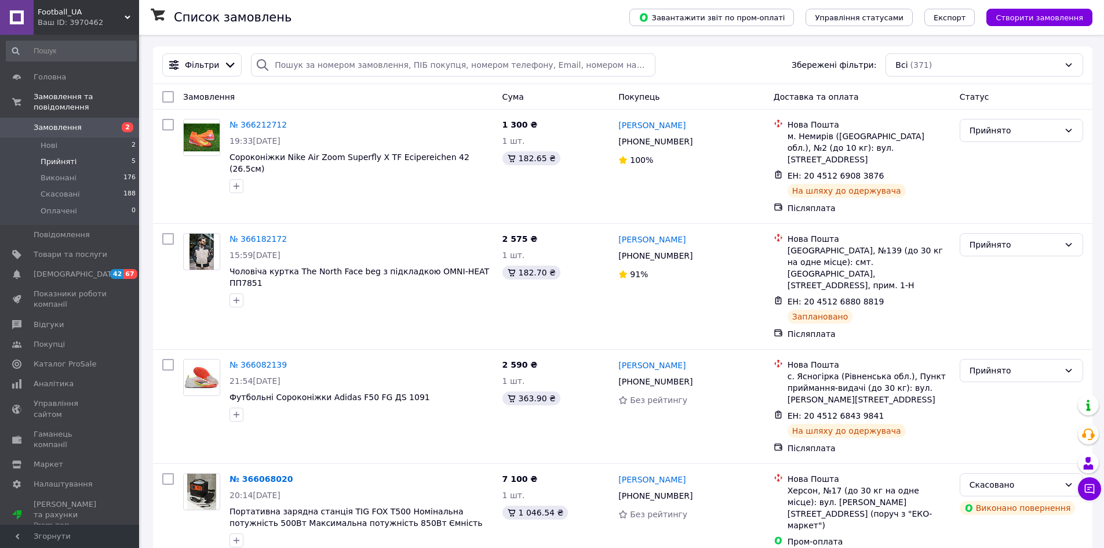
click at [47, 157] on span "Прийняті" at bounding box center [59, 162] width 36 height 10
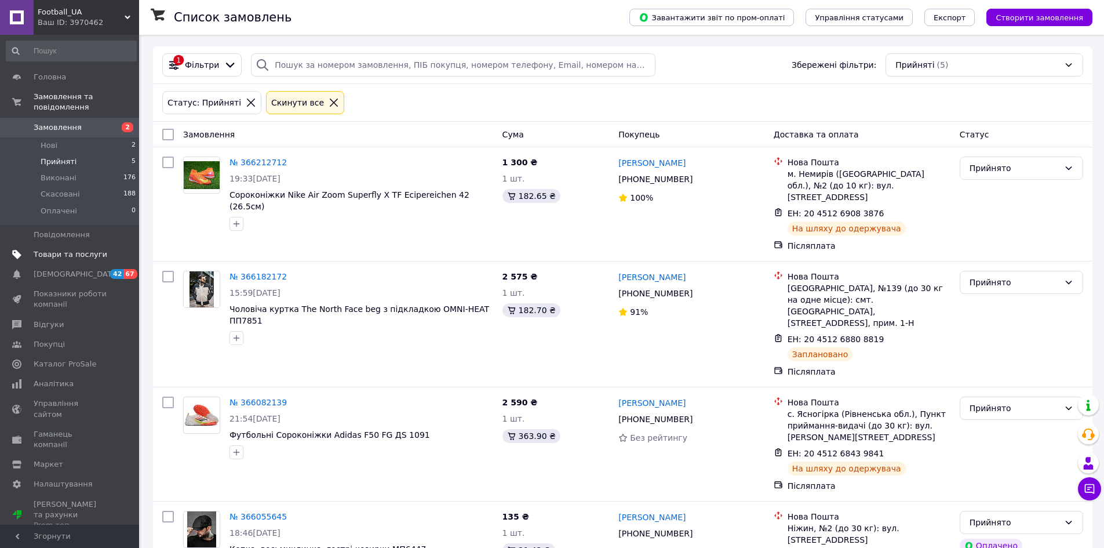
click at [59, 249] on span "Товари та послуги" at bounding box center [71, 254] width 74 height 10
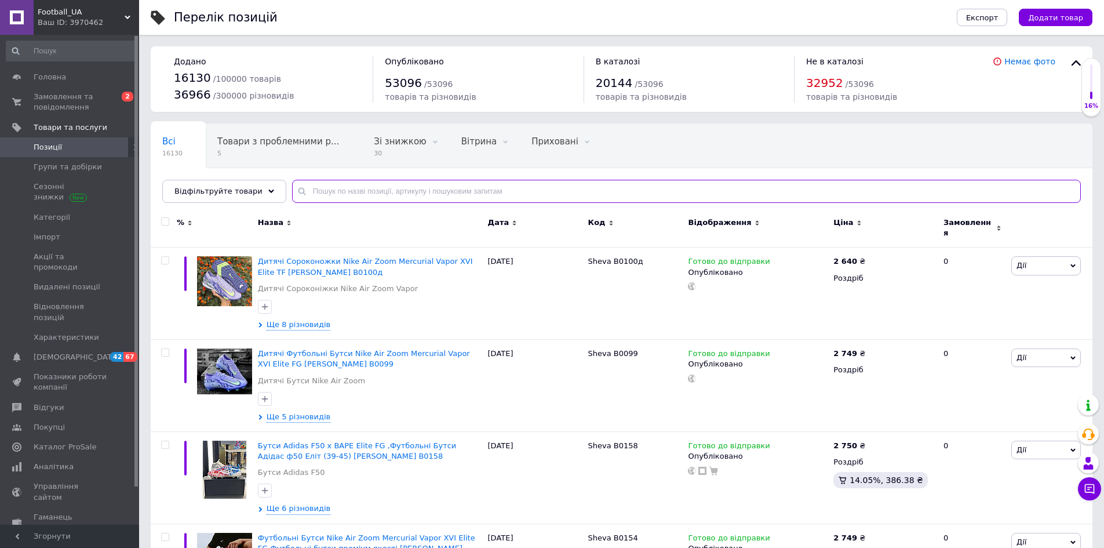
click at [329, 188] on input "text" at bounding box center [686, 191] width 789 height 23
paste input "[PERSON_NAME] B0100"
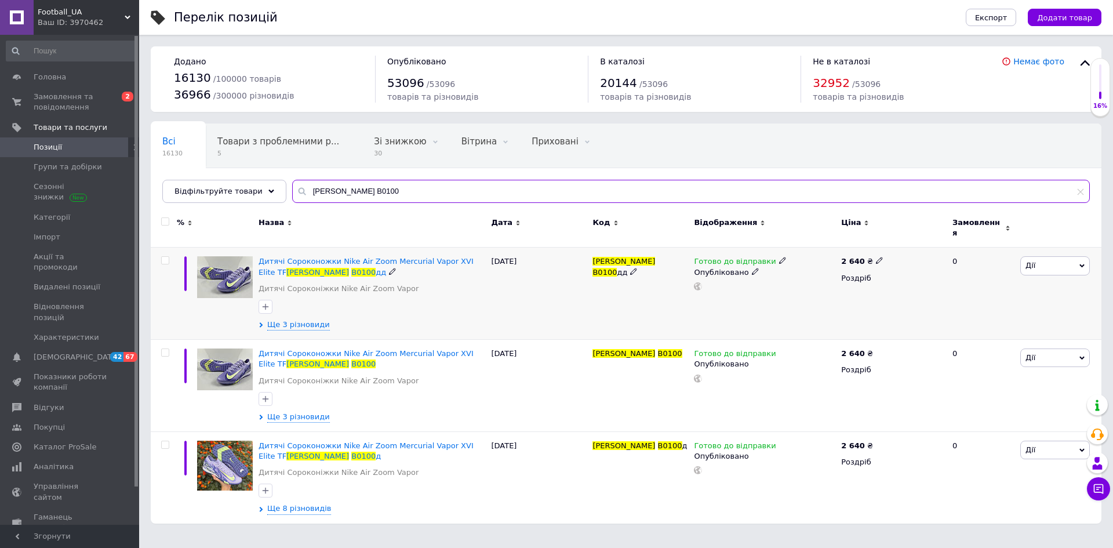
type input "[PERSON_NAME] B0100"
click at [165, 257] on input "checkbox" at bounding box center [165, 261] width 8 height 8
checkbox input "true"
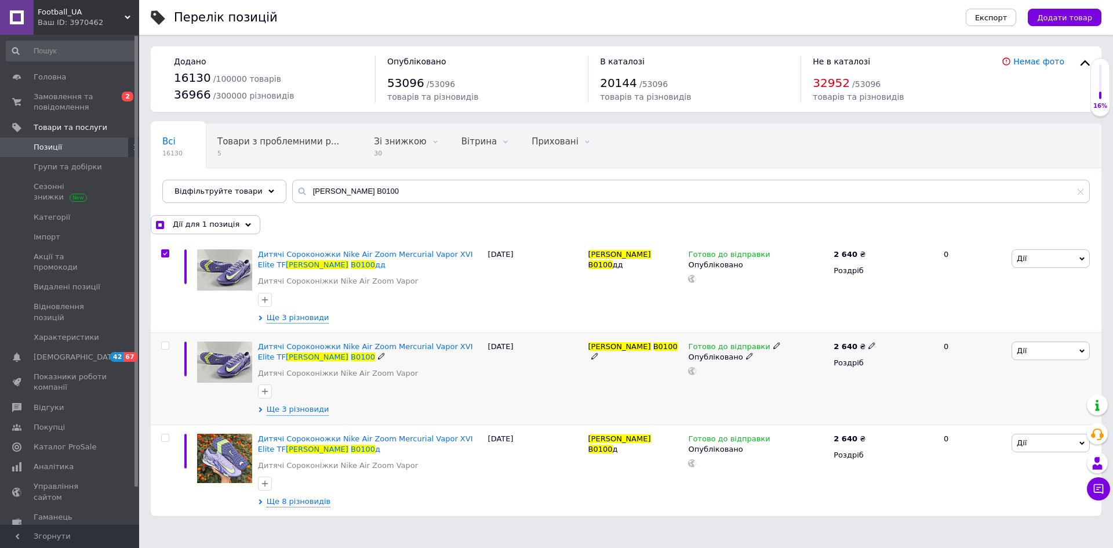
click at [164, 345] on input "checkbox" at bounding box center [165, 346] width 8 height 8
checkbox input "true"
click at [243, 224] on div "Дії для 2 позиції" at bounding box center [204, 224] width 107 height 19
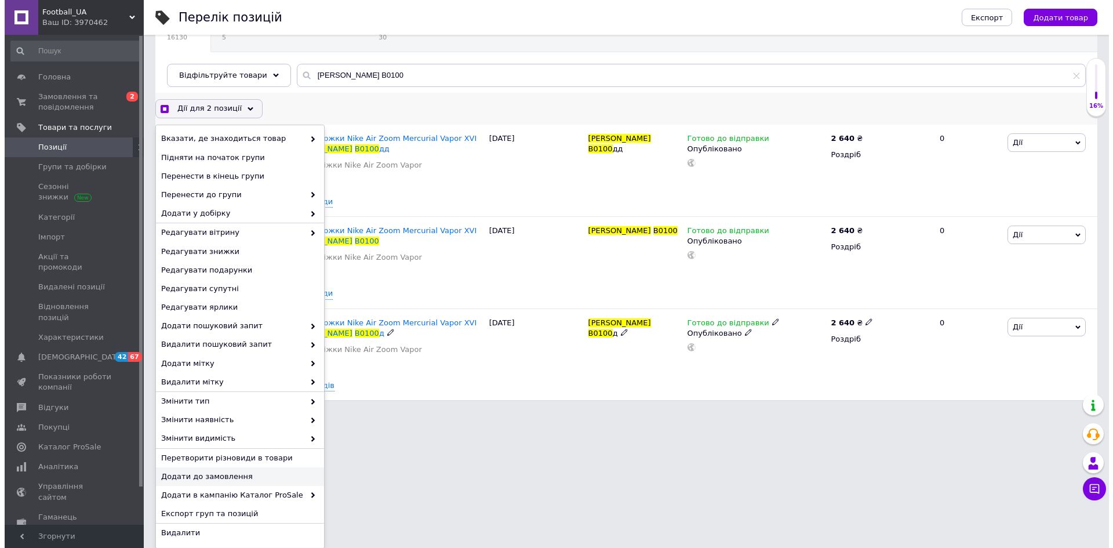
scroll to position [117, 0]
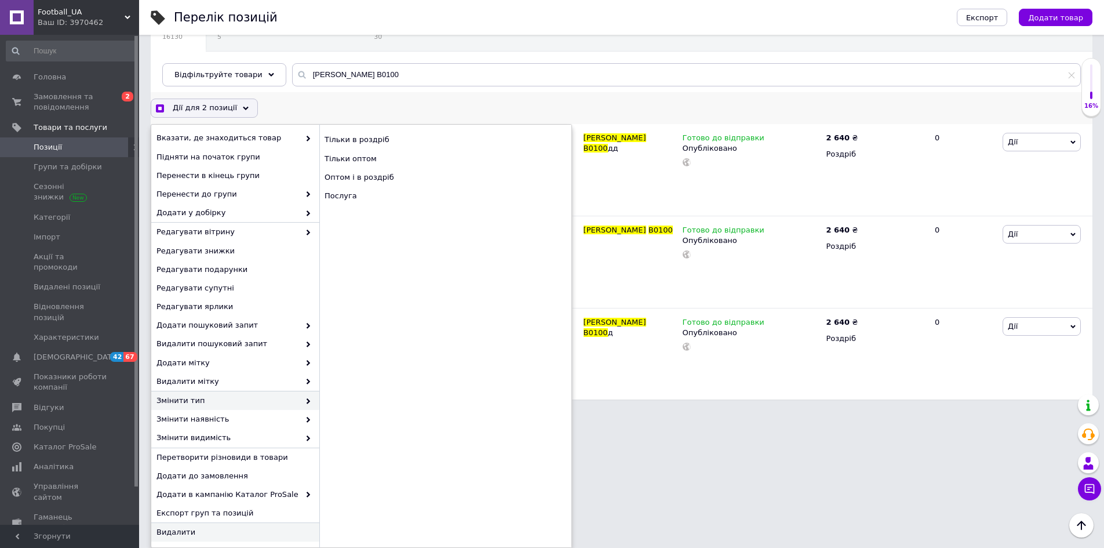
click at [196, 531] on span "Видалити" at bounding box center [234, 532] width 155 height 10
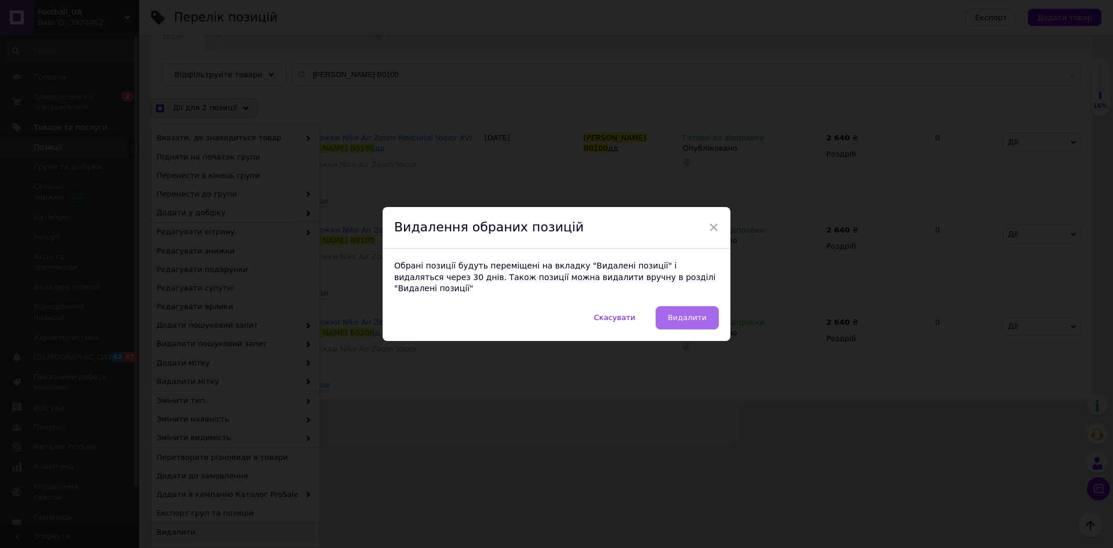
click at [675, 306] on button "Видалити" at bounding box center [687, 317] width 63 height 23
checkbox input "true"
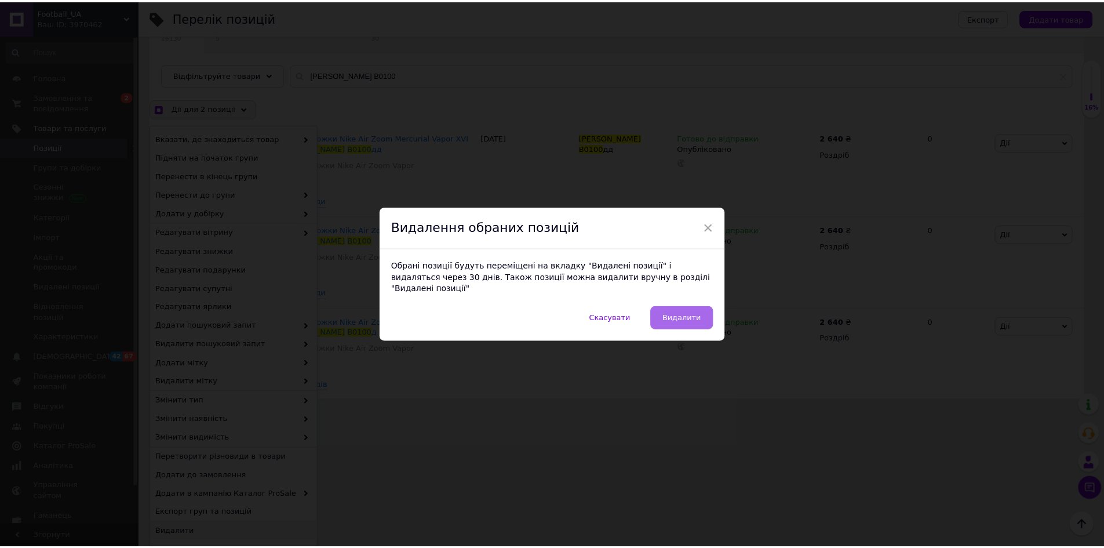
scroll to position [0, 0]
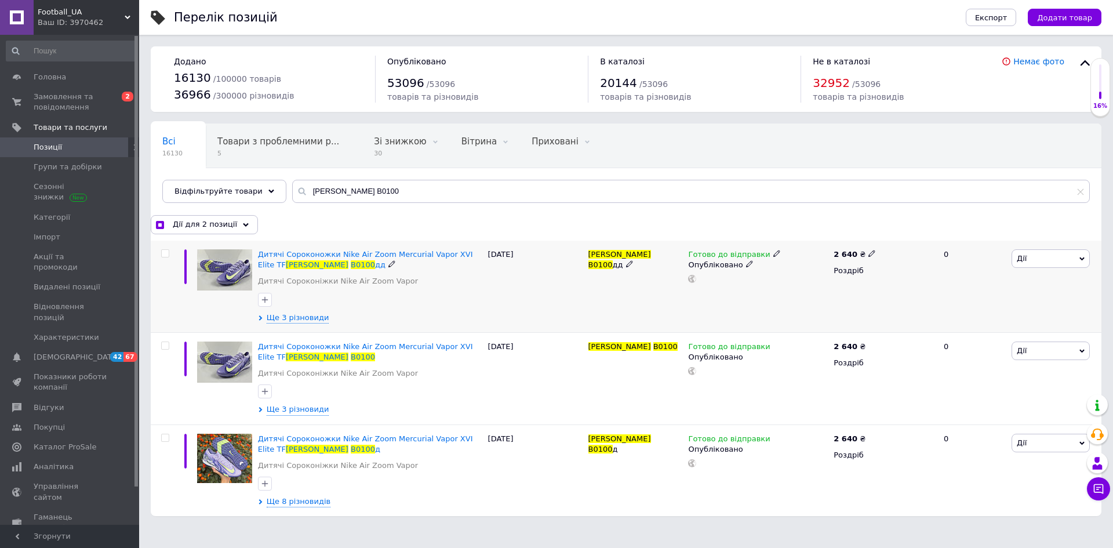
checkbox input "false"
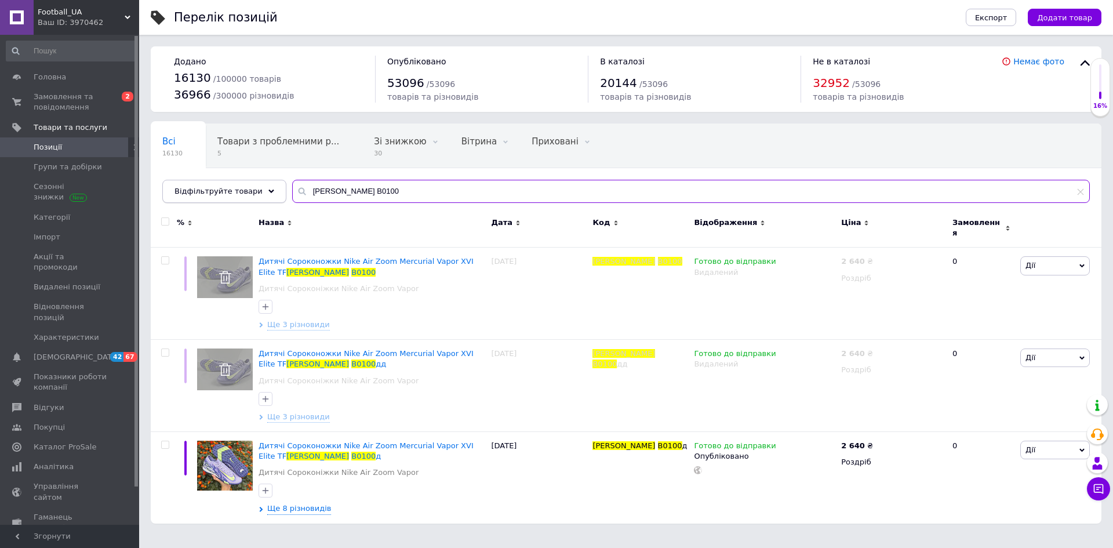
click at [221, 197] on div "Відфільтруйте товари Sheva B0100" at bounding box center [626, 191] width 928 height 23
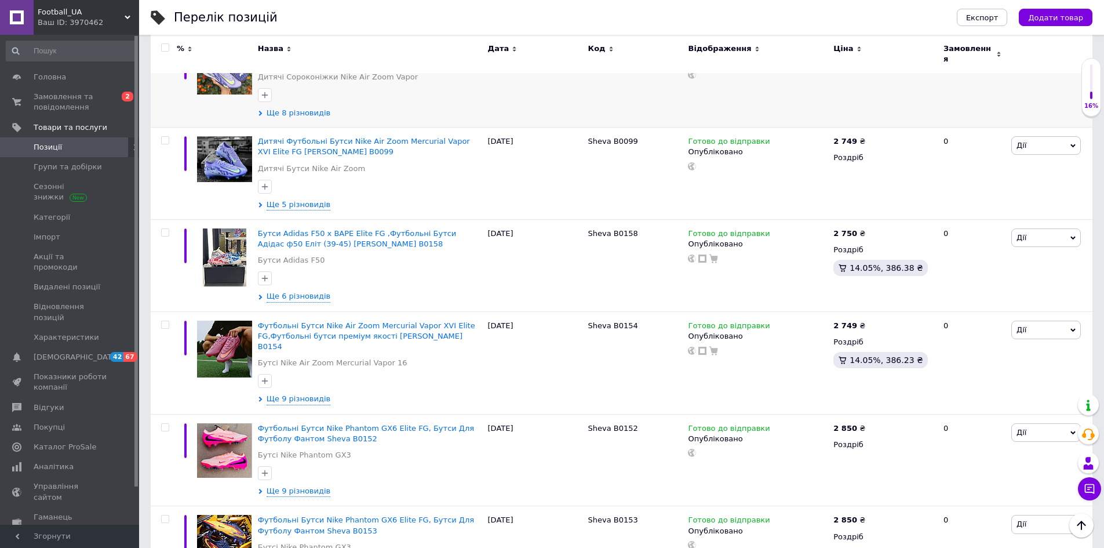
scroll to position [232, 0]
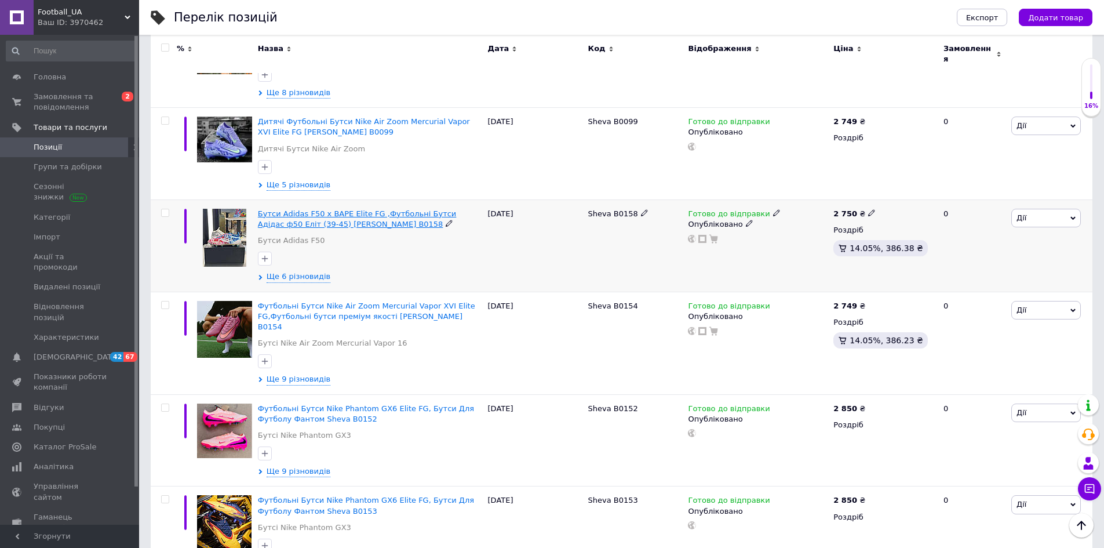
drag, startPoint x: 281, startPoint y: 201, endPoint x: 272, endPoint y: 205, distance: 9.4
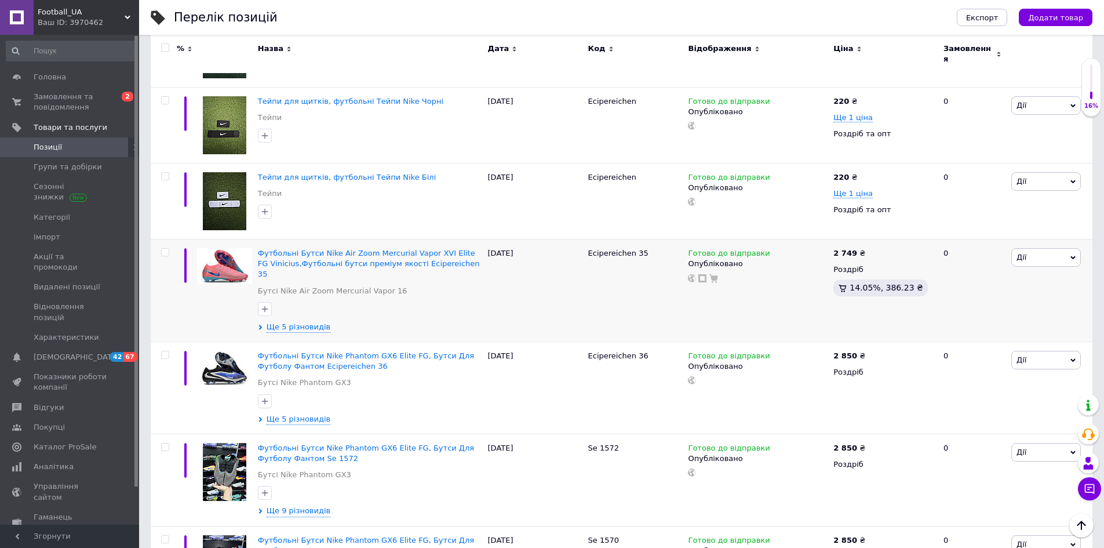
scroll to position [1044, 0]
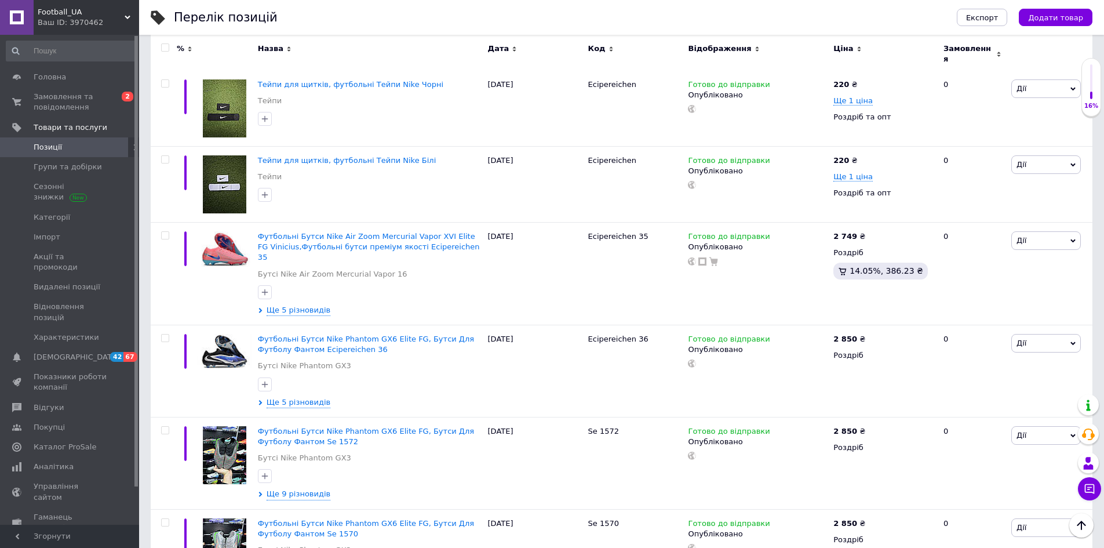
click at [89, 18] on div "Ваш ID: 3970462" at bounding box center [88, 22] width 101 height 10
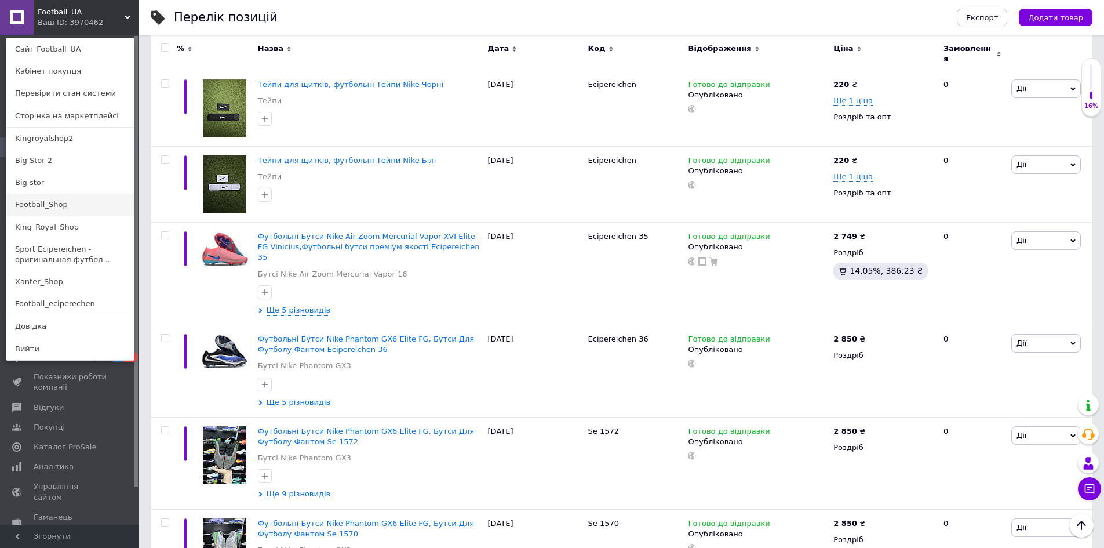
click at [75, 208] on link "Football_Shop" at bounding box center [70, 205] width 128 height 22
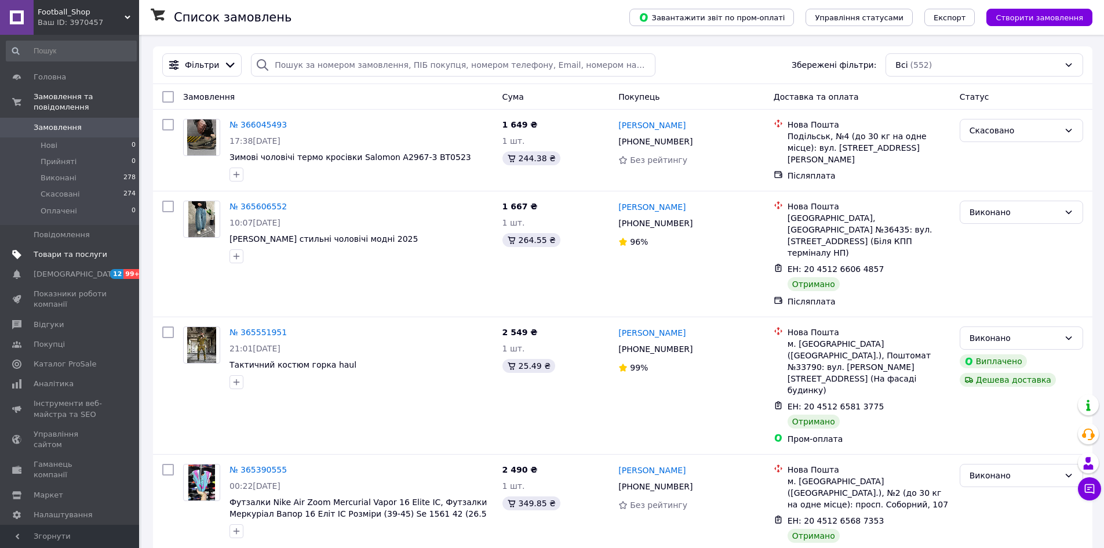
click at [63, 249] on span "Товари та послуги" at bounding box center [71, 254] width 74 height 10
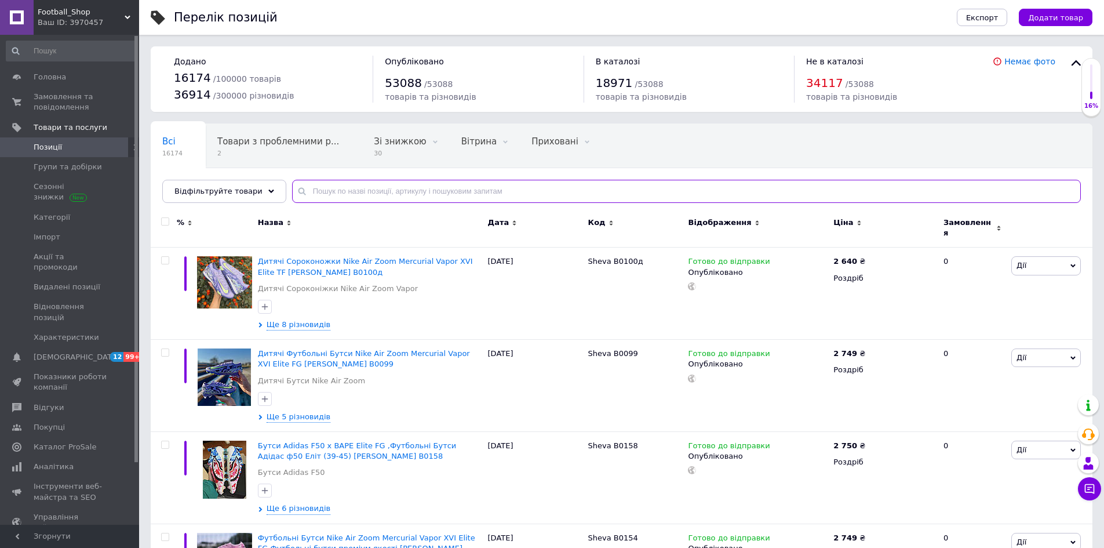
click at [320, 189] on input "text" at bounding box center [686, 191] width 789 height 23
paste input "[PERSON_NAME] B0100"
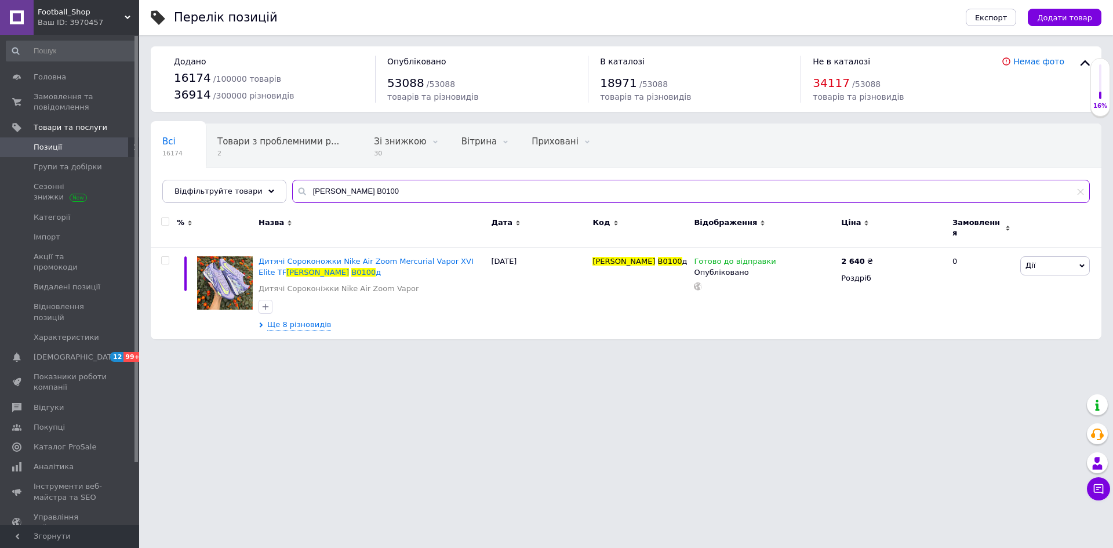
type input "[PERSON_NAME] B0100"
click at [108, 13] on span "Football_Shop" at bounding box center [81, 12] width 87 height 10
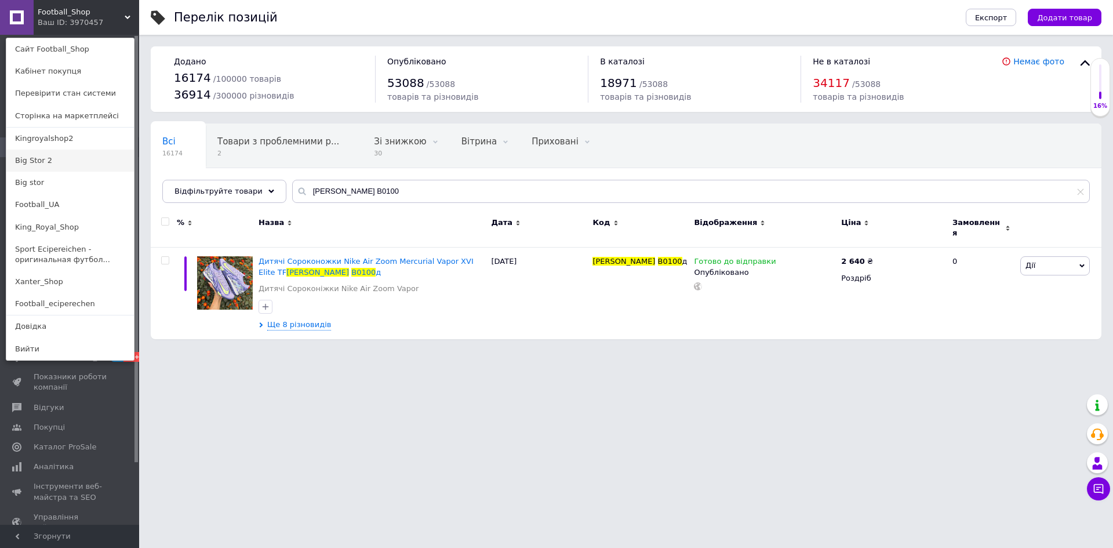
click at [38, 159] on link "Big Stor 2" at bounding box center [70, 161] width 128 height 22
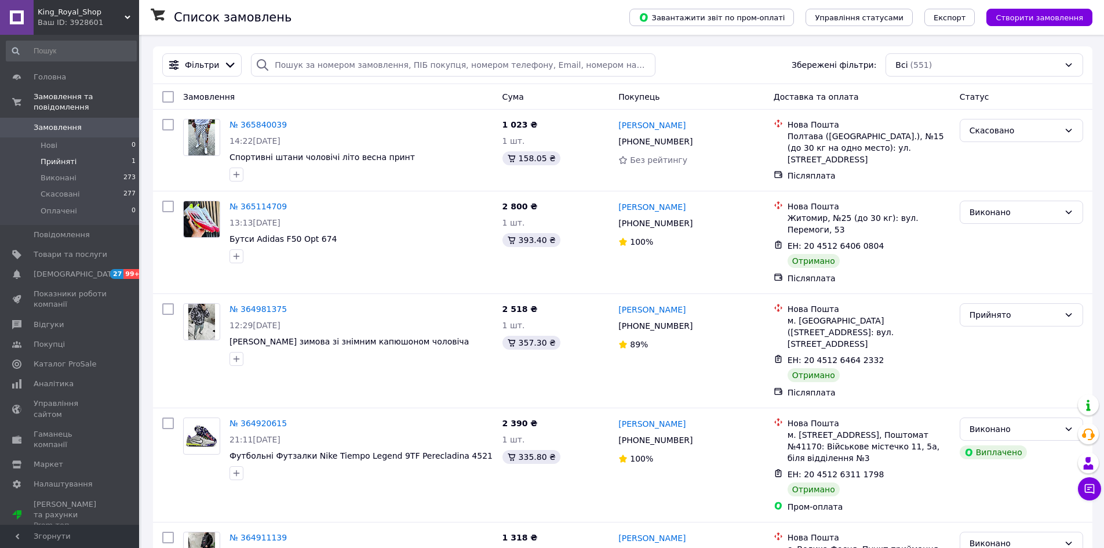
click at [67, 157] on span "Прийняті" at bounding box center [59, 162] width 36 height 10
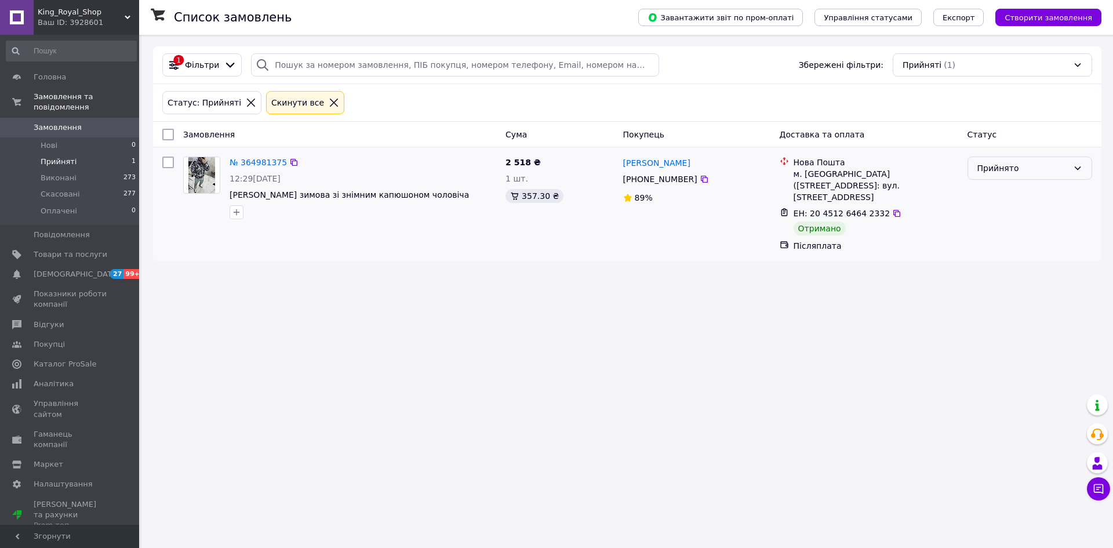
click at [1052, 168] on div "Прийнято" at bounding box center [1022, 168] width 91 height 13
click at [1002, 199] on li "Виконано" at bounding box center [1029, 193] width 123 height 21
click at [47, 319] on span "Відгуки" at bounding box center [49, 324] width 30 height 10
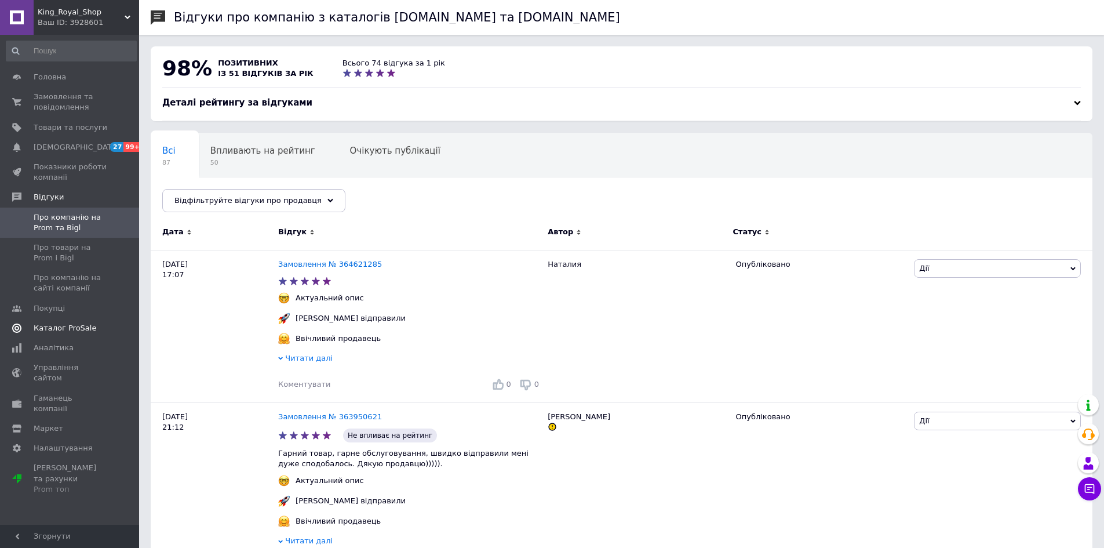
click at [75, 336] on link "Каталог ProSale" at bounding box center [71, 328] width 143 height 20
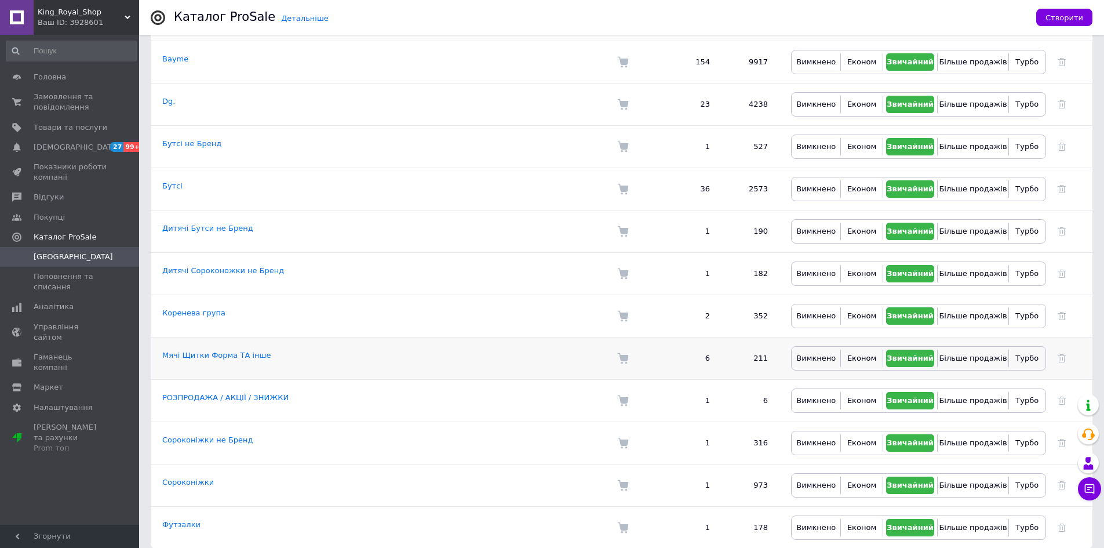
scroll to position [243, 0]
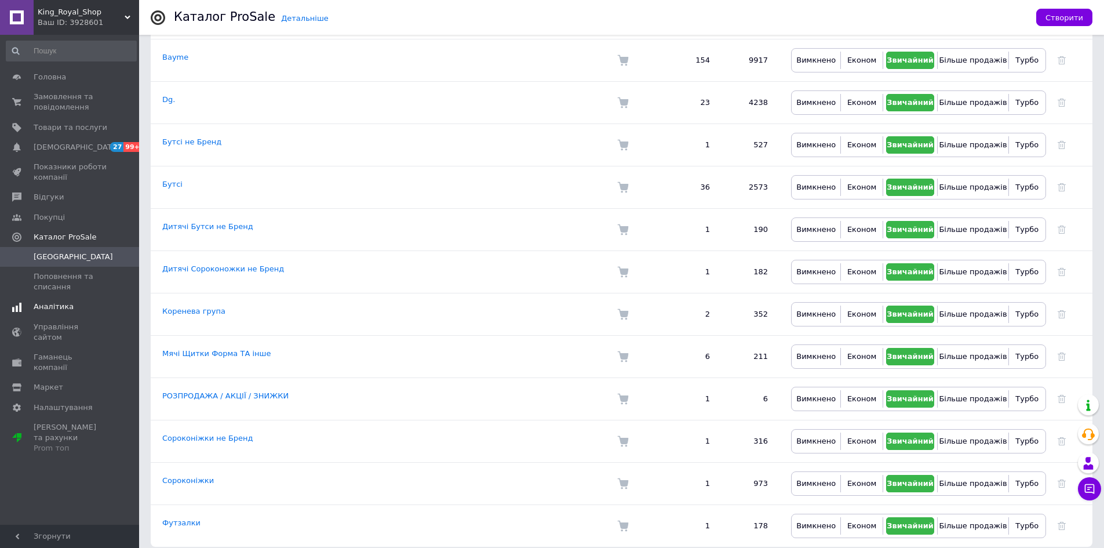
click at [60, 304] on span "Аналітика" at bounding box center [54, 306] width 40 height 10
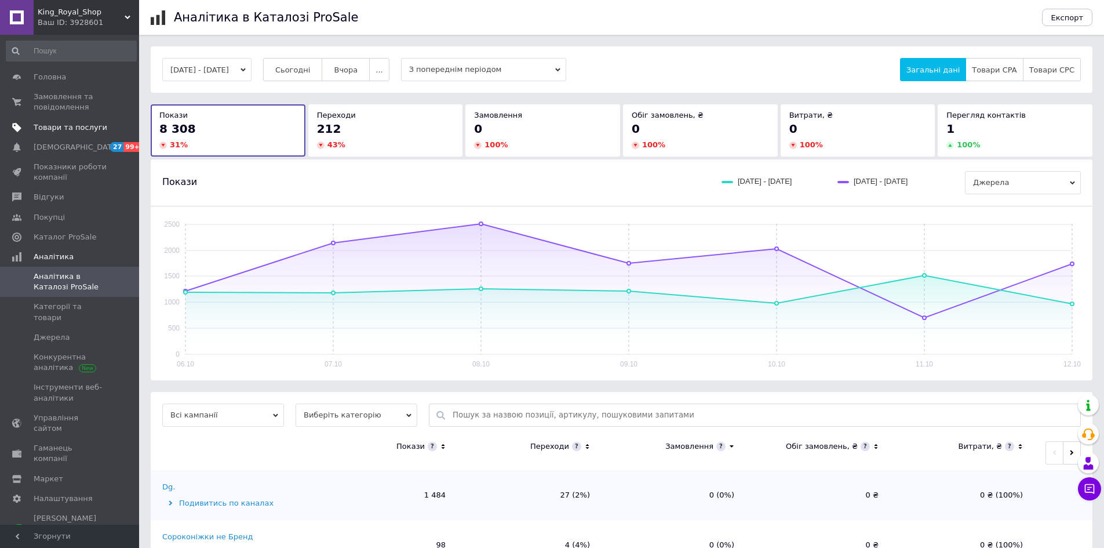
click at [55, 129] on span "Товари та послуги" at bounding box center [71, 127] width 74 height 10
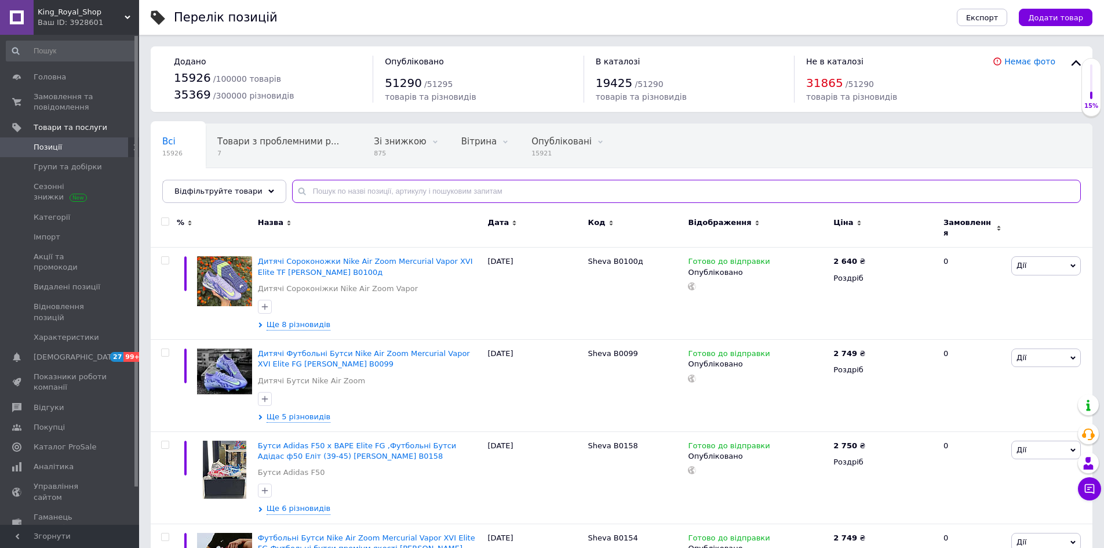
paste input "[PERSON_NAME] B0100"
click at [328, 190] on input "text" at bounding box center [686, 191] width 789 height 23
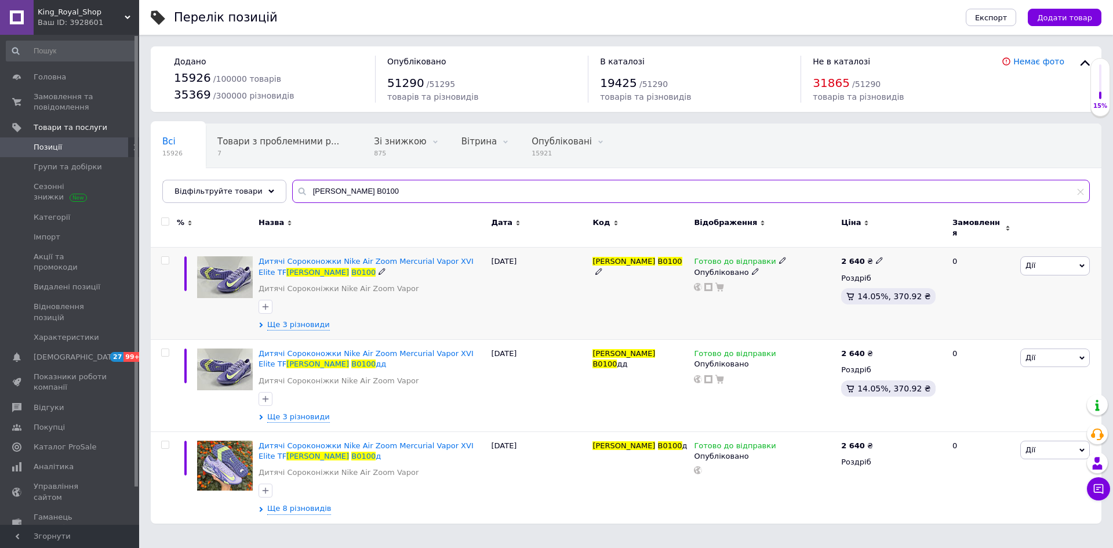
type input "[PERSON_NAME] B0100"
click at [163, 257] on input "checkbox" at bounding box center [165, 261] width 8 height 8
checkbox input "true"
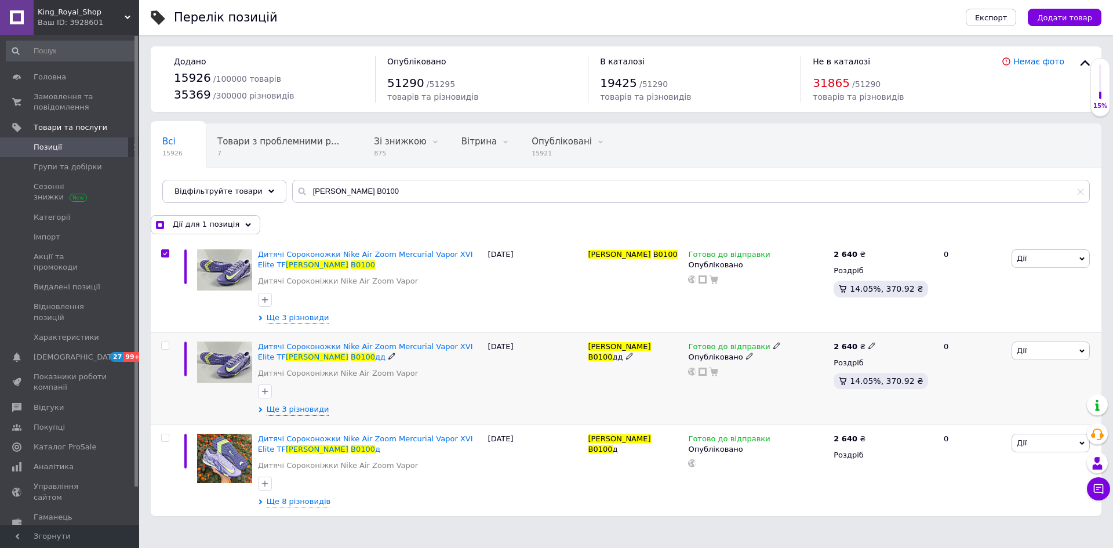
click at [166, 346] on input "checkbox" at bounding box center [165, 346] width 8 height 8
checkbox input "true"
click at [235, 221] on div "Дії для 2 позиції" at bounding box center [204, 224] width 107 height 19
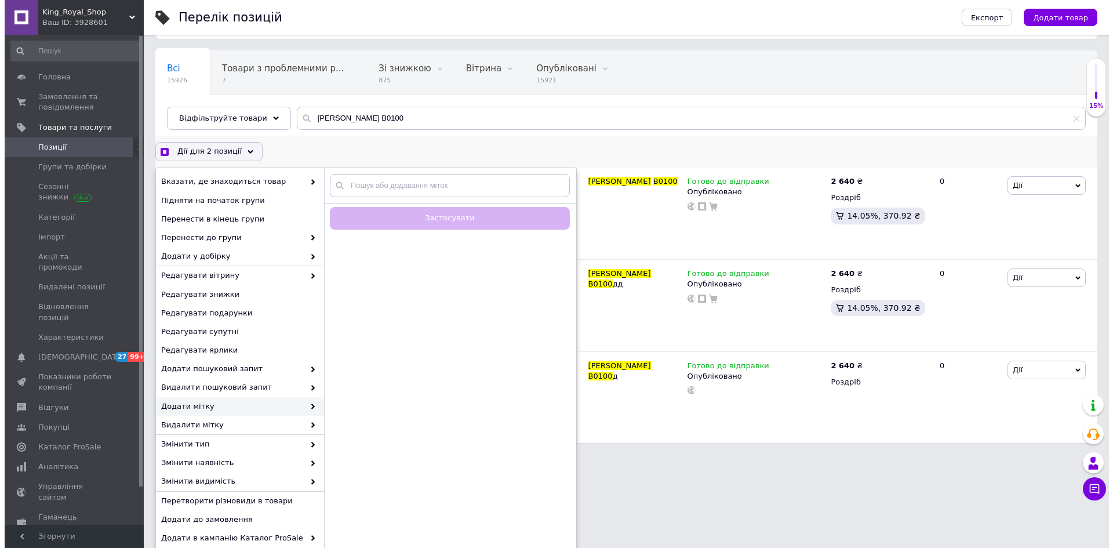
scroll to position [117, 0]
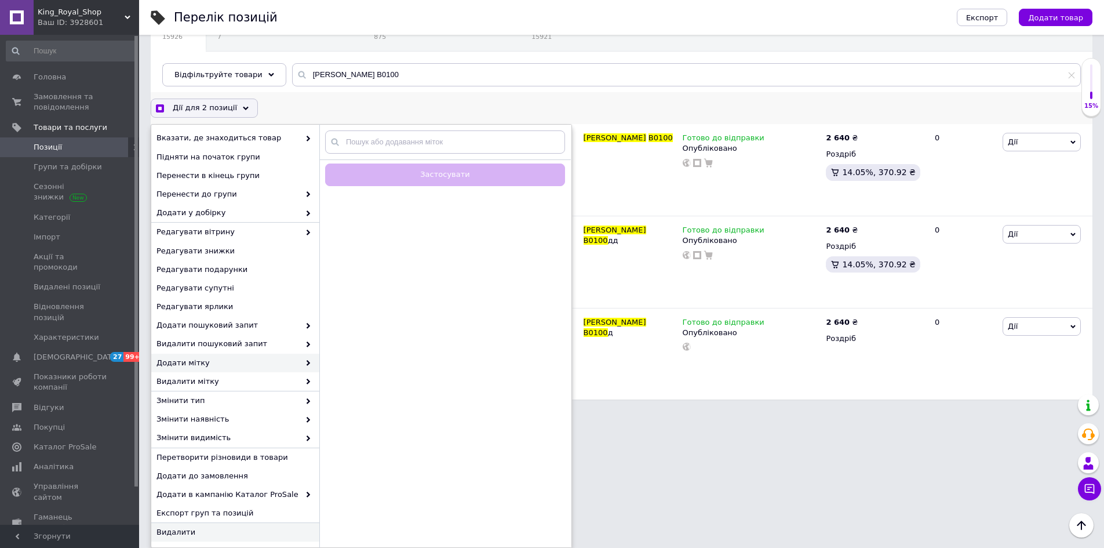
click at [201, 532] on span "Видалити" at bounding box center [234, 532] width 155 height 10
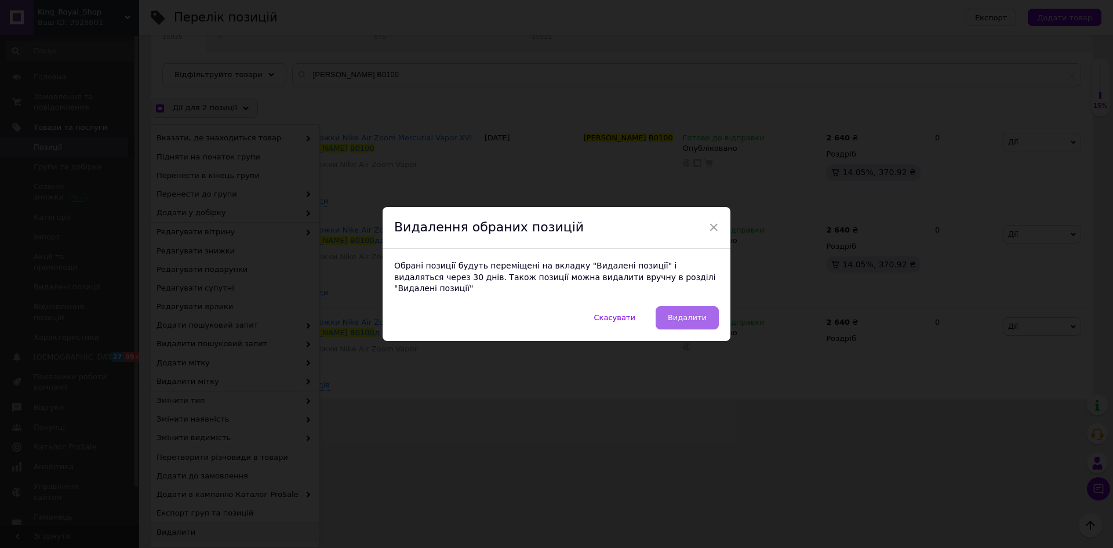
click at [699, 315] on span "Видалити" at bounding box center [687, 317] width 39 height 9
checkbox input "true"
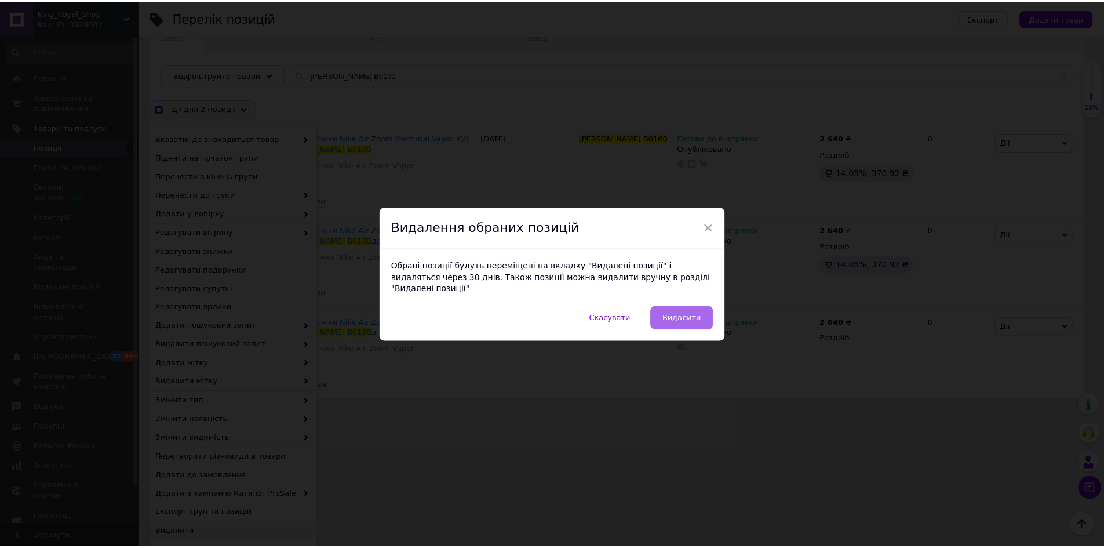
scroll to position [0, 0]
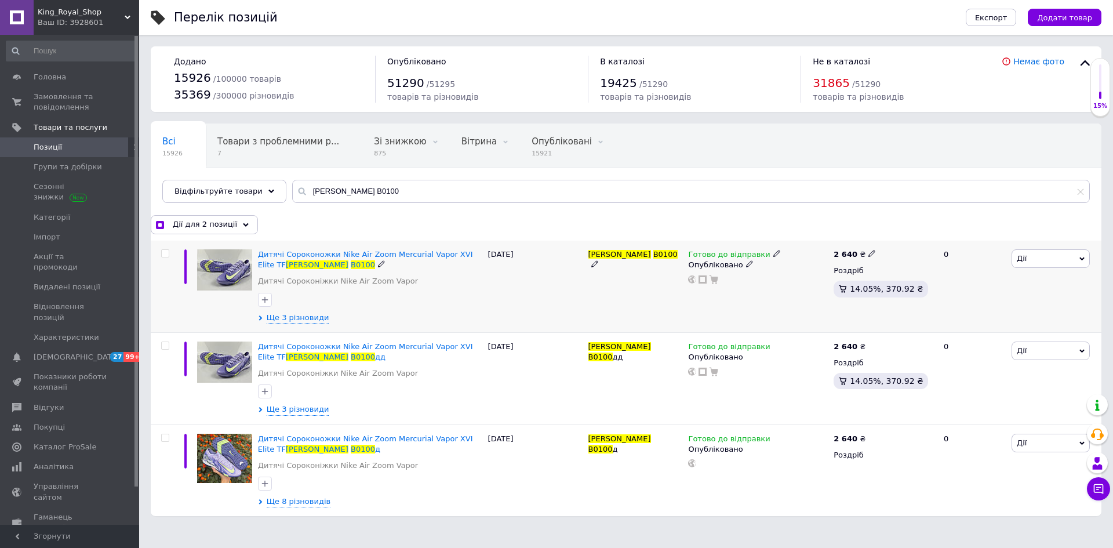
checkbox input "false"
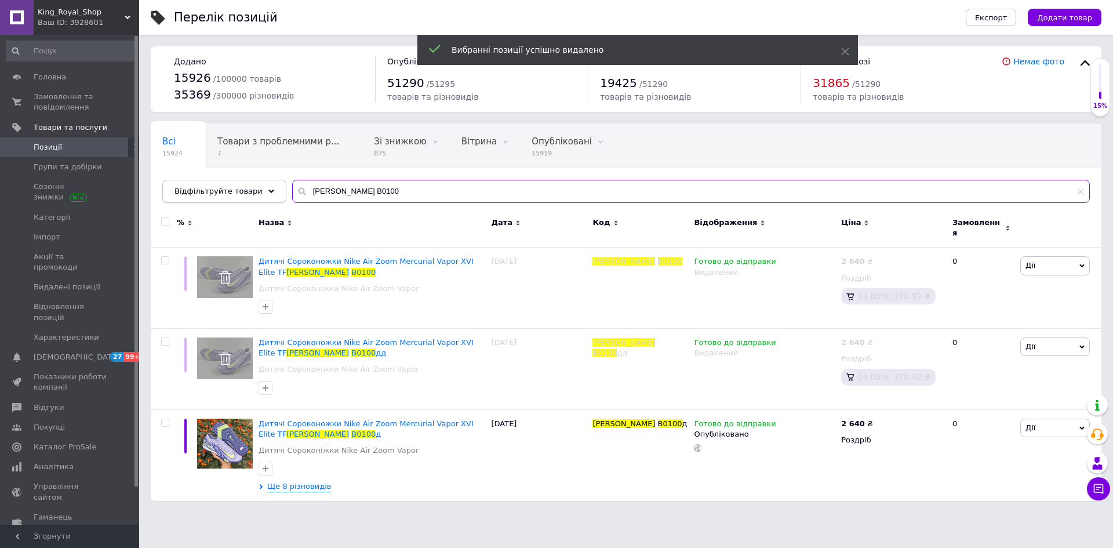
drag, startPoint x: 339, startPoint y: 194, endPoint x: 269, endPoint y: 198, distance: 69.7
click at [269, 198] on div "Відфільтруйте товари Sheva B0100" at bounding box center [626, 191] width 928 height 23
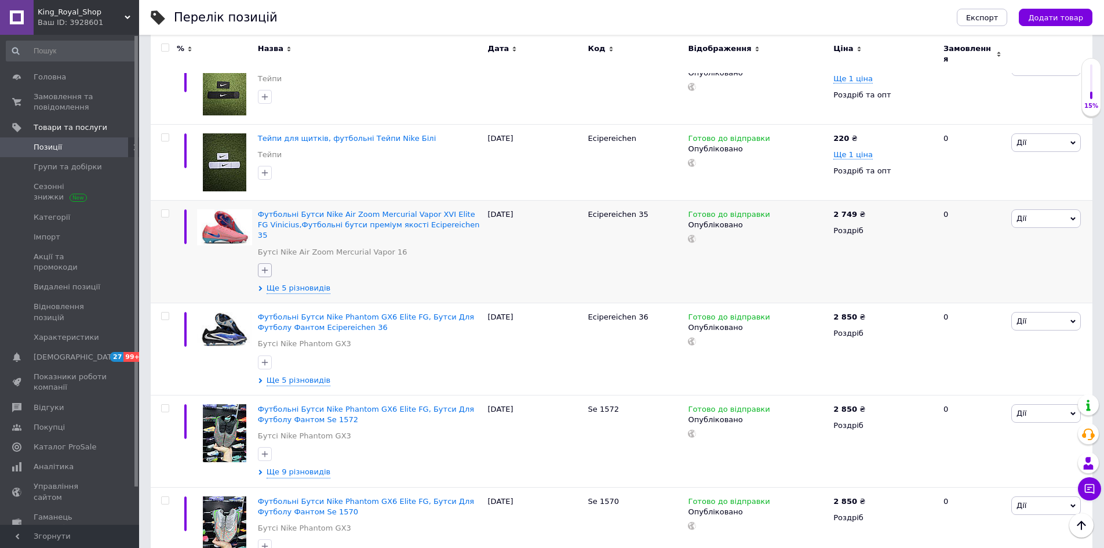
scroll to position [1101, 0]
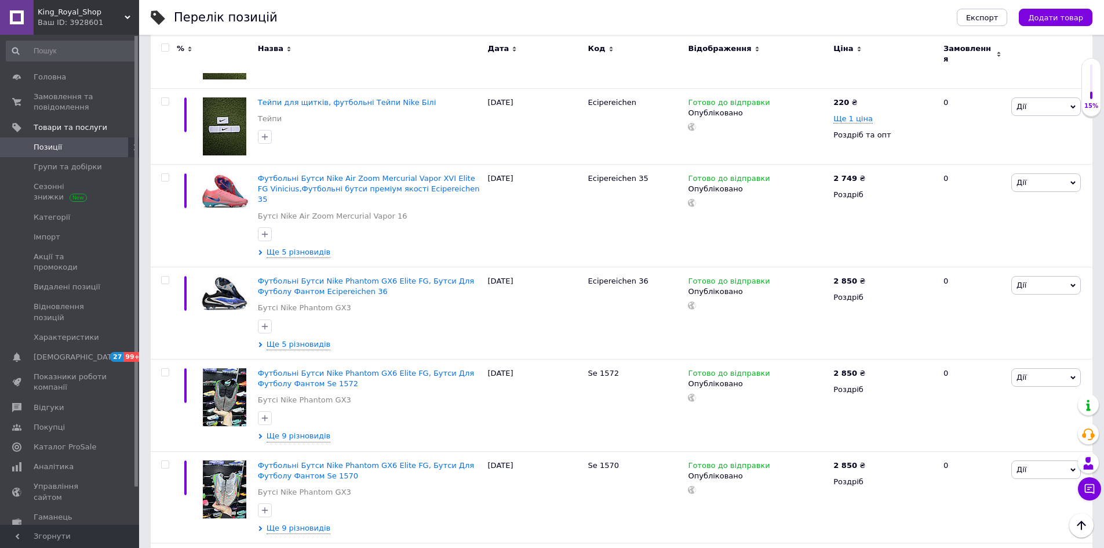
click at [117, 14] on span "King_Royal_Shop" at bounding box center [81, 12] width 87 height 10
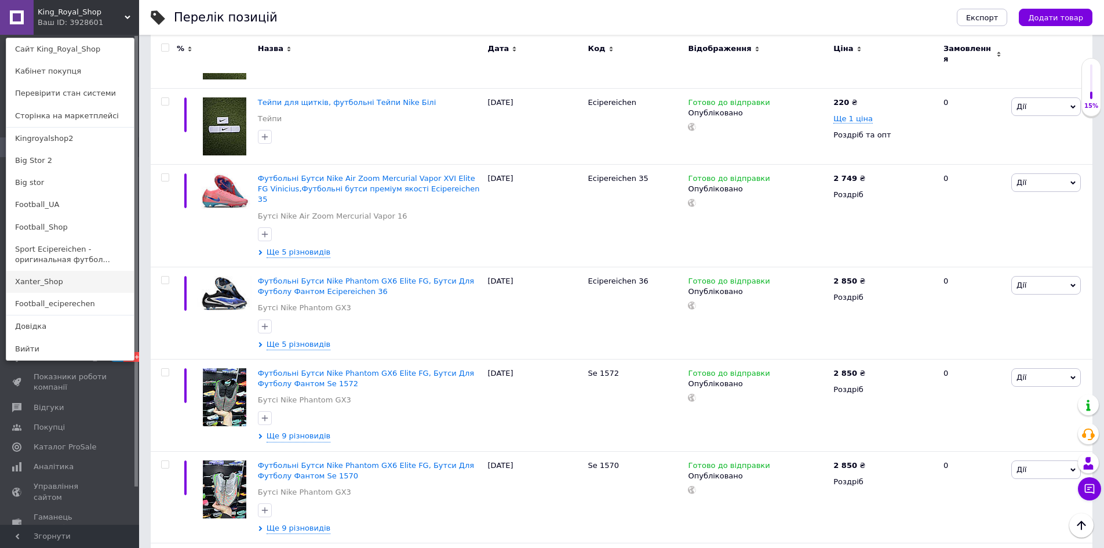
click at [47, 286] on link "Xanter_Shop" at bounding box center [70, 282] width 128 height 22
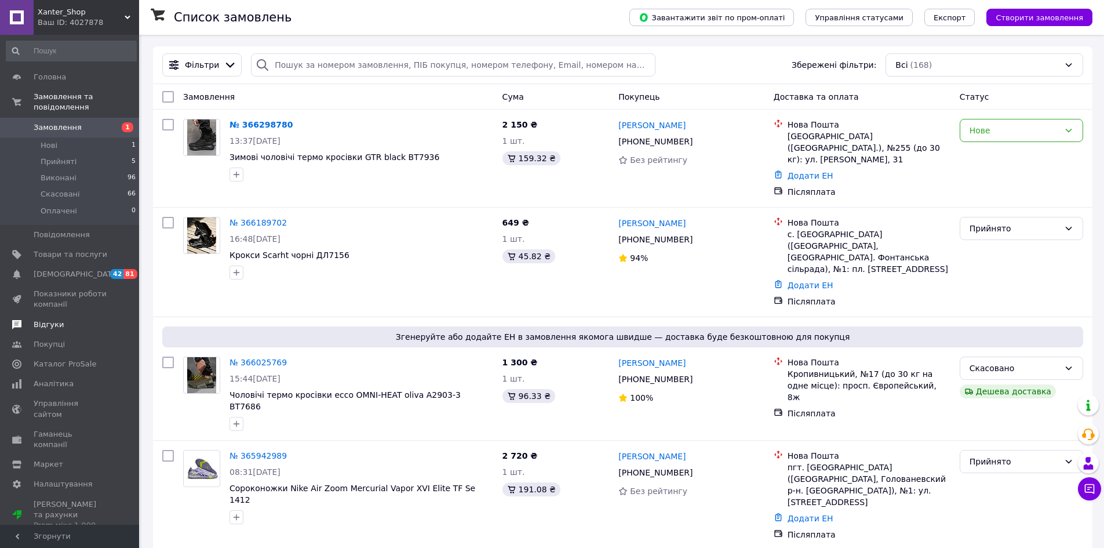
click at [57, 320] on link "Відгуки" at bounding box center [71, 325] width 143 height 20
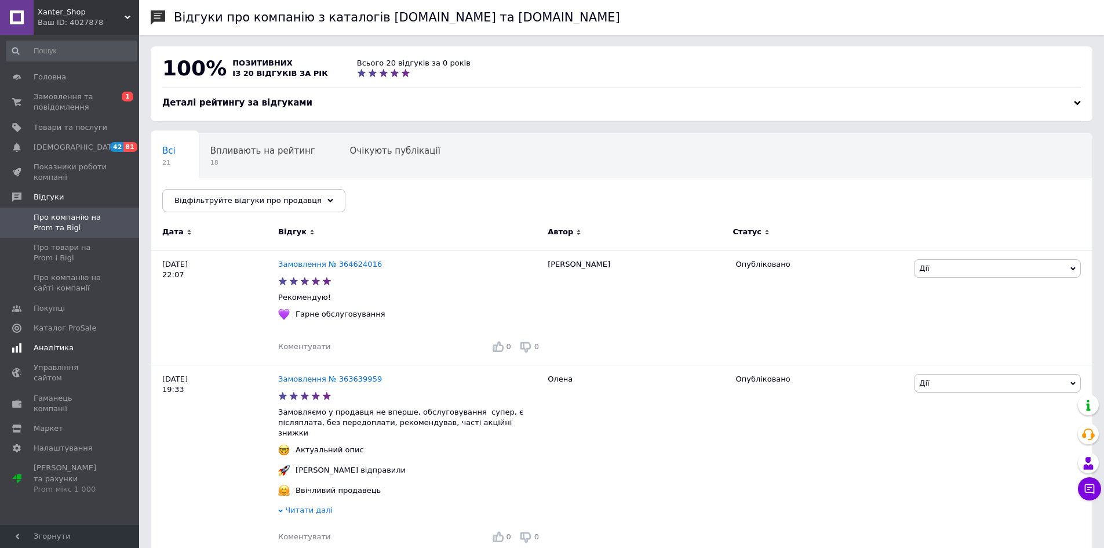
click at [61, 348] on span "Аналітика" at bounding box center [54, 348] width 40 height 10
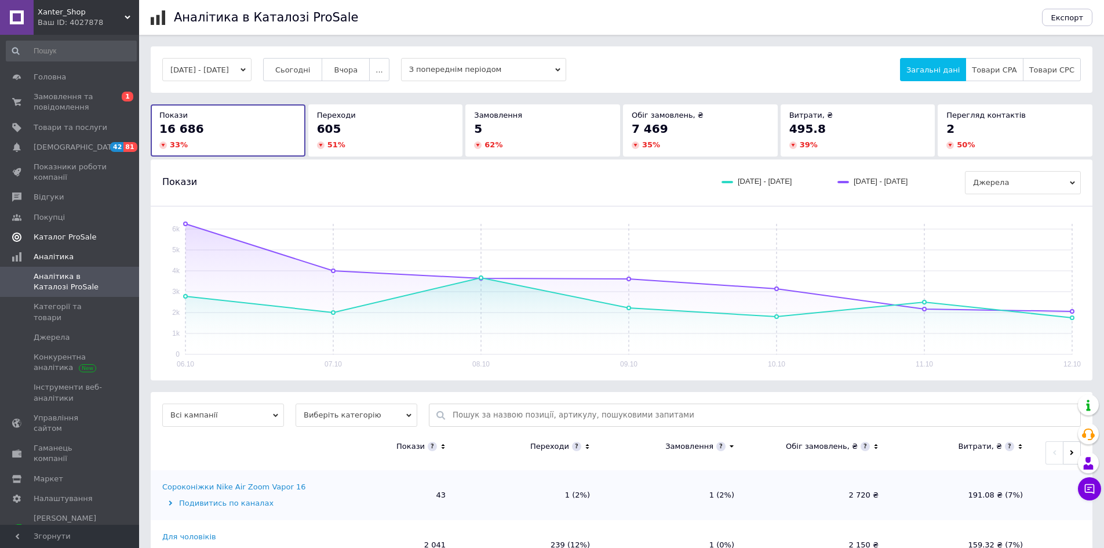
click at [59, 239] on span "Каталог ProSale" at bounding box center [65, 237] width 63 height 10
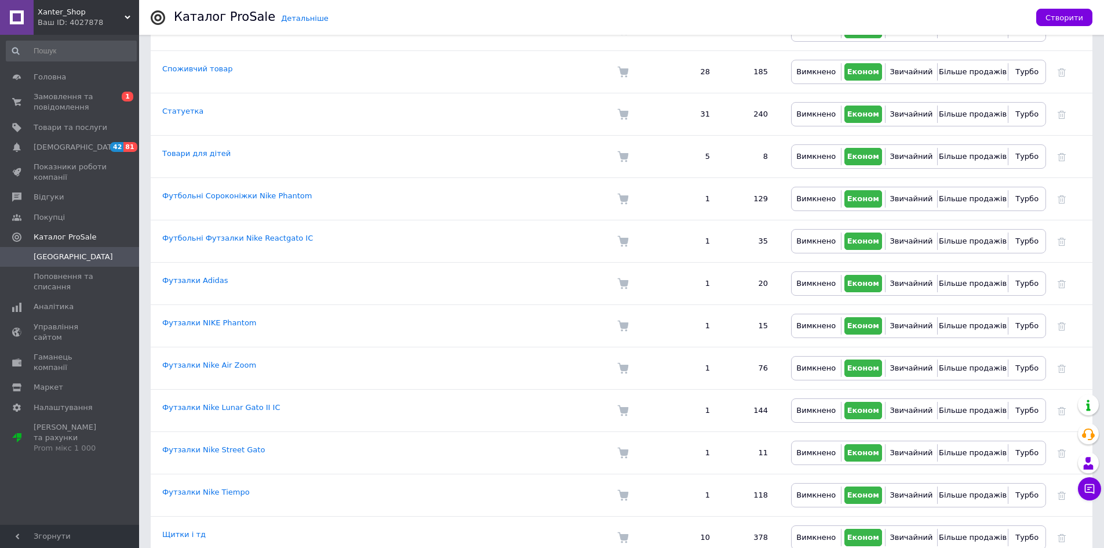
scroll to position [1673, 0]
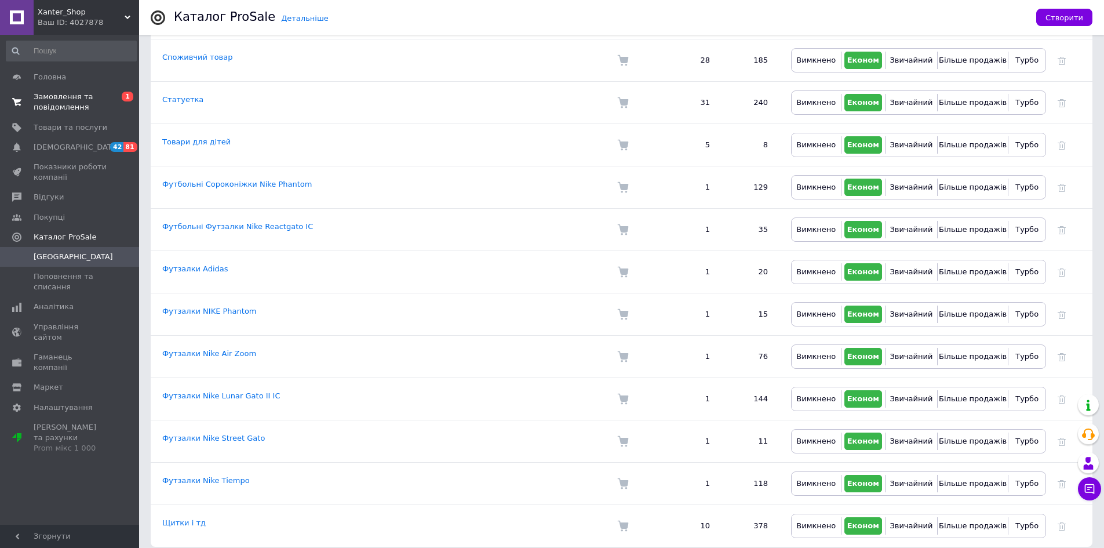
click at [72, 109] on span "Замовлення та повідомлення" at bounding box center [71, 102] width 74 height 21
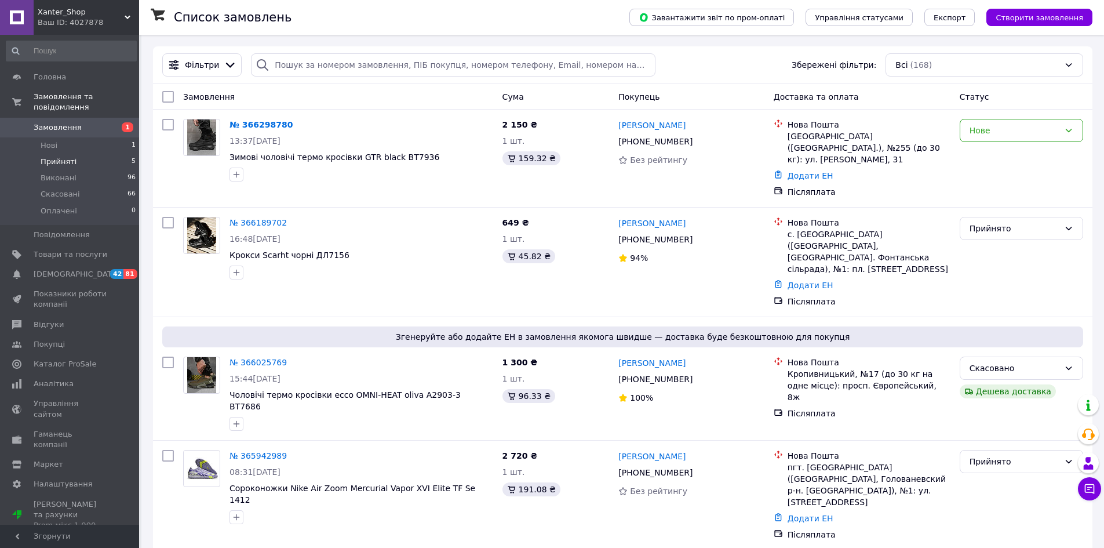
click at [54, 157] on span "Прийняті" at bounding box center [59, 162] width 36 height 10
click at [57, 157] on span "Прийняті" at bounding box center [59, 162] width 36 height 10
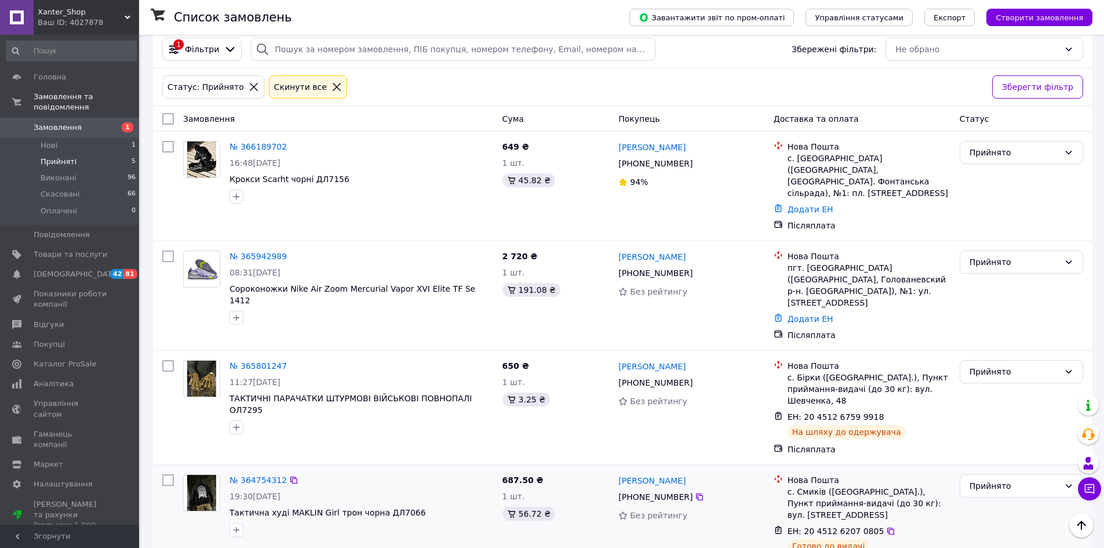
scroll to position [10, 0]
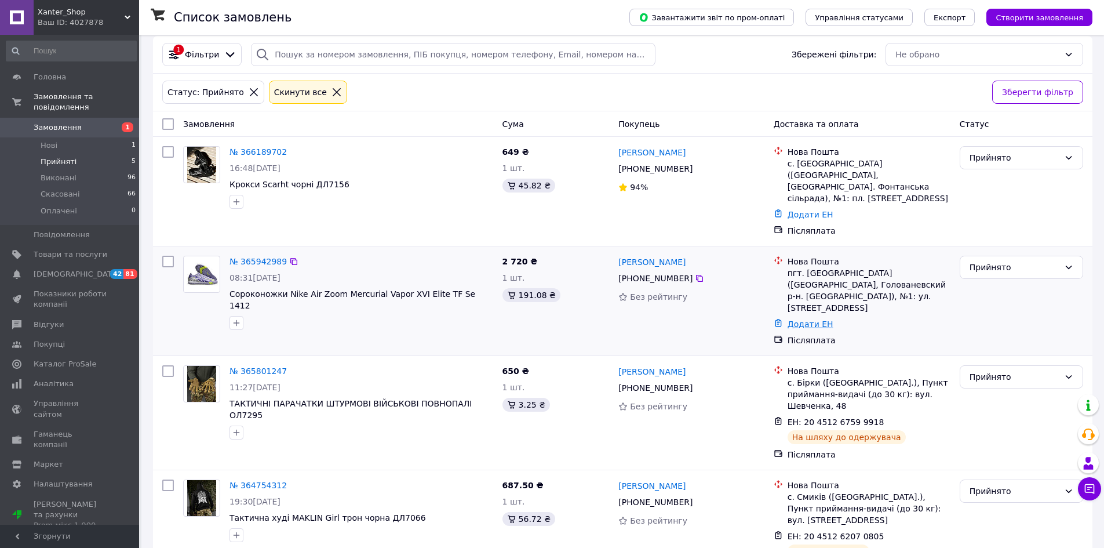
click at [808, 319] on link "Додати ЕН" at bounding box center [811, 323] width 46 height 9
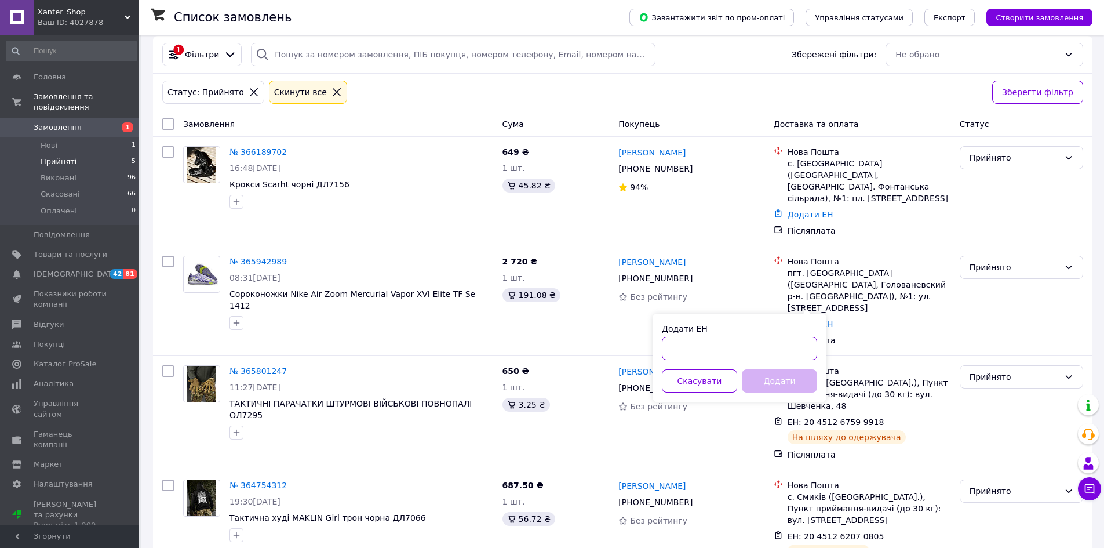
click at [749, 350] on input "Додати ЕН" at bounding box center [739, 348] width 155 height 23
type input "59001473694623"
click at [780, 373] on button "Додати" at bounding box center [779, 380] width 75 height 23
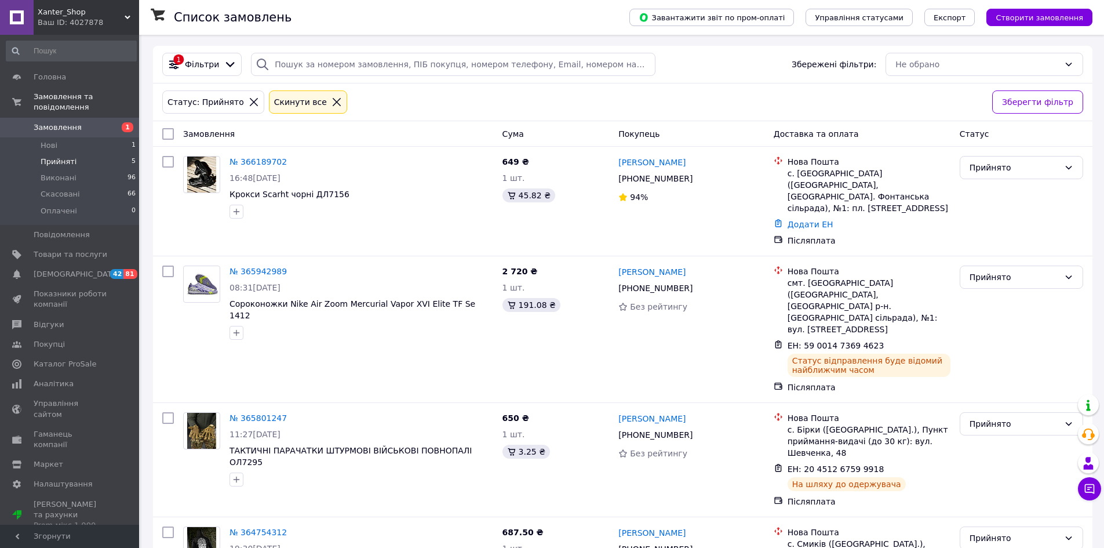
scroll to position [0, 0]
click at [795, 220] on link "Додати ЕН" at bounding box center [811, 224] width 46 height 9
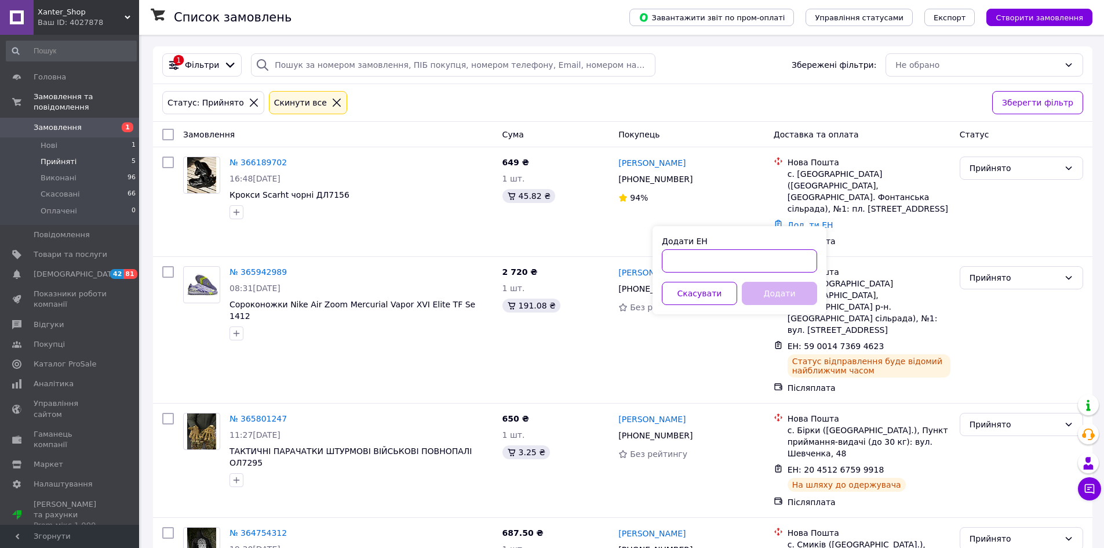
click at [770, 261] on input "Додати ЕН" at bounding box center [739, 260] width 155 height 23
click at [69, 249] on span "Товари та послуги" at bounding box center [71, 254] width 74 height 10
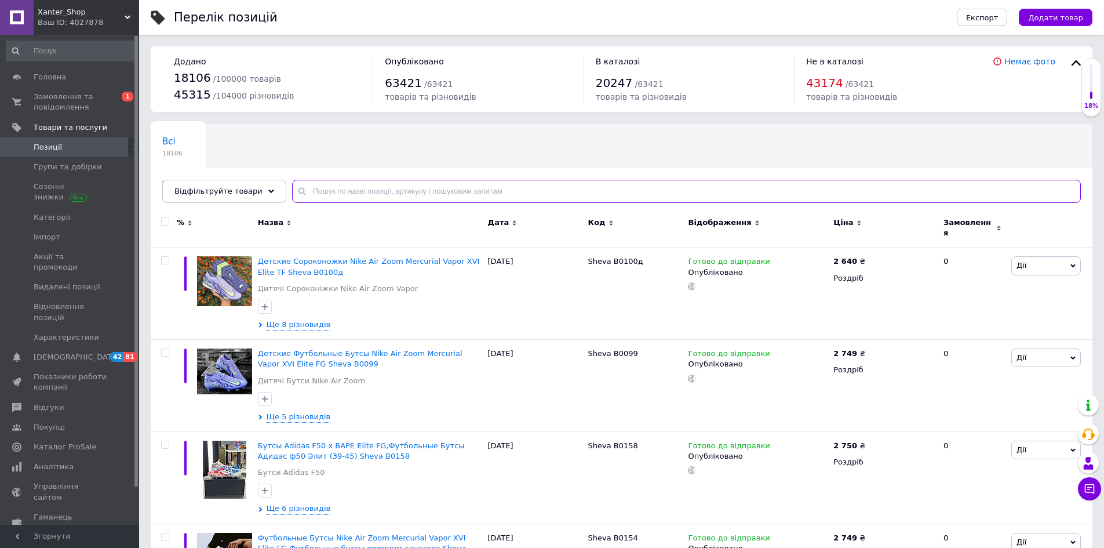
click at [339, 195] on input "text" at bounding box center [686, 191] width 789 height 23
paste input "[PERSON_NAME] B0100"
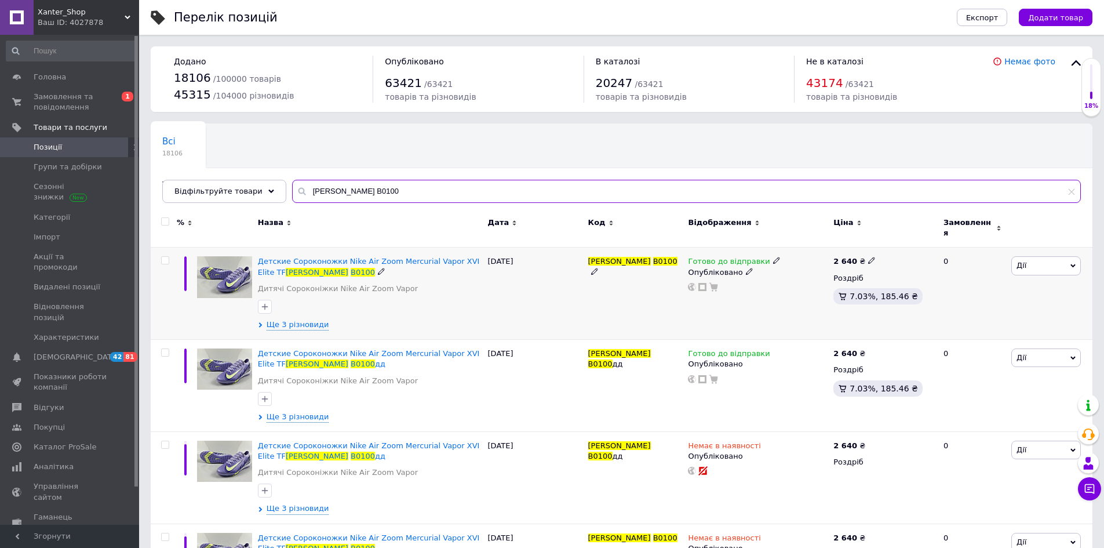
type input "[PERSON_NAME] B0100"
click at [163, 257] on input "checkbox" at bounding box center [165, 261] width 8 height 8
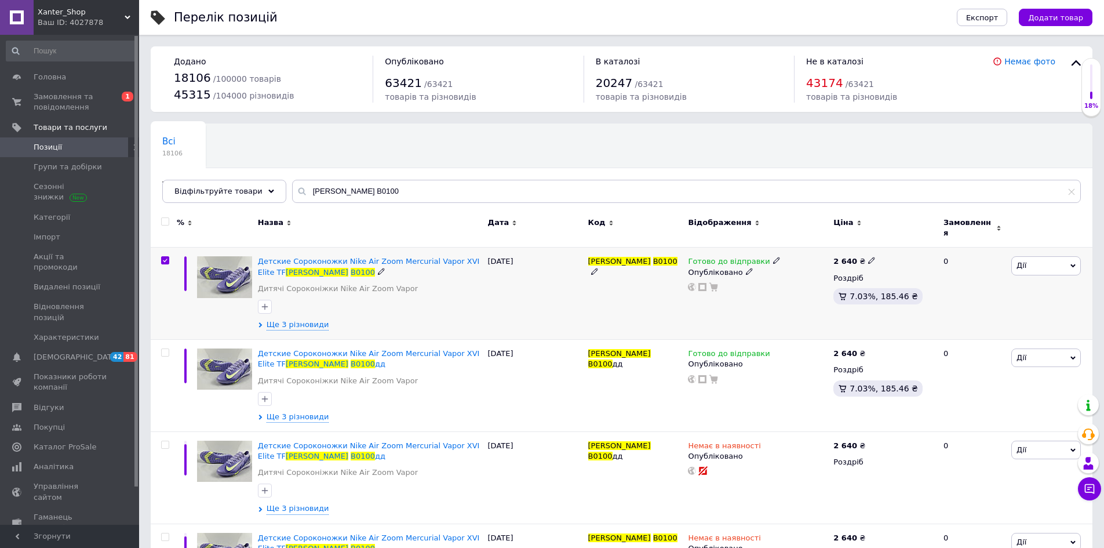
checkbox input "true"
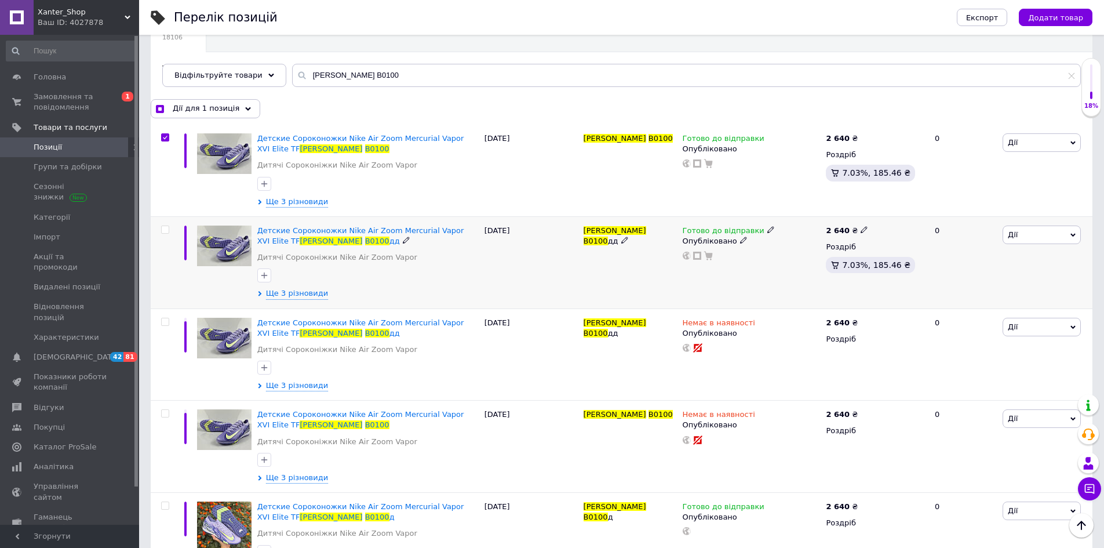
click at [167, 228] on input "checkbox" at bounding box center [165, 230] width 8 height 8
checkbox input "true"
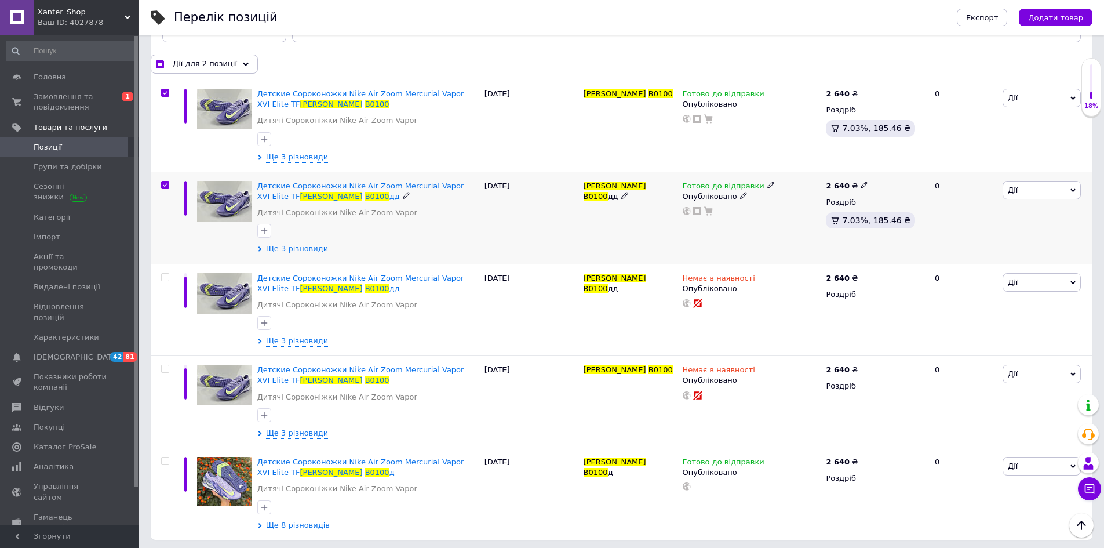
scroll to position [164, 0]
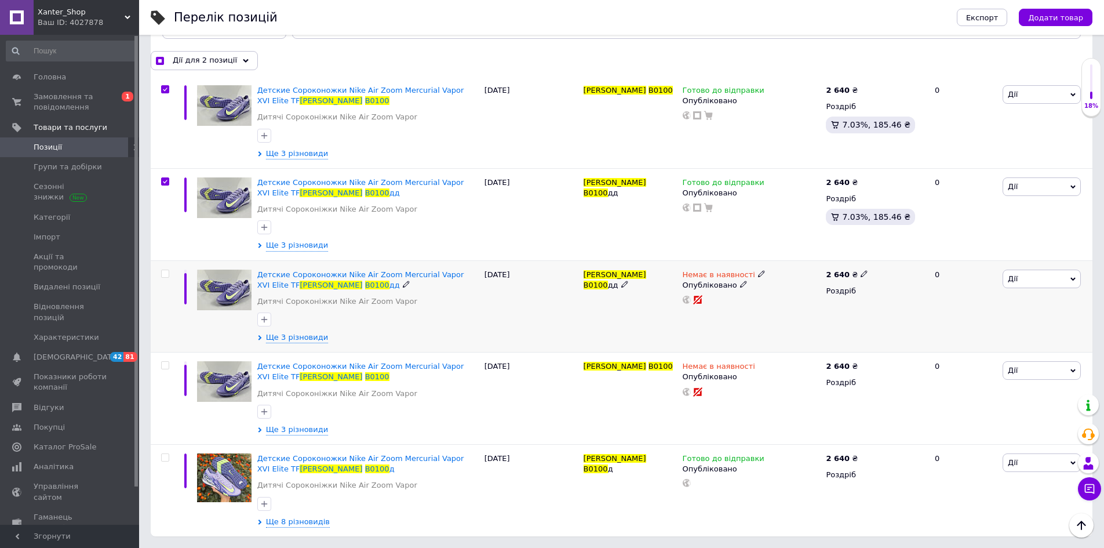
click at [164, 271] on input "checkbox" at bounding box center [165, 274] width 8 height 8
checkbox input "true"
click at [166, 369] on input "checkbox" at bounding box center [165, 366] width 8 height 8
checkbox input "true"
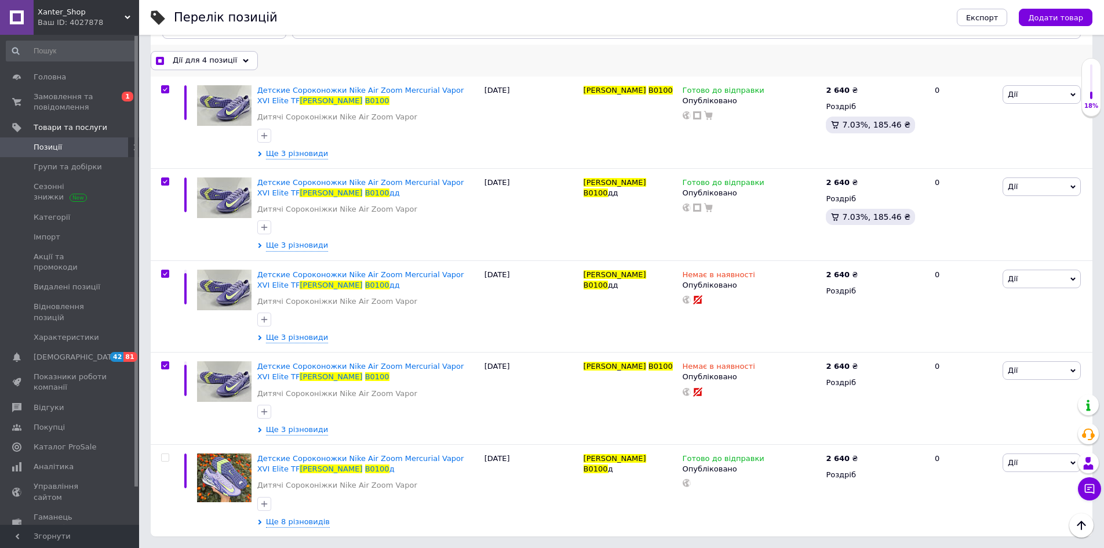
click at [229, 60] on div "Дії для 4 позиції" at bounding box center [204, 60] width 107 height 19
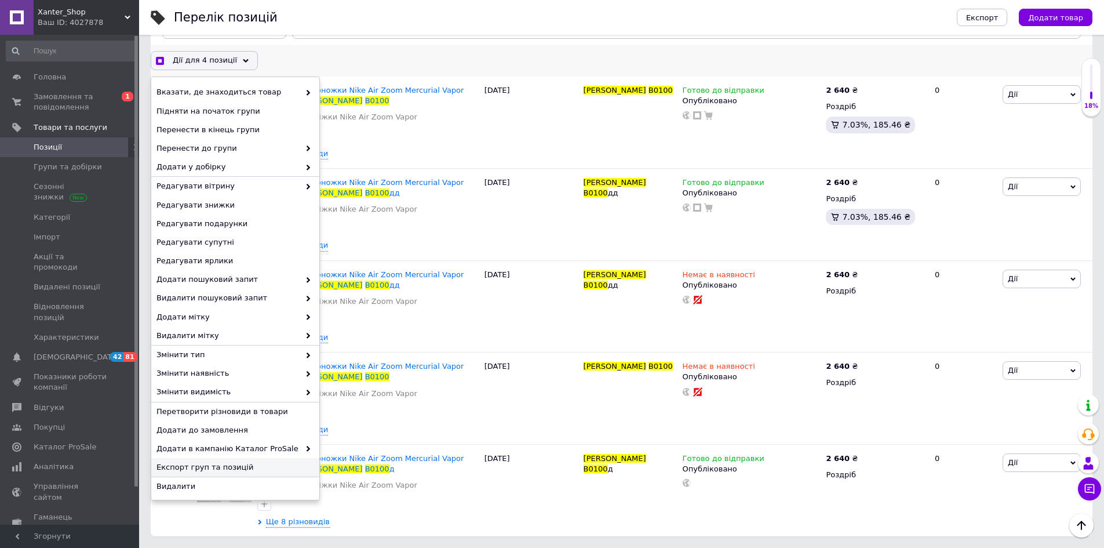
scroll to position [2, 0]
click at [176, 483] on span "Видалити" at bounding box center [234, 484] width 155 height 10
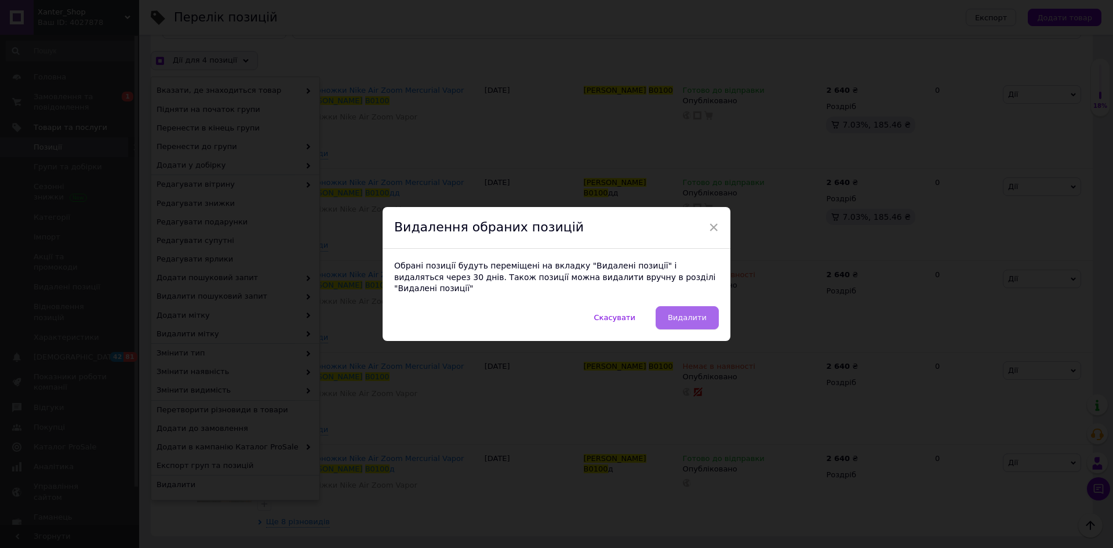
click at [698, 314] on span "Видалити" at bounding box center [687, 317] width 39 height 9
checkbox input "true"
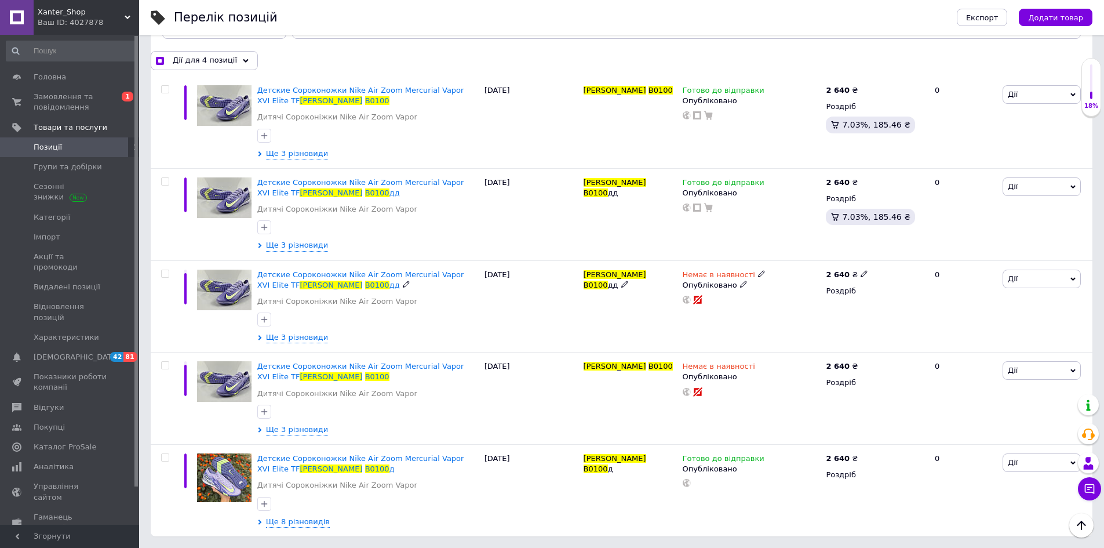
checkbox input "false"
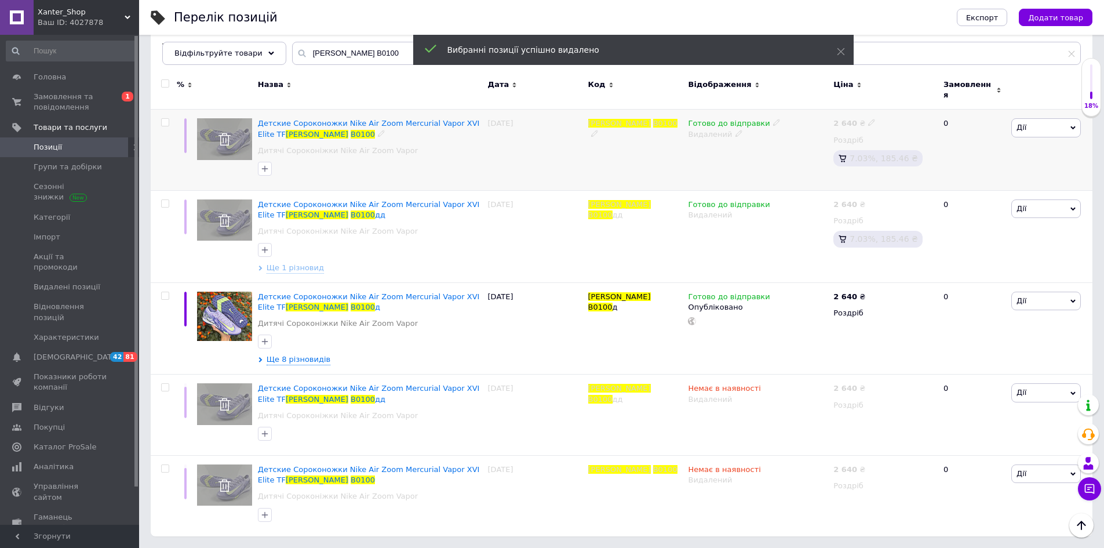
scroll to position [131, 0]
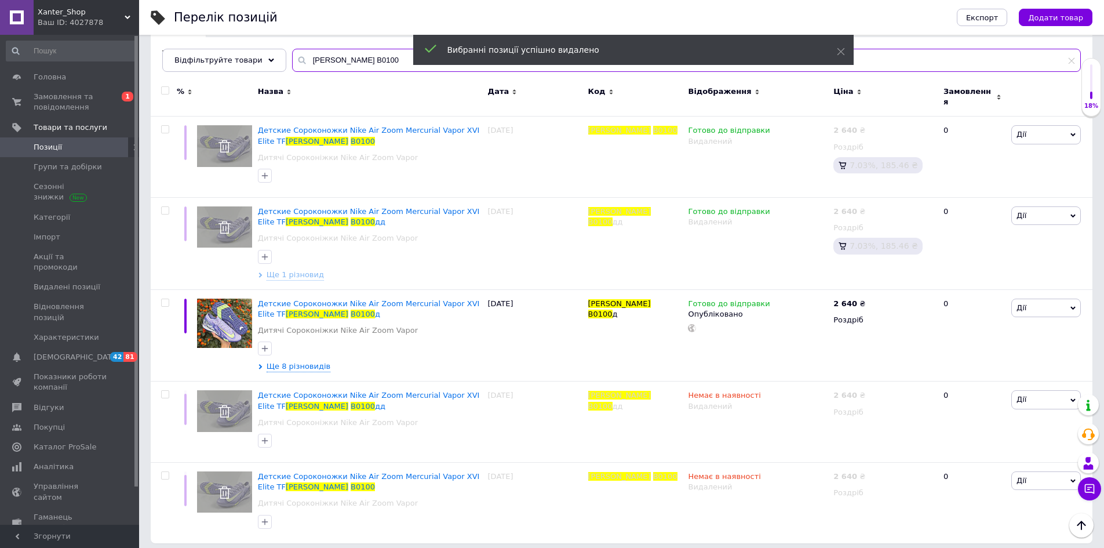
drag, startPoint x: 362, startPoint y: 61, endPoint x: 281, endPoint y: 64, distance: 81.8
click at [292, 64] on input "Sheva B0100" at bounding box center [686, 60] width 789 height 23
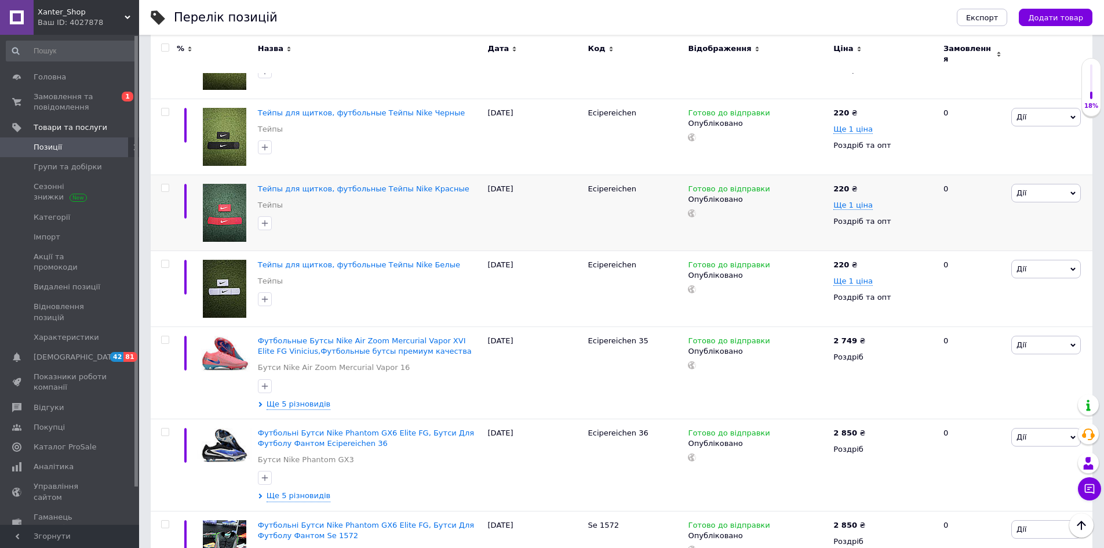
scroll to position [943, 0]
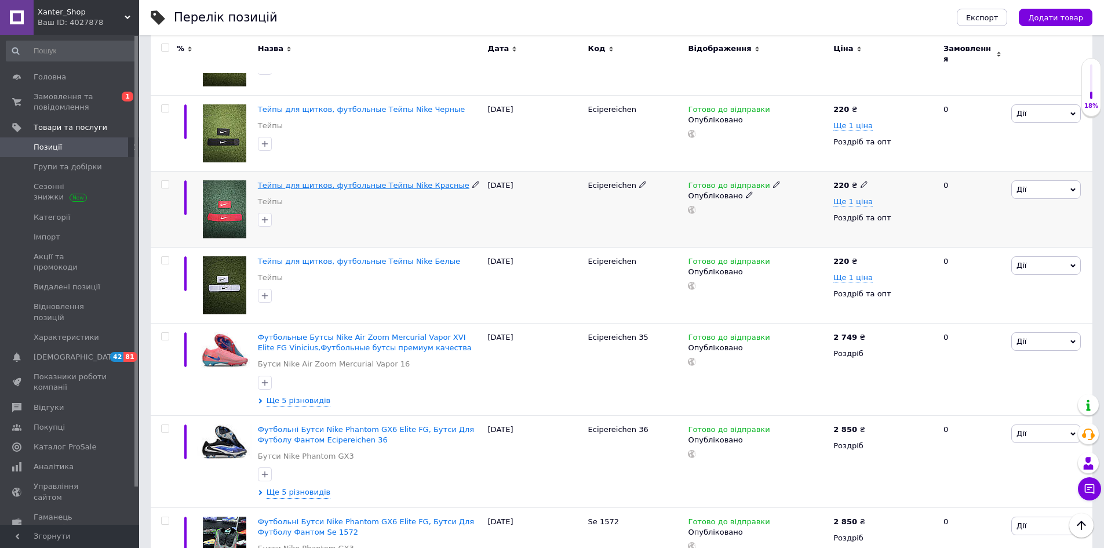
drag, startPoint x: 297, startPoint y: 161, endPoint x: 290, endPoint y: 166, distance: 9.1
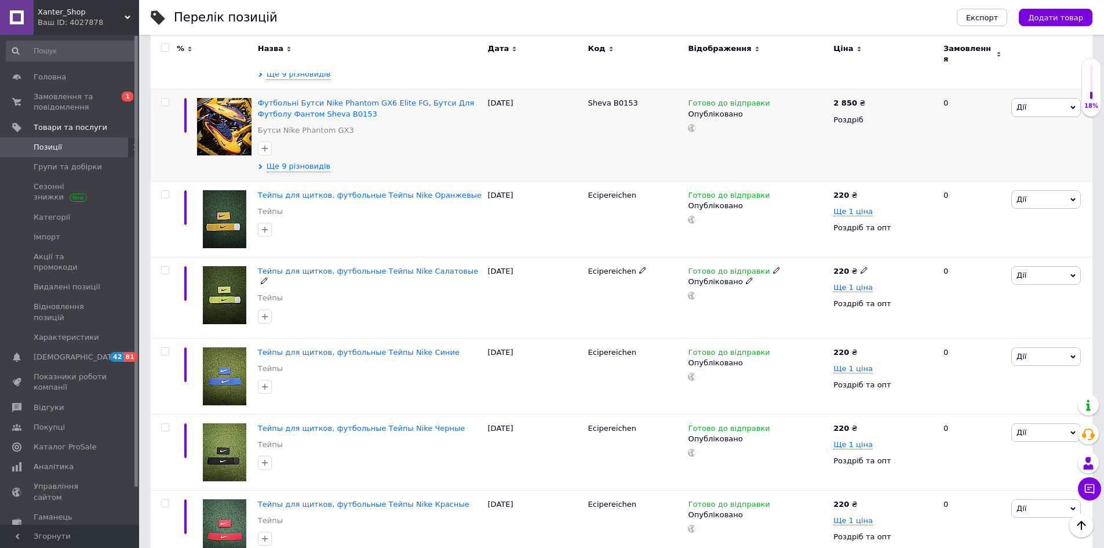
scroll to position [595, 0]
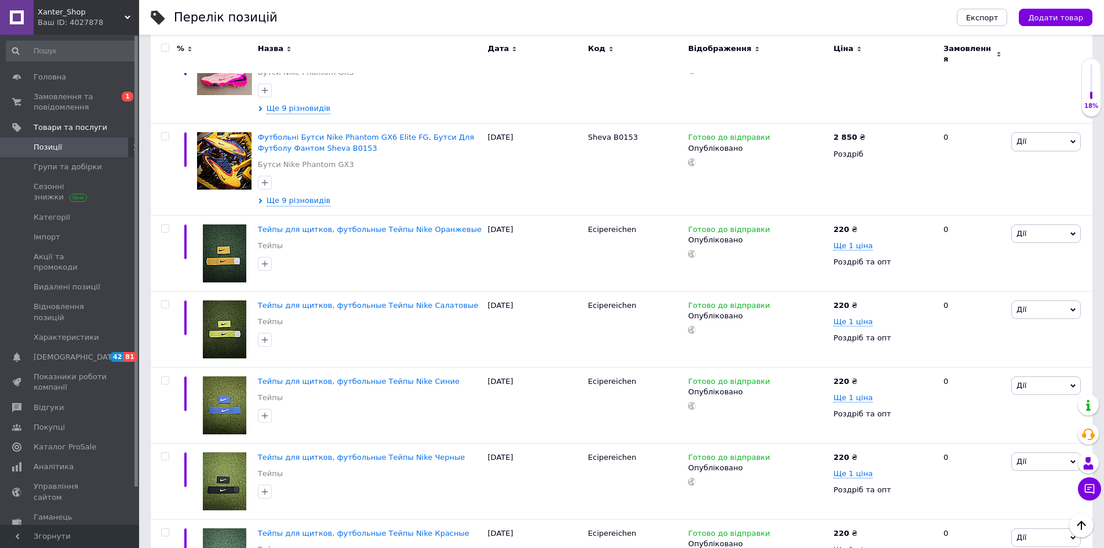
click at [71, 23] on div "Ваш ID: 4027878" at bounding box center [88, 22] width 101 height 10
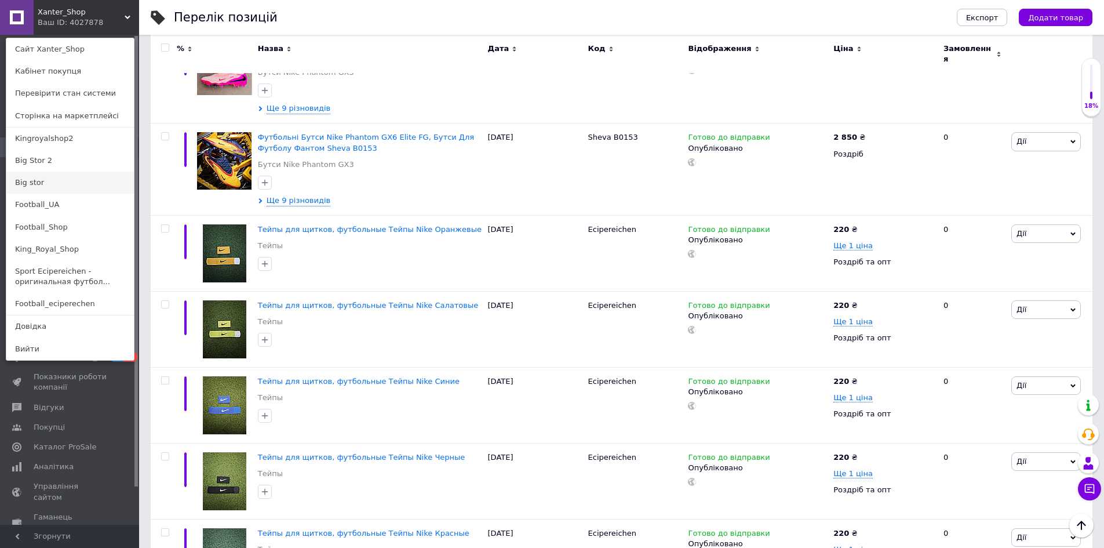
click at [33, 179] on link "Big stor" at bounding box center [70, 183] width 128 height 22
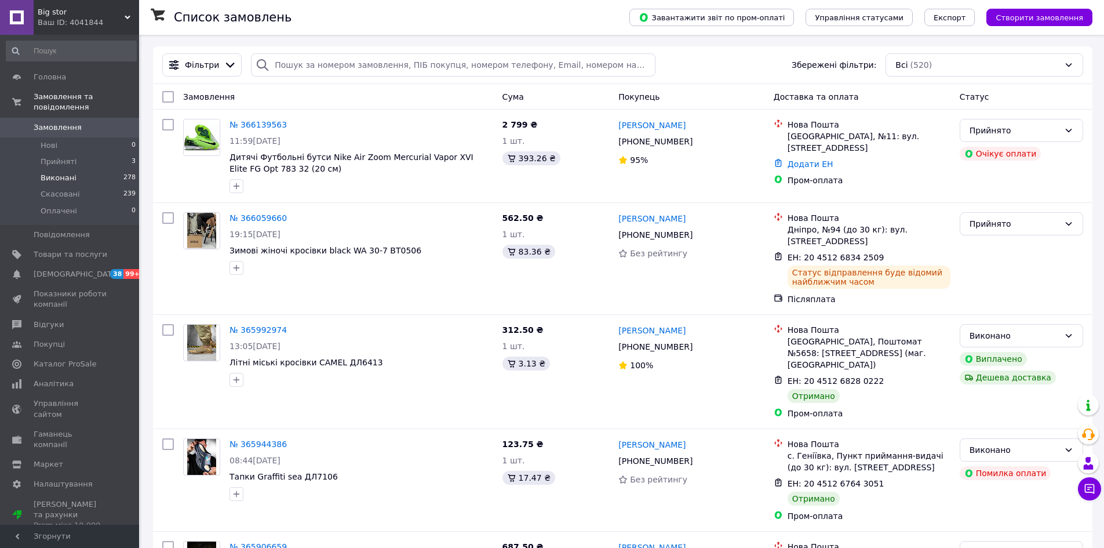
click at [65, 173] on span "Виконані" at bounding box center [59, 178] width 36 height 10
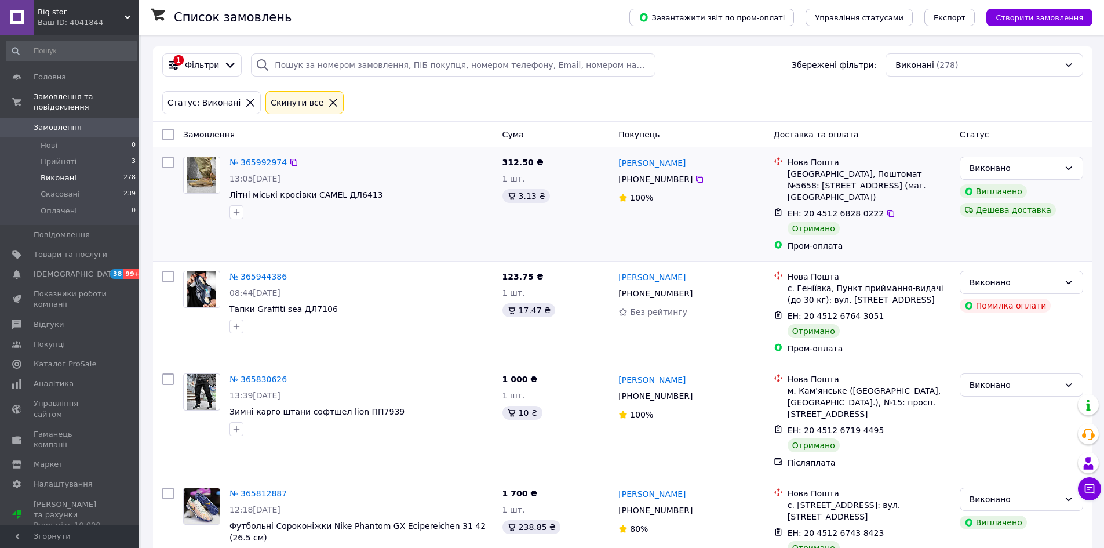
click at [257, 162] on link "№ 365992974" at bounding box center [258, 162] width 57 height 9
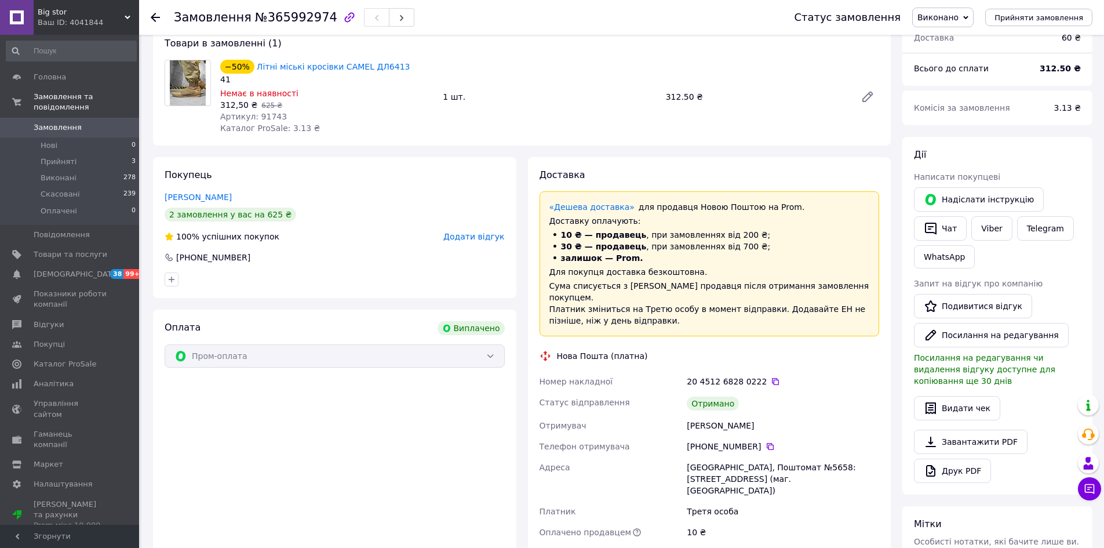
scroll to position [116, 0]
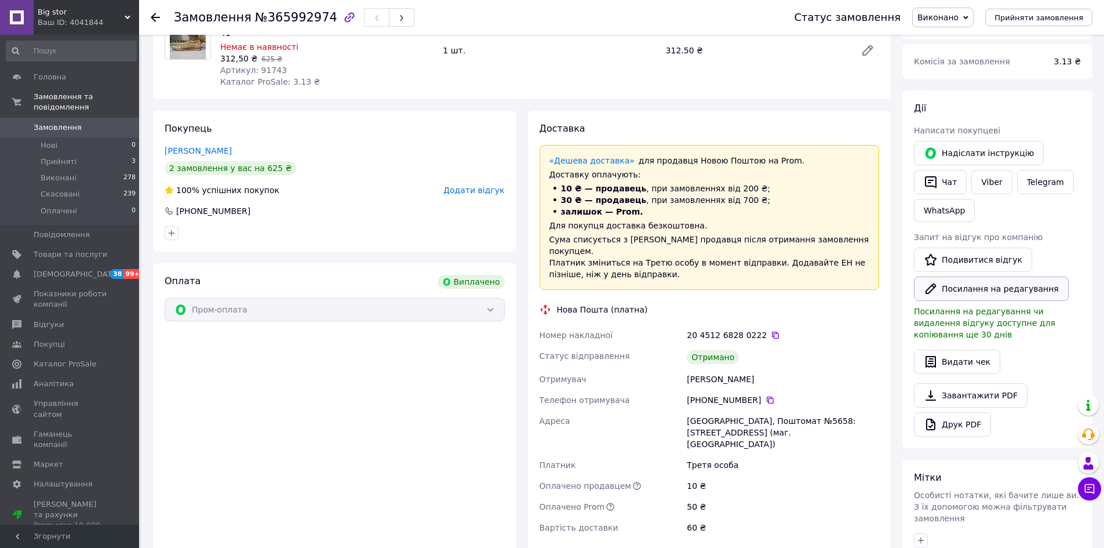
click at [985, 292] on button "Посилання на редагування" at bounding box center [991, 289] width 155 height 24
click at [54, 319] on span "Відгуки" at bounding box center [49, 324] width 30 height 10
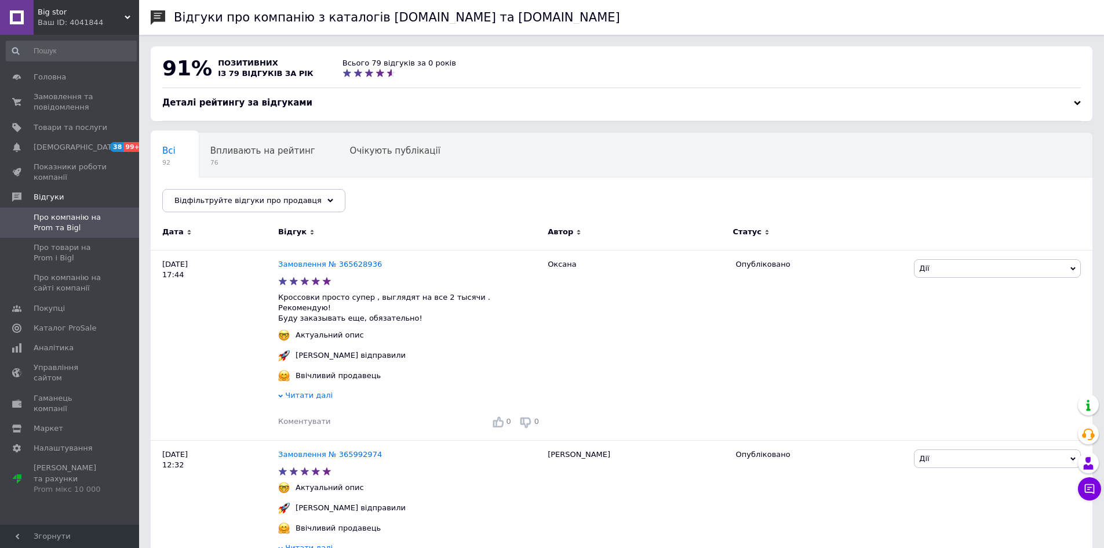
click at [114, 12] on span "Big stor" at bounding box center [81, 12] width 87 height 10
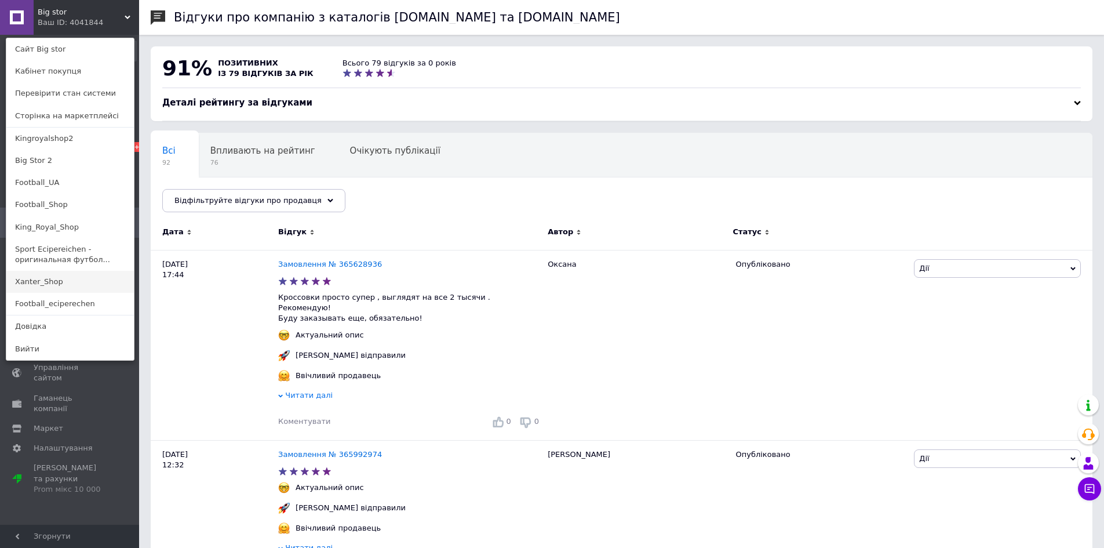
click at [72, 292] on link "Xanter_Shop" at bounding box center [70, 282] width 128 height 22
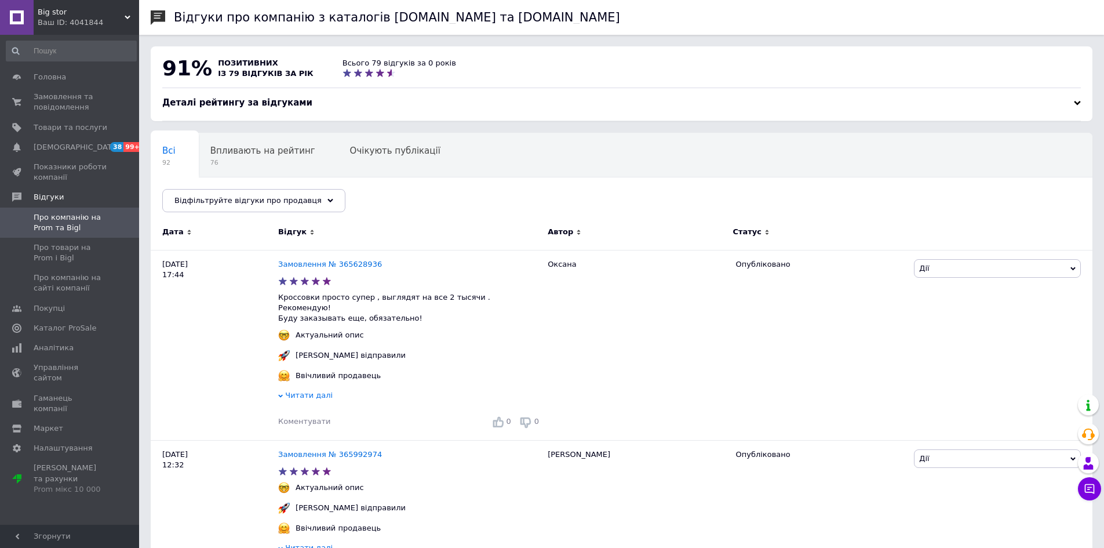
click at [101, 26] on div "Ваш ID: 4041844" at bounding box center [88, 22] width 101 height 10
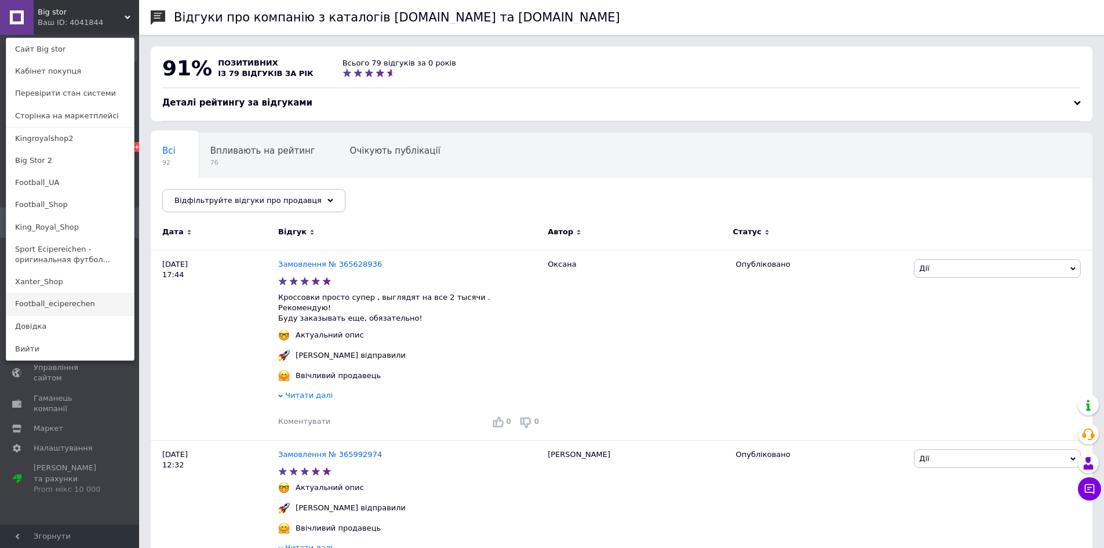
click at [85, 302] on link "Football_eciperechen" at bounding box center [70, 304] width 128 height 22
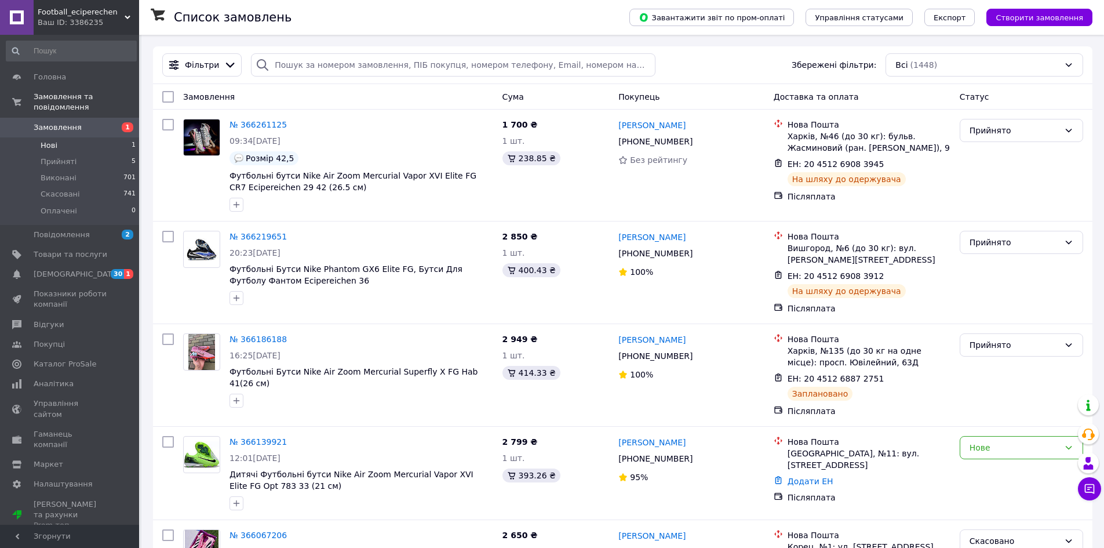
click at [66, 137] on li "Нові 1" at bounding box center [71, 145] width 143 height 16
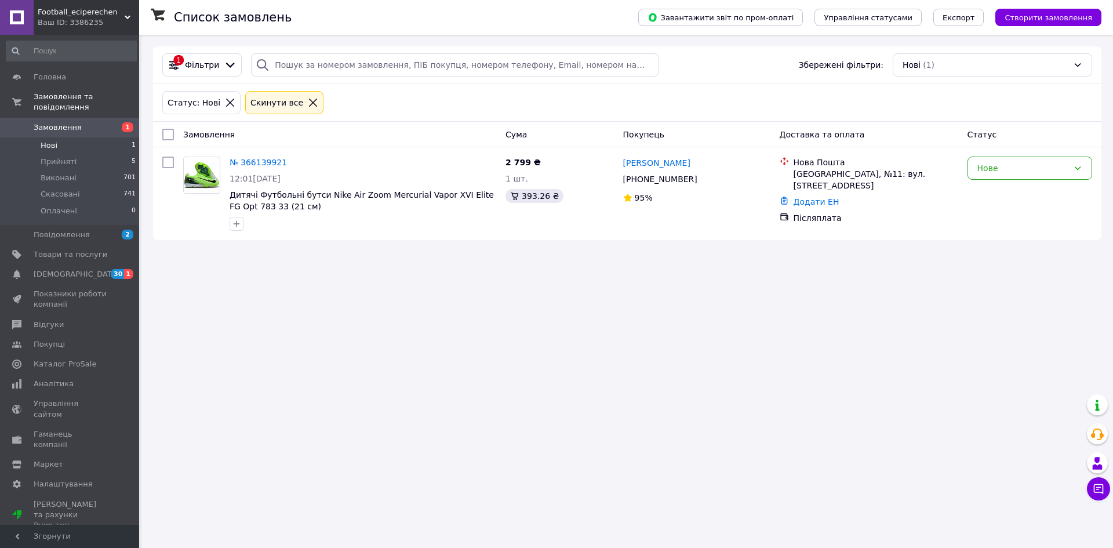
click at [93, 9] on span "Football_eciperechen" at bounding box center [81, 12] width 87 height 10
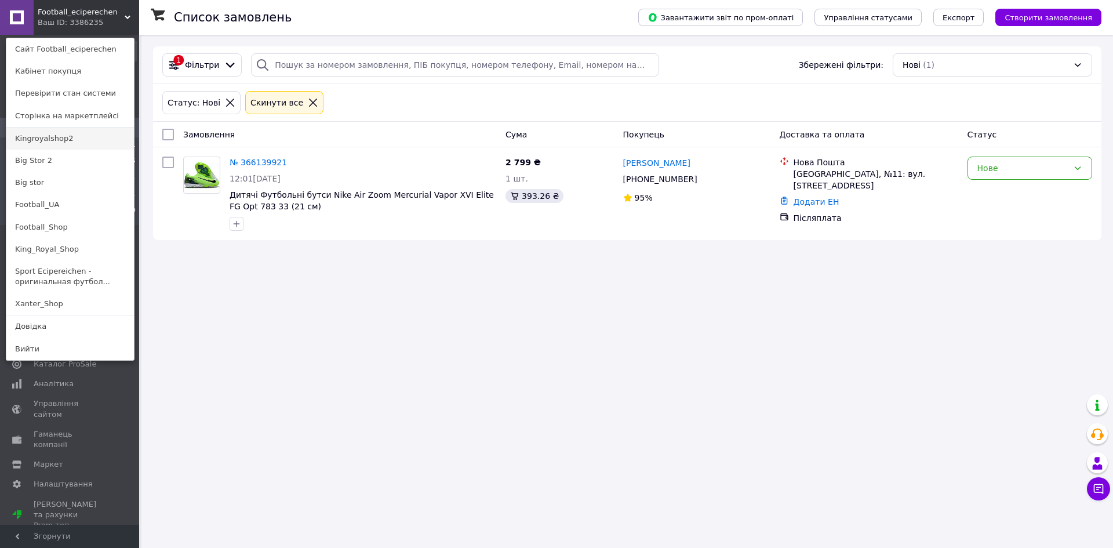
click at [62, 135] on link "Kingroyalshop2" at bounding box center [70, 139] width 128 height 22
